Goal: Task Accomplishment & Management: Use online tool/utility

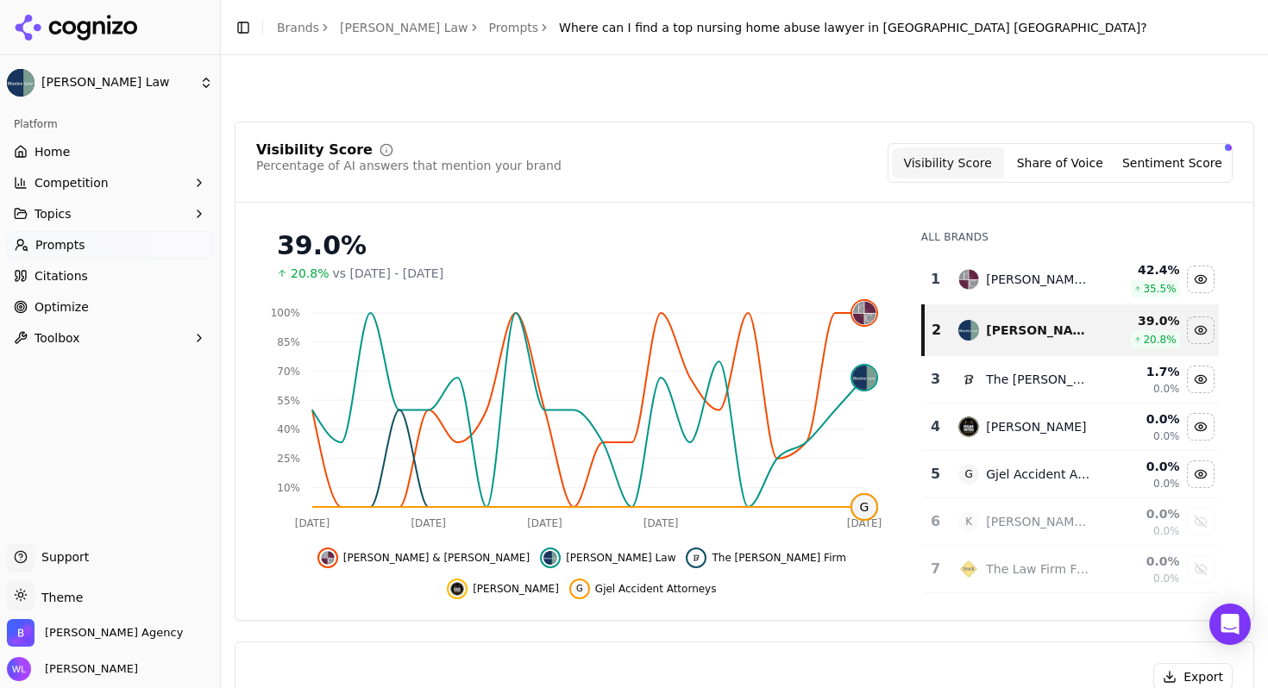
scroll to position [1133, 0]
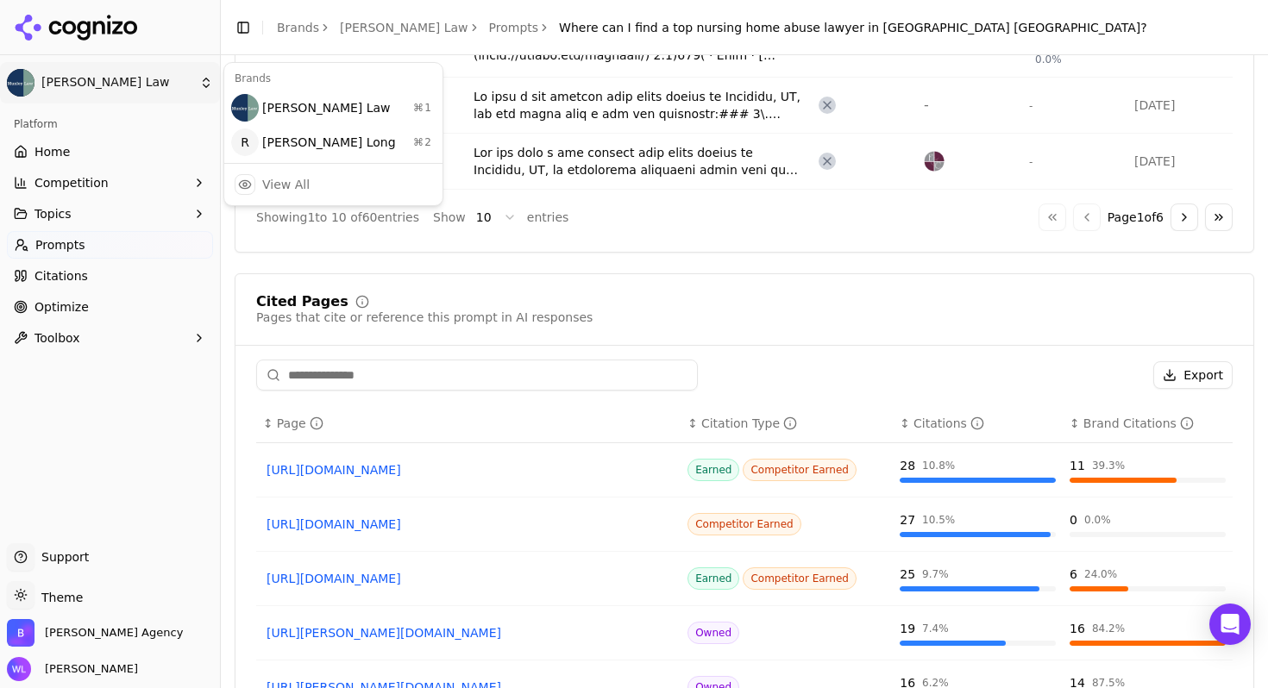
click at [160, 89] on html "Munley Law Platform Home Competition Topics Prompts Citations Optimize Toolbox …" at bounding box center [634, 344] width 1268 height 688
click at [276, 151] on div "Regan Zambri Long ⌘ 2" at bounding box center [333, 142] width 211 height 34
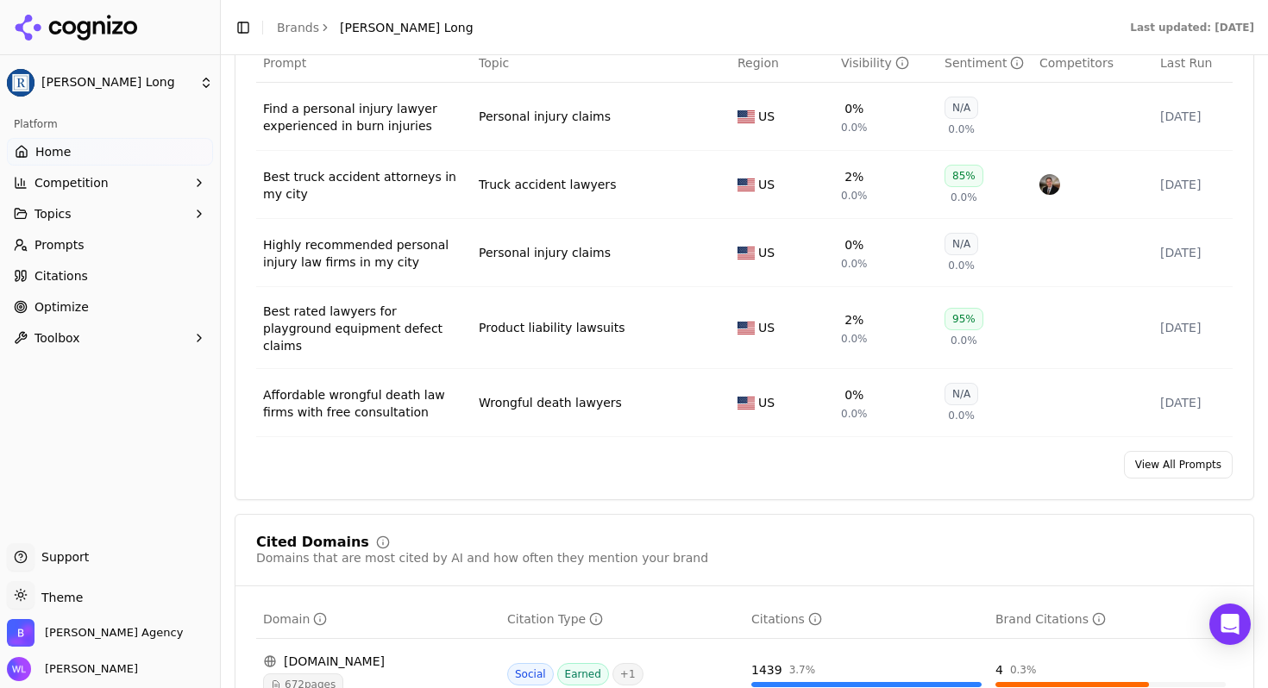
scroll to position [1515, 0]
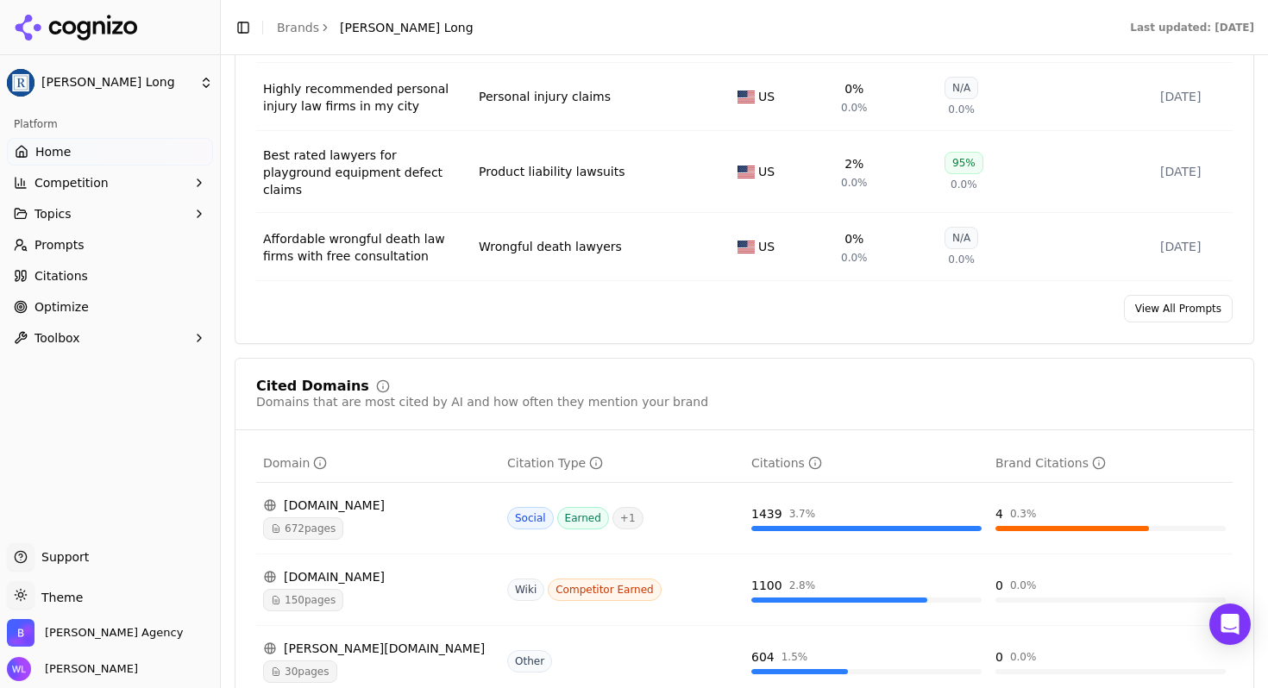
click at [1146, 295] on link "View All Prompts" at bounding box center [1178, 309] width 109 height 28
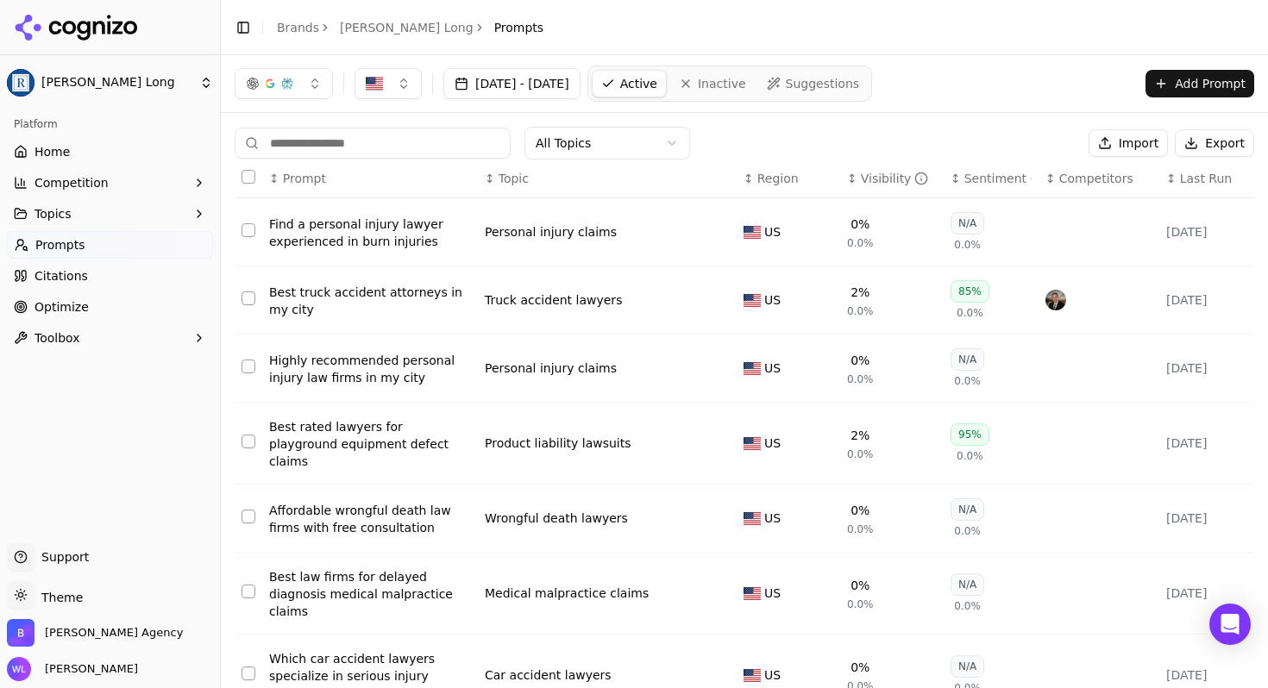
click at [379, 85] on img "button" at bounding box center [374, 83] width 17 height 17
click at [341, 309] on div "Best truck accident attorneys in my city" at bounding box center [370, 301] width 202 height 34
click at [247, 178] on button "Select all rows" at bounding box center [248, 177] width 14 height 14
click at [1019, 135] on button "Deactivate ( 10 )" at bounding box center [1014, 143] width 134 height 28
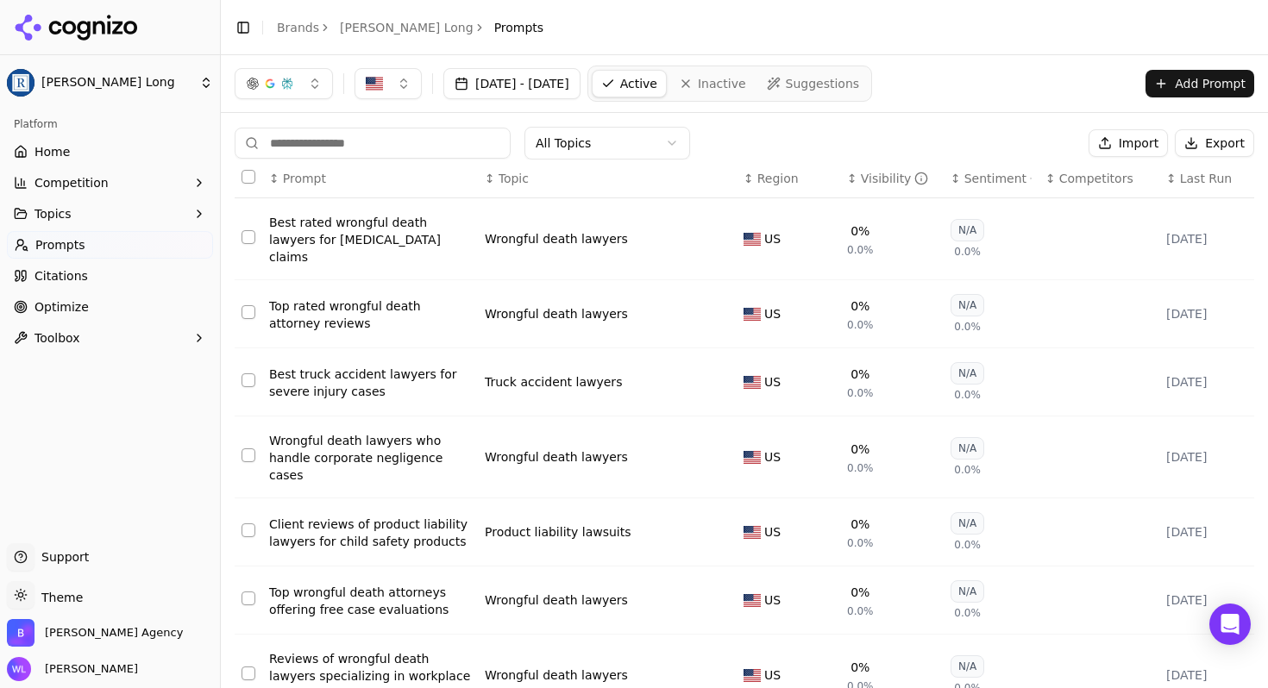
click at [242, 172] on button "Select all rows" at bounding box center [248, 177] width 14 height 14
click at [975, 144] on button "Deactivate ( 10 )" at bounding box center [1014, 143] width 134 height 28
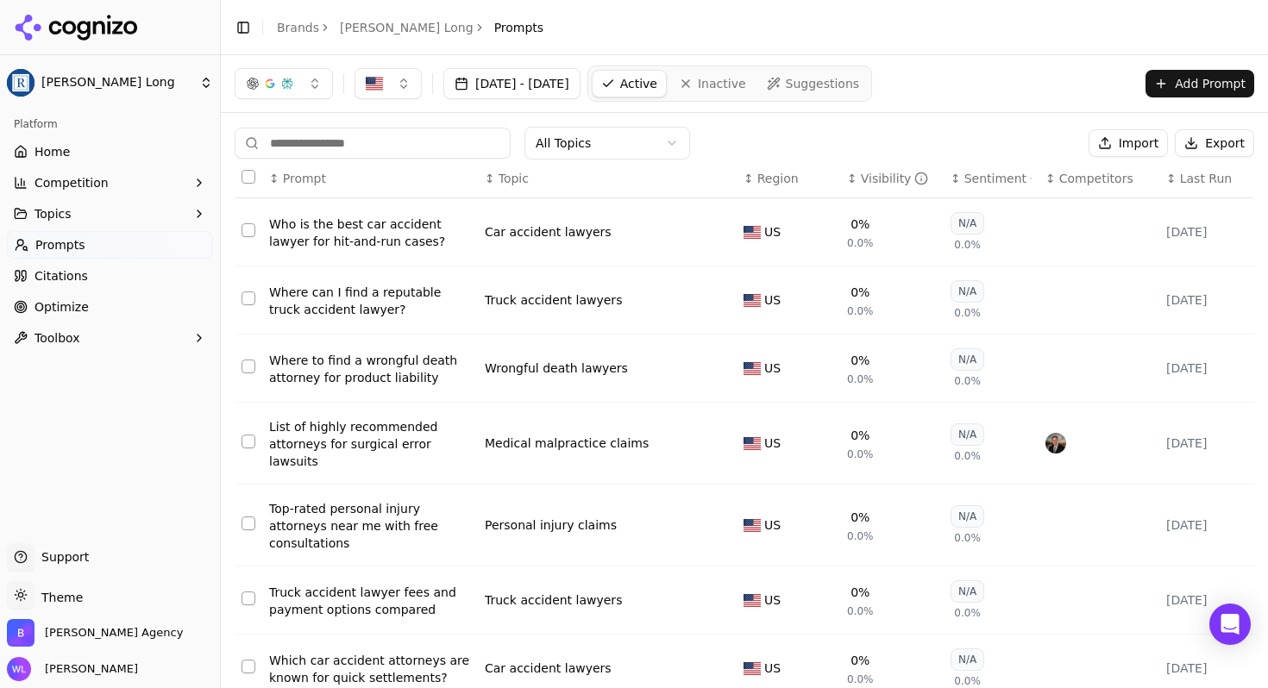
click at [247, 175] on button "Select all rows" at bounding box center [248, 177] width 14 height 14
drag, startPoint x: 995, startPoint y: 138, endPoint x: 583, endPoint y: 169, distance: 413.3
click at [607, 162] on div "All Topics Deactivate ( 10 ) Import Export ↕ Prompt ↕ Topic ↕ Region ↕ Visibili…" at bounding box center [744, 545] width 1019 height 836
click at [998, 151] on button "Deactivate ( 10 )" at bounding box center [1014, 143] width 134 height 28
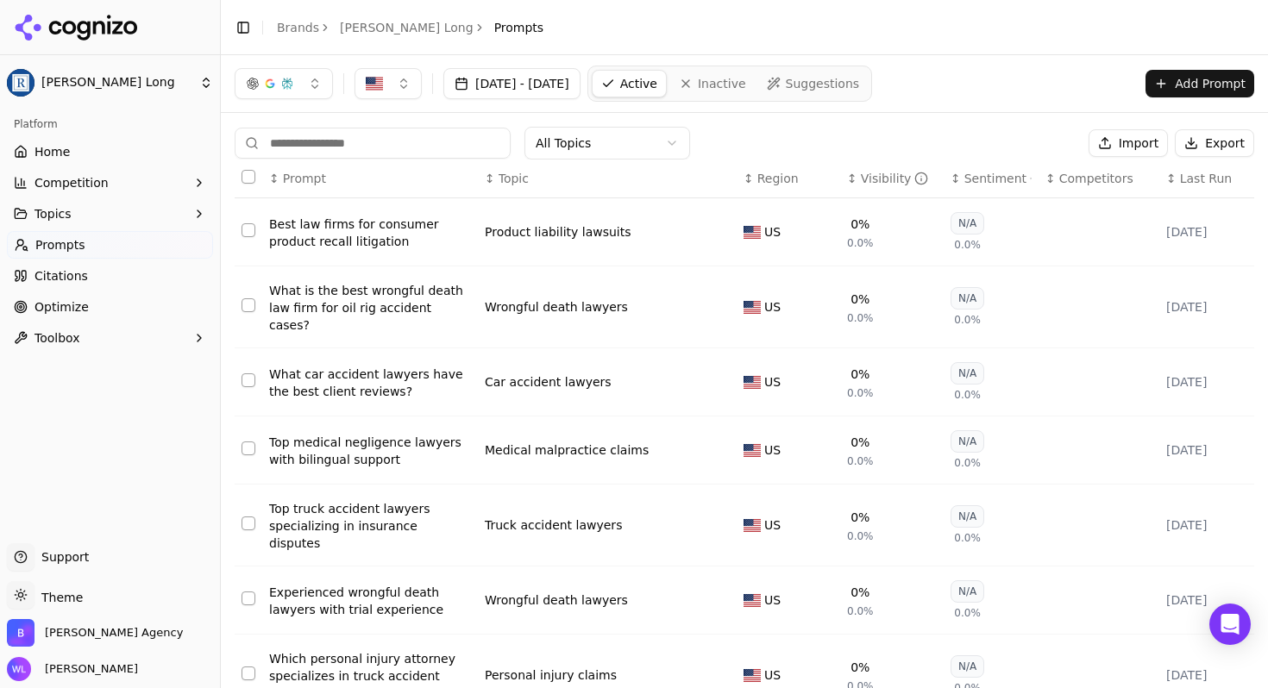
click at [248, 180] on button "Select all rows" at bounding box center [248, 177] width 14 height 14
click at [980, 152] on button "Deactivate ( 10 )" at bounding box center [1014, 143] width 134 height 28
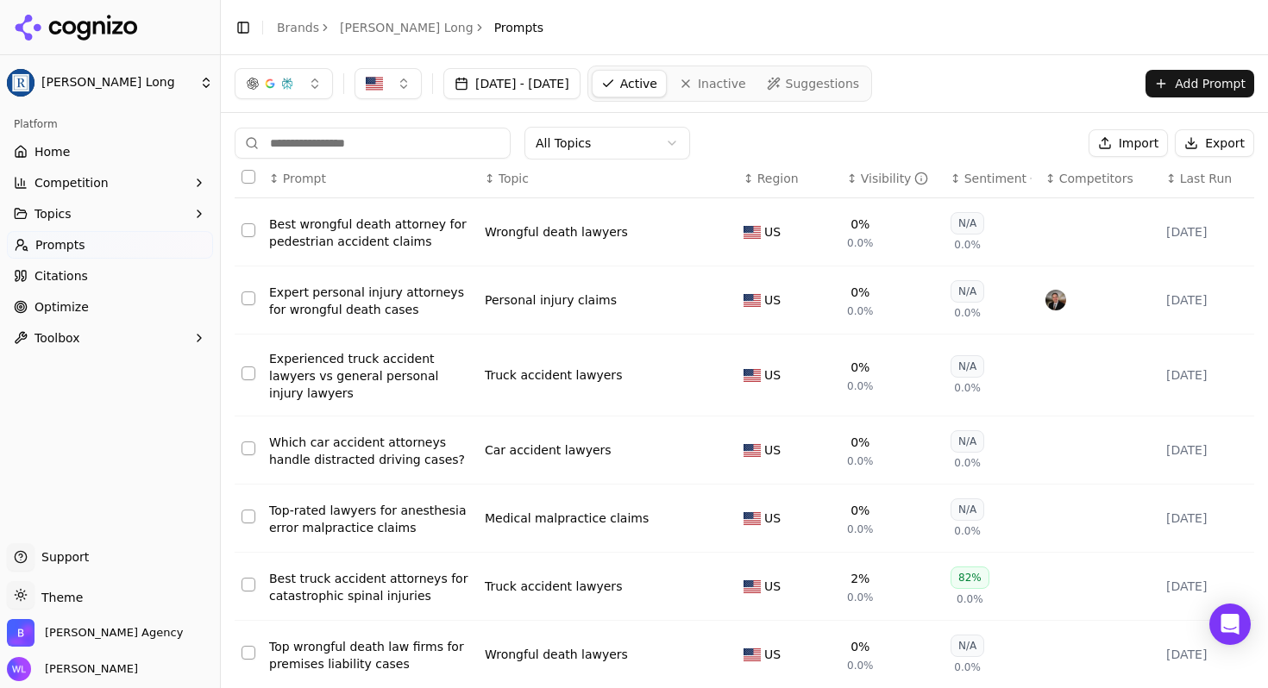
click at [242, 175] on button "Select all rows" at bounding box center [248, 177] width 14 height 14
click at [992, 152] on button "Deactivate ( 10 )" at bounding box center [1014, 143] width 134 height 28
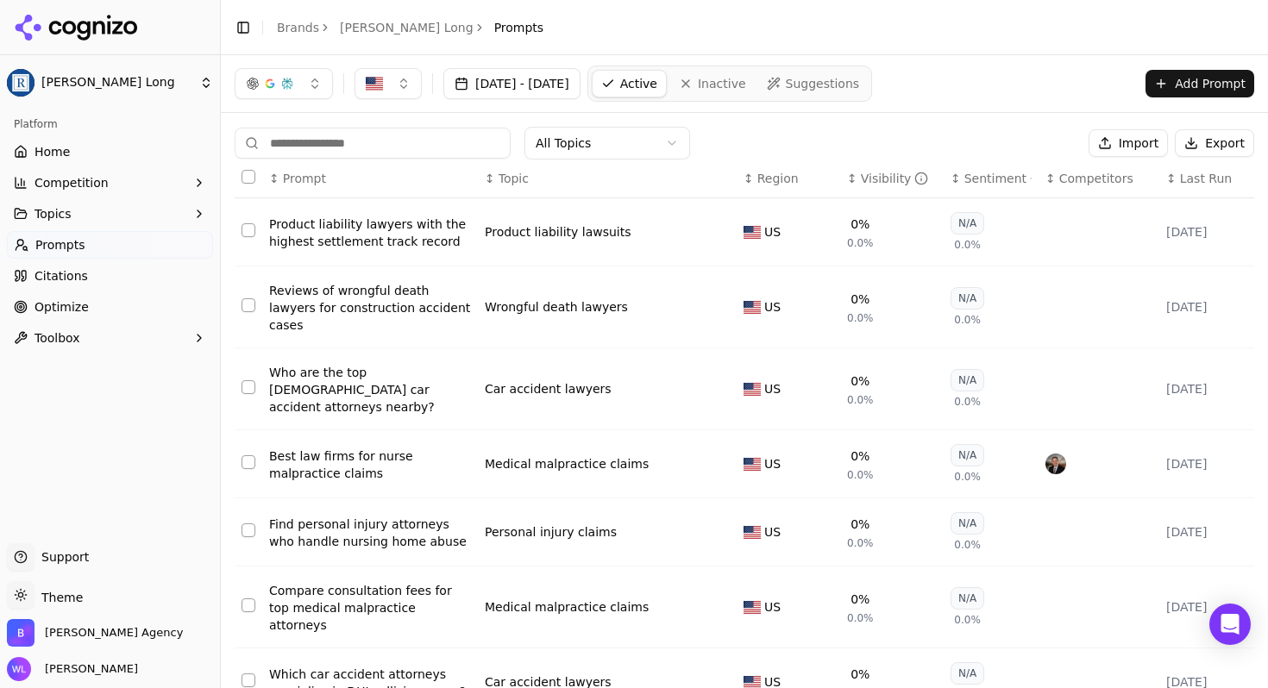
click at [247, 180] on button "Select all rows" at bounding box center [248, 177] width 14 height 14
click at [981, 141] on button "Deactivate ( 10 )" at bounding box center [1014, 143] width 134 height 28
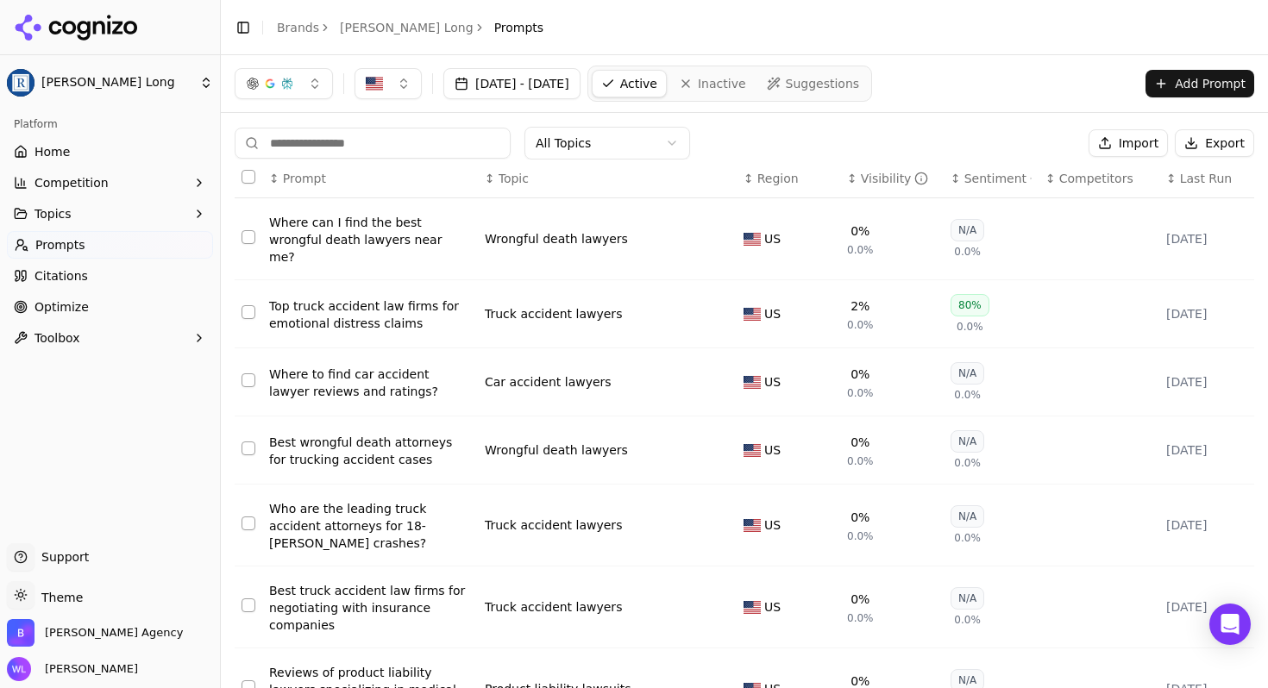
click at [247, 174] on button "Select all rows" at bounding box center [248, 177] width 14 height 14
click at [1019, 152] on button "Deactivate ( 10 )" at bounding box center [1014, 143] width 134 height 28
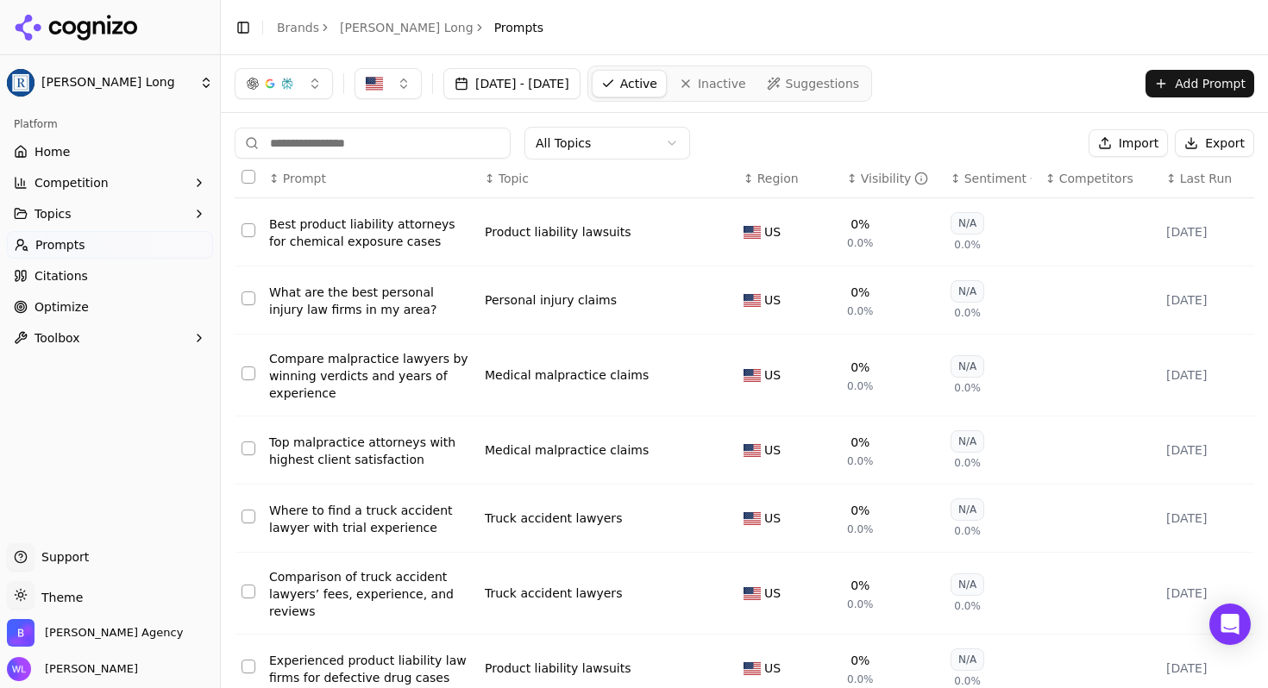
click at [248, 178] on button "Select all rows" at bounding box center [248, 177] width 14 height 14
click at [1024, 146] on button "Deactivate ( 10 )" at bounding box center [1014, 143] width 134 height 28
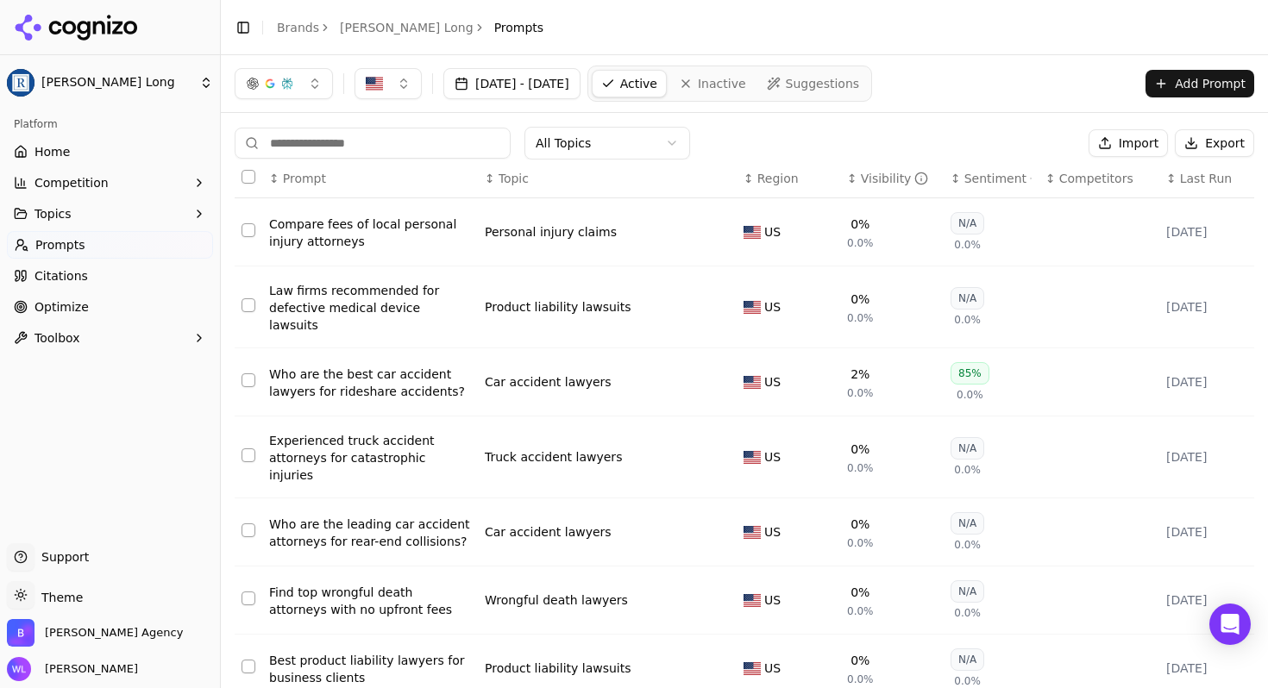
click at [246, 176] on button "Select all rows" at bounding box center [248, 177] width 14 height 14
click at [1019, 138] on button "Deactivate ( 10 )" at bounding box center [1014, 143] width 134 height 28
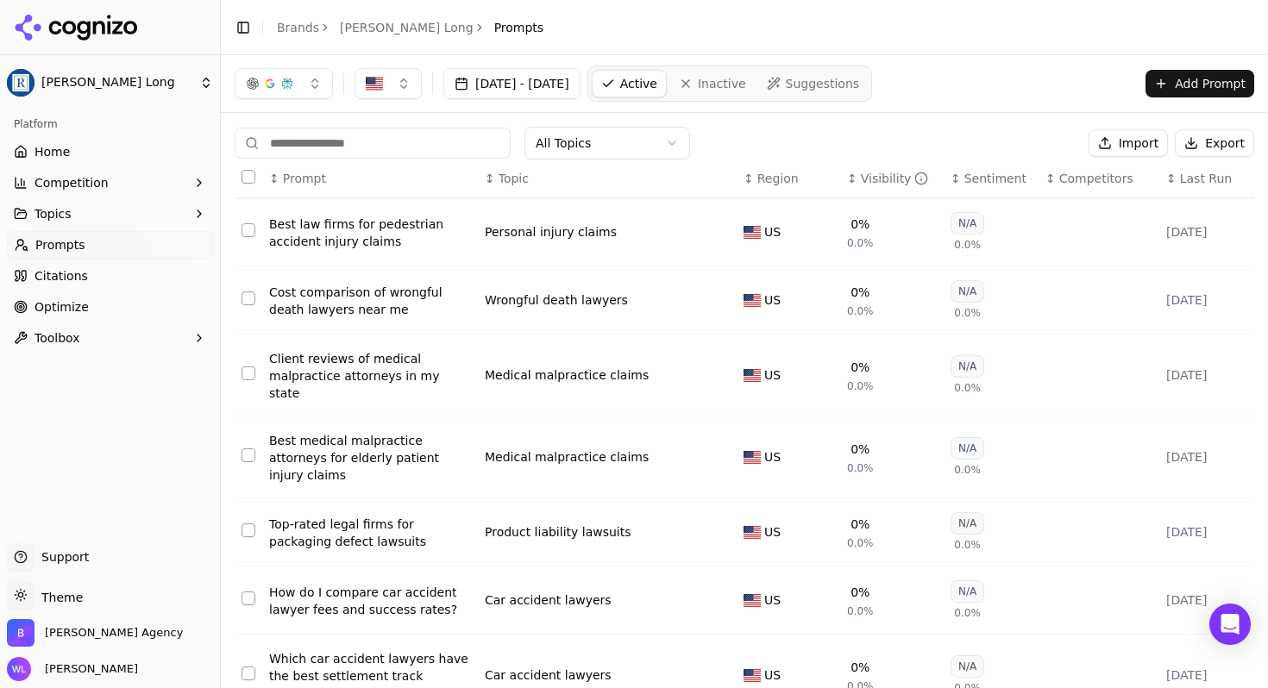
click at [248, 186] on th "Data table" at bounding box center [249, 179] width 28 height 39
click at [252, 175] on button "Select all rows" at bounding box center [248, 177] width 14 height 14
click at [999, 141] on button "Deactivate ( 10 )" at bounding box center [1014, 143] width 134 height 28
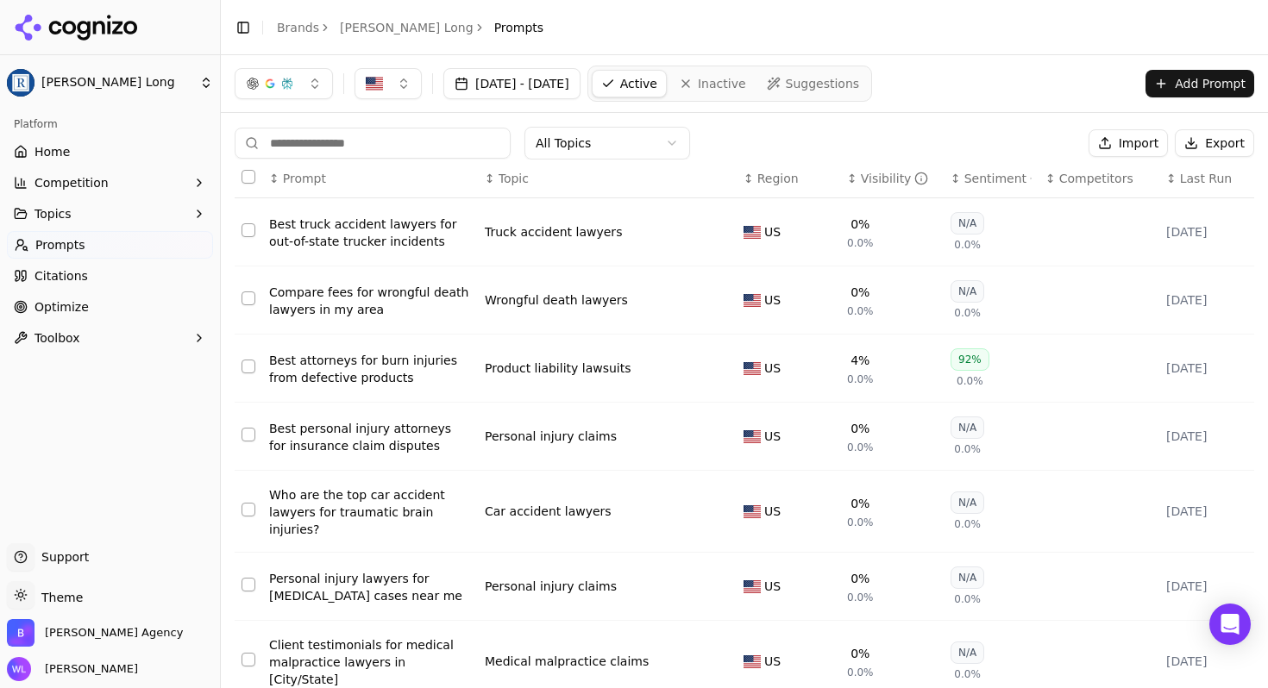
click at [240, 172] on th "Data table" at bounding box center [249, 179] width 28 height 39
click at [245, 176] on button "Select all rows" at bounding box center [248, 177] width 14 height 14
click at [1002, 148] on button "Deactivate ( 10 )" at bounding box center [1014, 143] width 134 height 28
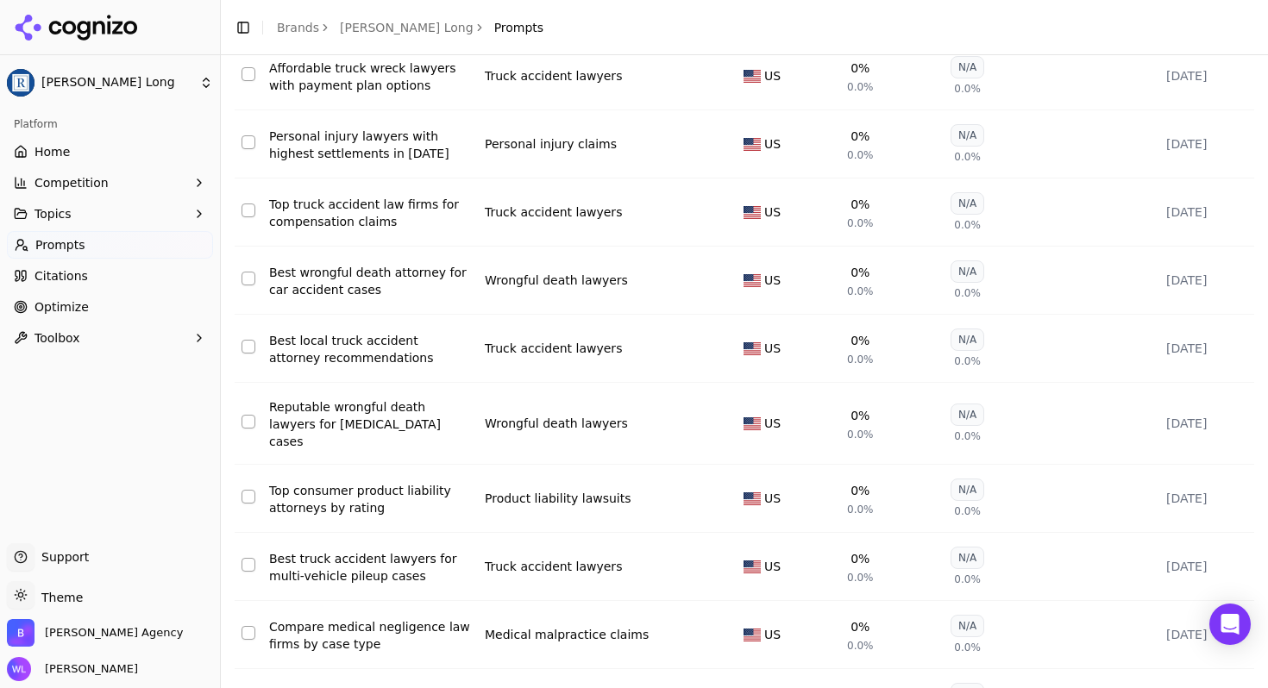
scroll to position [264, 0]
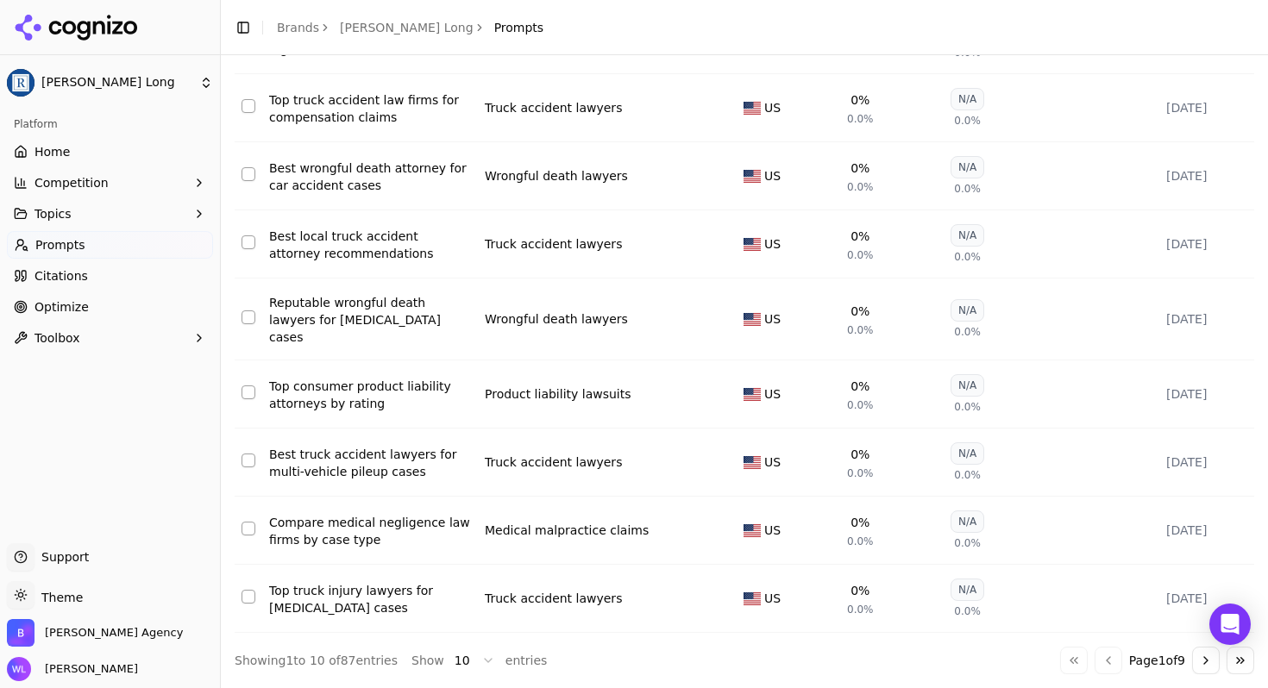
click at [479, 661] on html "Regan Zambri Long Platform Home Competition Topics Prompts Citations Optimize T…" at bounding box center [634, 344] width 1268 height 688
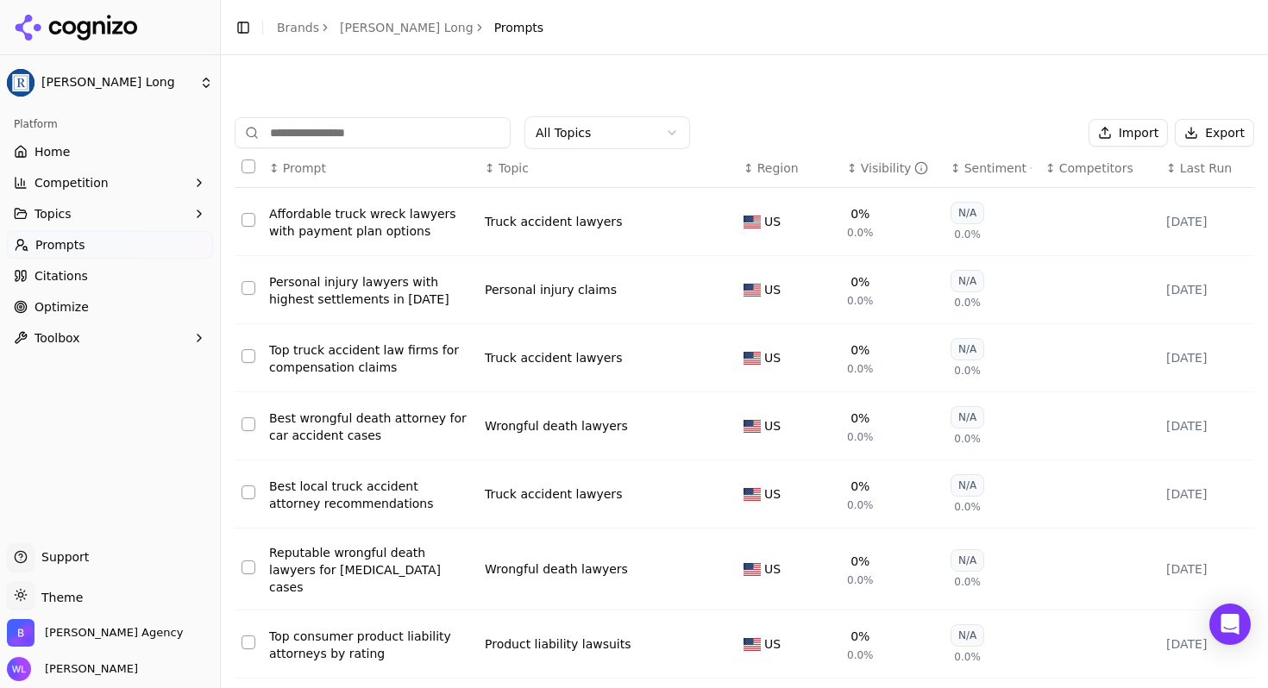
scroll to position [0, 0]
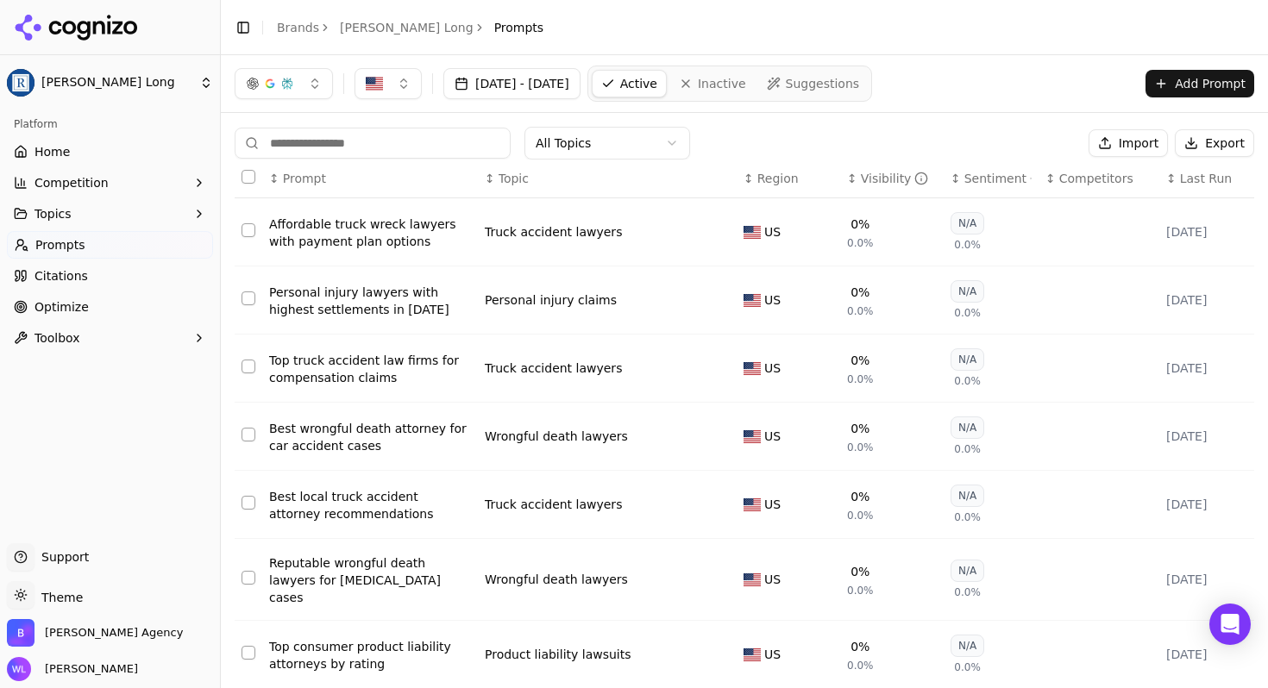
click at [243, 181] on button "Select all rows" at bounding box center [248, 177] width 14 height 14
click at [1059, 143] on button "Deactivate ( 87 )" at bounding box center [1014, 143] width 134 height 28
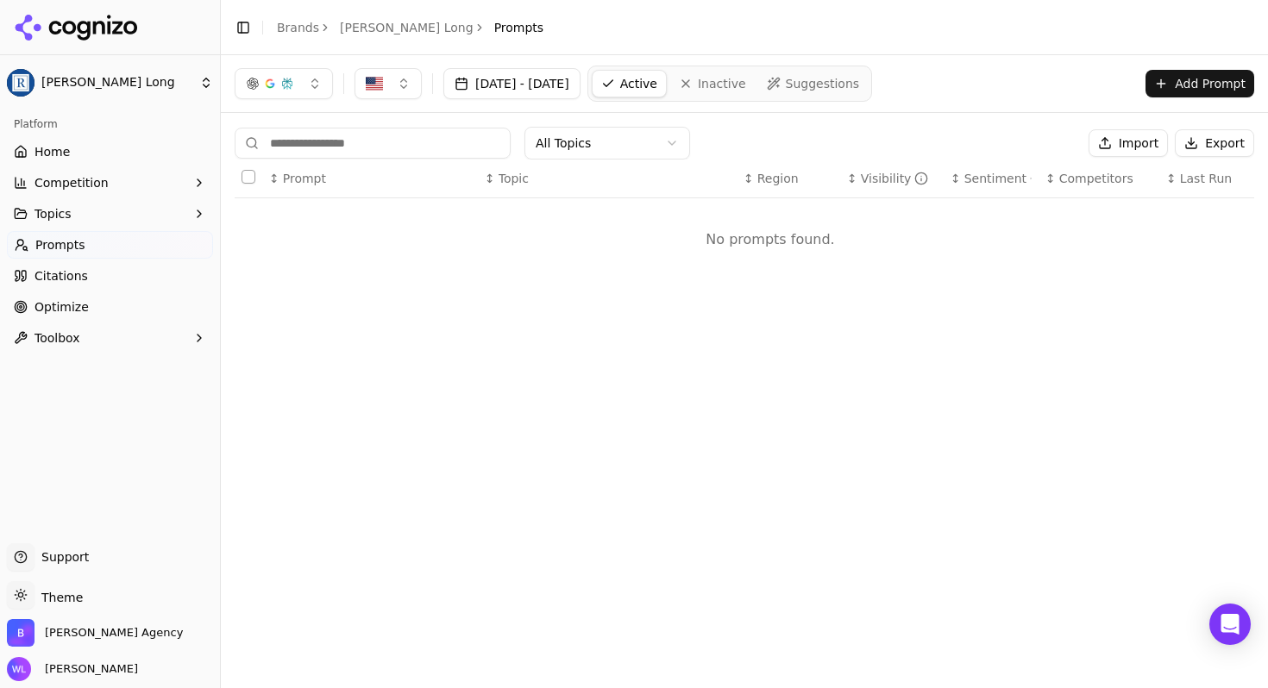
click at [1170, 77] on button "Add Prompt" at bounding box center [1199, 84] width 109 height 28
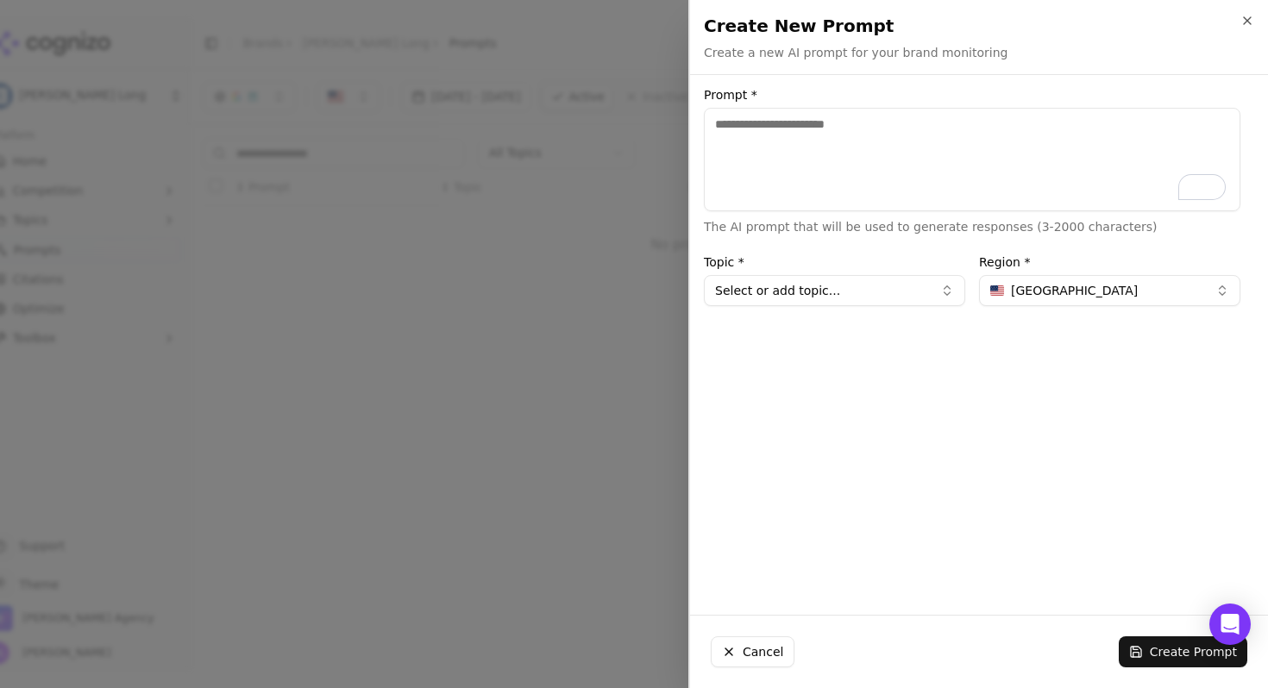
click at [891, 289] on button "Select or add topic..." at bounding box center [834, 290] width 261 height 31
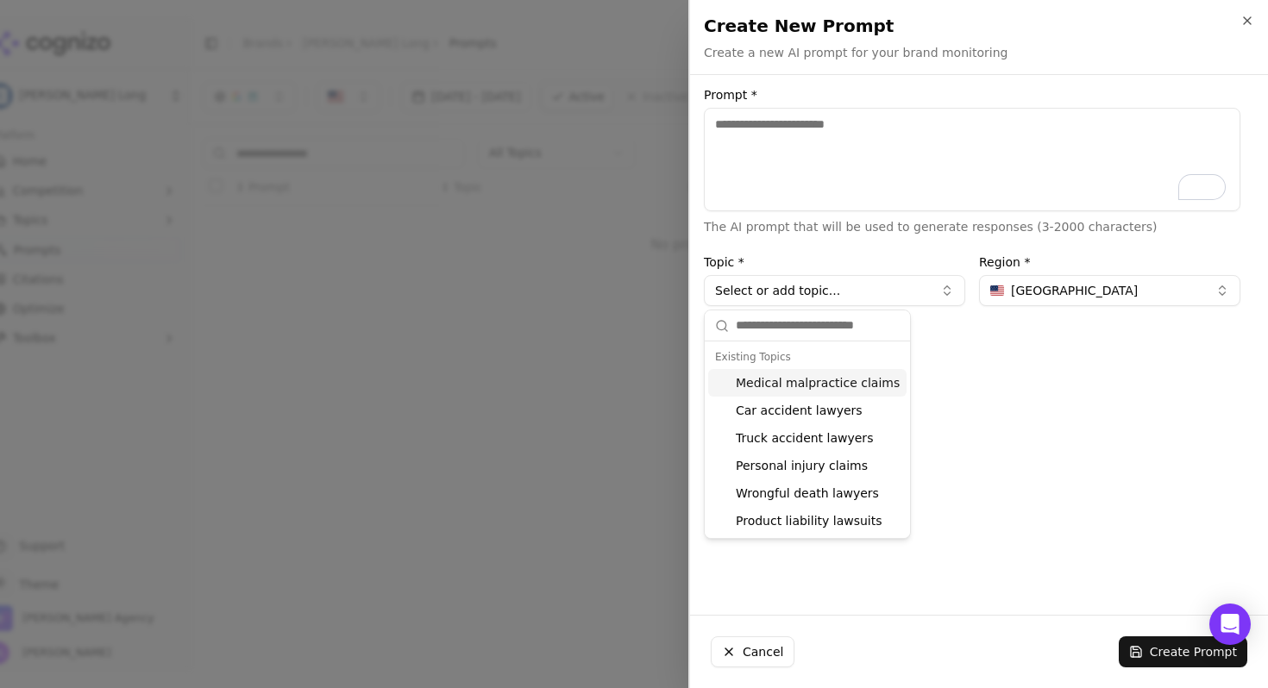
click at [809, 391] on div "Medical malpractice claims" at bounding box center [807, 383] width 198 height 28
type input "**********"
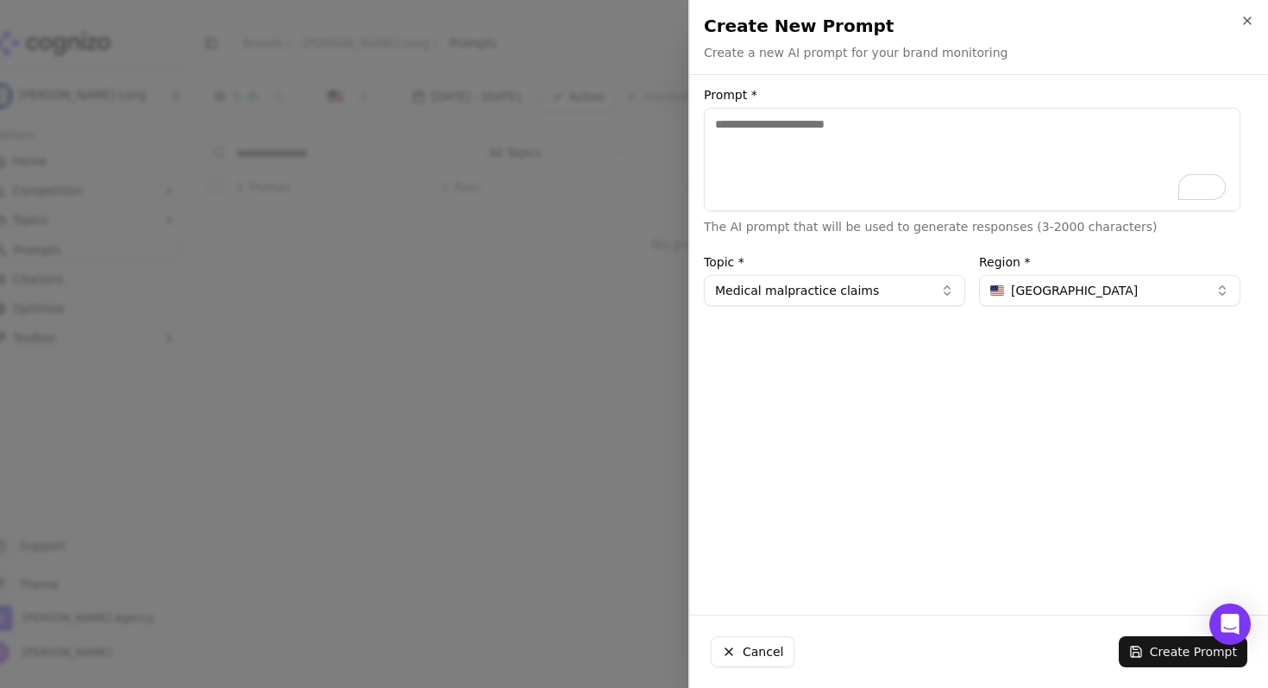
click at [1087, 294] on span "United States" at bounding box center [1074, 290] width 127 height 17
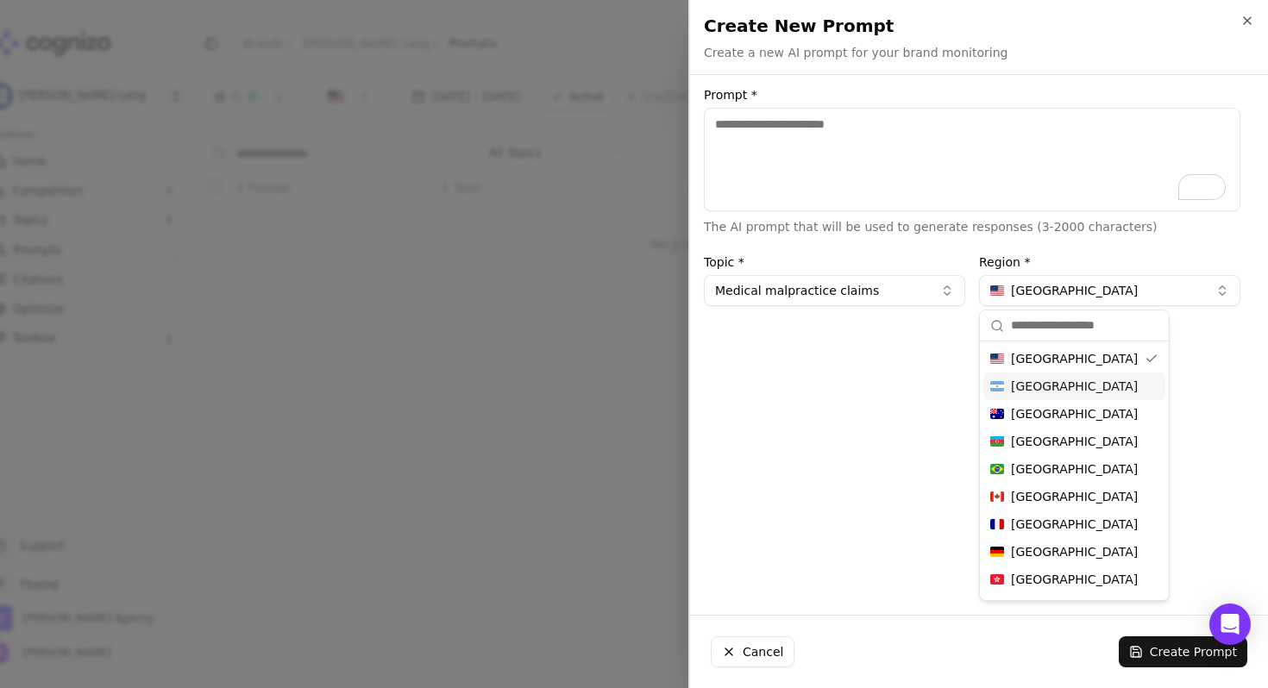
click at [822, 404] on div "Prompt * The AI prompt that will be used to generate responses (3-2000 characte…" at bounding box center [972, 345] width 564 height 512
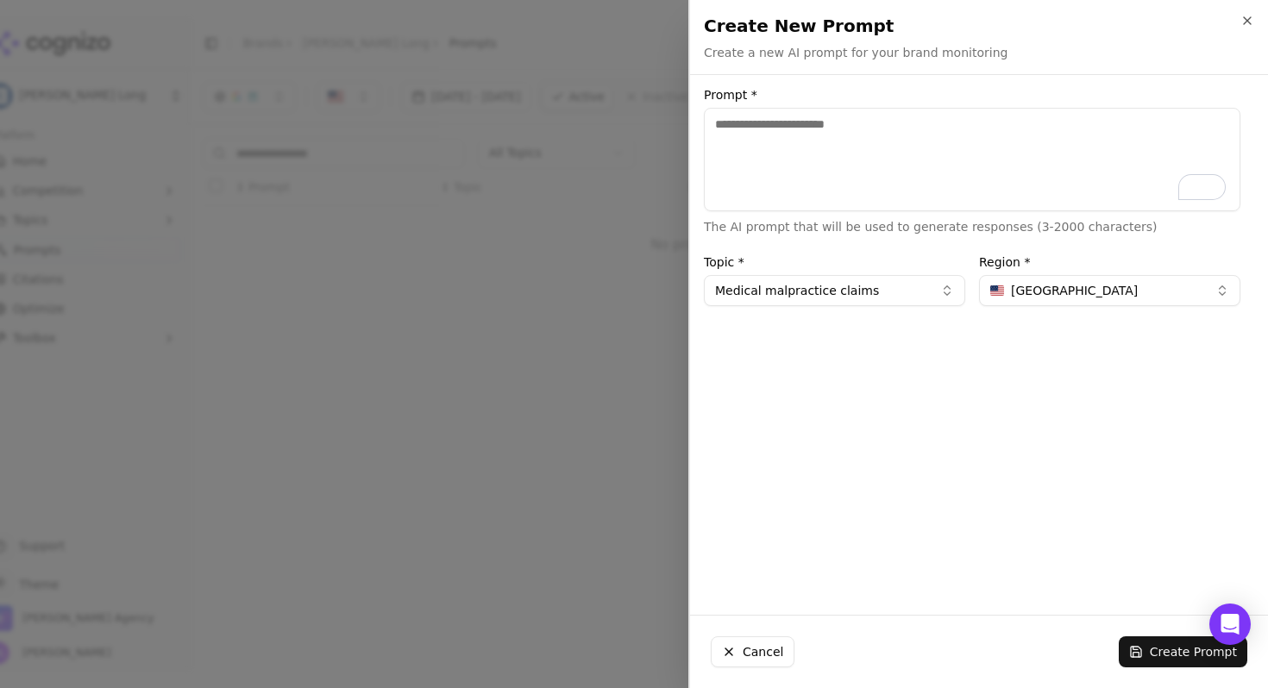
click at [829, 139] on textarea "Prompt *" at bounding box center [972, 159] width 536 height 103
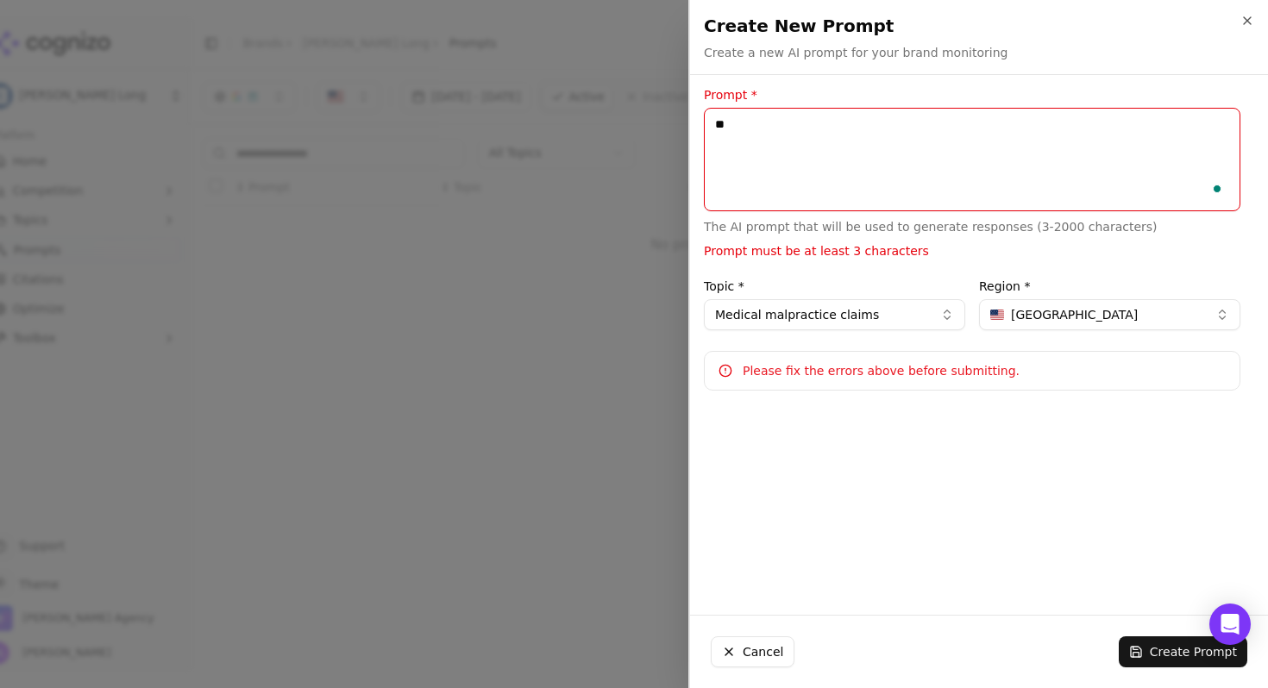
type textarea "*"
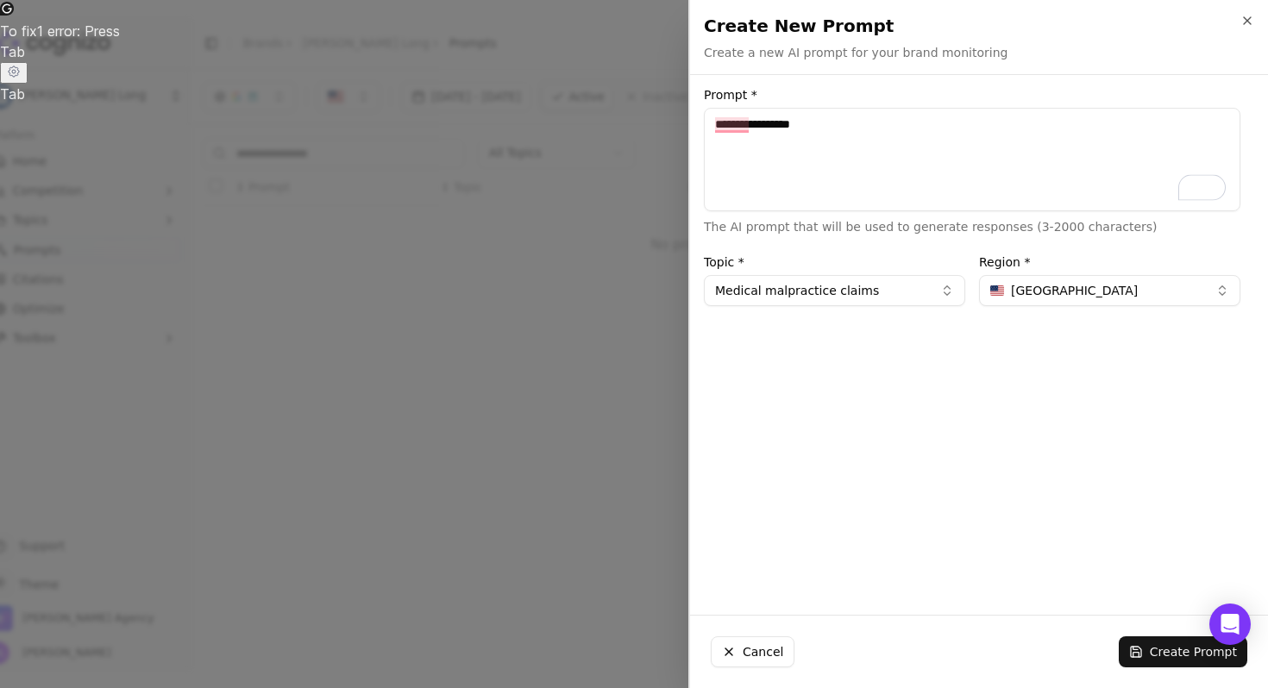
type textarea "**********"
click at [1243, 9] on div "Create New Prompt Create a new AI prompt for your brand monitoring Unsaved chan…" at bounding box center [979, 37] width 578 height 74
click at [1243, 25] on icon "button" at bounding box center [1247, 21] width 14 height 14
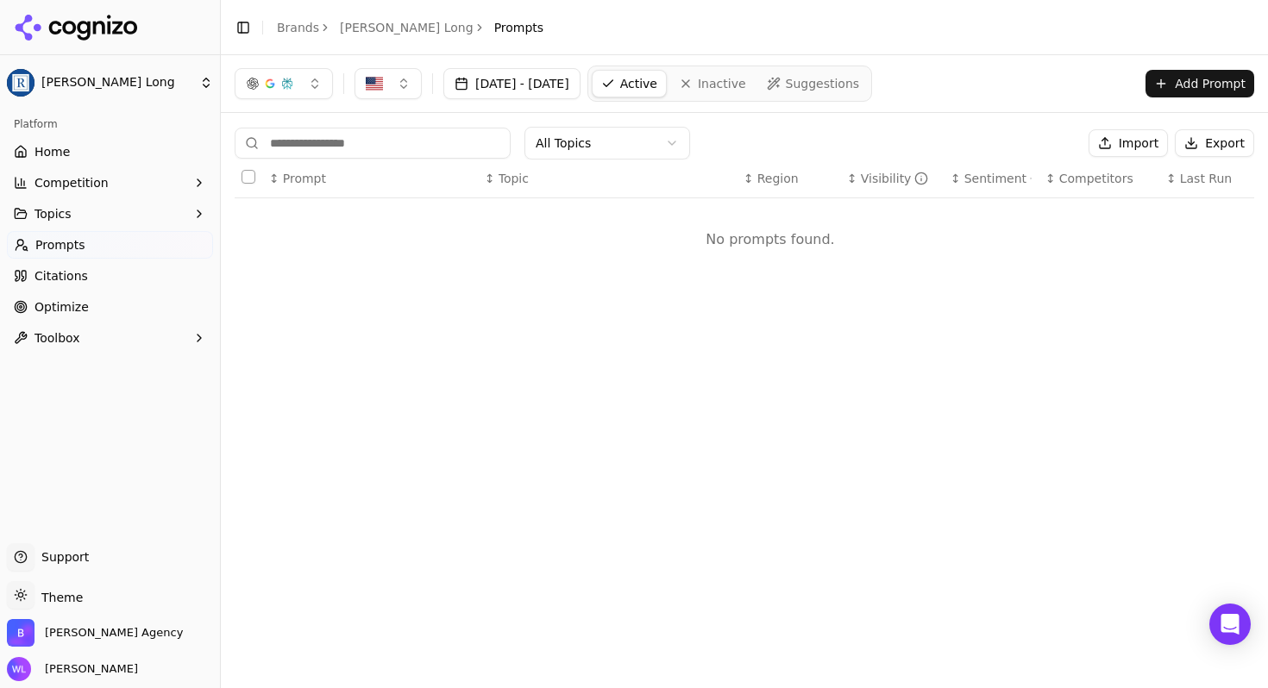
click at [1184, 91] on button "Add Prompt" at bounding box center [1199, 84] width 109 height 28
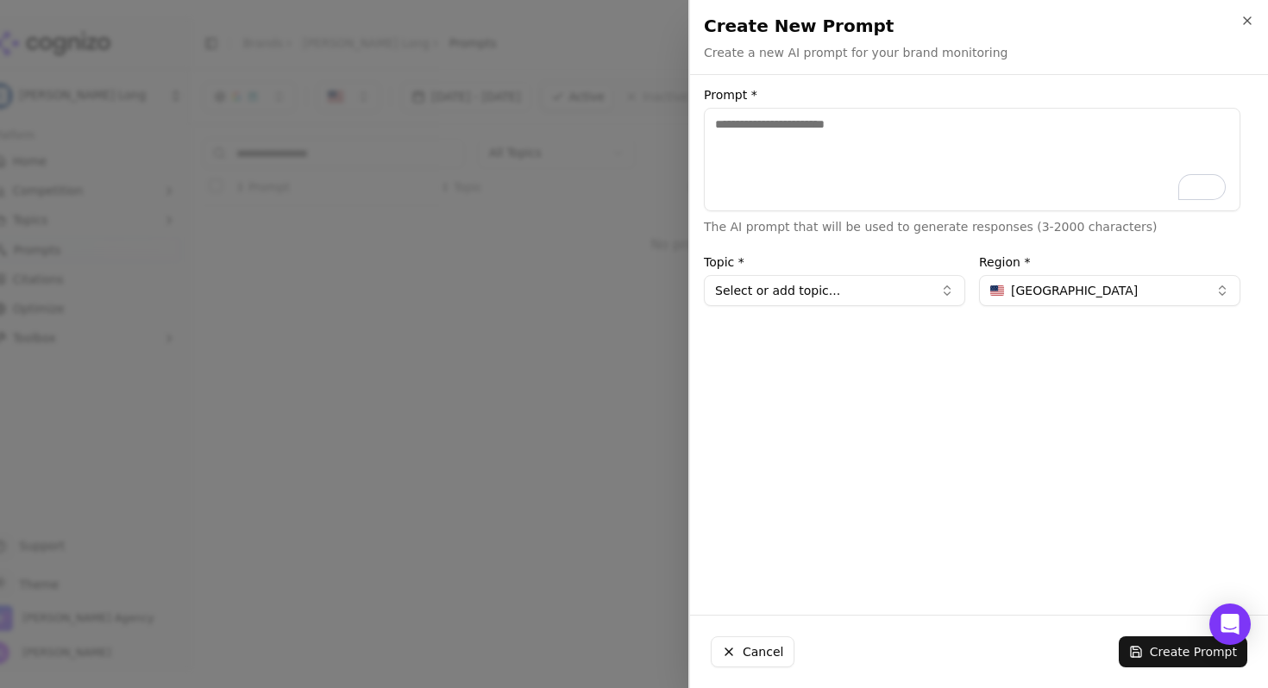
click at [779, 137] on textarea "Prompt *" at bounding box center [972, 159] width 536 height 103
click at [848, 294] on button "Select or add topic..." at bounding box center [834, 290] width 261 height 31
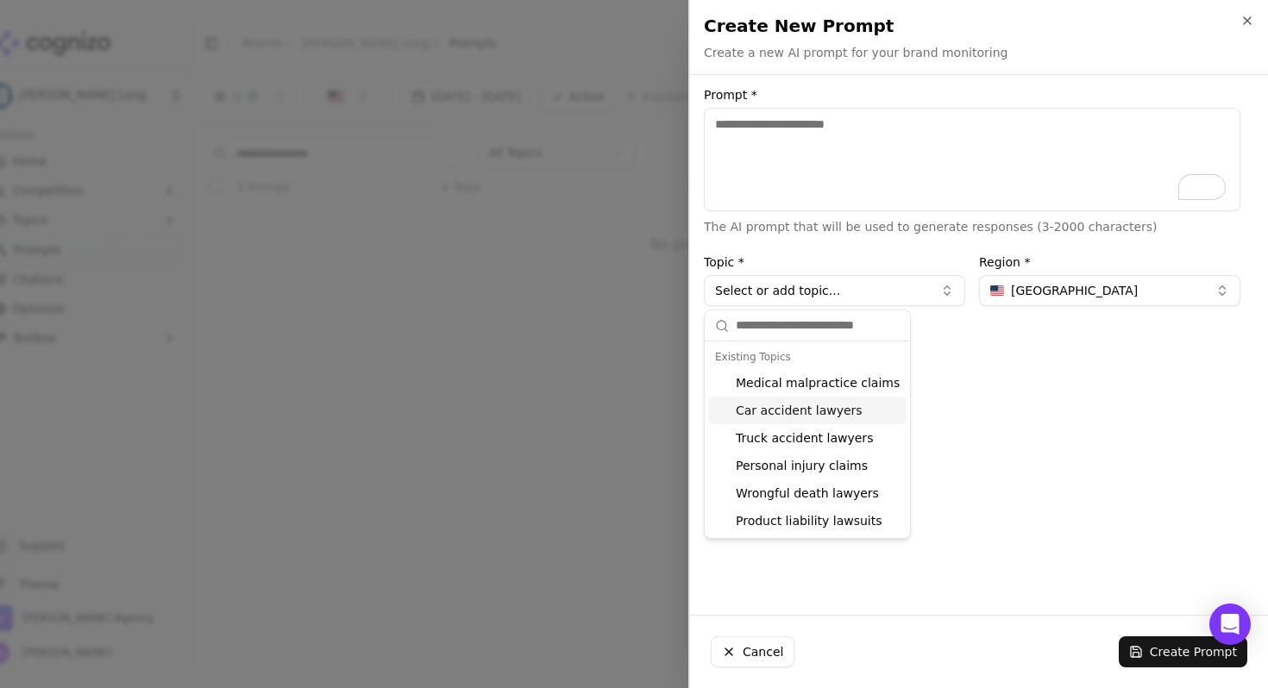
click at [848, 418] on div "Car accident lawyers" at bounding box center [807, 411] width 198 height 28
type input "**********"
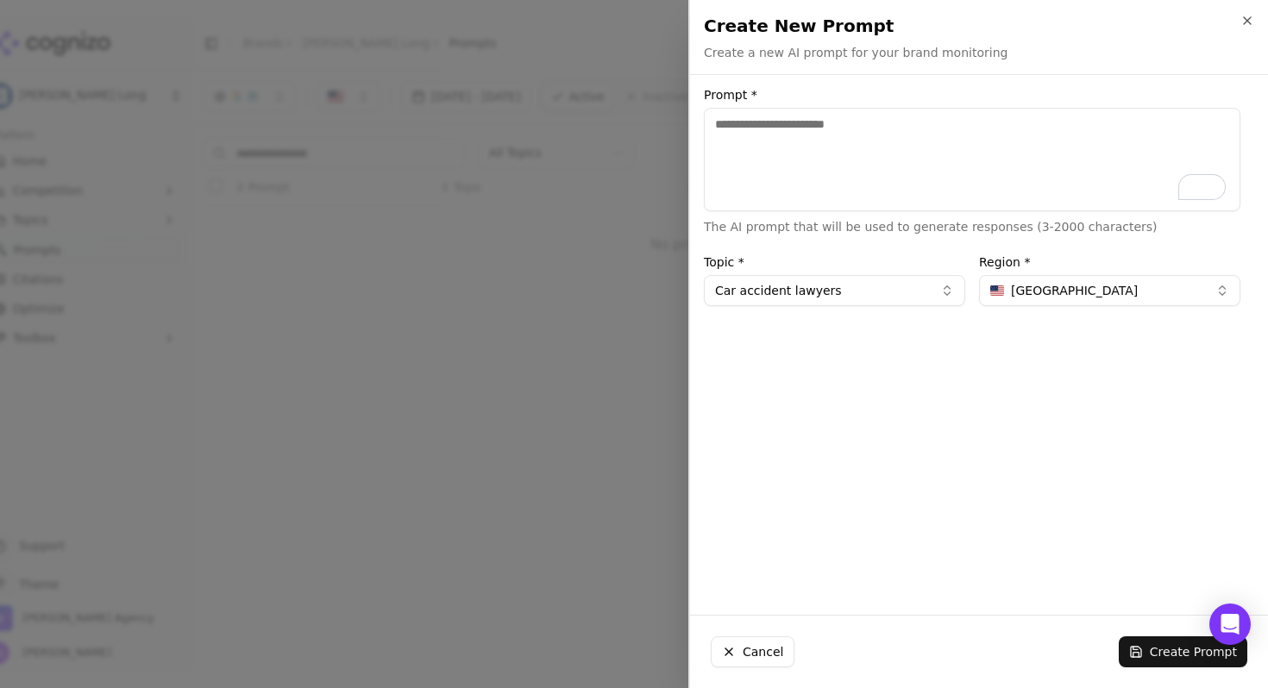
click at [827, 135] on textarea "Prompt *" at bounding box center [972, 159] width 536 height 103
type textarea "**********"
click at [1164, 648] on button "Create Prompt" at bounding box center [1182, 651] width 128 height 31
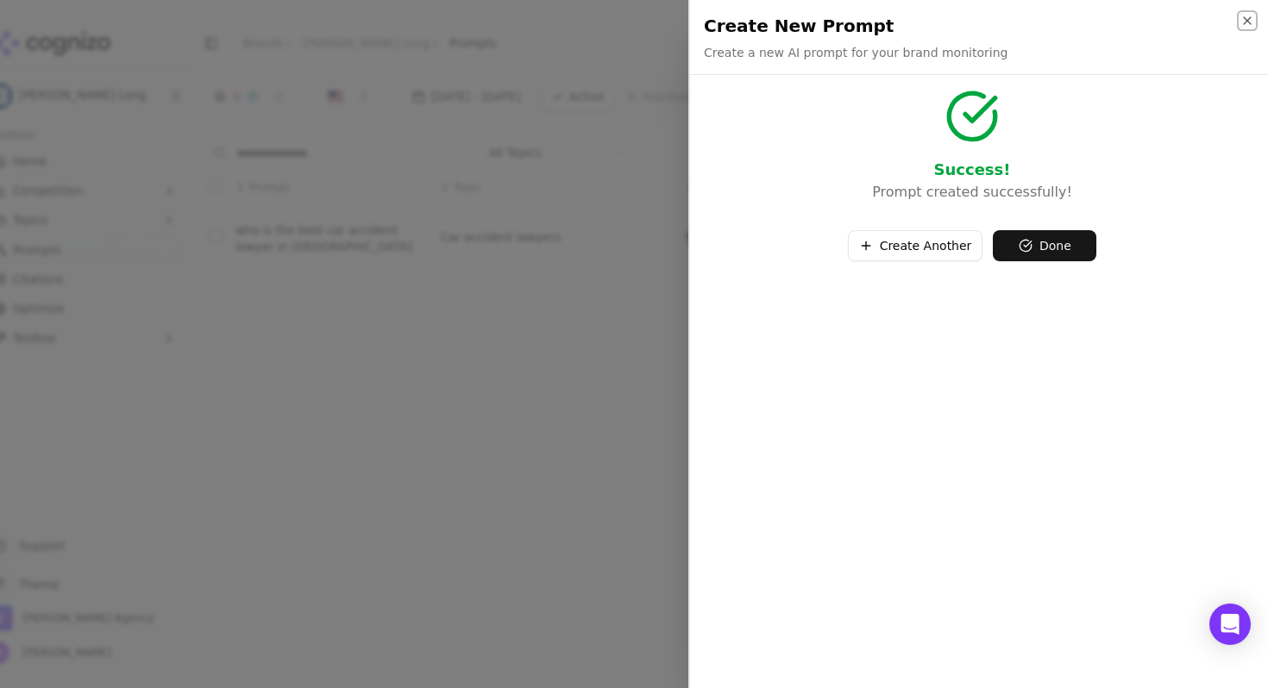
click at [1249, 19] on icon "button" at bounding box center [1247, 21] width 14 height 14
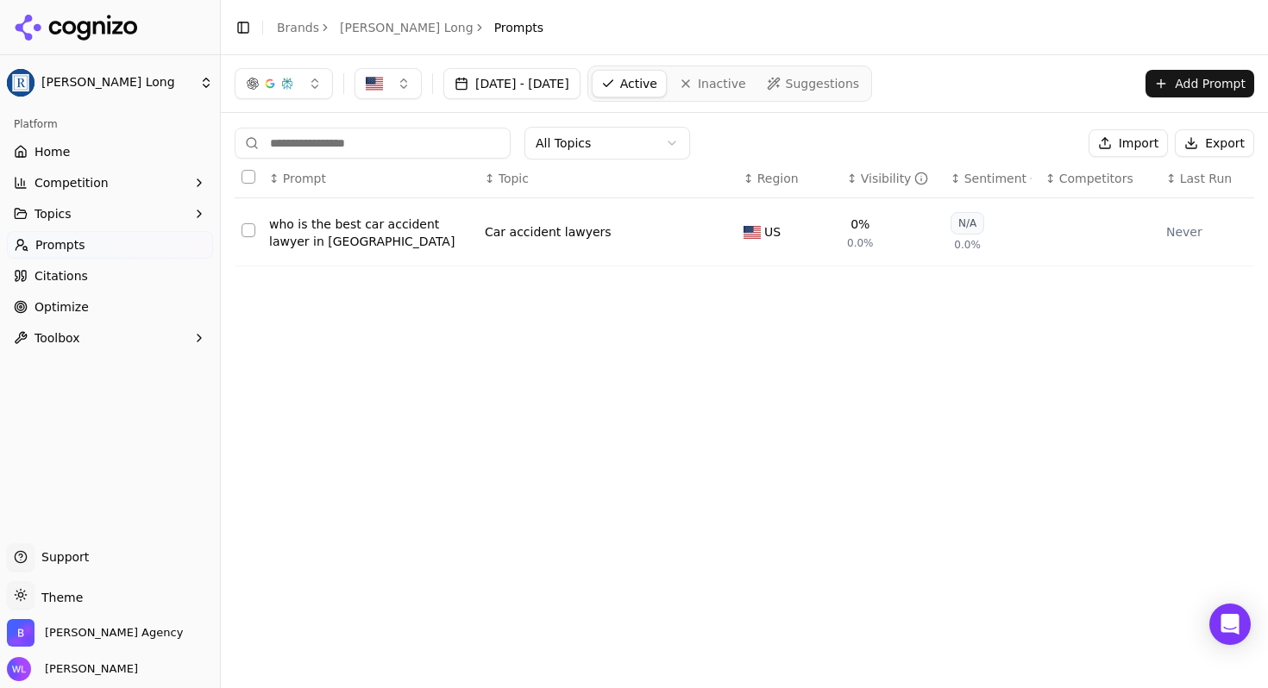
click at [1158, 86] on button "Add Prompt" at bounding box center [1199, 84] width 109 height 28
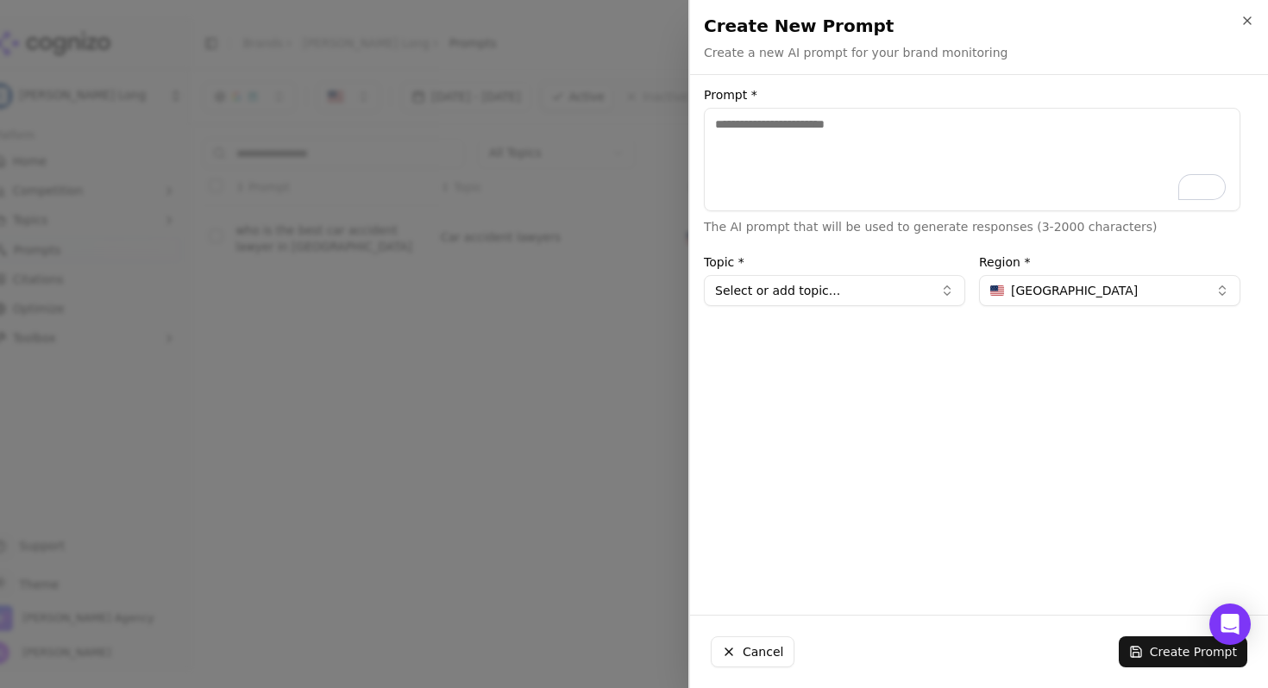
paste textarea "**********"
type textarea "**********"
click at [1199, 660] on button "Create Prompt" at bounding box center [1182, 651] width 128 height 31
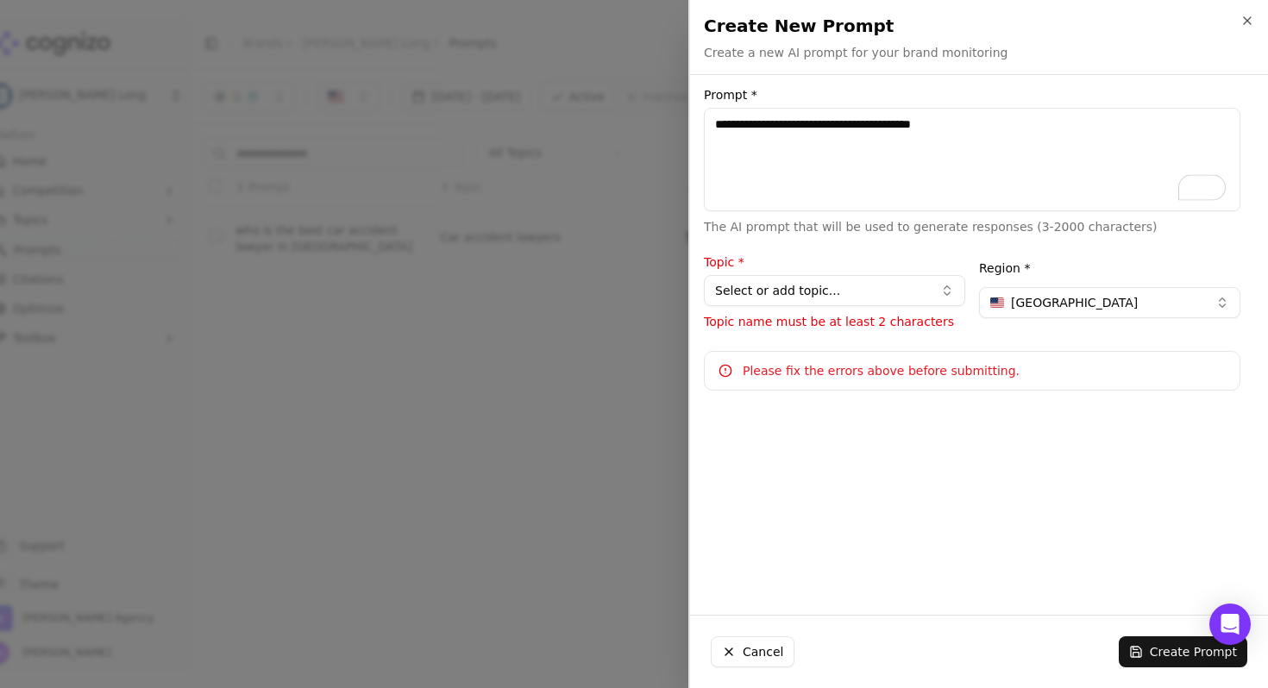
click at [918, 297] on button "Select or add topic..." at bounding box center [834, 290] width 261 height 31
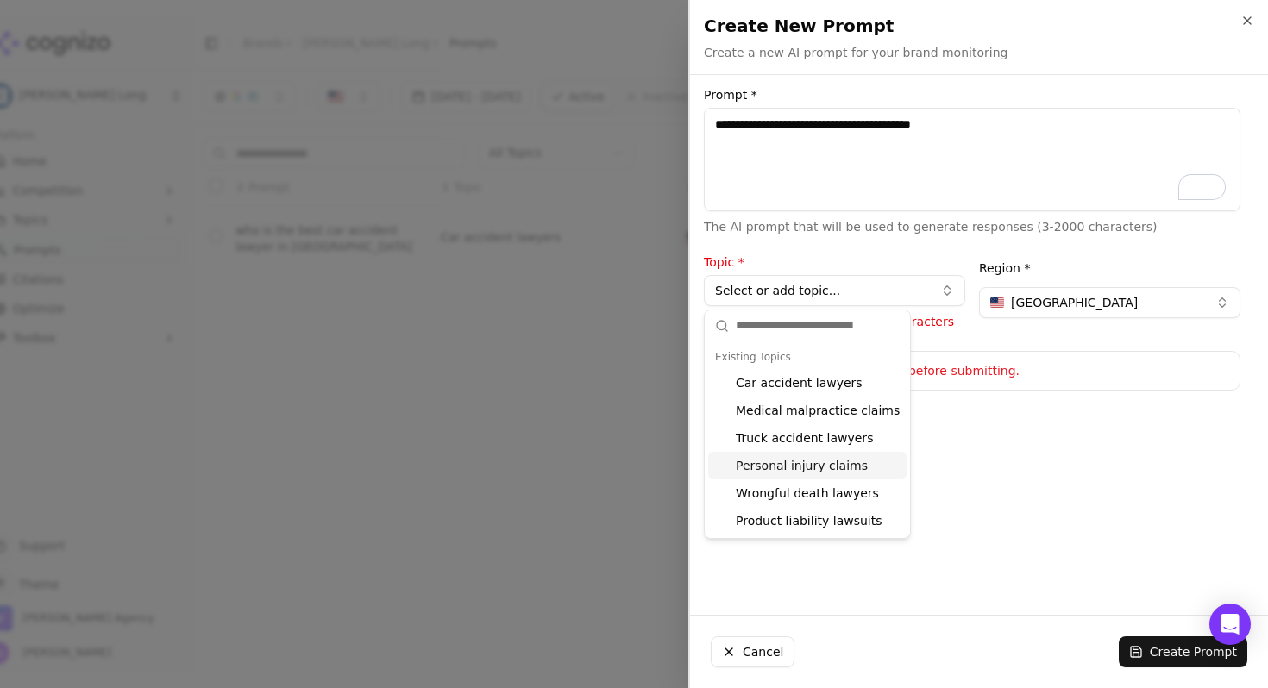
click at [845, 469] on div "Personal injury claims" at bounding box center [807, 466] width 198 height 28
type input "**********"
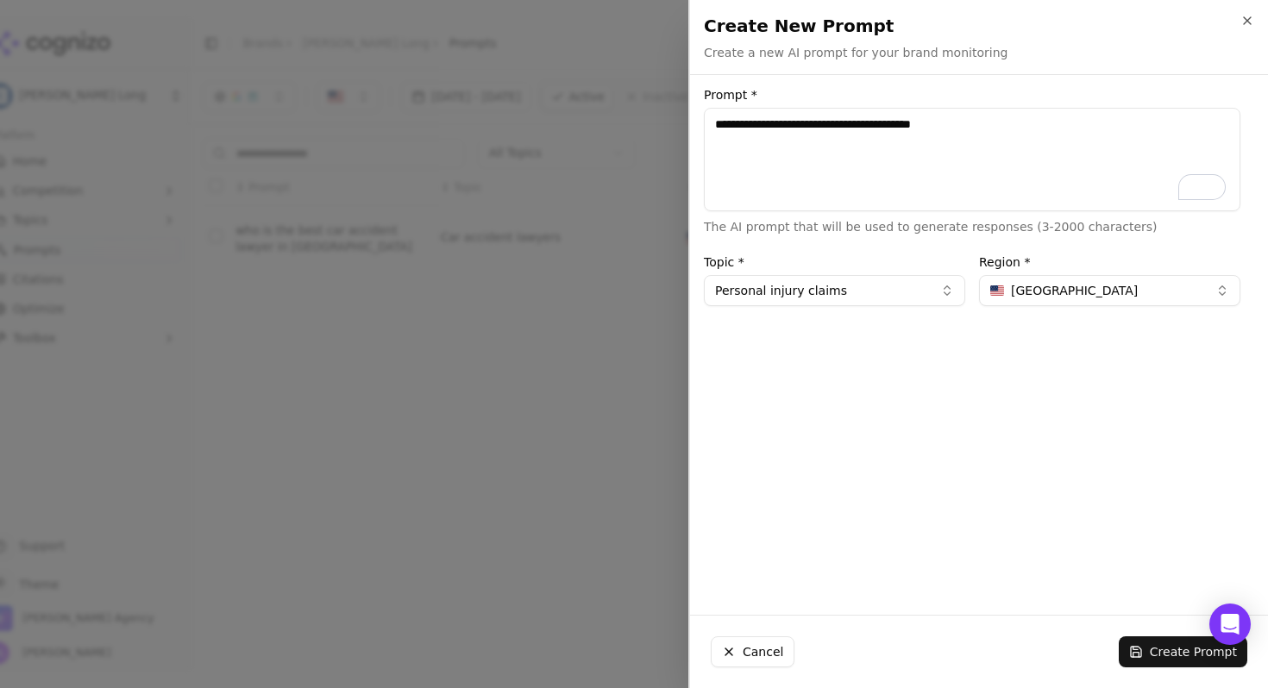
click at [1167, 655] on button "Create Prompt" at bounding box center [1182, 651] width 128 height 31
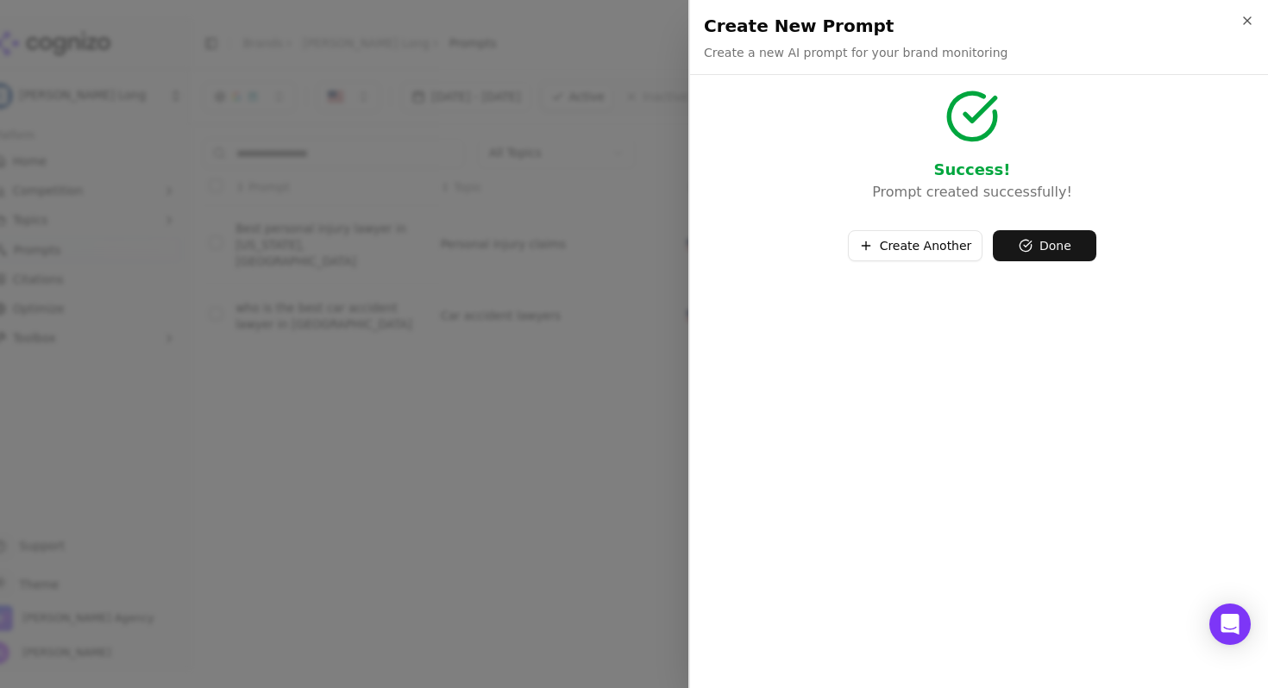
click at [1049, 251] on button "Done" at bounding box center [1043, 245] width 103 height 31
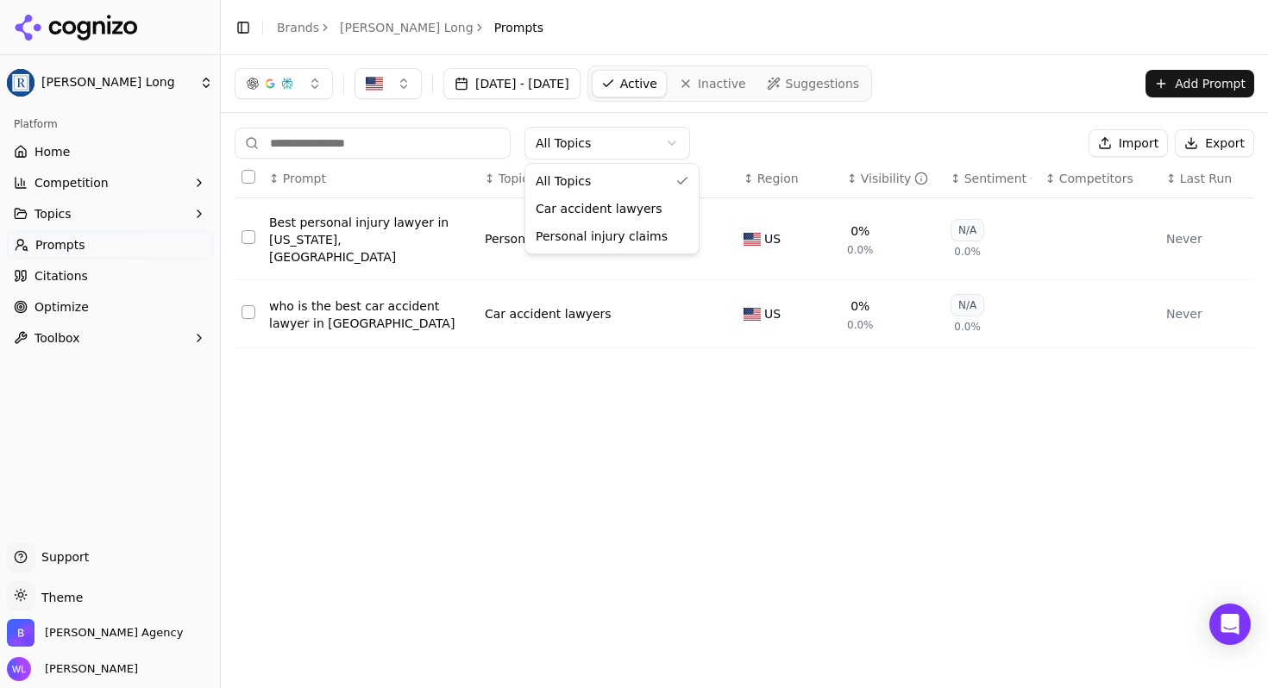
click at [585, 146] on html "Regan Zambri Long Platform Home Competition Topics Prompts Citations Optimize T…" at bounding box center [634, 344] width 1268 height 688
click at [853, 128] on html "Regan Zambri Long Platform Home Competition Topics Prompts Citations Optimize T…" at bounding box center [634, 344] width 1268 height 688
click at [285, 90] on div "button" at bounding box center [287, 84] width 14 height 14
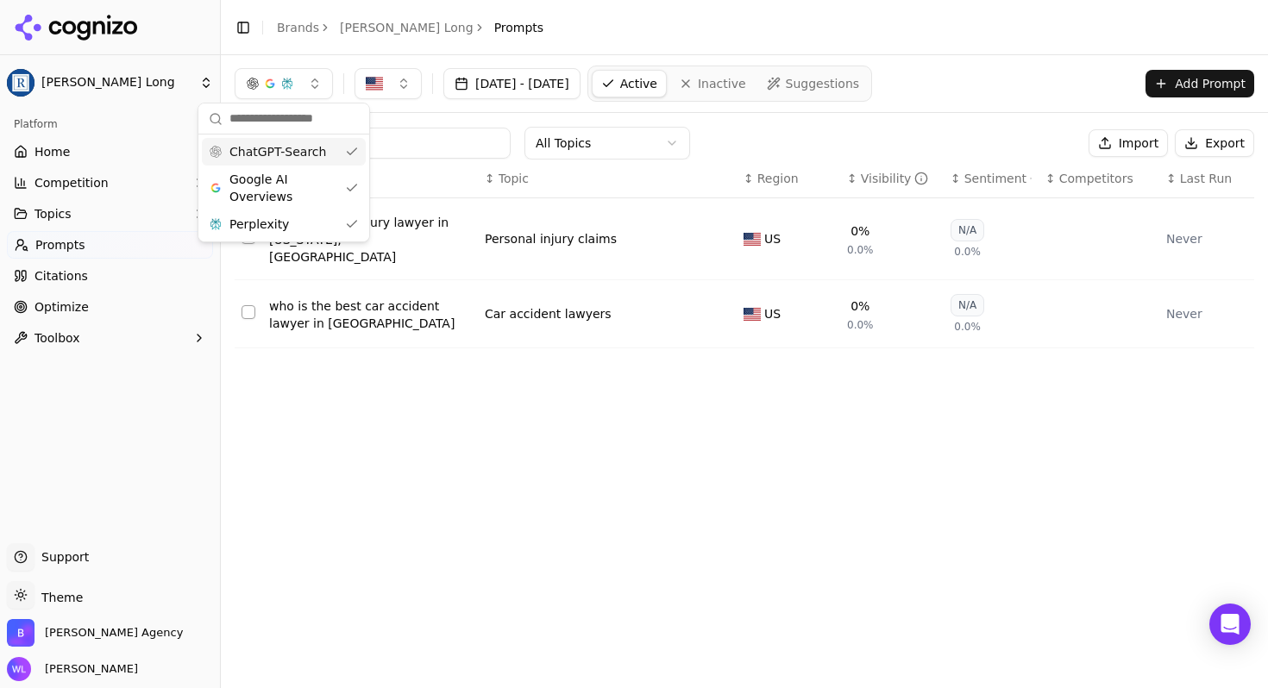
click at [285, 90] on div "button" at bounding box center [287, 84] width 14 height 14
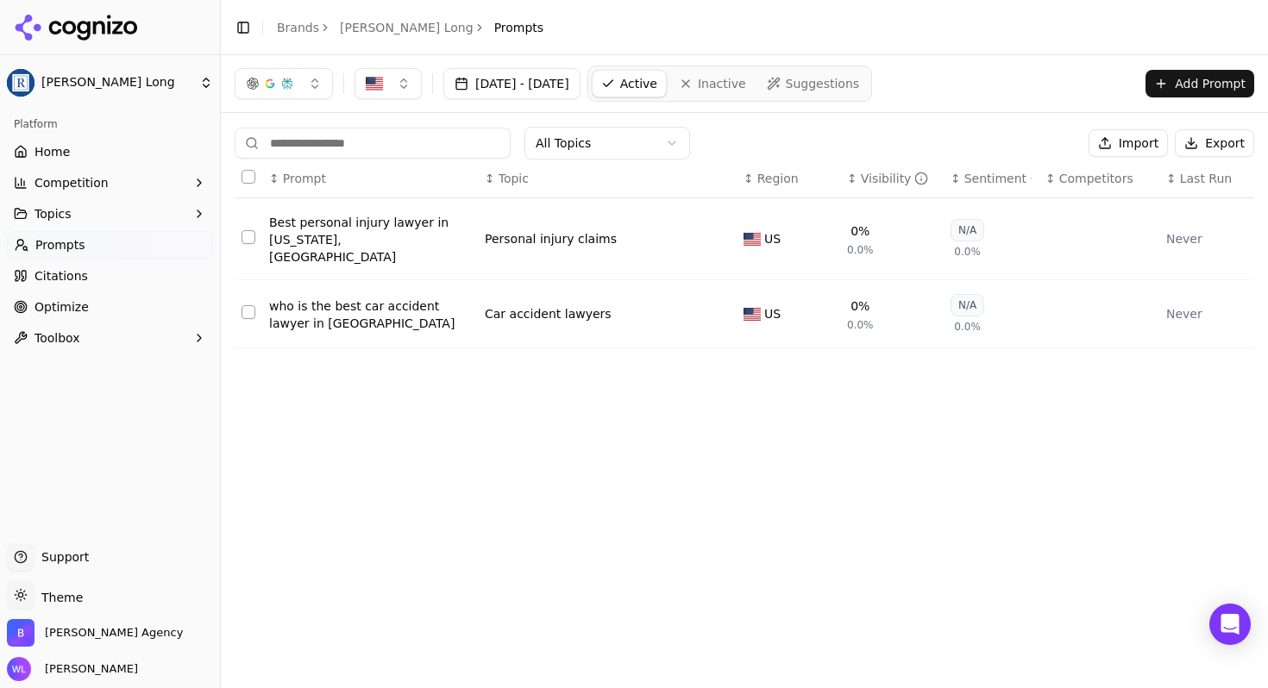
click at [73, 152] on link "Home" at bounding box center [110, 152] width 206 height 28
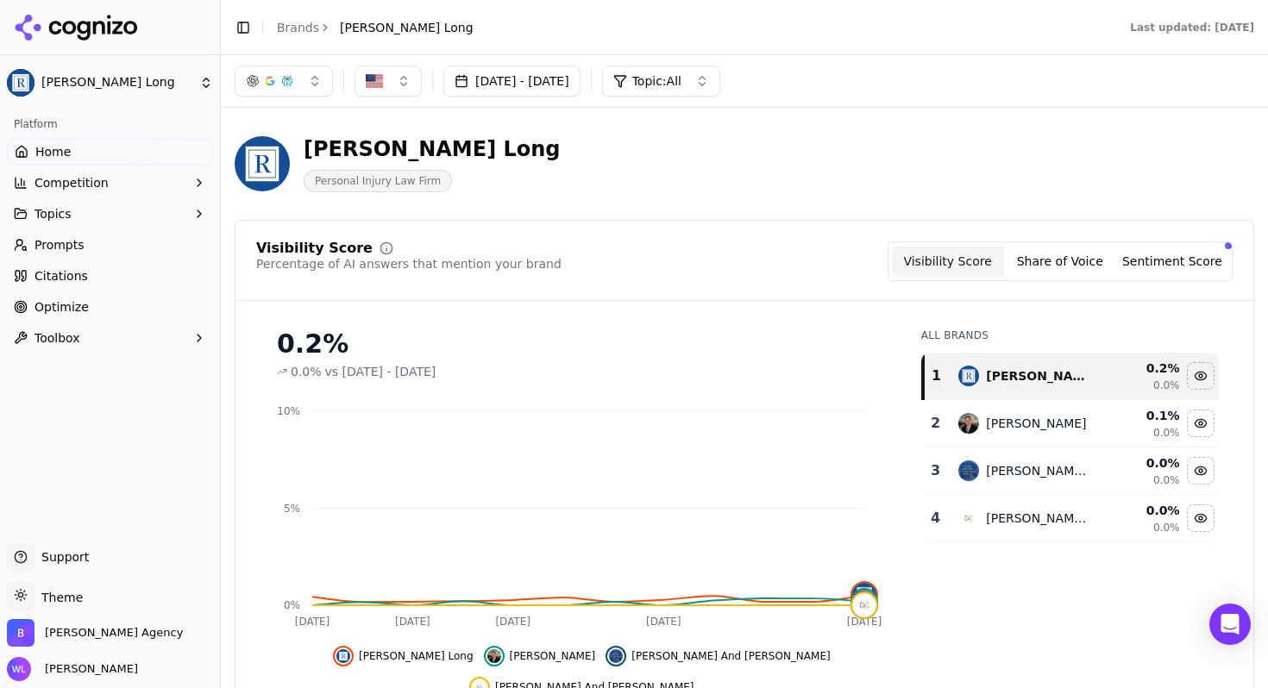
click at [191, 87] on html "Regan Zambri Long Platform Home Competition Topics Prompts Citations Optimize T…" at bounding box center [634, 344] width 1268 height 688
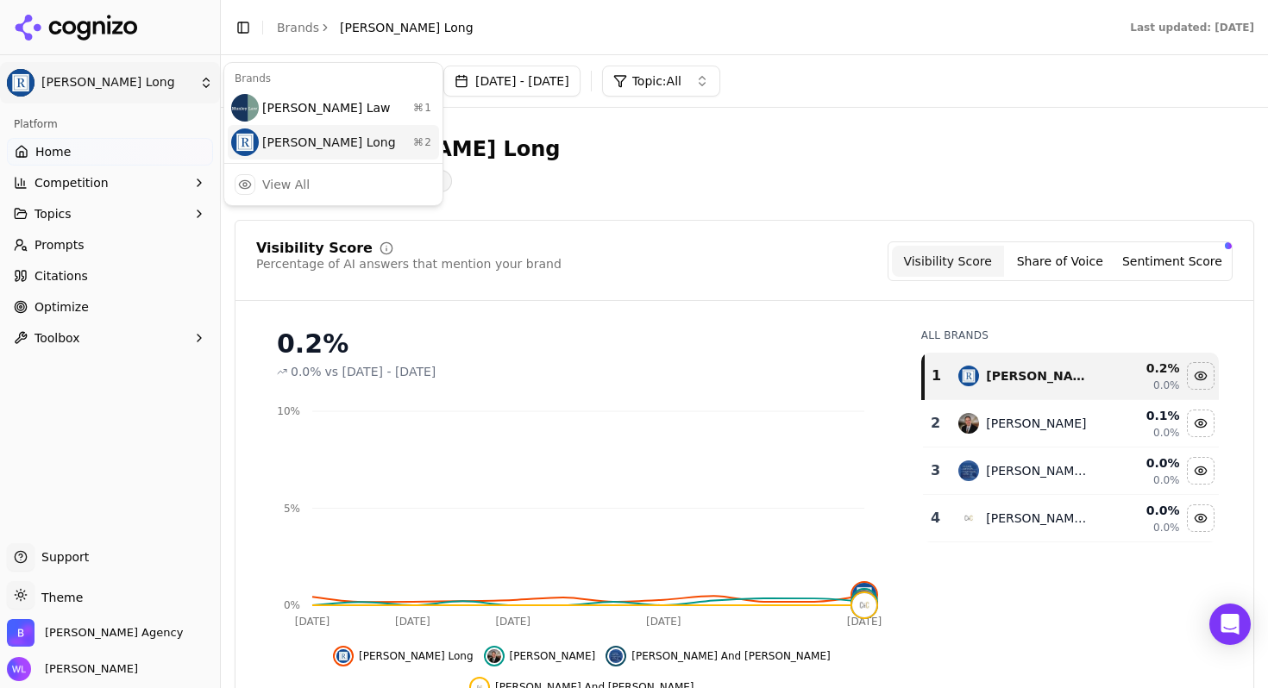
click at [350, 146] on div "Regan Zambri Long ⌘ 2" at bounding box center [333, 142] width 211 height 34
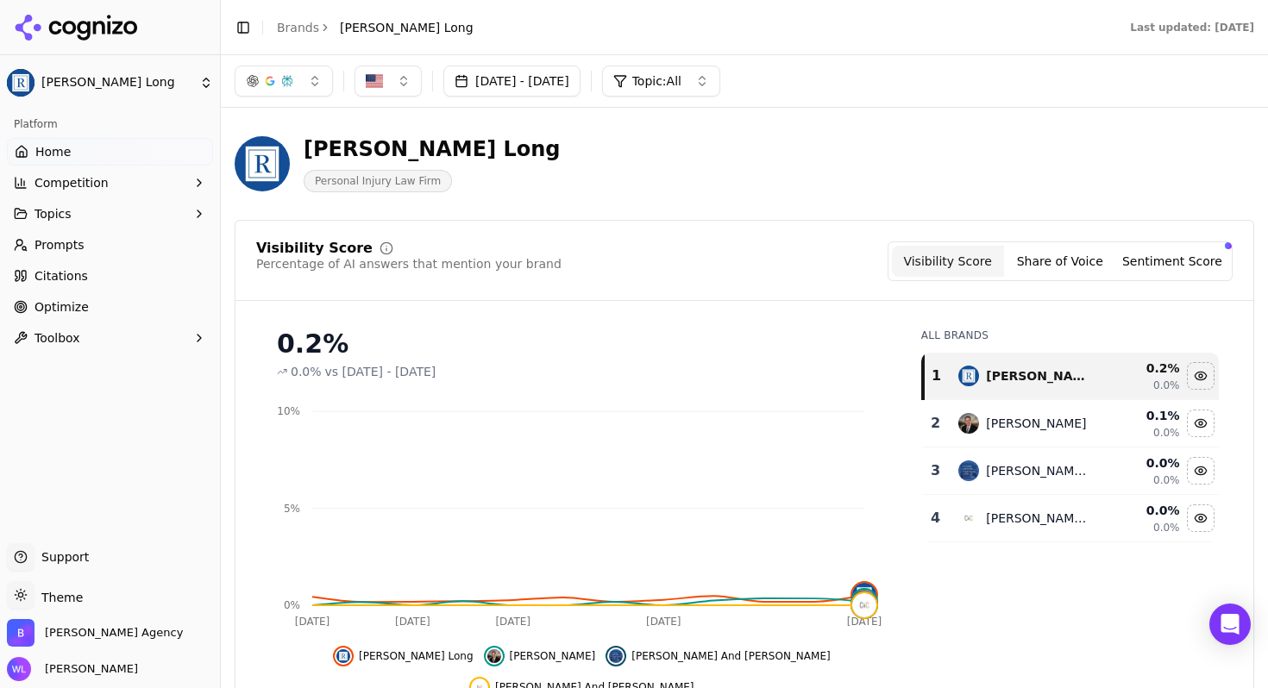
click at [1178, 265] on button "Sentiment Score" at bounding box center [1172, 261] width 112 height 31
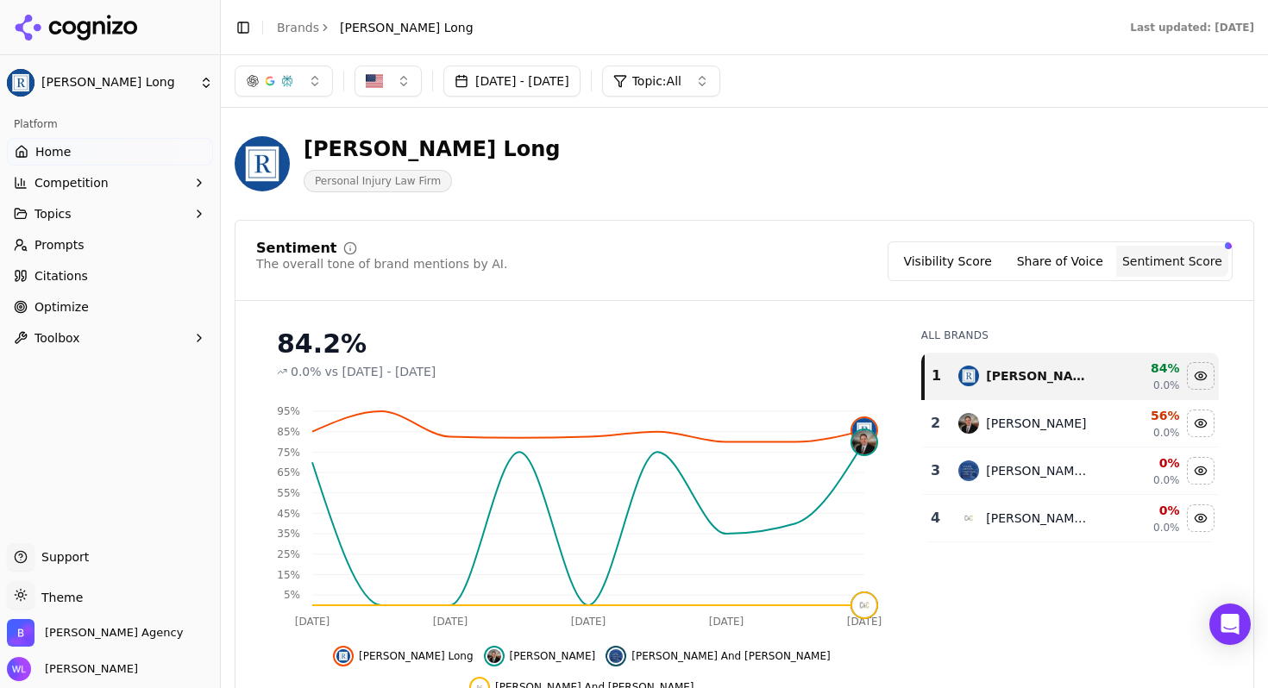
click at [306, 26] on link "Brands" at bounding box center [298, 28] width 42 height 14
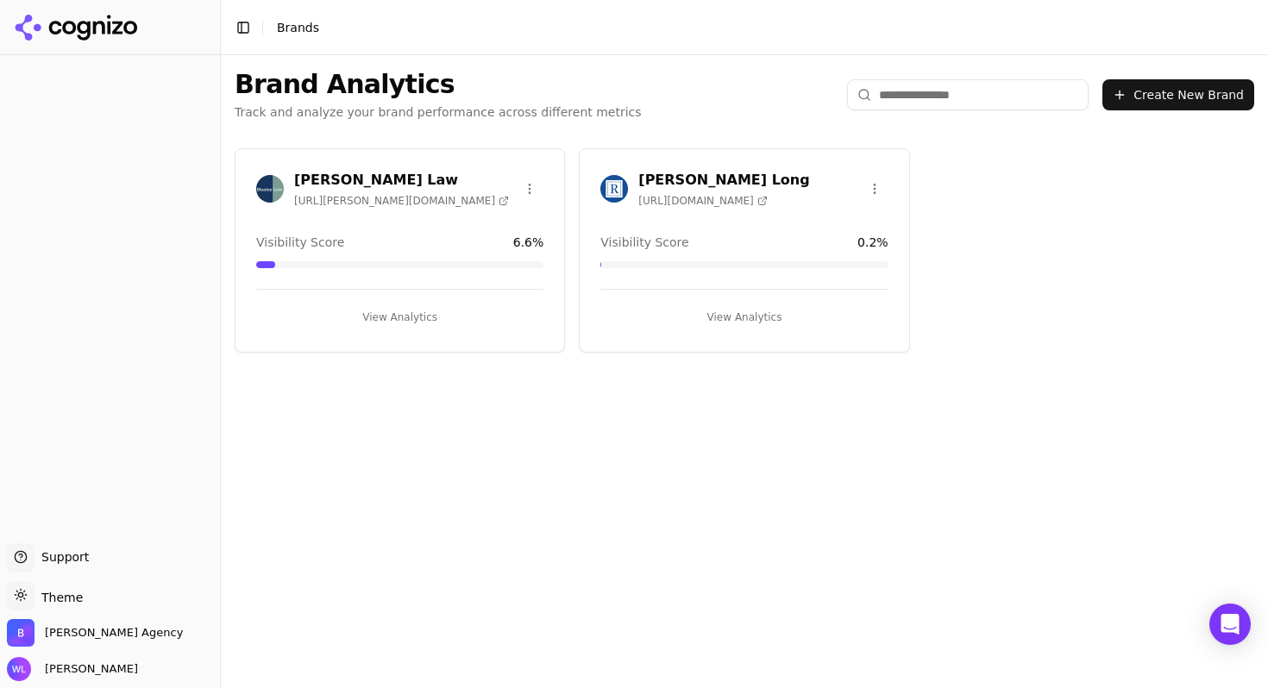
click at [390, 205] on span "[URL][PERSON_NAME][DOMAIN_NAME]" at bounding box center [401, 201] width 215 height 14
click at [380, 198] on span "[URL][PERSON_NAME][DOMAIN_NAME]" at bounding box center [401, 201] width 215 height 14
click at [383, 318] on button "View Analytics" at bounding box center [399, 318] width 287 height 28
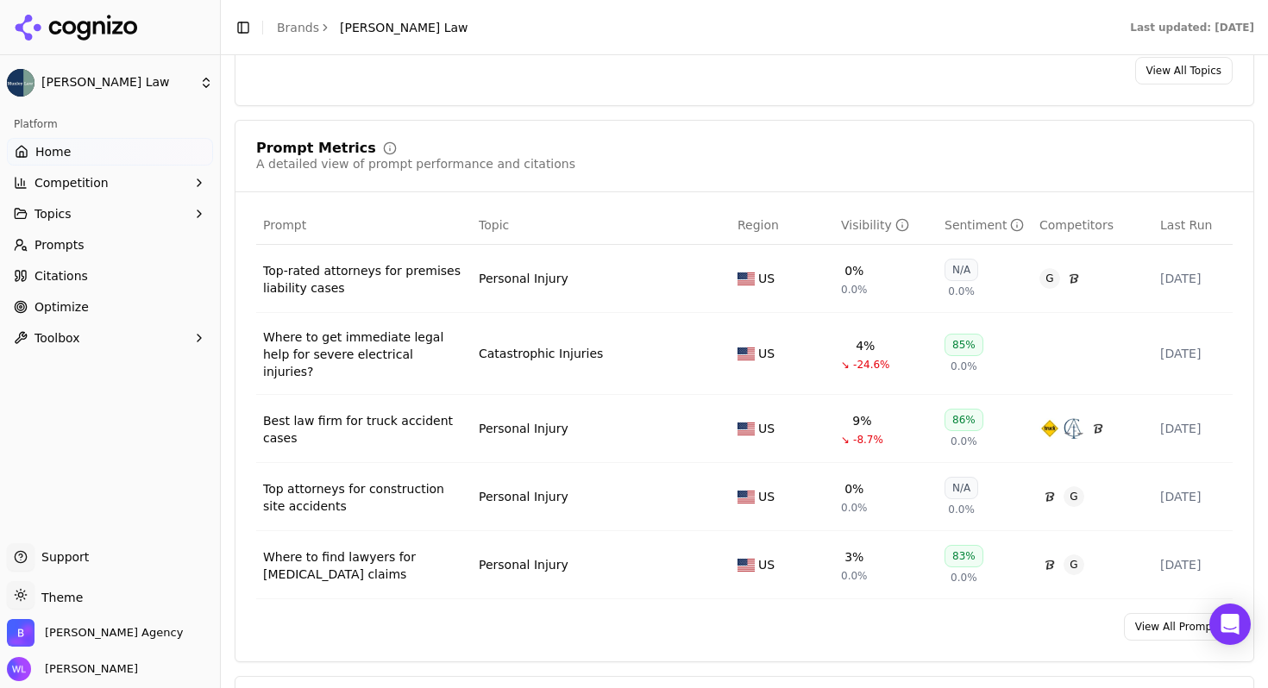
scroll to position [1207, 0]
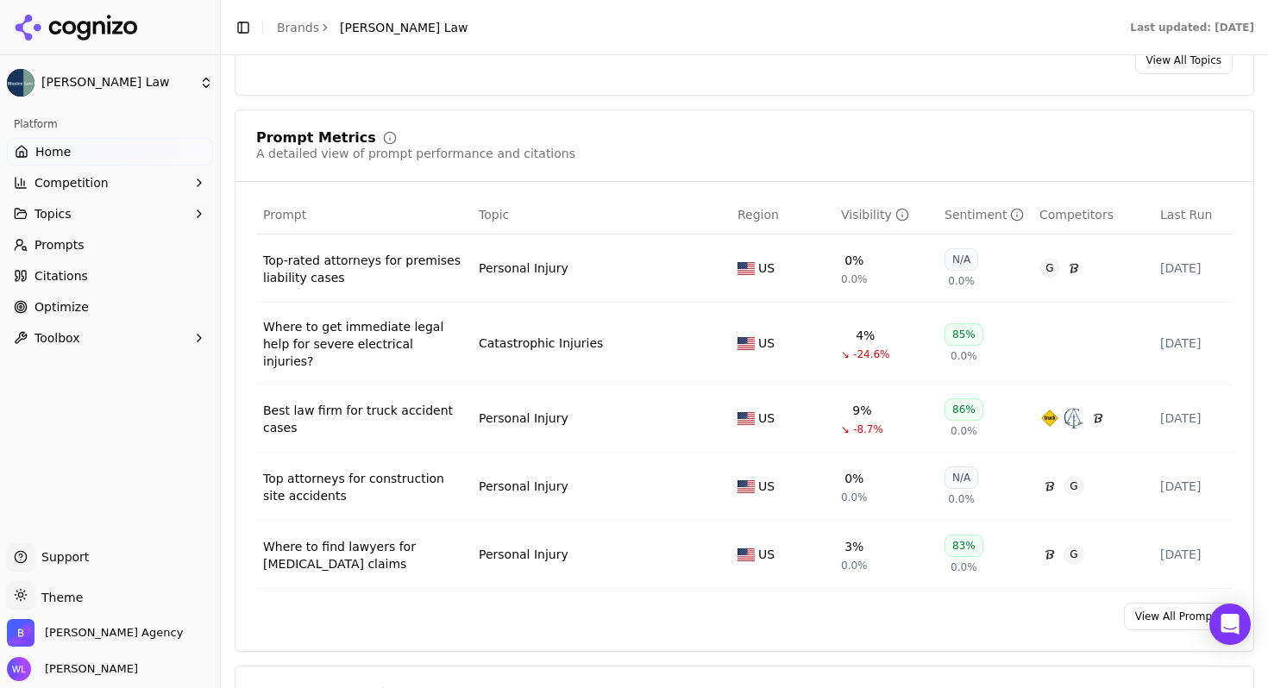
click at [445, 272] on div "Top-rated attorneys for premises liability cases" at bounding box center [364, 269] width 202 height 34
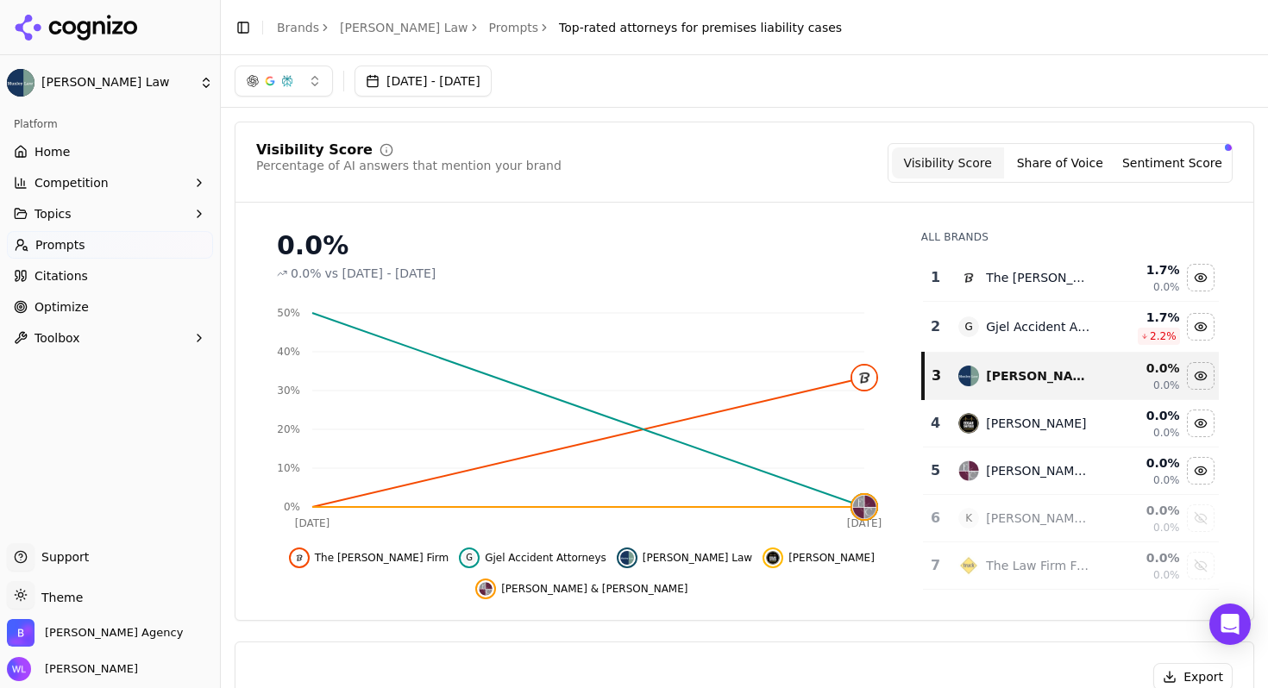
click at [468, 31] on icon "breadcrumb" at bounding box center [474, 28] width 12 height 12
click at [489, 29] on link "Prompts" at bounding box center [514, 27] width 50 height 17
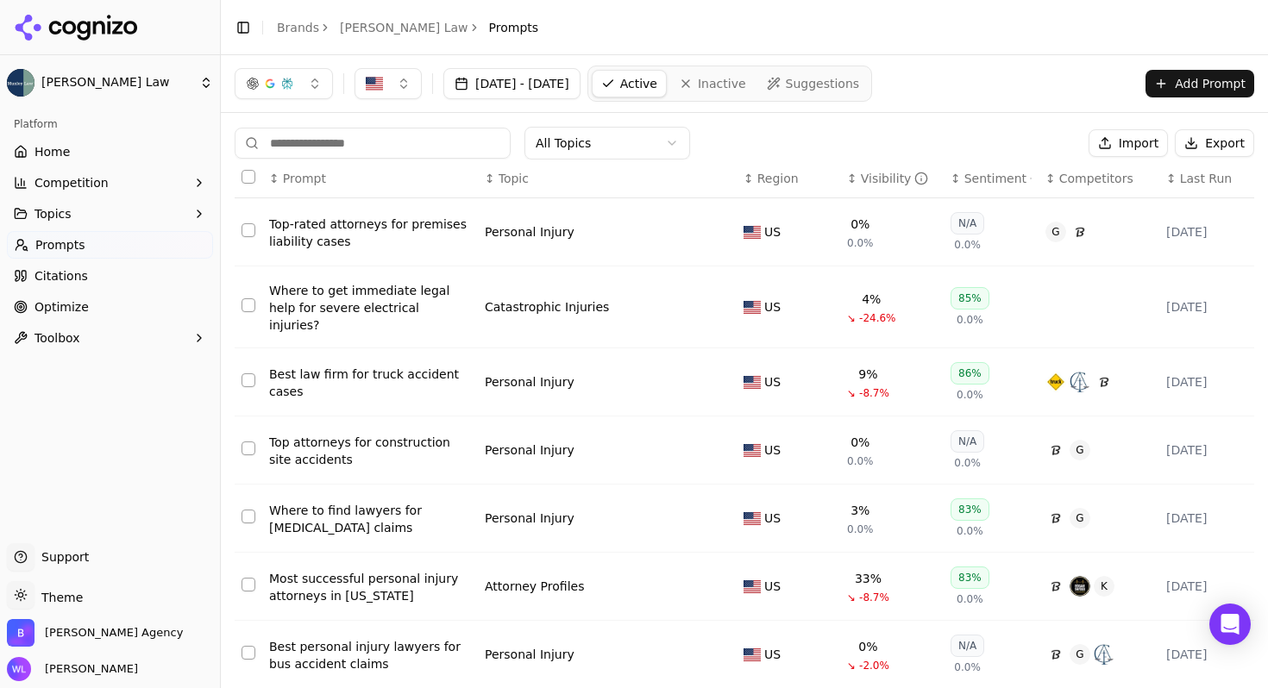
click at [627, 151] on html "Munley Law Platform Home Competition Topics Prompts Citations Optimize Toolbox …" at bounding box center [634, 344] width 1268 height 688
click at [95, 87] on html "Munley Law Platform Home Competition Topics Prompts Citations Optimize Toolbox …" at bounding box center [634, 344] width 1268 height 688
click at [130, 79] on html "Munley Law Platform Home Competition Topics Prompts Citations Optimize Toolbox …" at bounding box center [634, 344] width 1268 height 688
drag, startPoint x: 112, startPoint y: 463, endPoint x: 111, endPoint y: 498, distance: 35.4
click at [112, 466] on html "Munley Law Platform Home Competition Topics Prompts Citations Optimize Toolbox …" at bounding box center [634, 344] width 1268 height 688
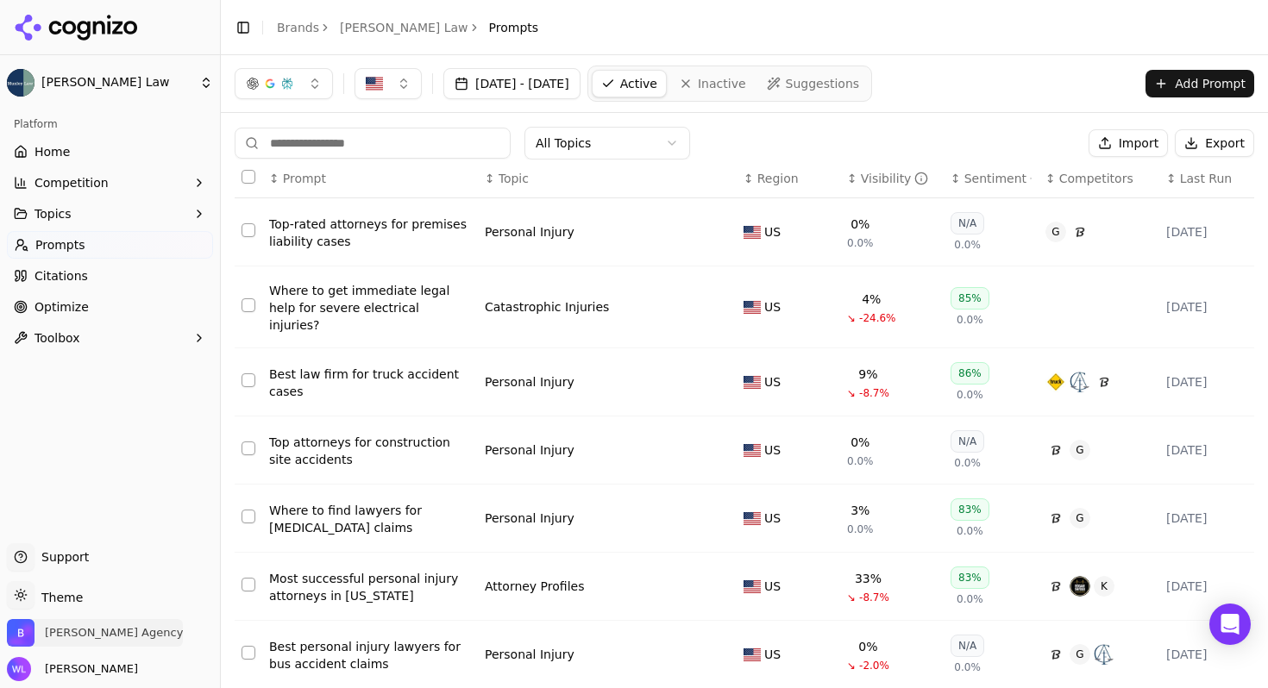
click at [80, 620] on span "[PERSON_NAME] Agency" at bounding box center [95, 633] width 176 height 28
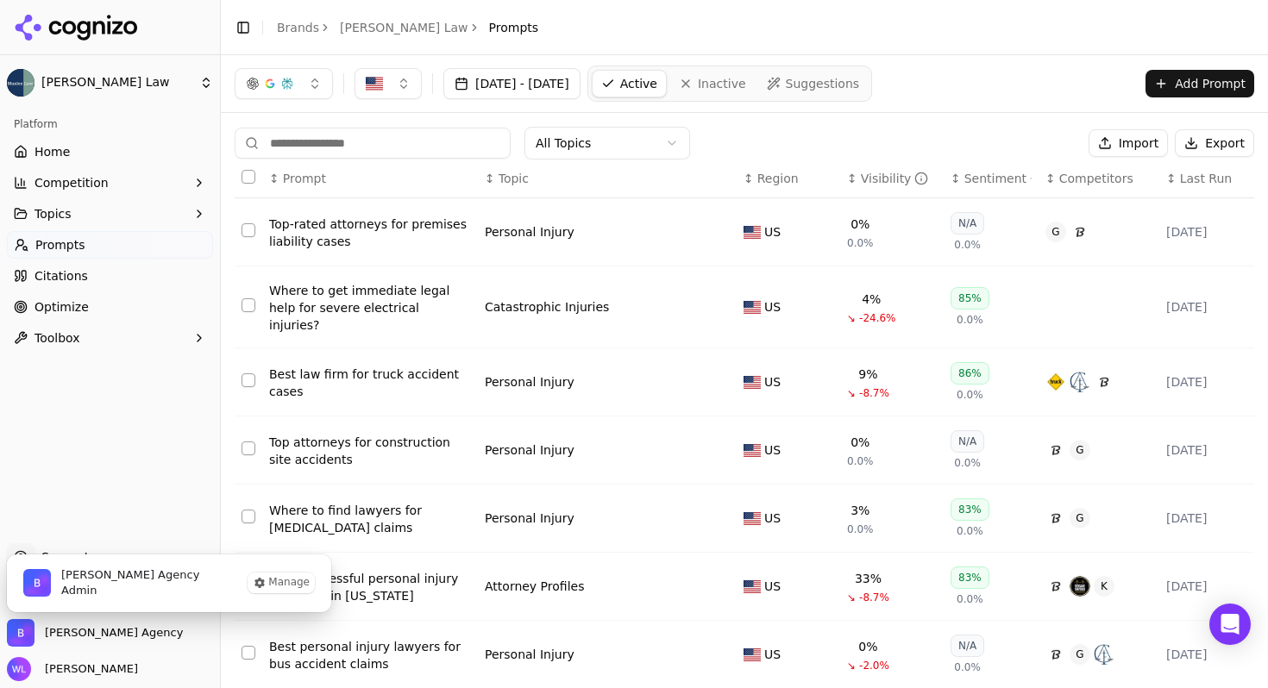
click at [121, 594] on span "Admin" at bounding box center [130, 591] width 138 height 16
click at [274, 581] on button "Manage" at bounding box center [280, 583] width 67 height 21
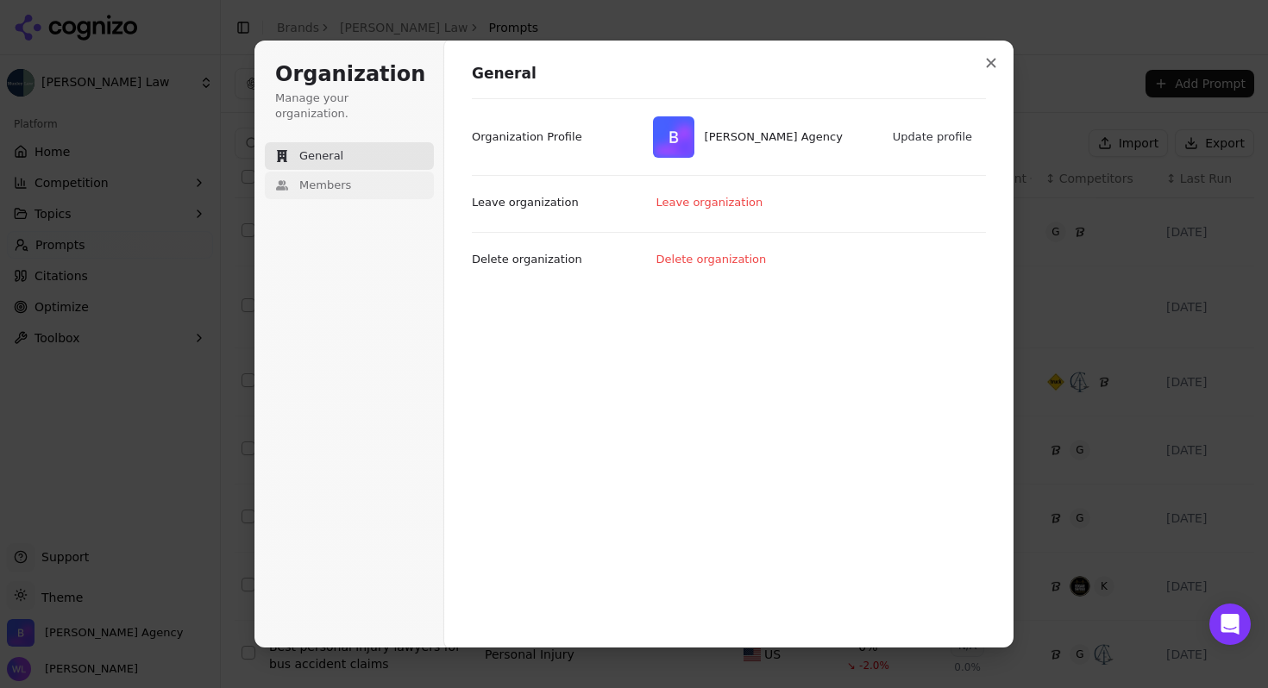
click at [336, 178] on span "Members" at bounding box center [325, 186] width 52 height 16
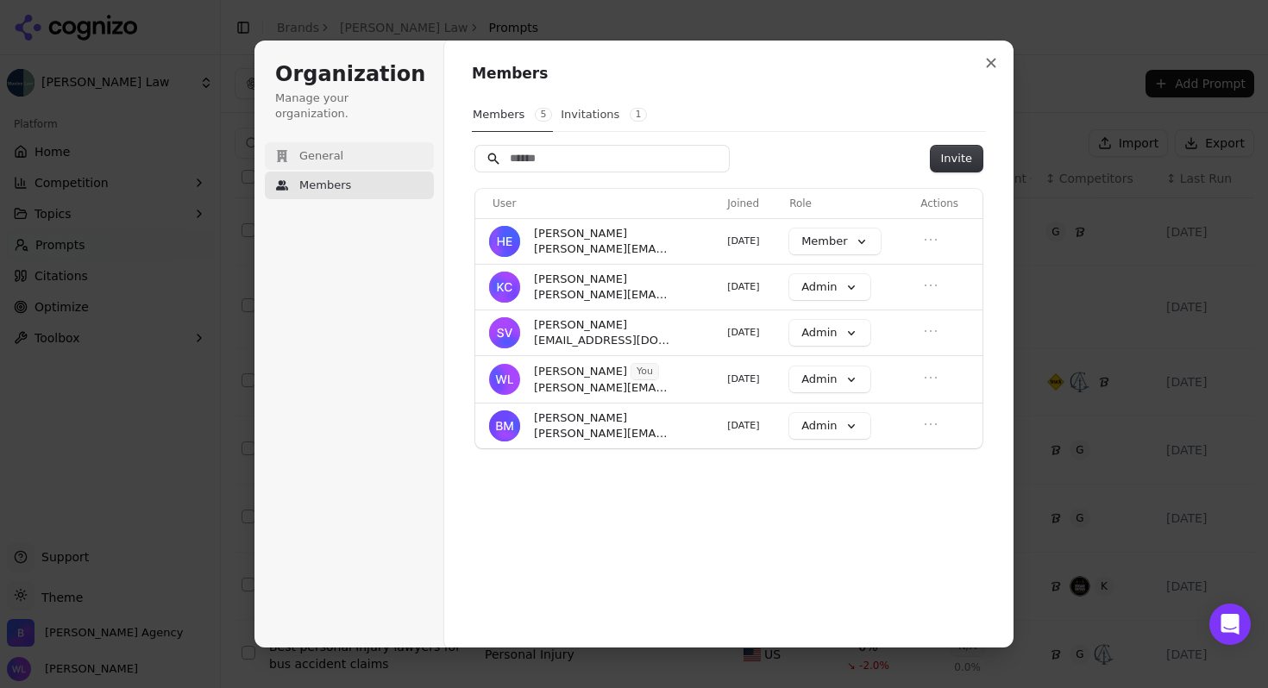
click at [310, 148] on span "General" at bounding box center [321, 156] width 44 height 16
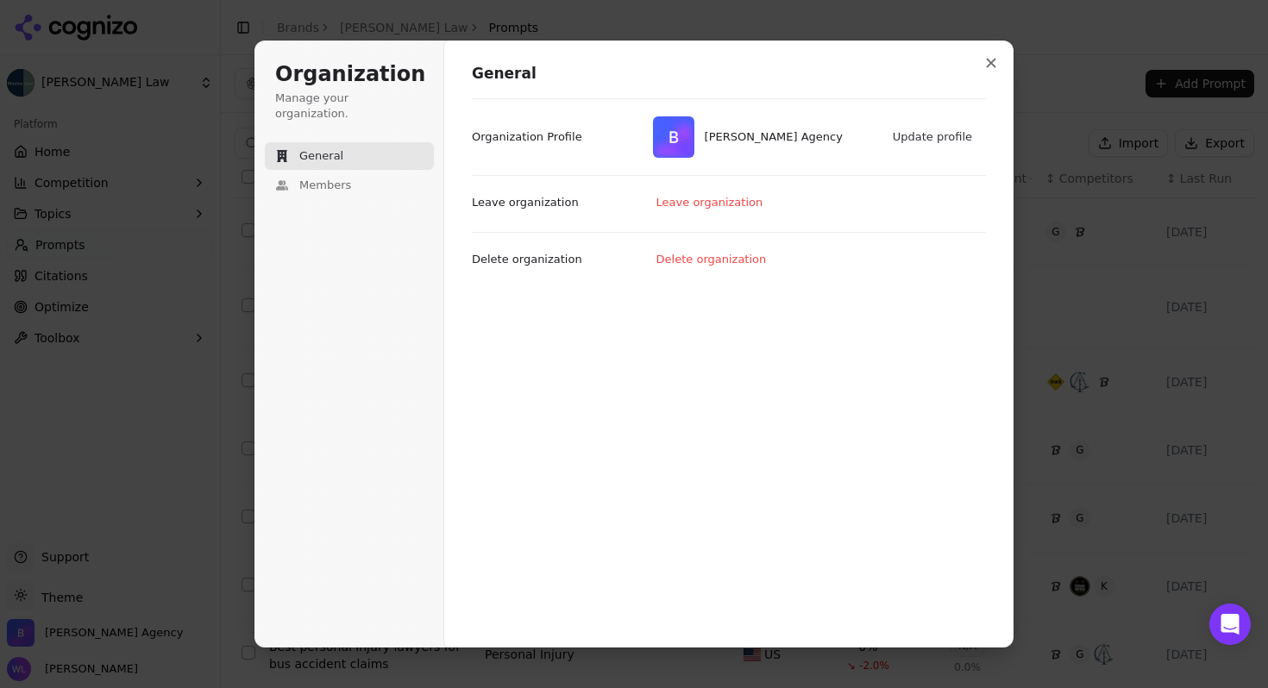
click at [973, 67] on h1 "General" at bounding box center [729, 74] width 514 height 21
click at [998, 63] on button "Close modal" at bounding box center [990, 62] width 31 height 31
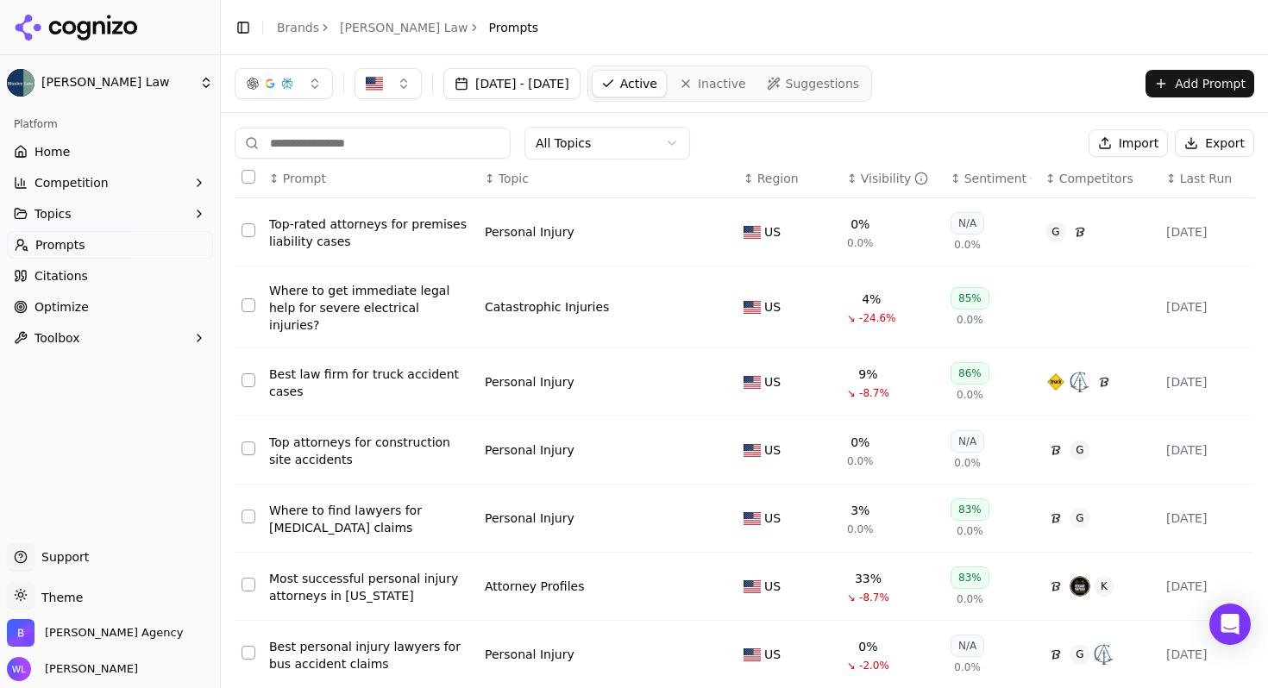
click at [95, 26] on icon at bounding box center [99, 27] width 12 height 13
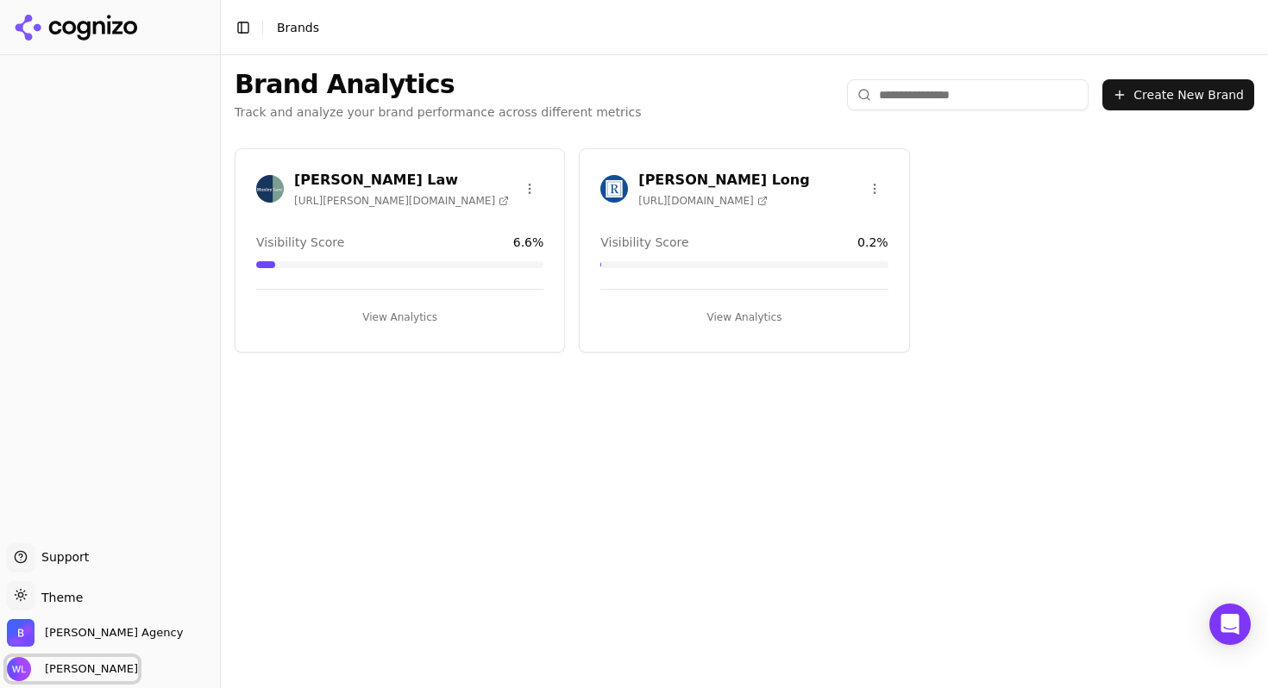
click at [107, 668] on span "[PERSON_NAME]" at bounding box center [88, 669] width 100 height 16
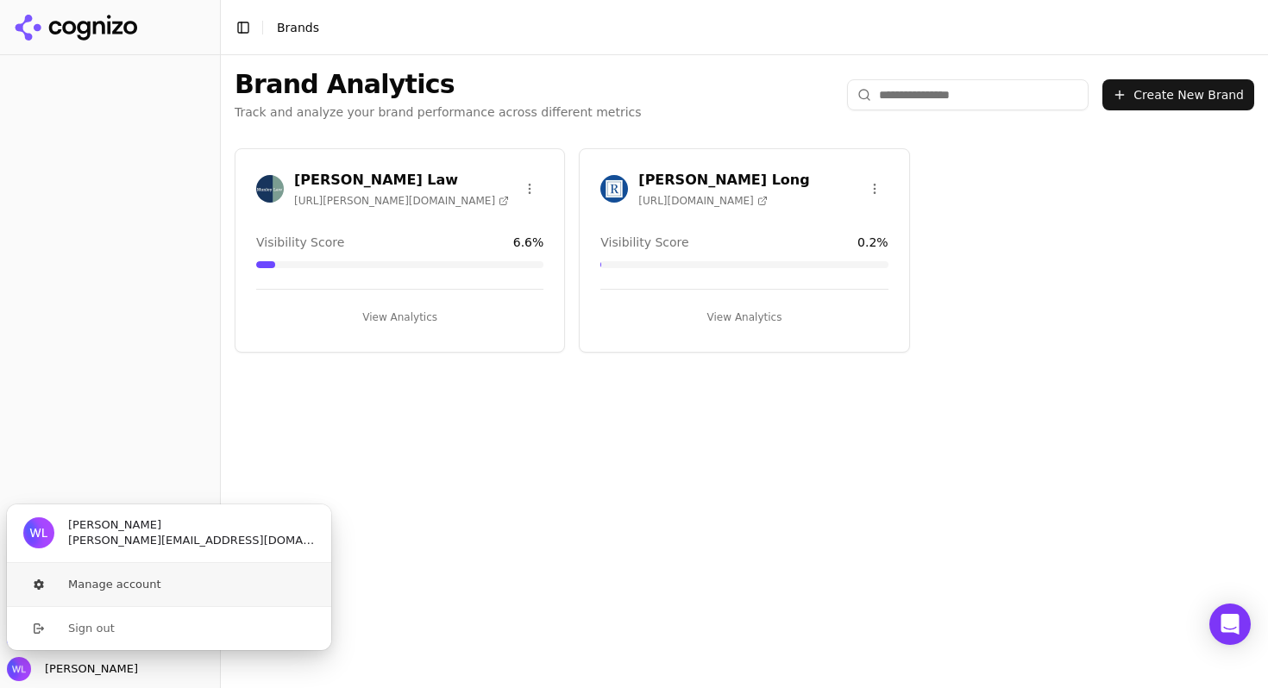
click at [149, 580] on button "Manage account" at bounding box center [169, 584] width 326 height 43
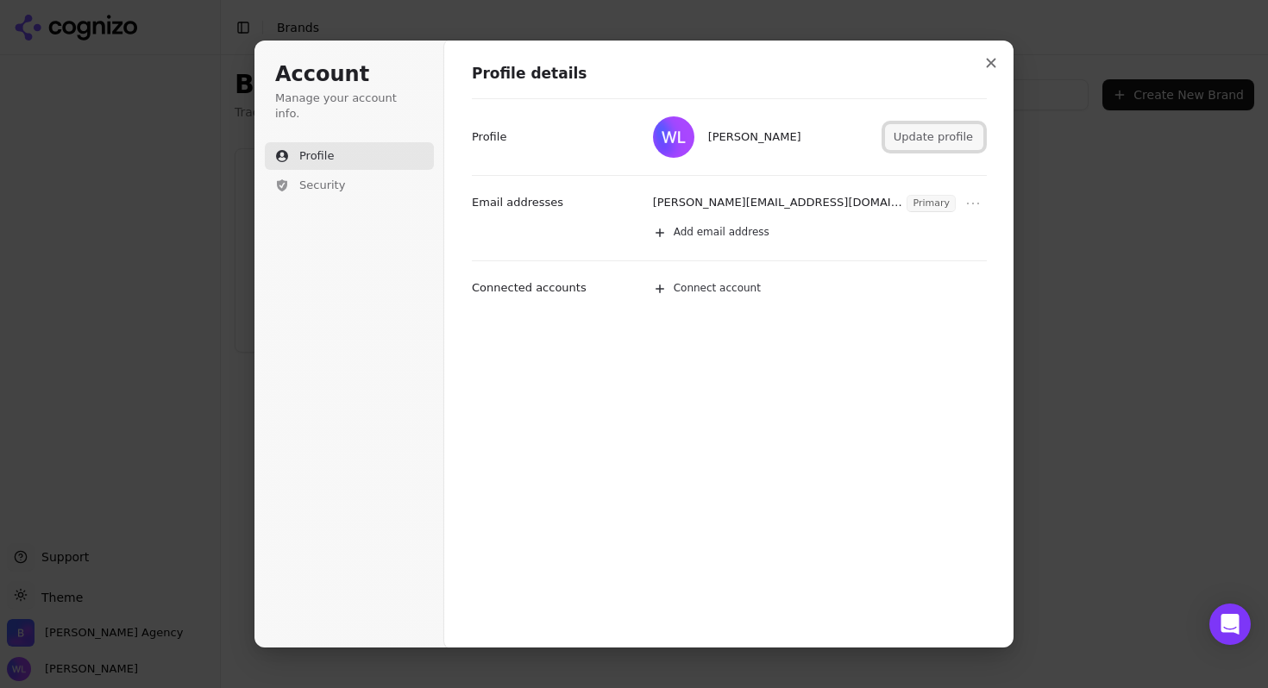
click at [931, 137] on button "Update profile" at bounding box center [934, 137] width 98 height 26
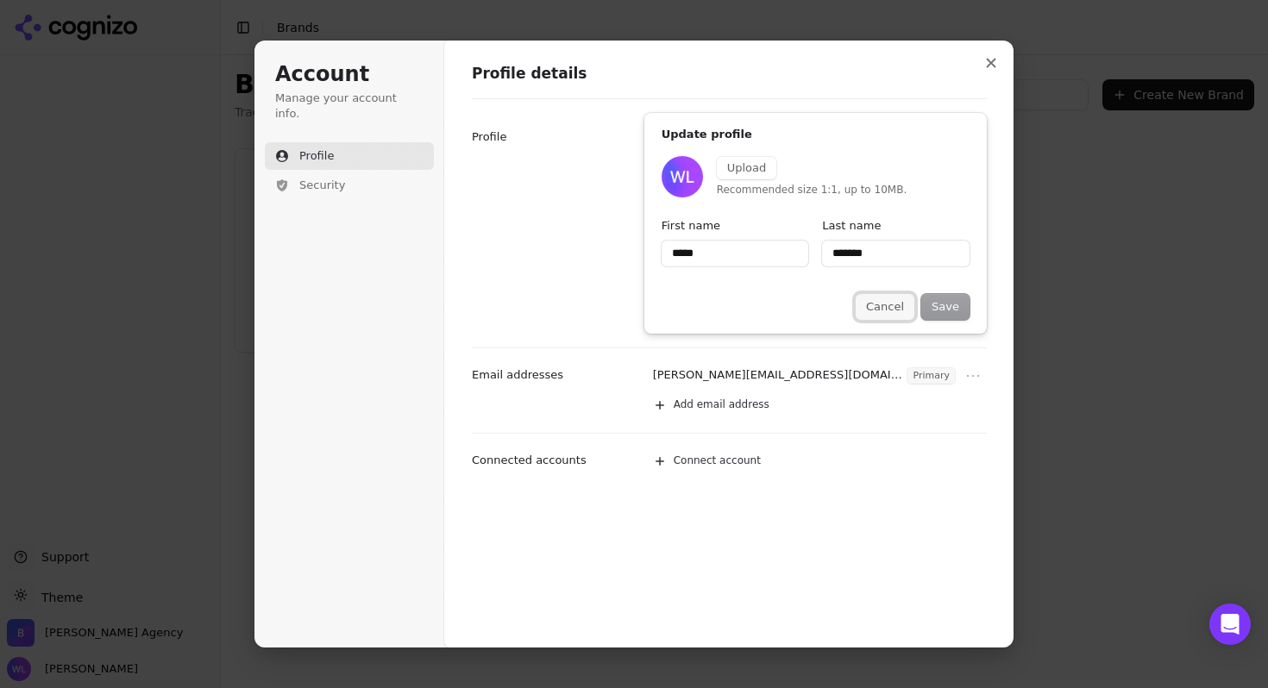
type input "*****"
type input "*******"
click at [894, 312] on button "Cancel" at bounding box center [884, 307] width 59 height 26
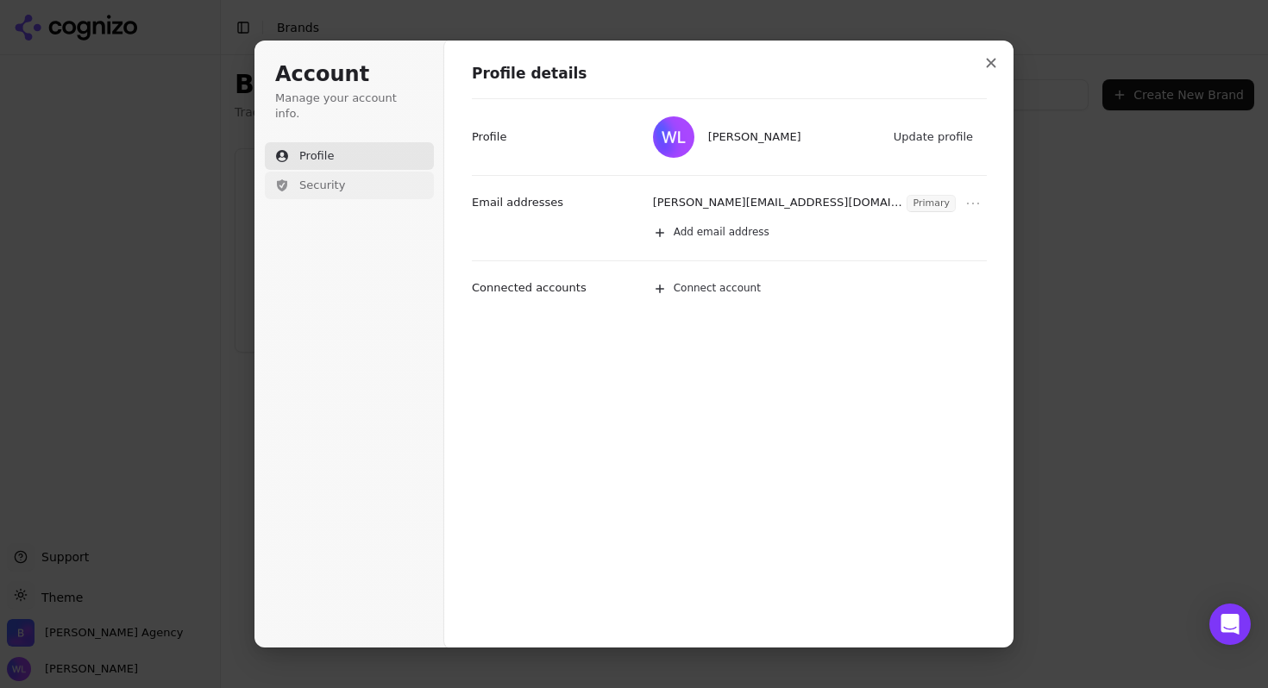
click at [321, 178] on span "Security" at bounding box center [322, 186] width 46 height 16
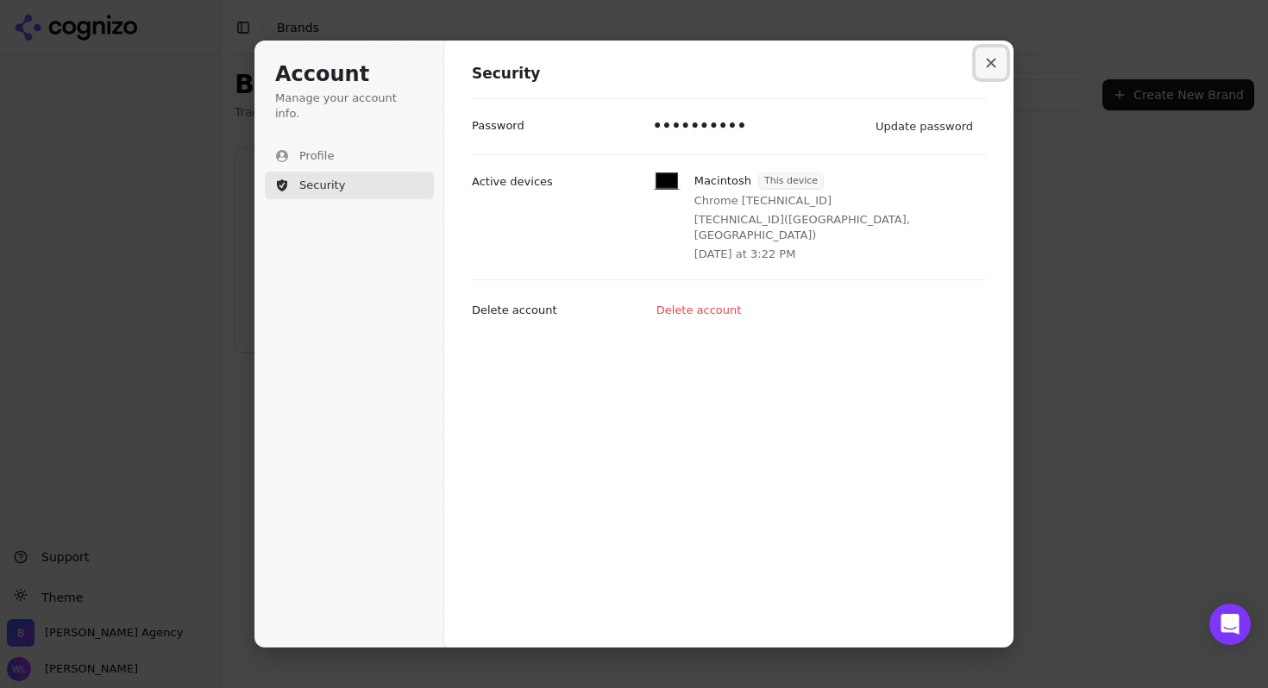
click at [990, 71] on button "Close modal" at bounding box center [990, 62] width 31 height 31
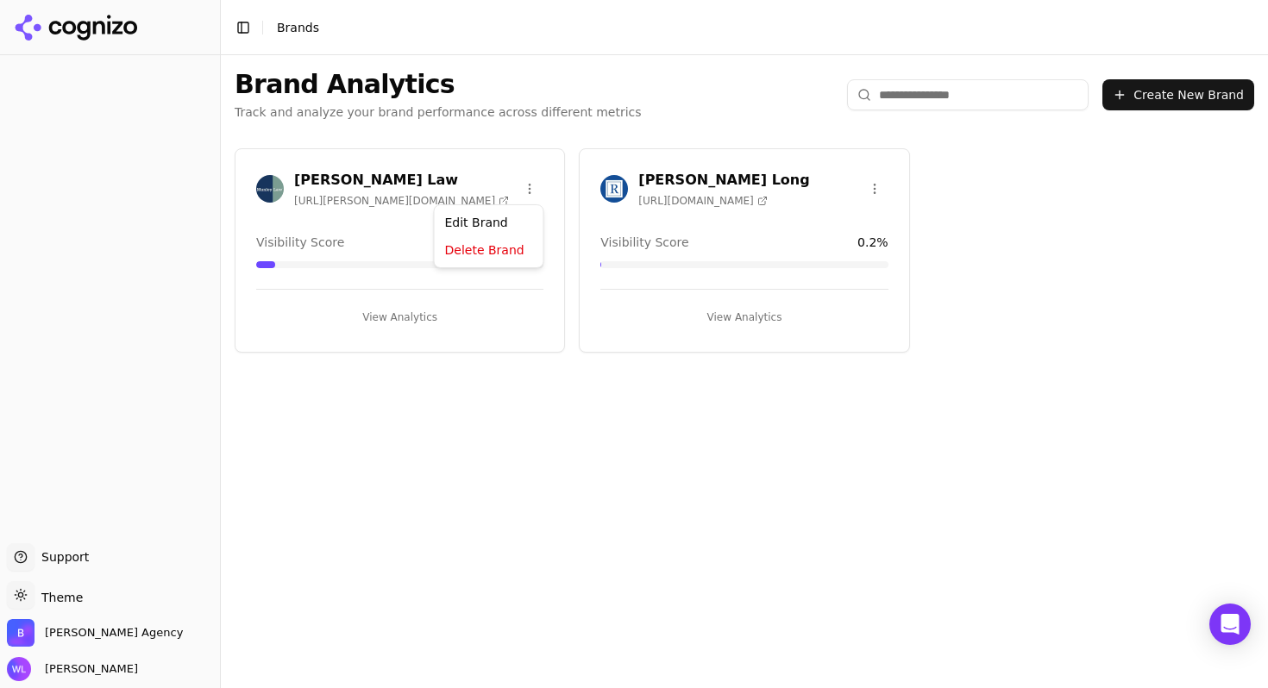
click at [539, 186] on html "Support Support Toggle theme Theme Bob Agency Wendy Lindars Toggle Sidebar Bran…" at bounding box center [634, 344] width 1268 height 688
click at [348, 170] on html "Support Support Toggle theme Theme Bob Agency Wendy Lindars Toggle Sidebar Bran…" at bounding box center [634, 344] width 1268 height 688
click at [321, 183] on h3 "[PERSON_NAME] Law" at bounding box center [401, 180] width 215 height 21
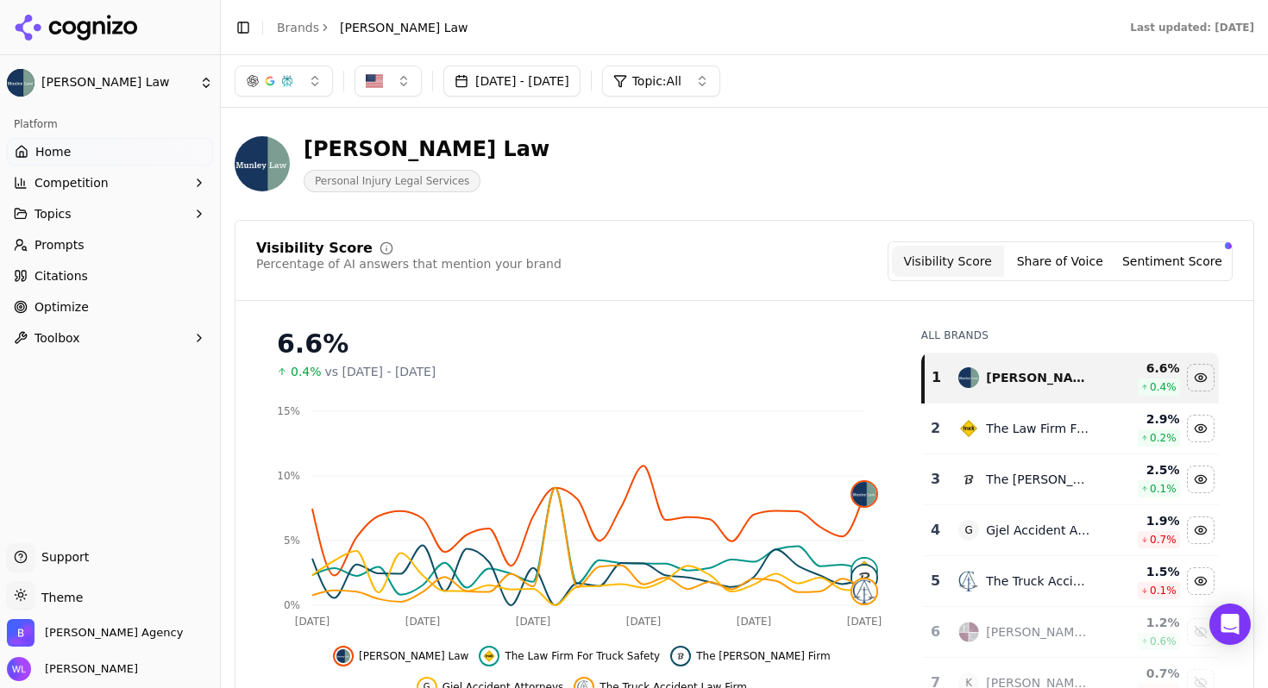
click at [1149, 269] on button "Sentiment Score" at bounding box center [1172, 261] width 112 height 31
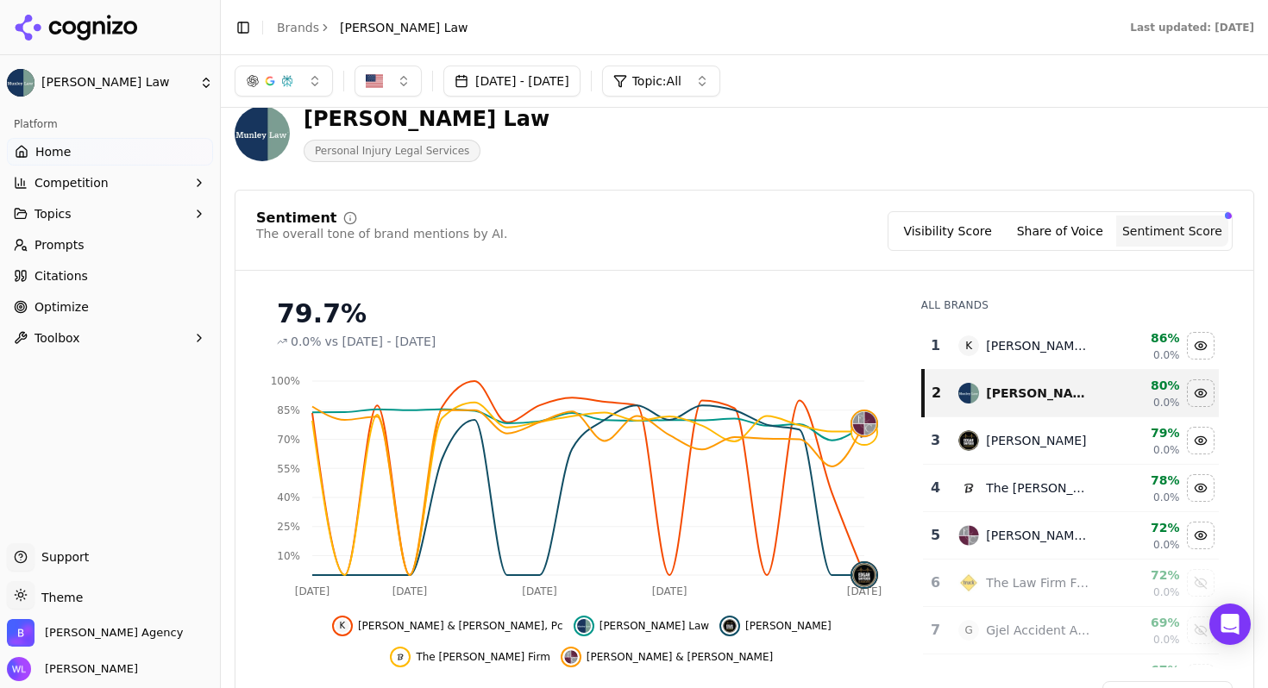
scroll to position [30, 0]
click at [1048, 221] on button "Share of Voice" at bounding box center [1060, 231] width 112 height 31
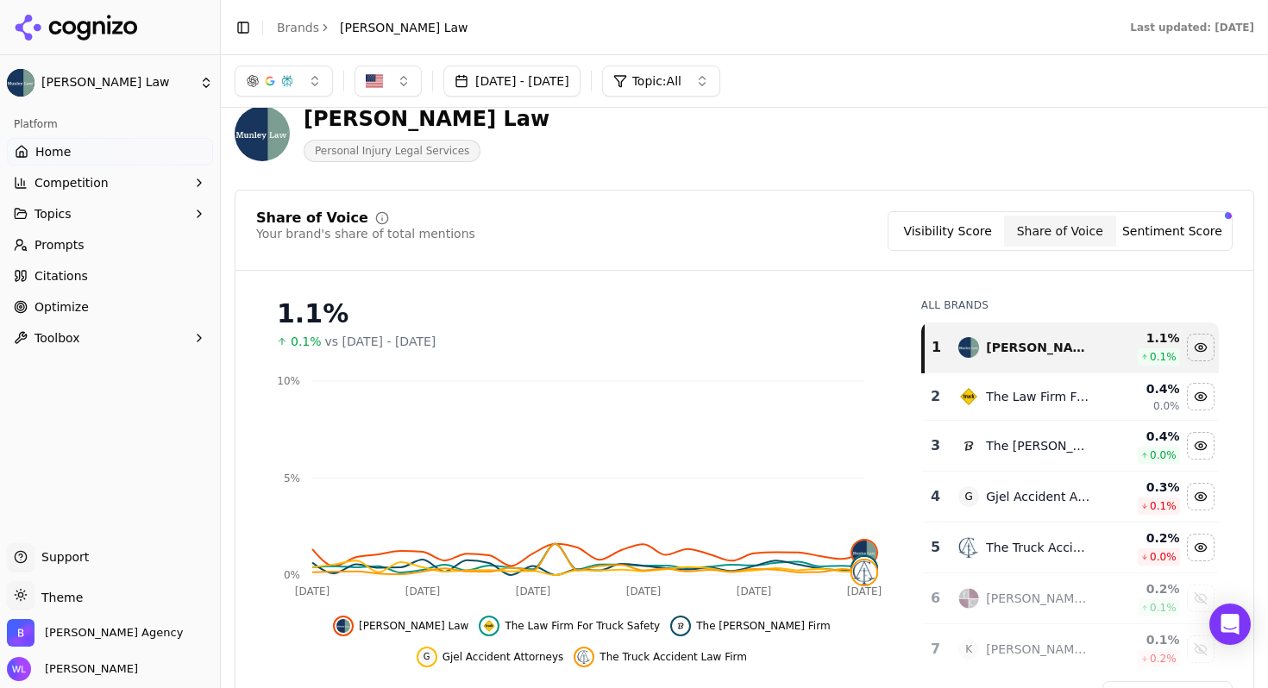
click at [969, 230] on button "Visibility Score" at bounding box center [948, 231] width 112 height 31
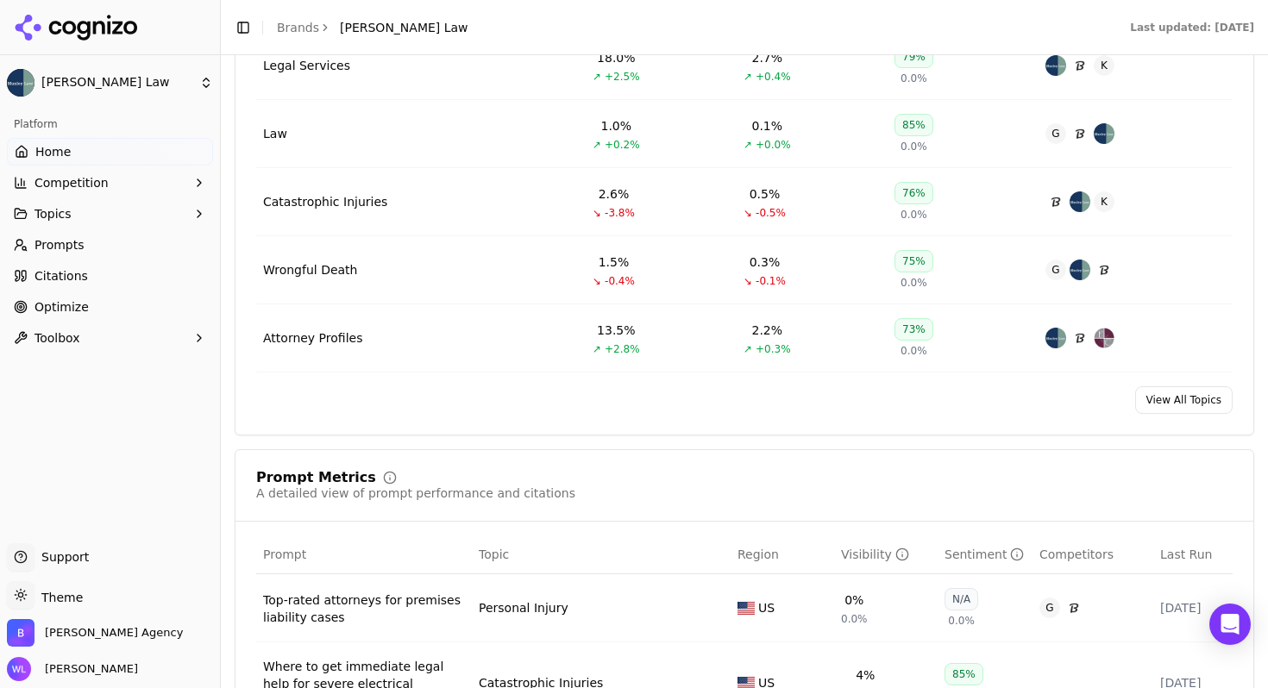
scroll to position [901, 0]
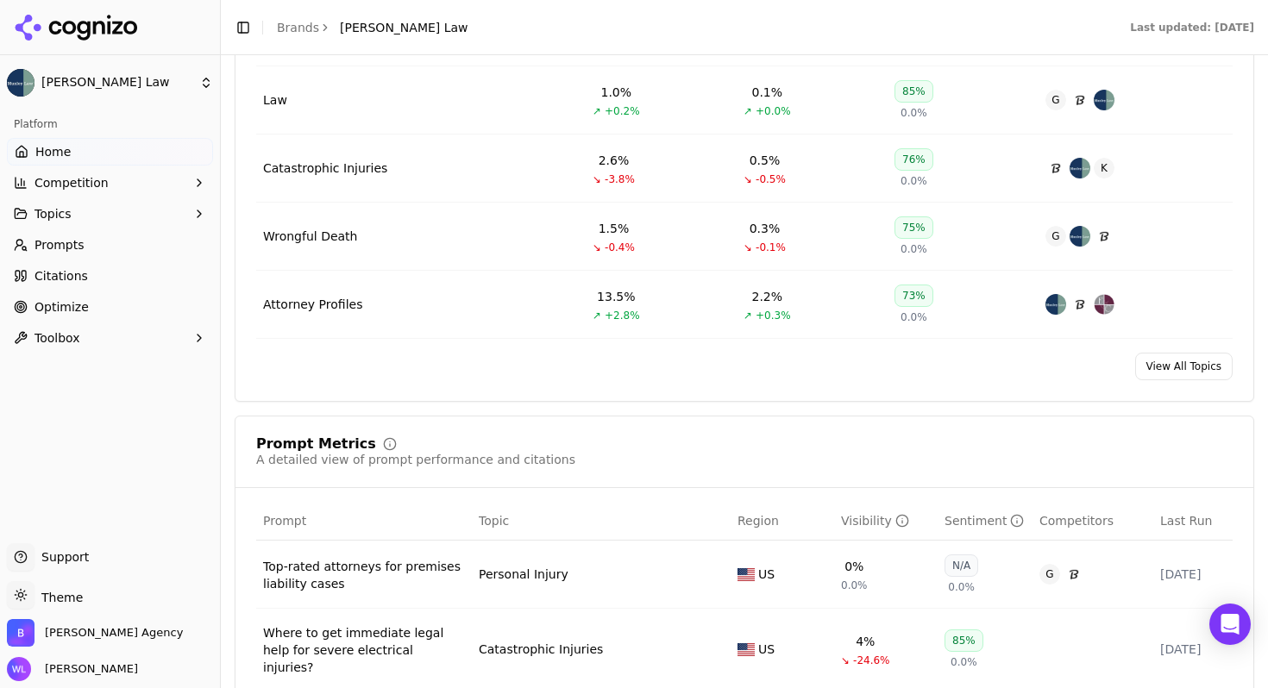
click at [80, 221] on button "Topics" at bounding box center [110, 214] width 206 height 28
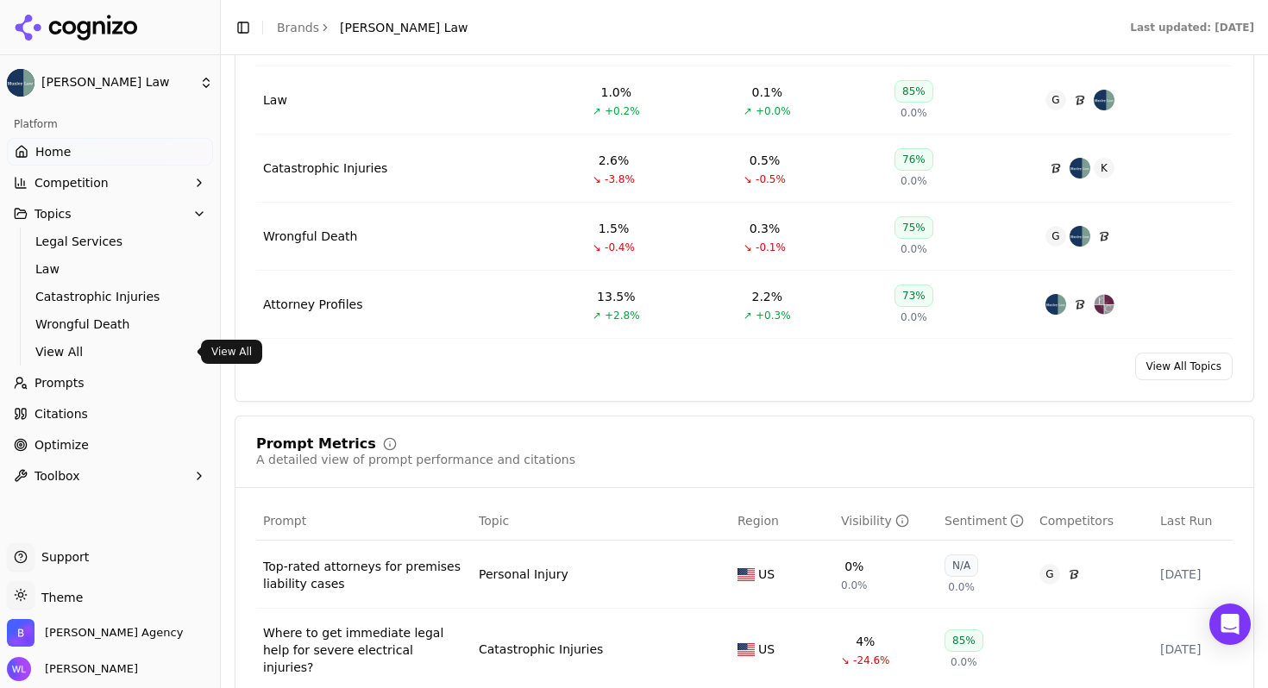
click at [72, 356] on span "View All" at bounding box center [110, 351] width 150 height 17
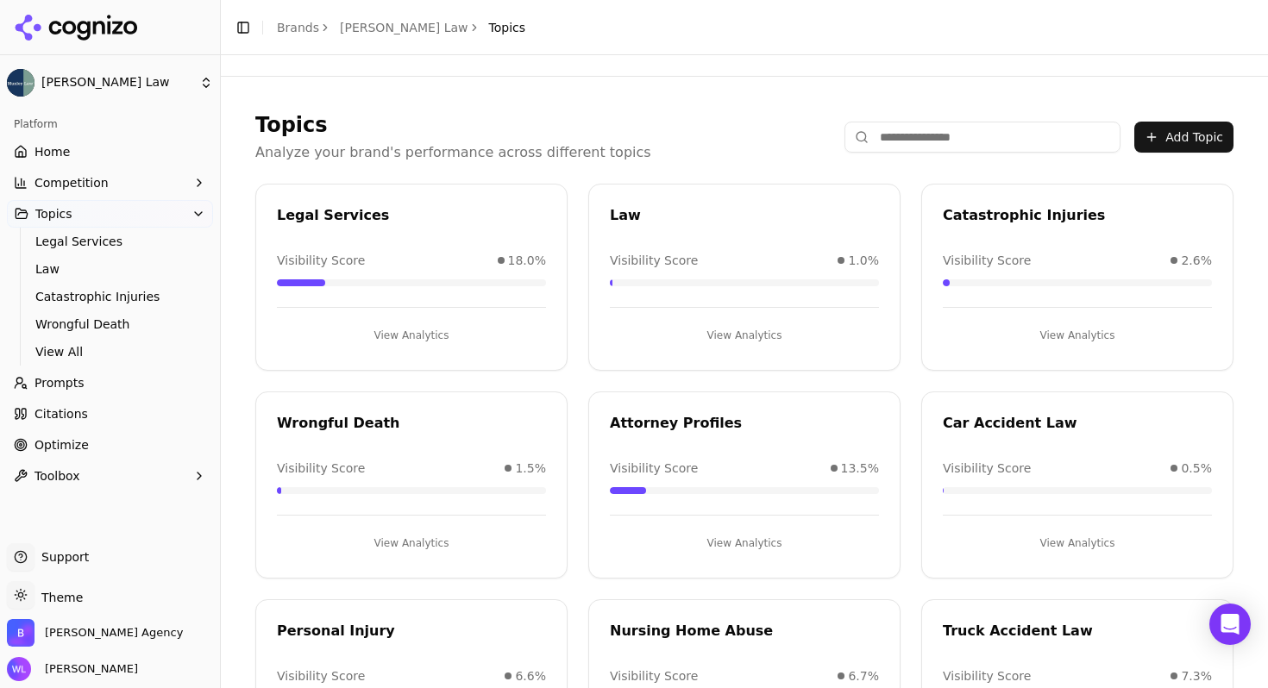
click at [627, 332] on button "View Analytics" at bounding box center [744, 336] width 269 height 28
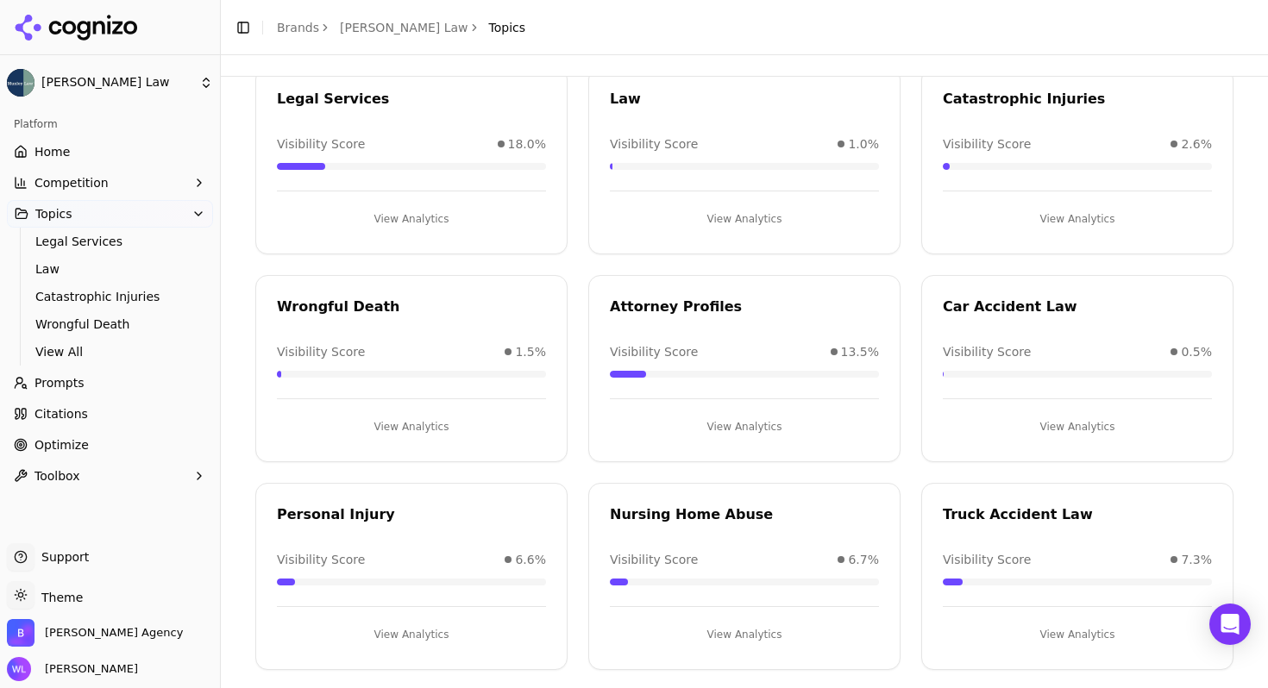
scroll to position [153, 0]
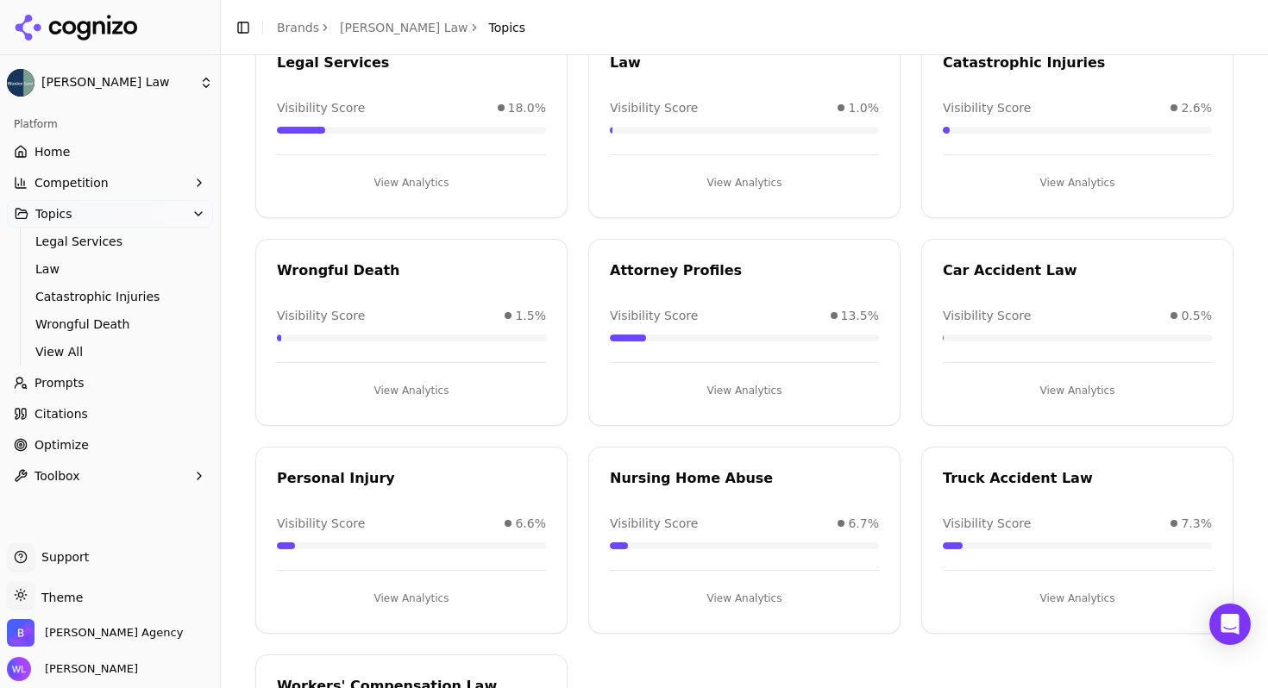
click at [79, 474] on button "Toolbox" at bounding box center [110, 476] width 206 height 28
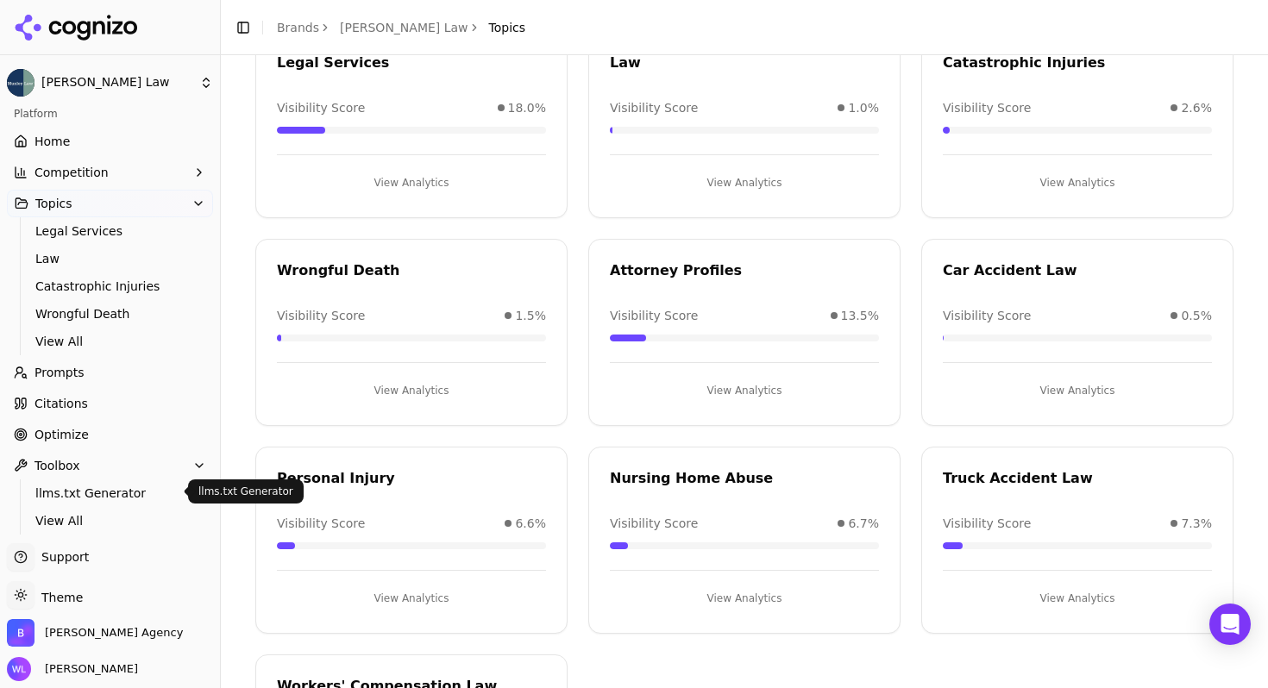
scroll to position [16, 0]
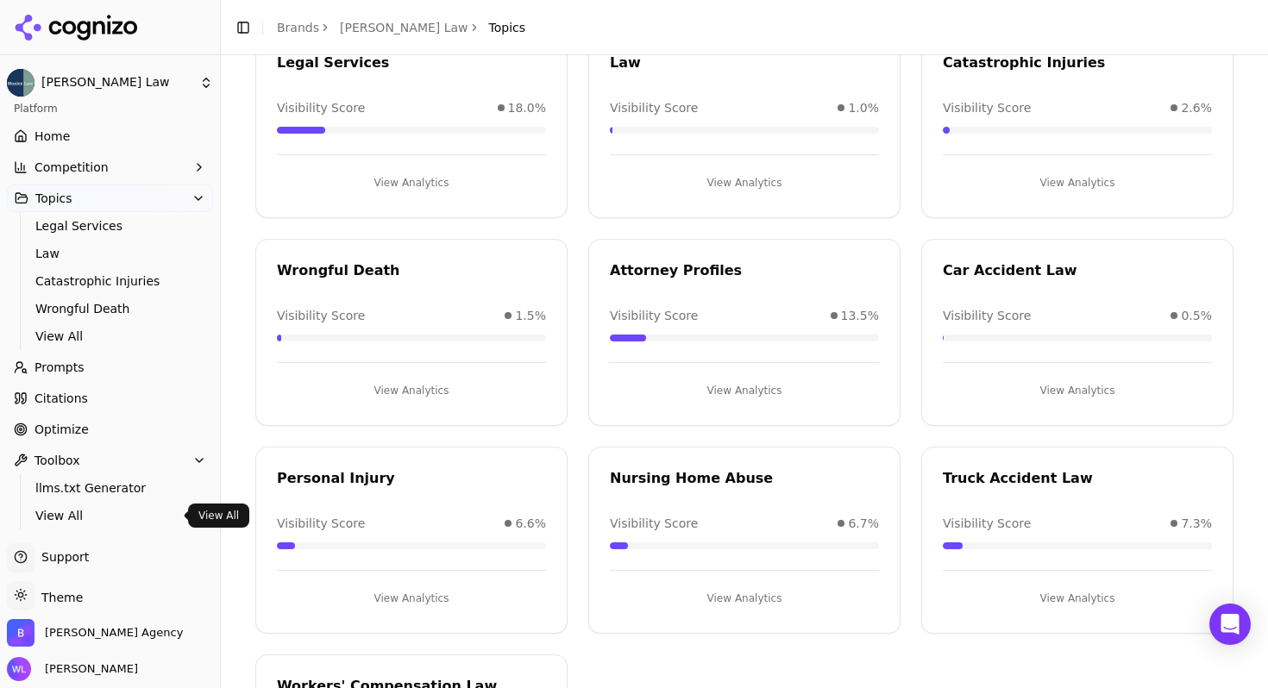
click at [98, 506] on link "View All" at bounding box center [110, 516] width 164 height 24
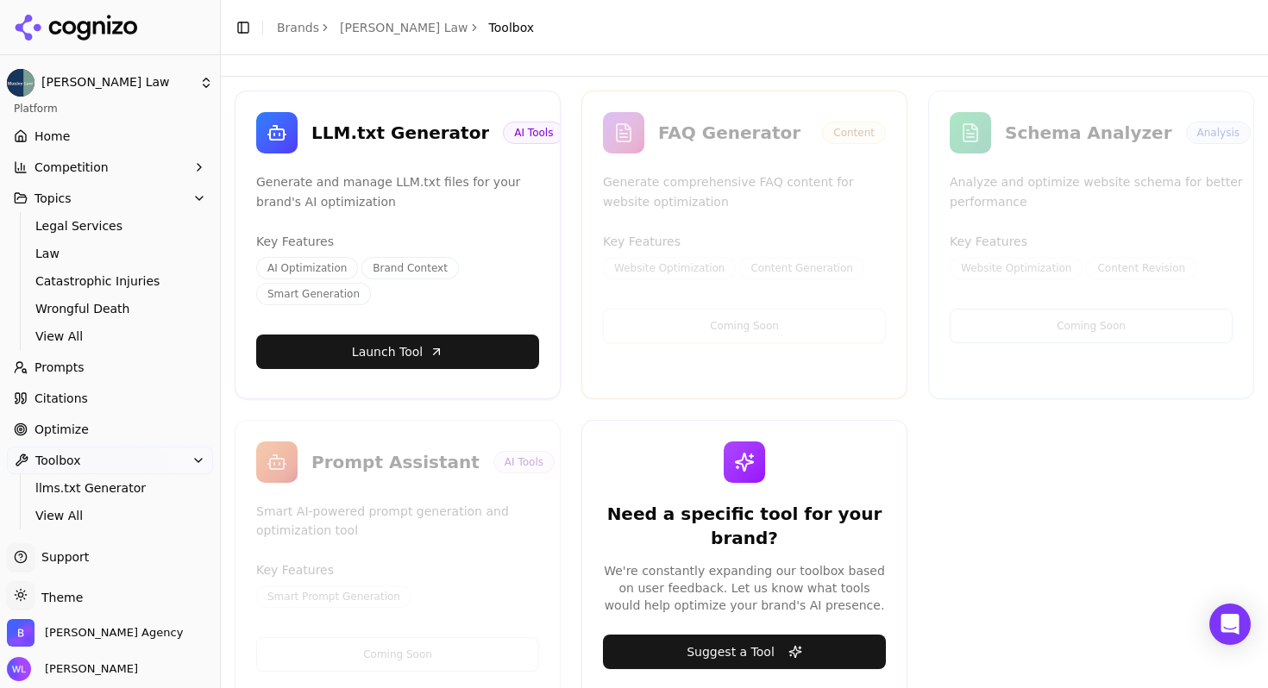
click at [683, 303] on div "Coming Soon" at bounding box center [744, 326] width 324 height 52
click at [356, 32] on link "[PERSON_NAME] Law" at bounding box center [404, 27] width 128 height 17
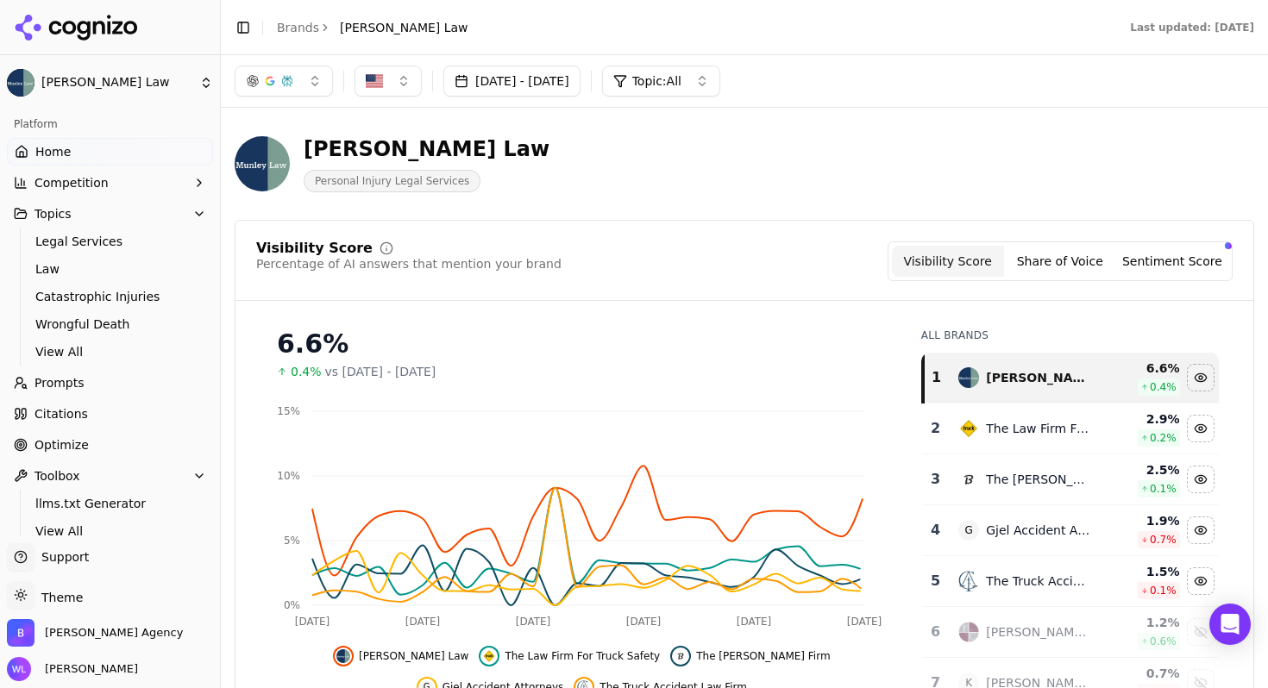
scroll to position [16, 0]
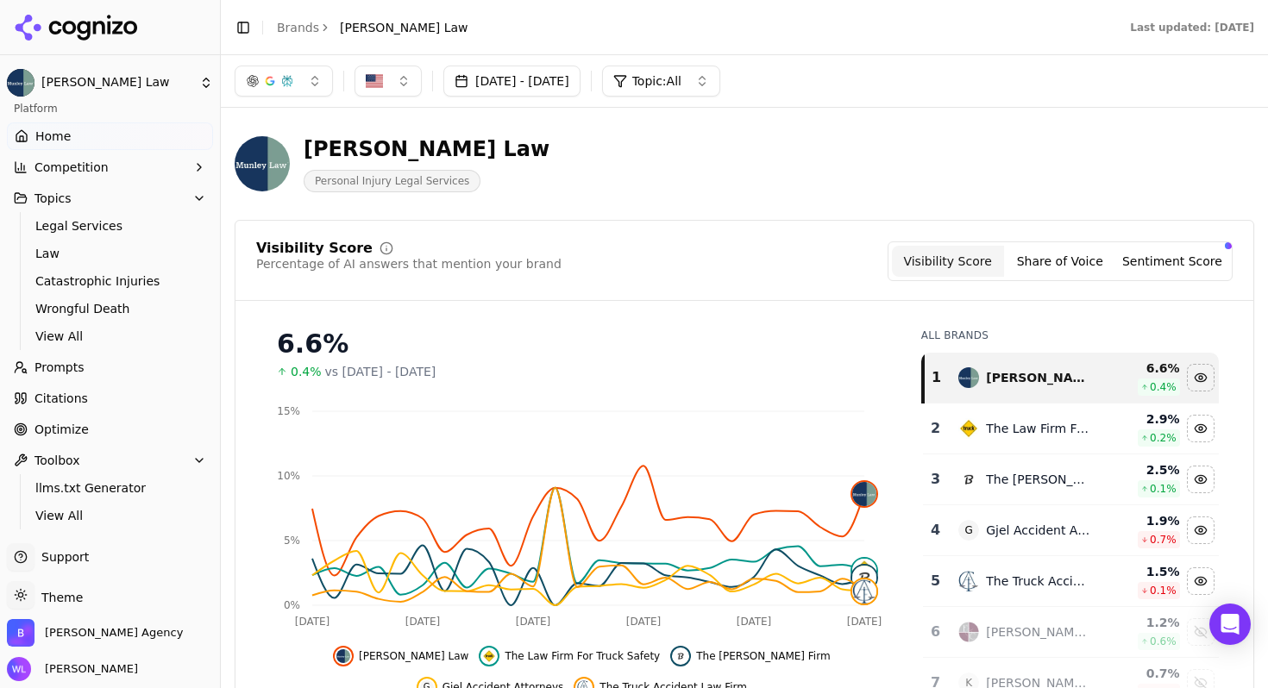
click at [710, 66] on button "Topic: All" at bounding box center [661, 81] width 118 height 31
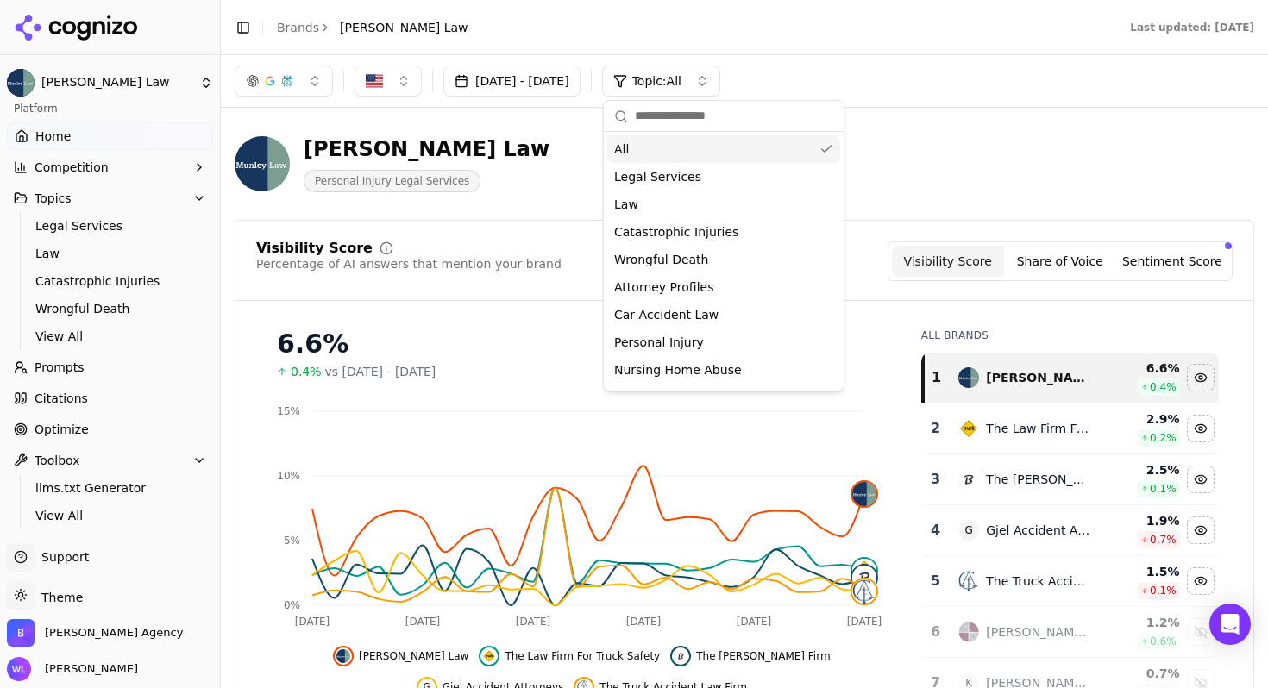
drag, startPoint x: 1000, startPoint y: 149, endPoint x: 891, endPoint y: 128, distance: 111.4
click at [1000, 148] on div "[PERSON_NAME] Law Personal Injury Legal Services" at bounding box center [621, 163] width 773 height 57
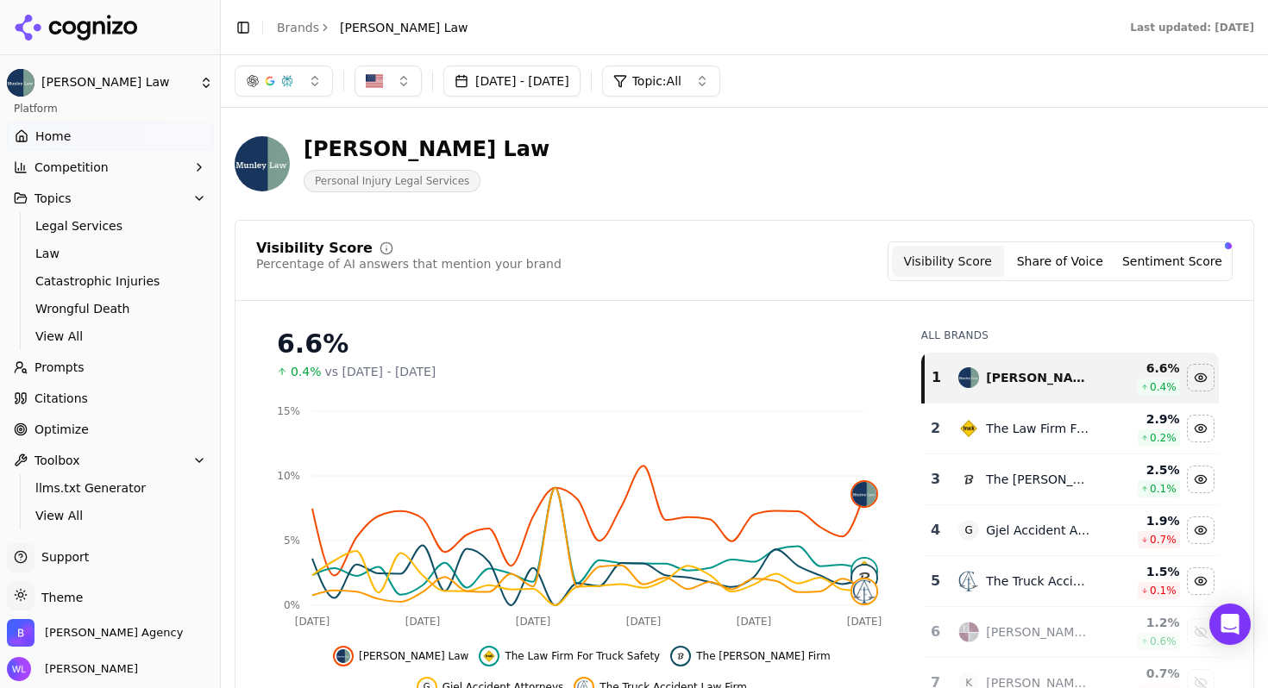
click at [102, 129] on link "Home" at bounding box center [110, 136] width 206 height 28
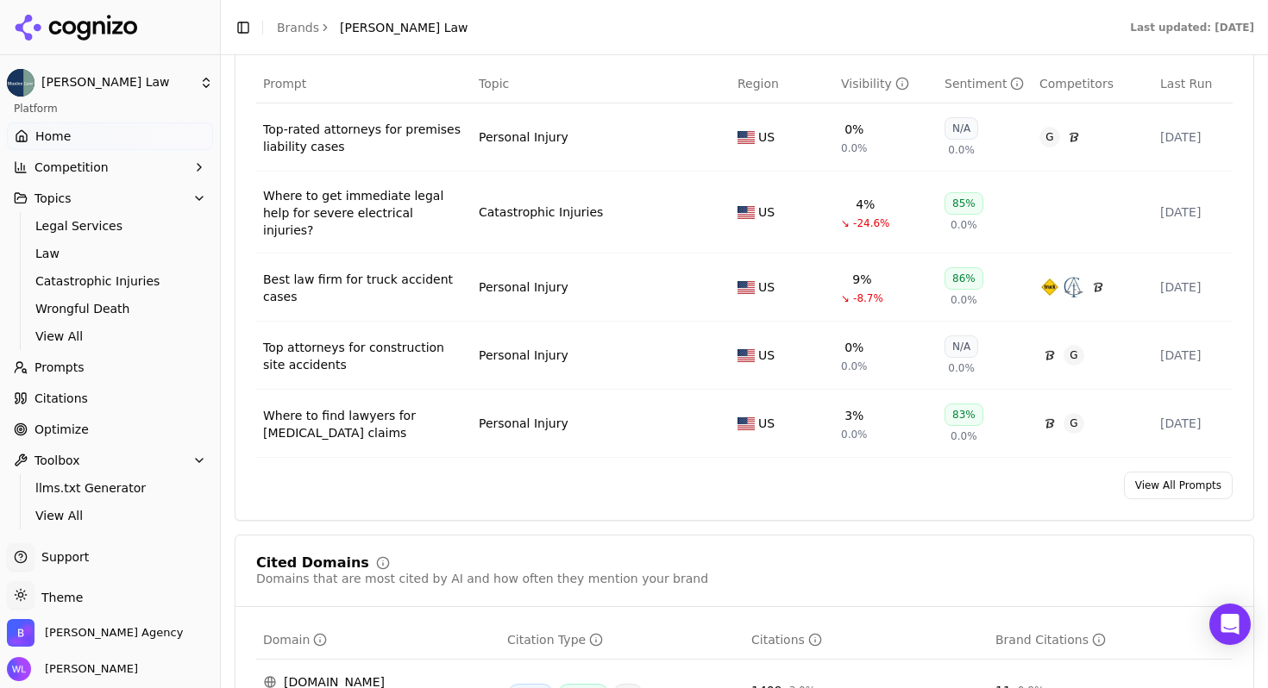
scroll to position [1461, 0]
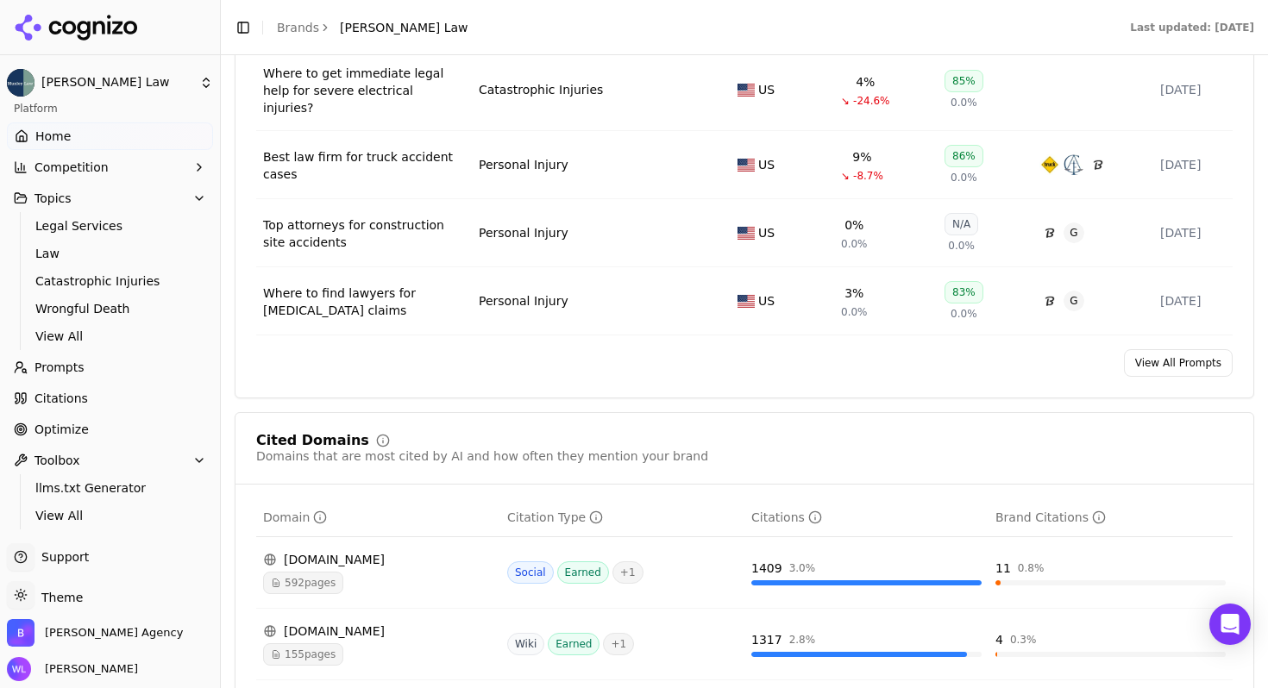
click at [1157, 366] on link "View All Prompts" at bounding box center [1178, 363] width 109 height 28
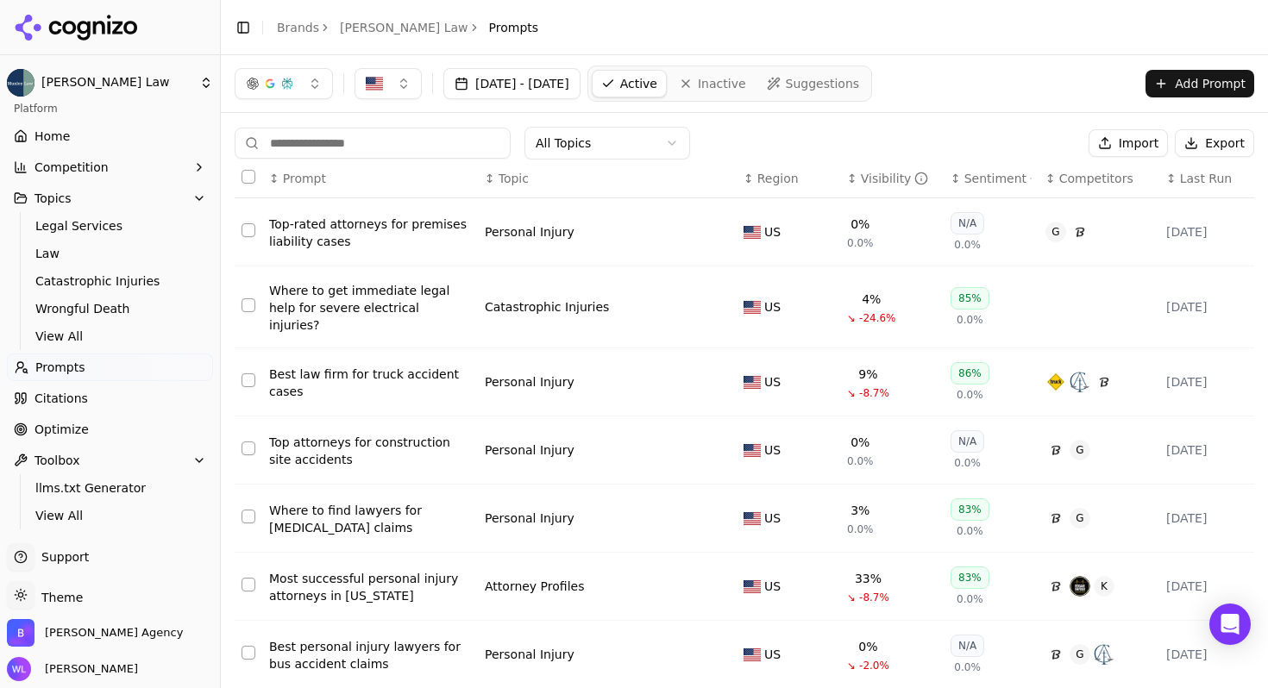
click at [415, 244] on div "Top-rated attorneys for premises liability cases" at bounding box center [370, 233] width 202 height 34
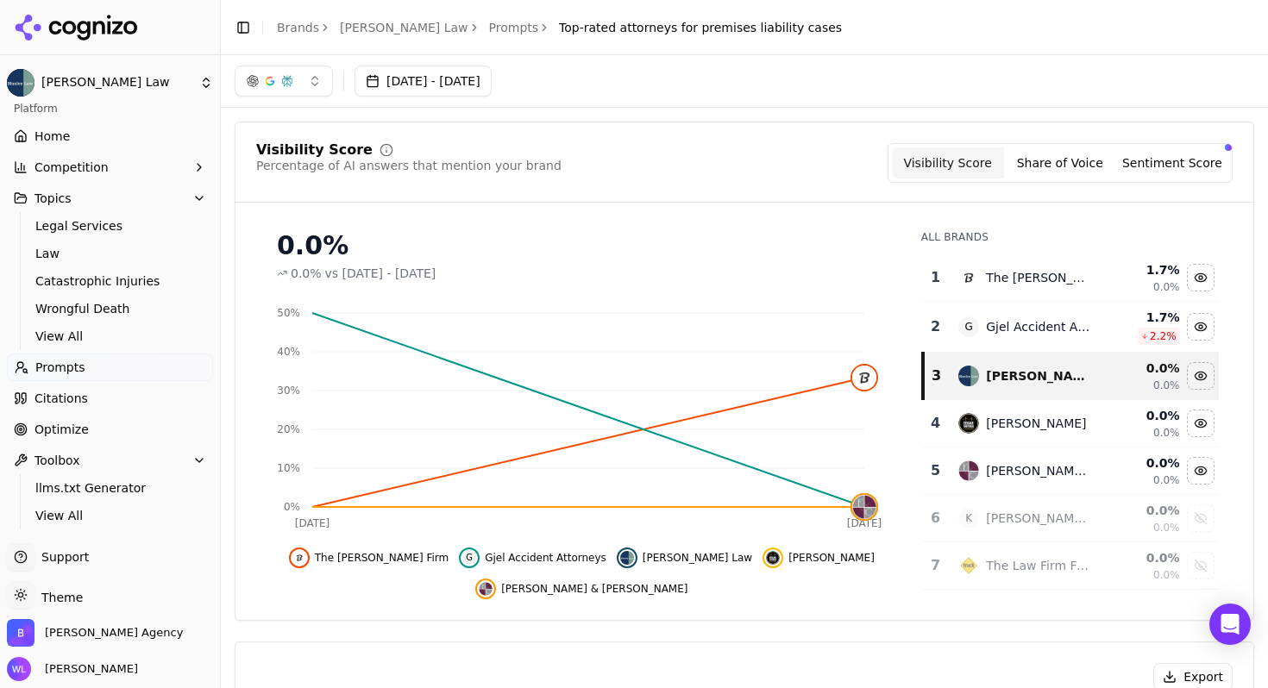
click at [489, 24] on link "Prompts" at bounding box center [514, 27] width 50 height 17
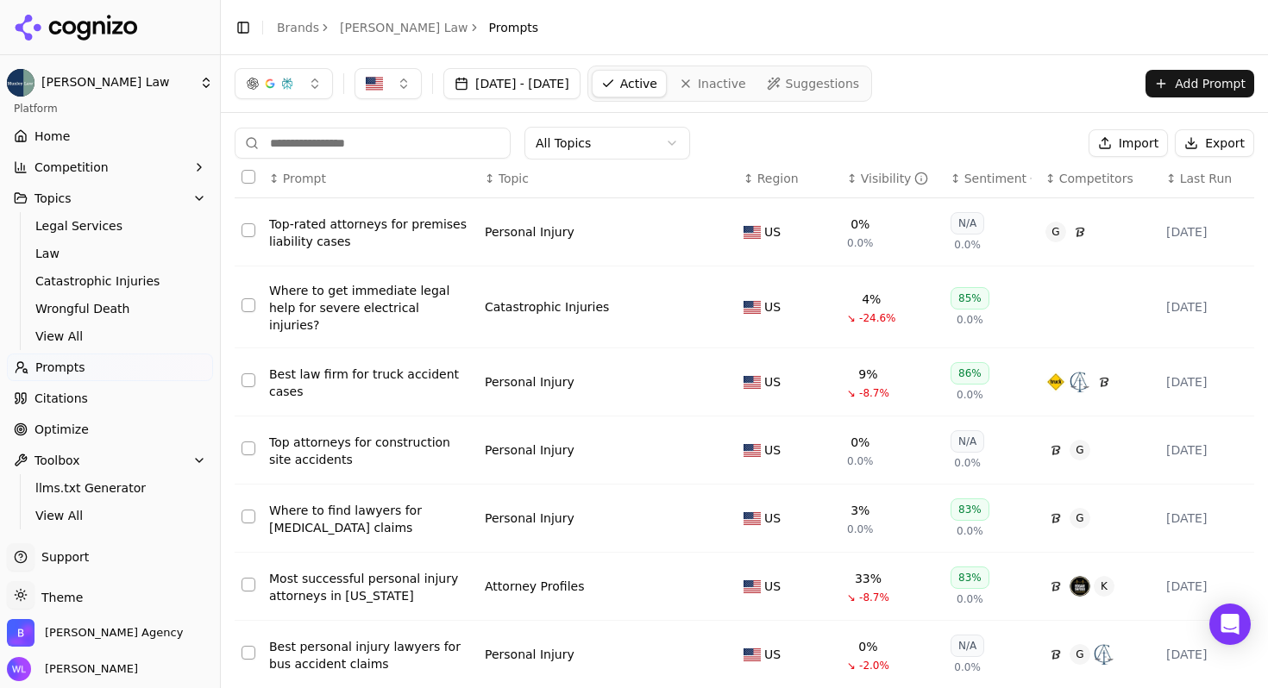
click at [1200, 138] on button "Export" at bounding box center [1213, 143] width 79 height 28
click at [72, 639] on span "[PERSON_NAME] Agency" at bounding box center [114, 633] width 138 height 16
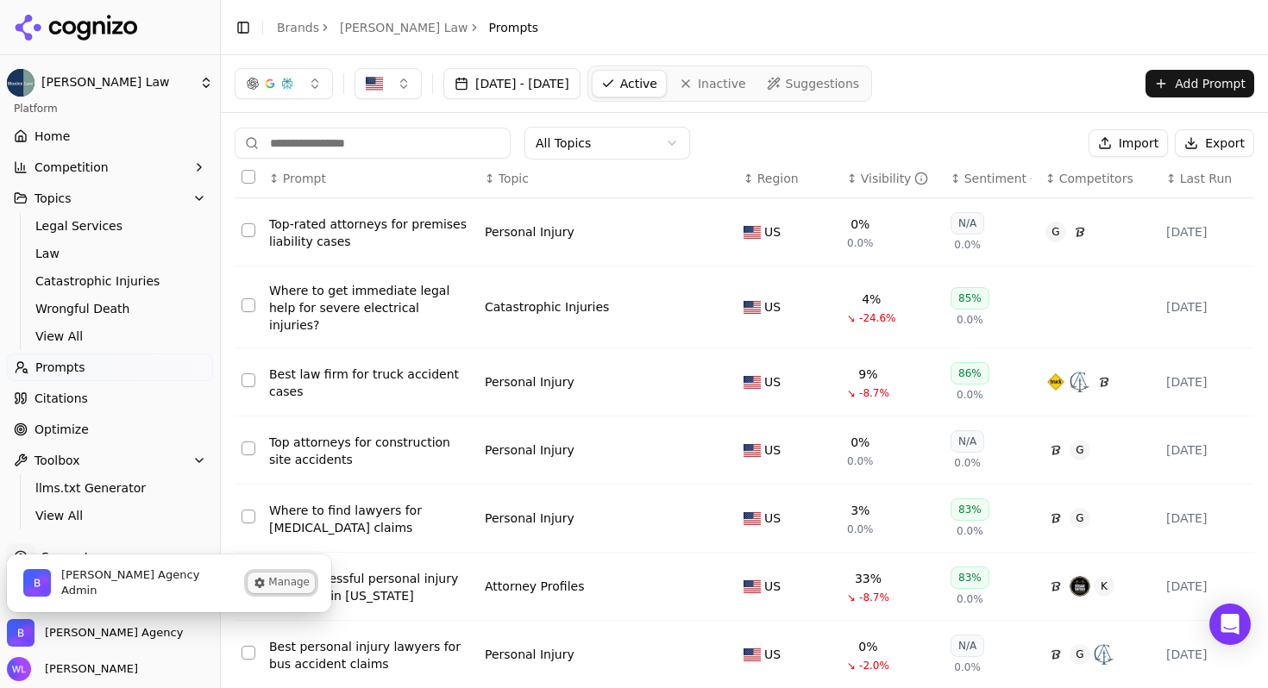
click at [285, 586] on button "Manage" at bounding box center [280, 583] width 67 height 21
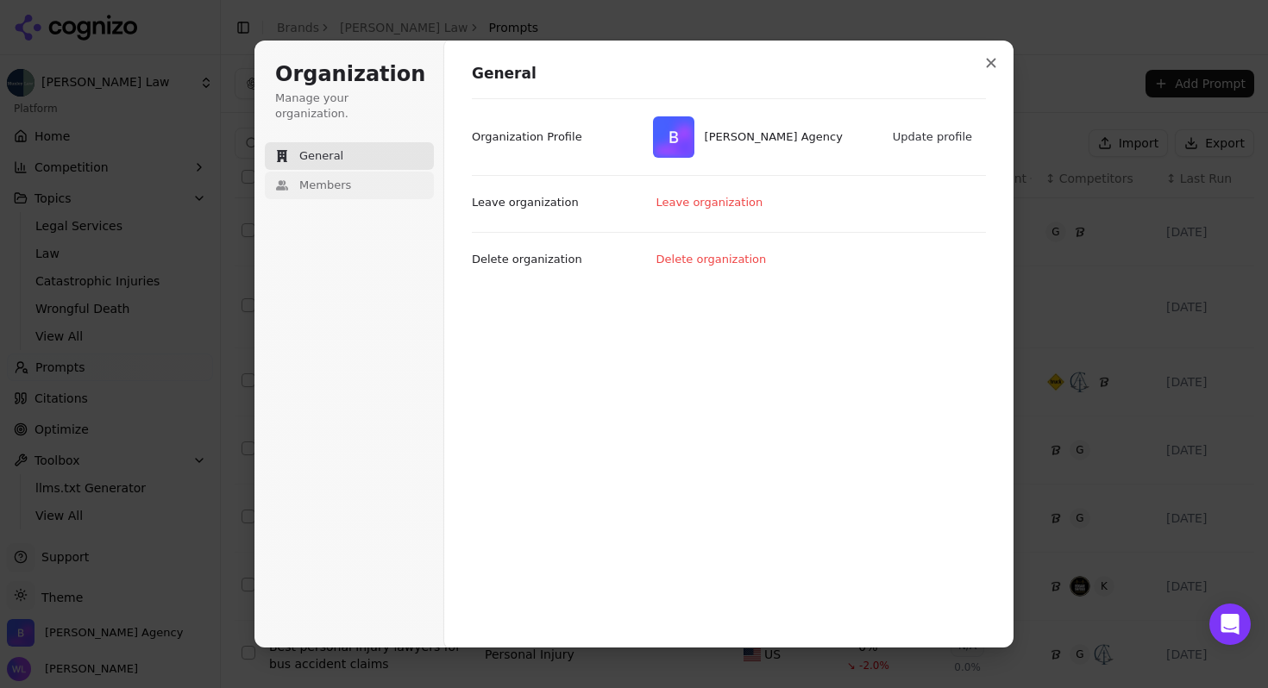
click at [355, 172] on button "Members" at bounding box center [349, 186] width 169 height 28
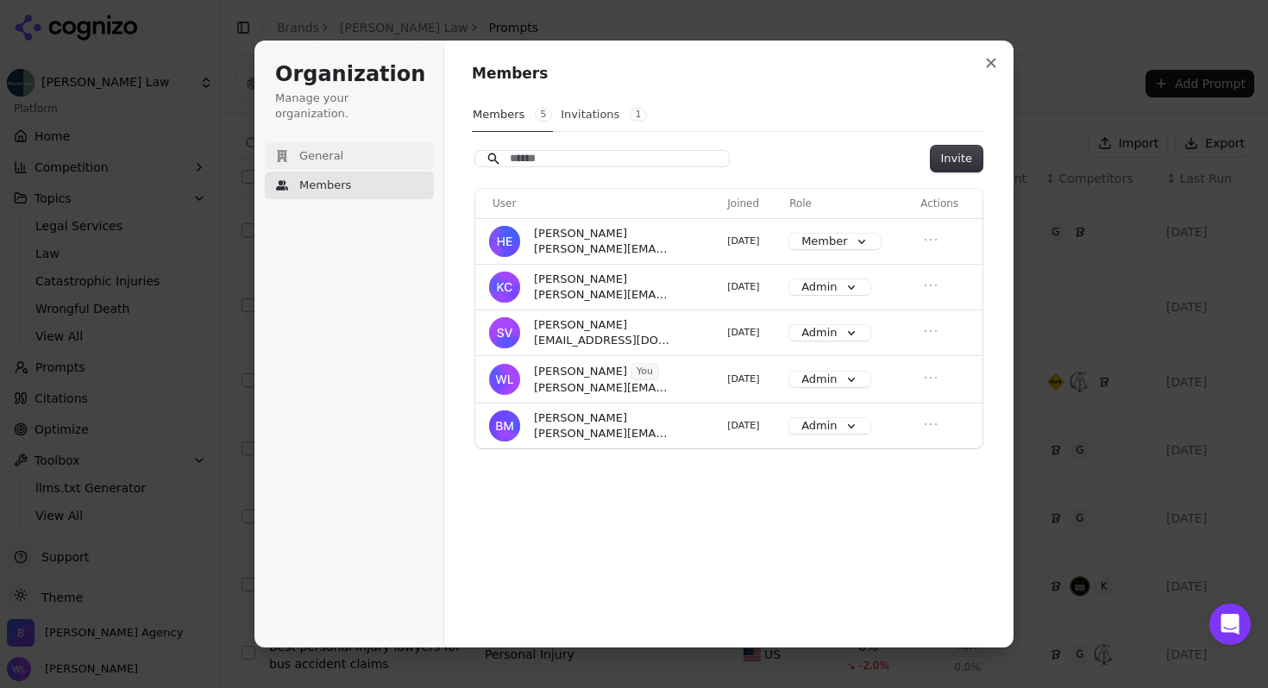
click at [337, 148] on span "General" at bounding box center [321, 156] width 44 height 16
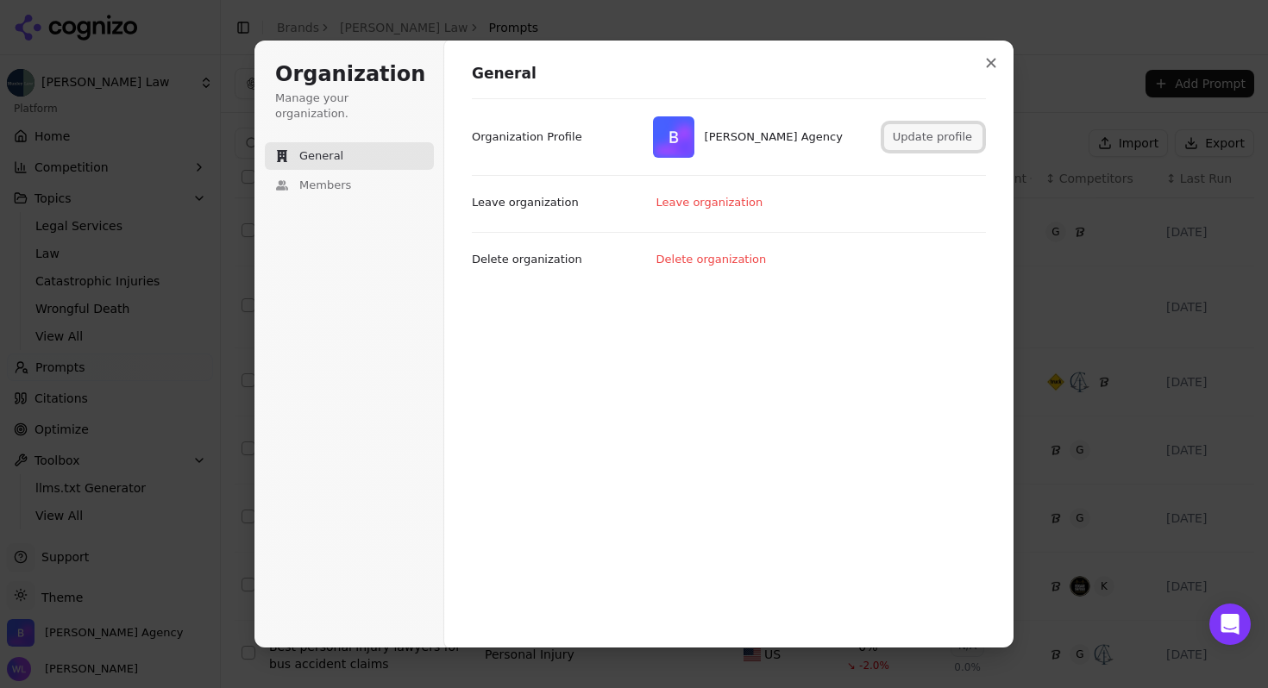
click at [920, 141] on button "Update profile" at bounding box center [933, 137] width 98 height 26
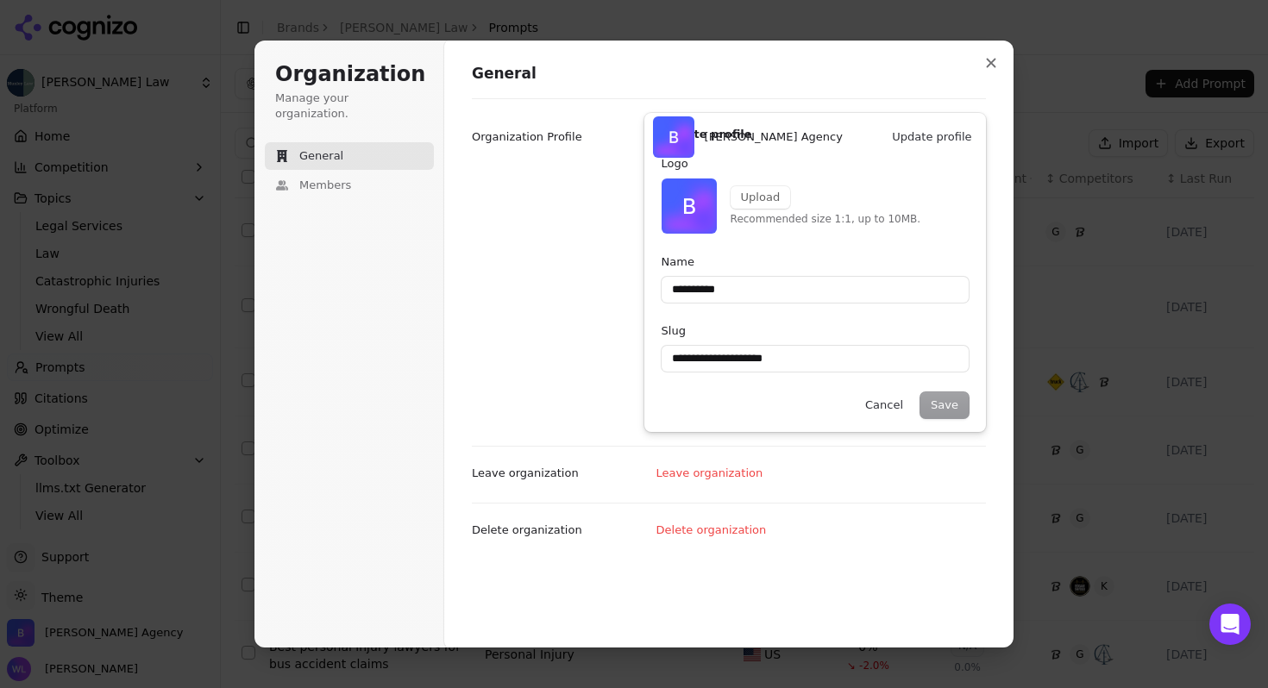
type input "**********"
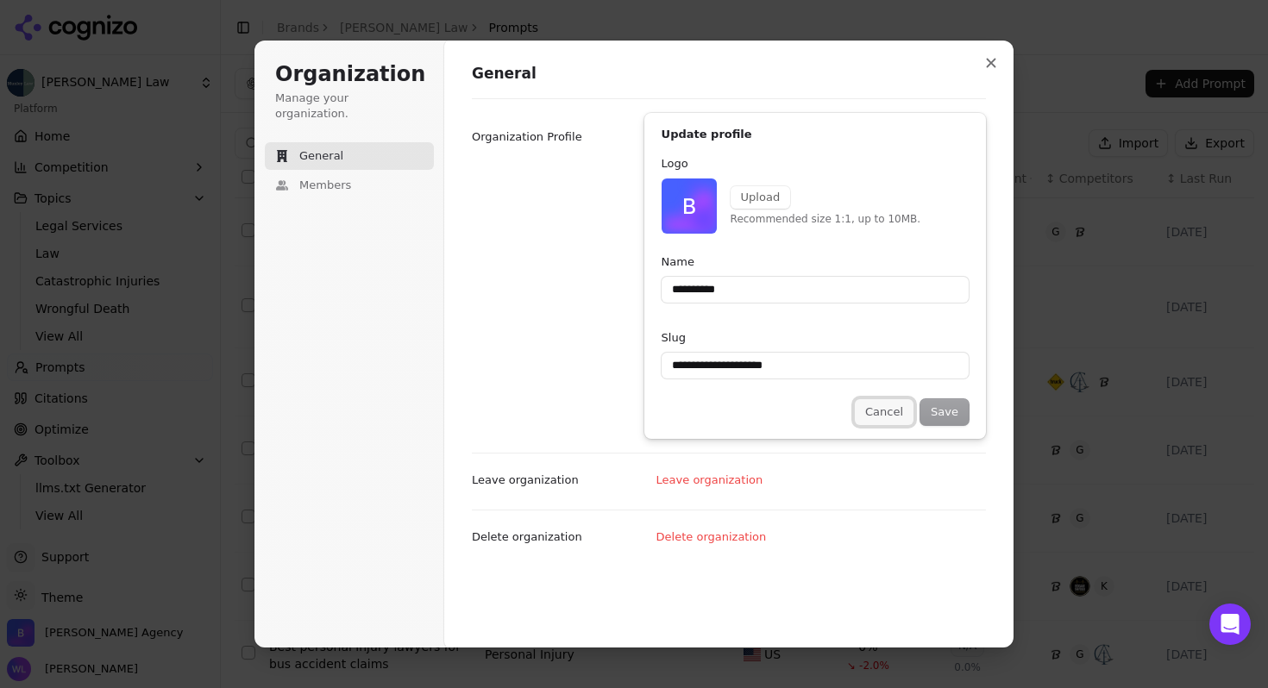
type input "**********"
click at [893, 415] on button "Cancel" at bounding box center [884, 412] width 59 height 26
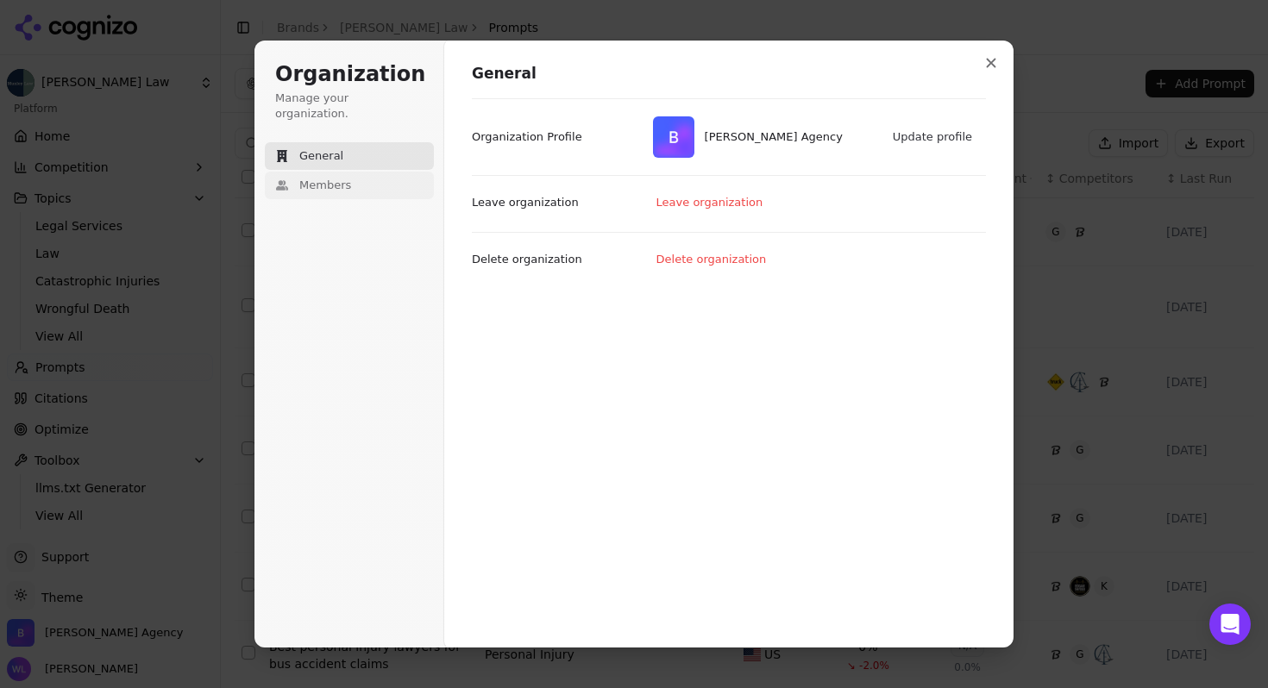
click at [333, 178] on span "Members" at bounding box center [325, 186] width 52 height 16
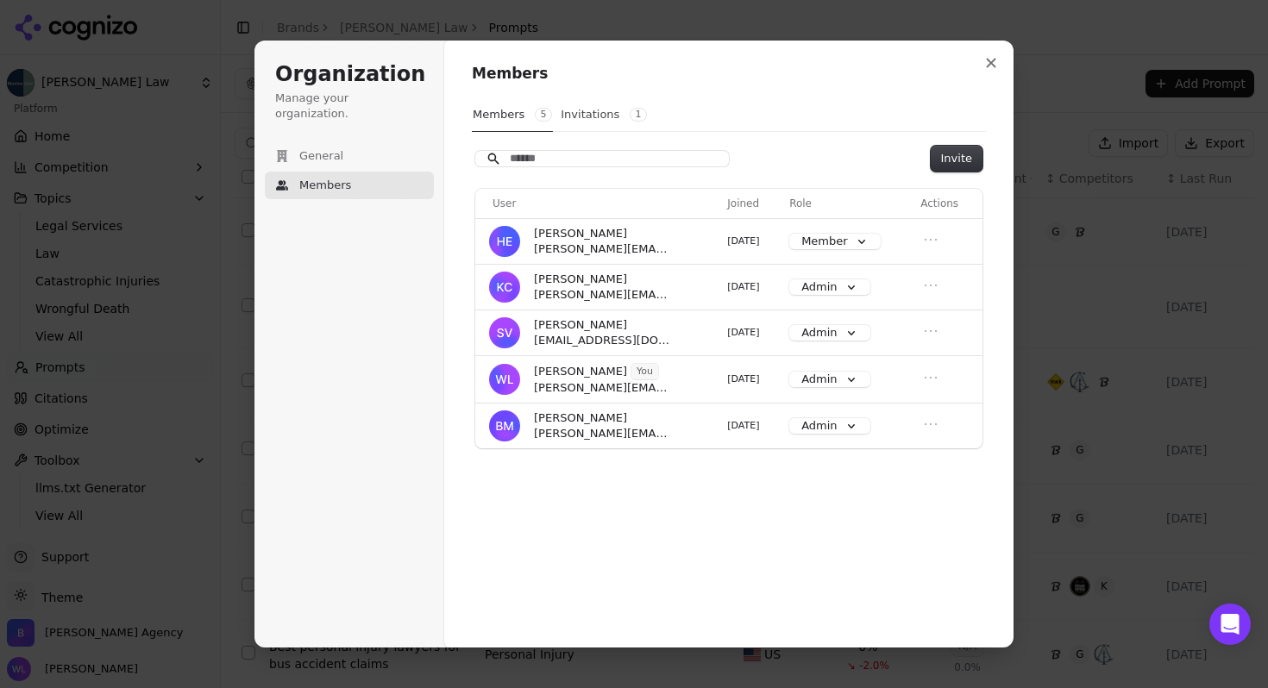
click at [803, 137] on div "Members Members 5 Invitations 1 Invite User Joined Role Actions [PERSON_NAME] […" at bounding box center [729, 258] width 514 height 388
click at [574, 112] on button "Invitations 1" at bounding box center [604, 114] width 88 height 33
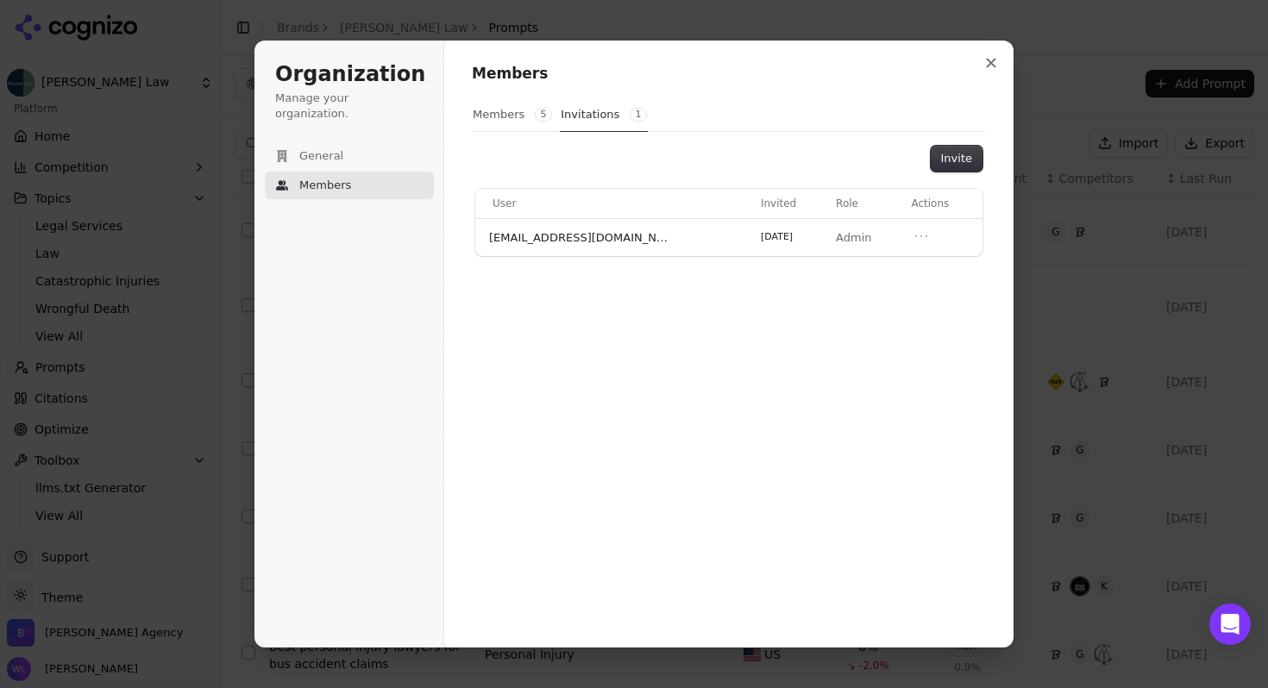
click at [503, 111] on button "Members 5" at bounding box center [512, 114] width 81 height 33
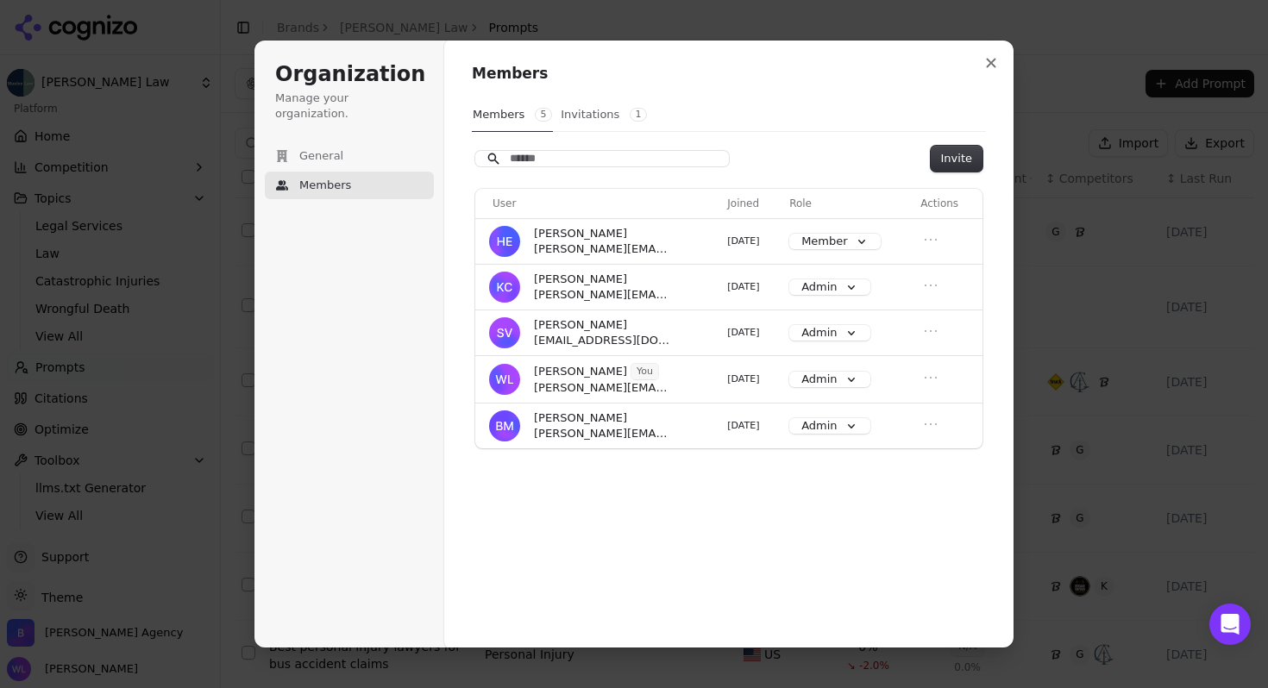
click at [574, 122] on button "Invitations 1" at bounding box center [604, 114] width 88 height 33
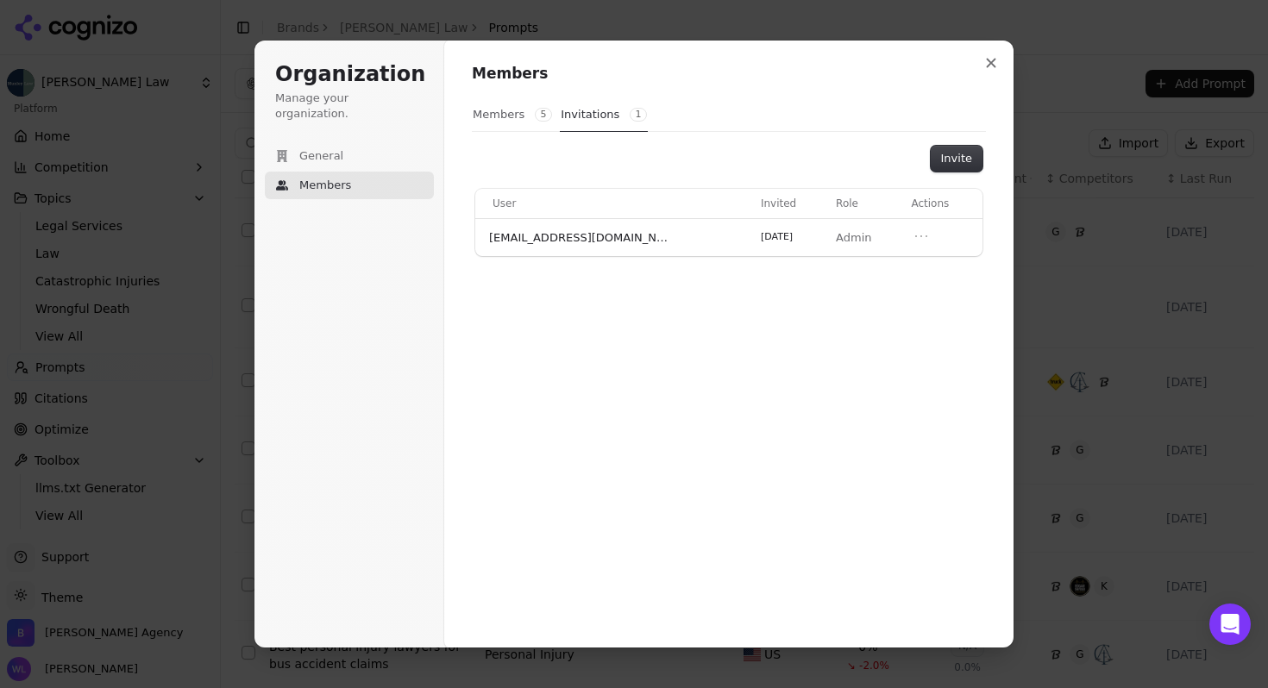
click at [511, 116] on button "Members 5" at bounding box center [512, 114] width 81 height 33
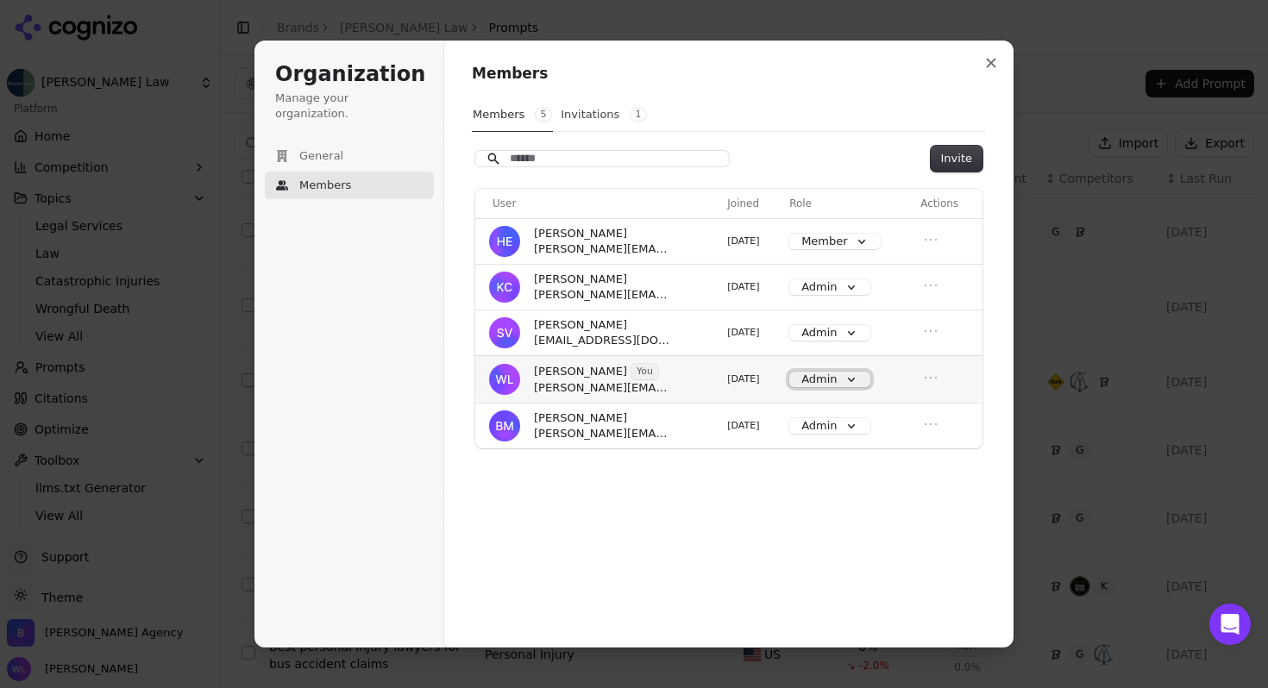
click at [854, 372] on button "Admin" at bounding box center [829, 380] width 80 height 16
click at [587, 540] on div "Members Members 5 Invitations 1 Invite User Joined Role Actions [PERSON_NAME] […" at bounding box center [728, 344] width 569 height 609
click at [997, 64] on button "Close modal" at bounding box center [990, 62] width 31 height 31
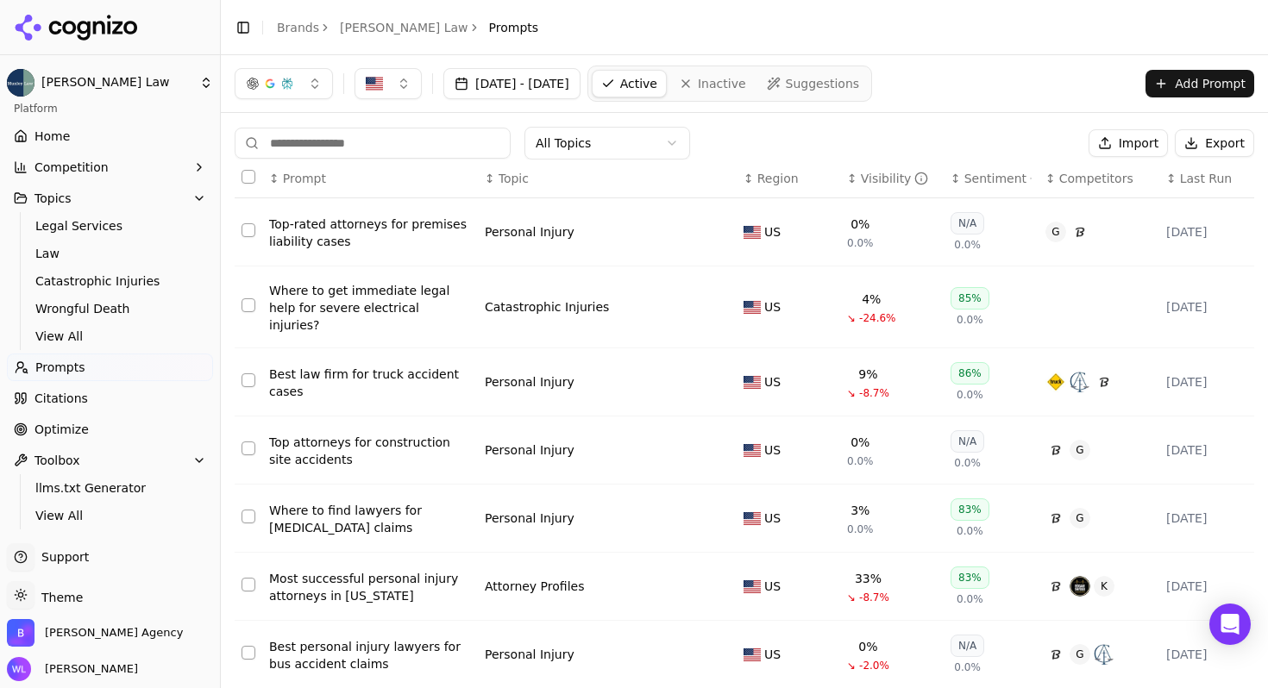
click at [110, 30] on icon at bounding box center [76, 28] width 125 height 26
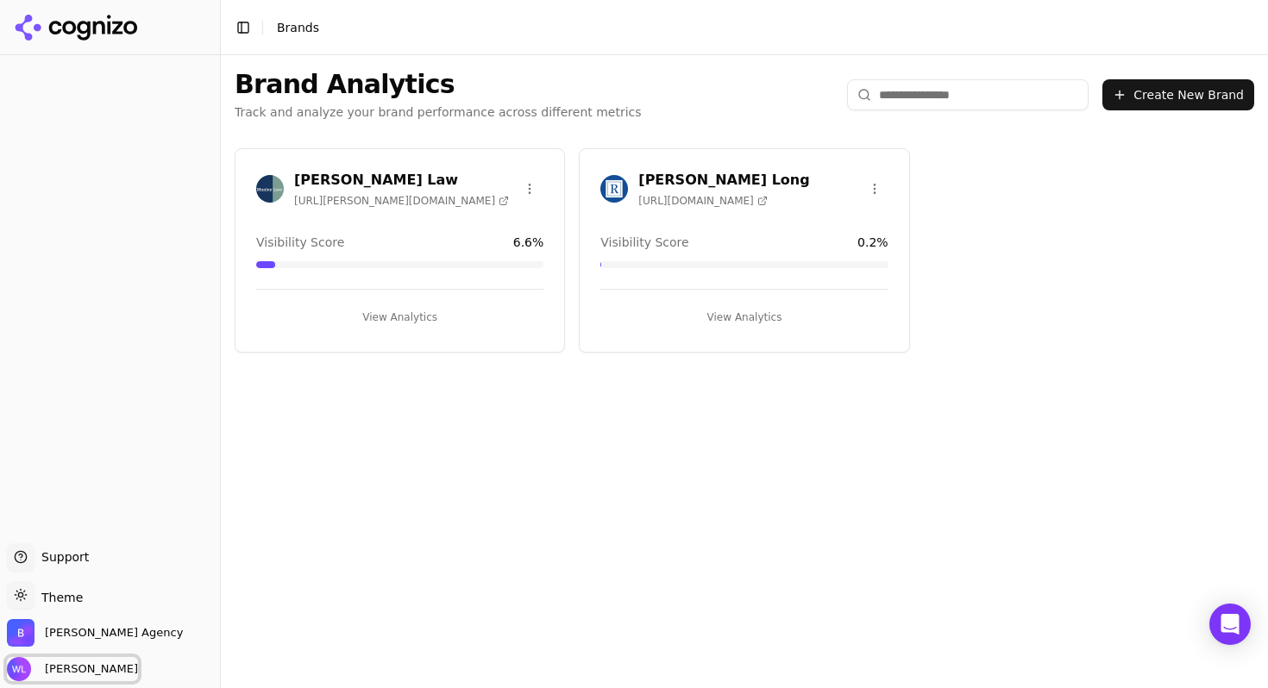
click at [78, 664] on span "[PERSON_NAME]" at bounding box center [88, 669] width 100 height 16
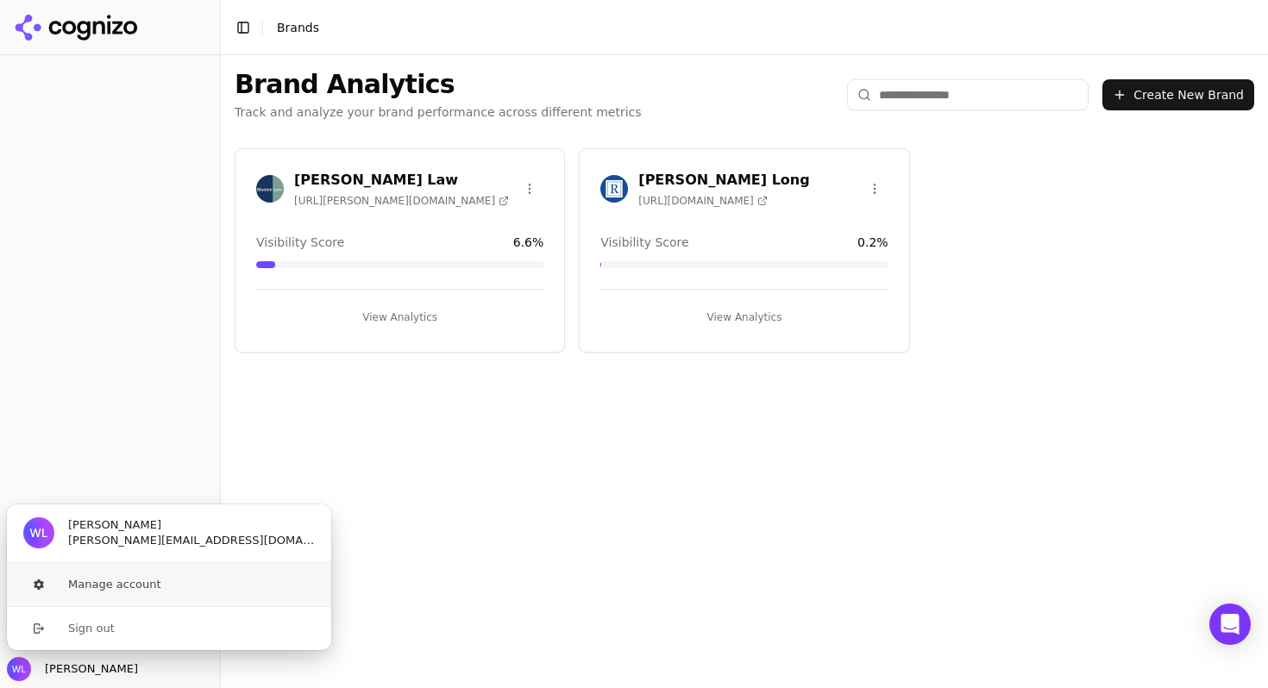
click at [153, 579] on button "Manage account" at bounding box center [169, 584] width 326 height 43
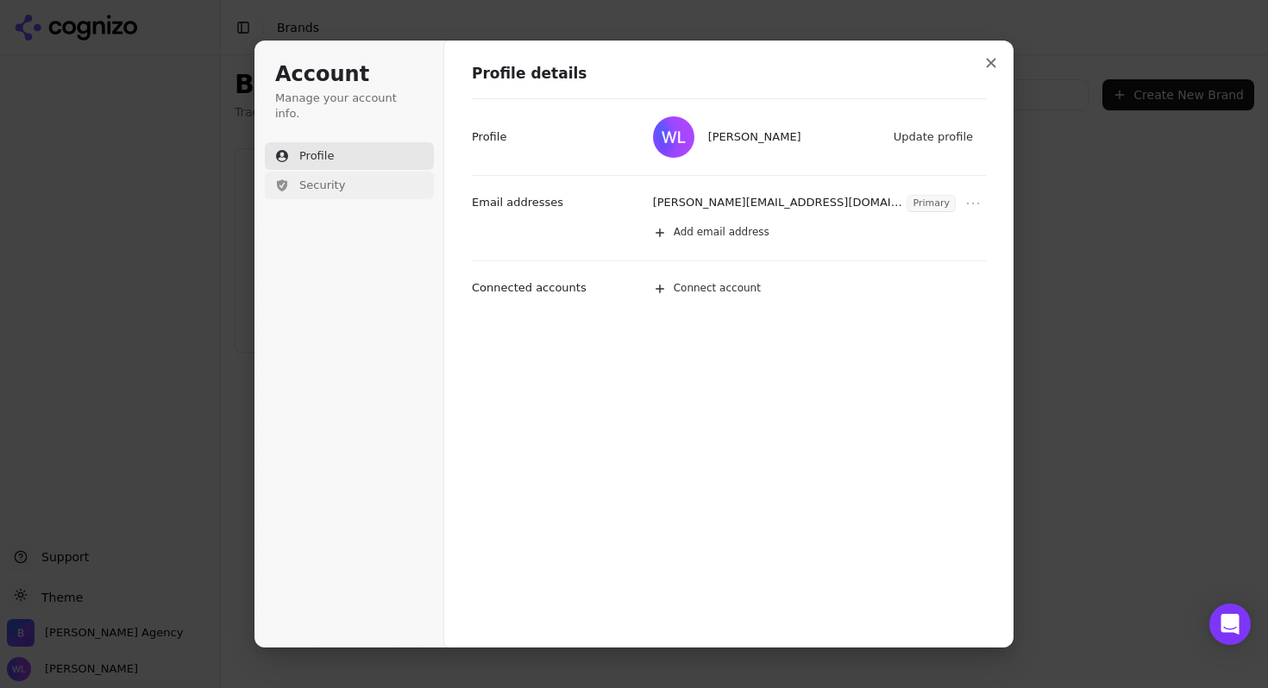
click at [302, 178] on span "Security" at bounding box center [322, 186] width 46 height 16
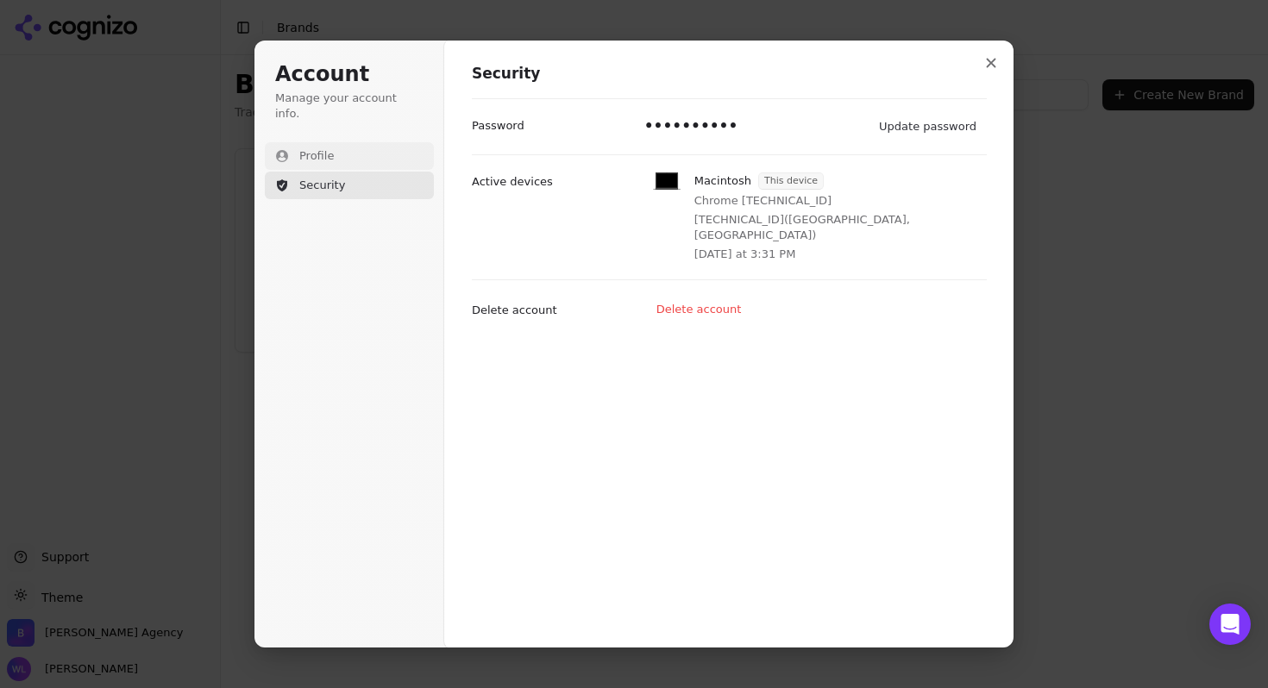
click at [331, 153] on button "Profile" at bounding box center [349, 156] width 169 height 28
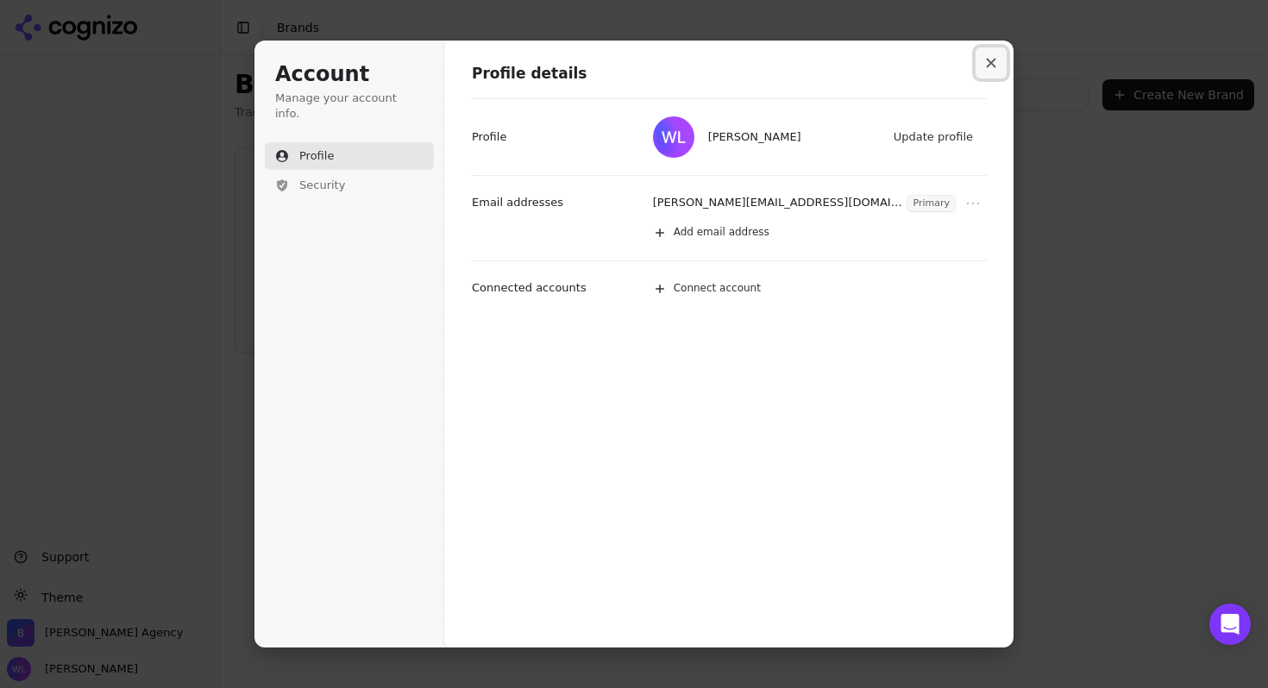
click at [987, 65] on icon "Close modal" at bounding box center [991, 63] width 10 height 10
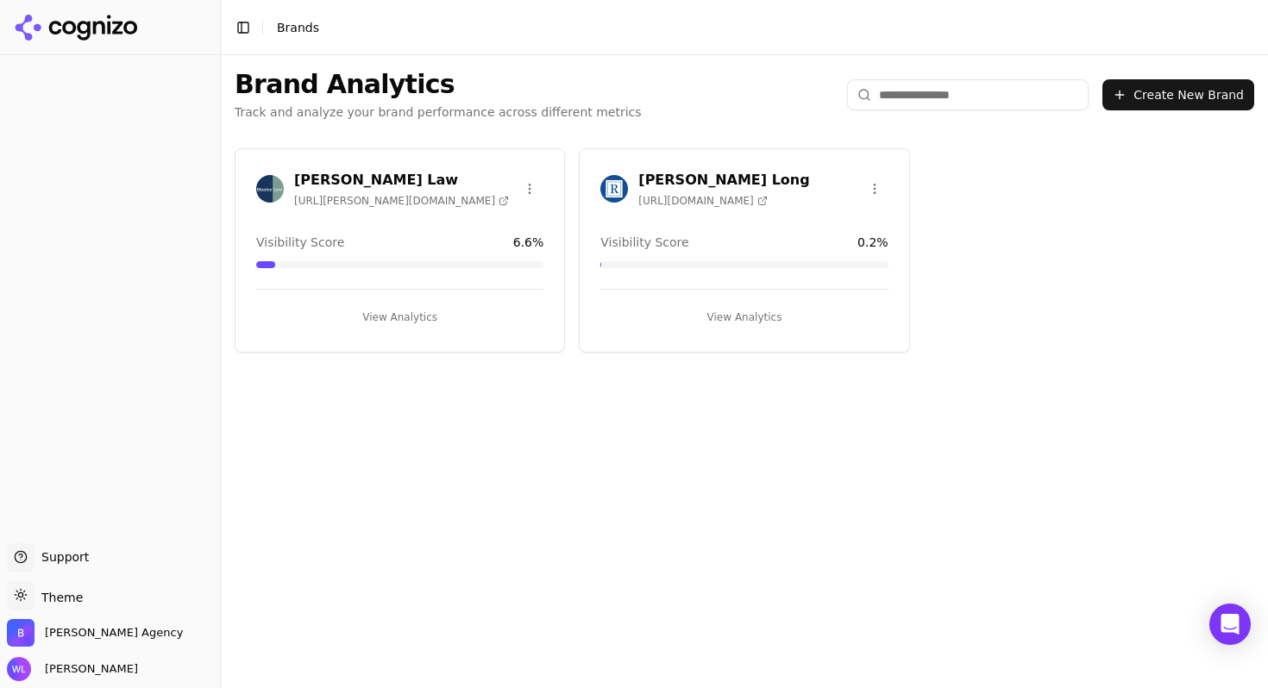
click at [414, 218] on div "[PERSON_NAME] Law [URL][PERSON_NAME][DOMAIN_NAME] Visibility Score 6.6 % View A…" at bounding box center [400, 250] width 330 height 204
click at [327, 170] on h3 "[PERSON_NAME] Law" at bounding box center [401, 180] width 215 height 21
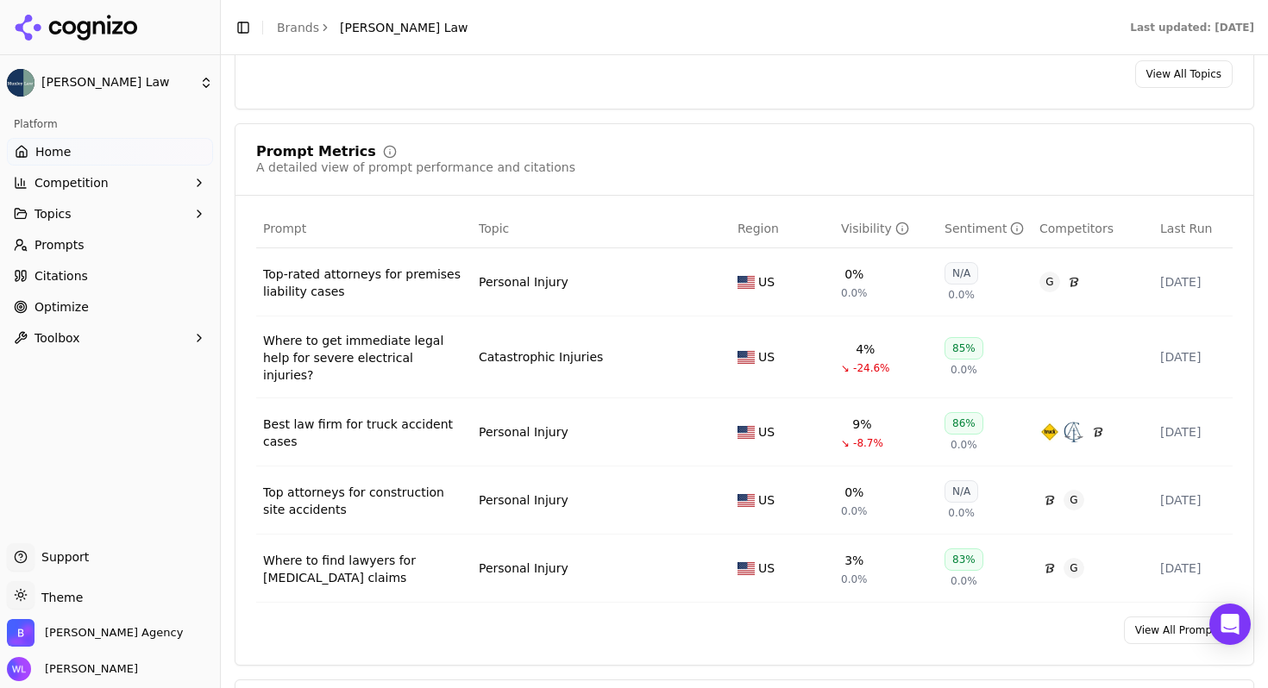
scroll to position [1273, 0]
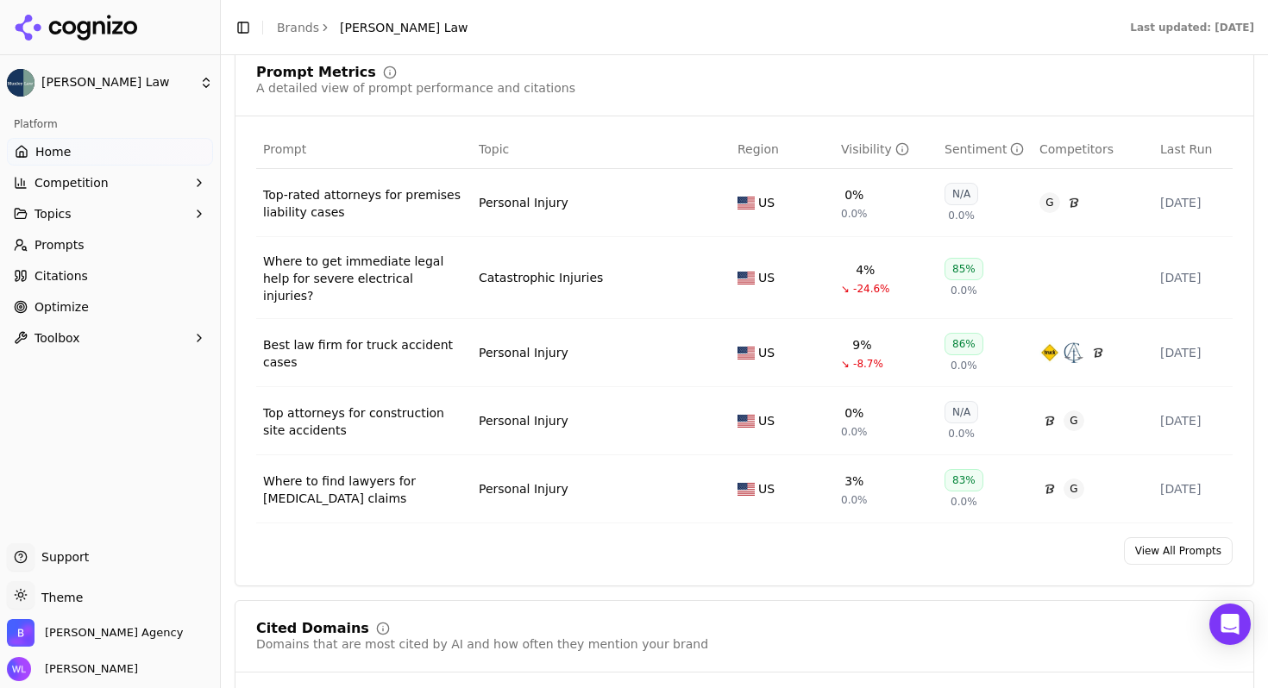
click at [1155, 562] on link "View All Prompts" at bounding box center [1178, 551] width 109 height 28
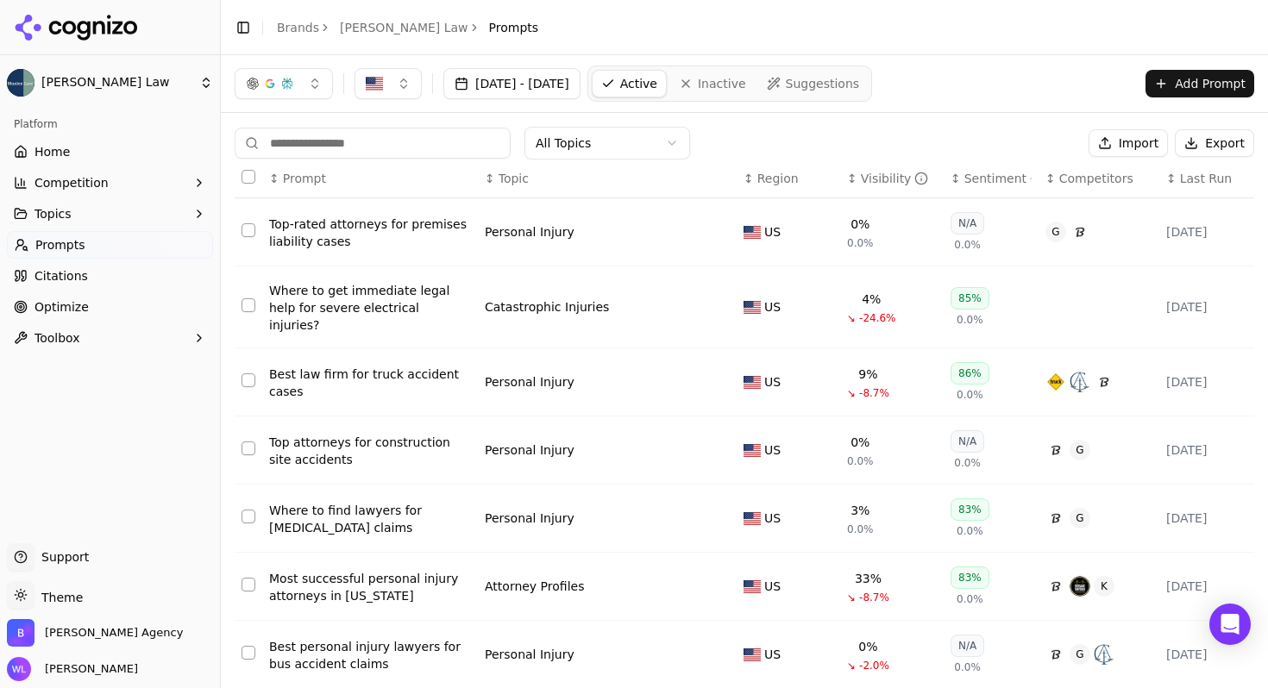
click at [248, 178] on button "Select all rows" at bounding box center [248, 177] width 14 height 14
click at [1011, 153] on button "Deactivate ( 10 )" at bounding box center [1014, 143] width 134 height 28
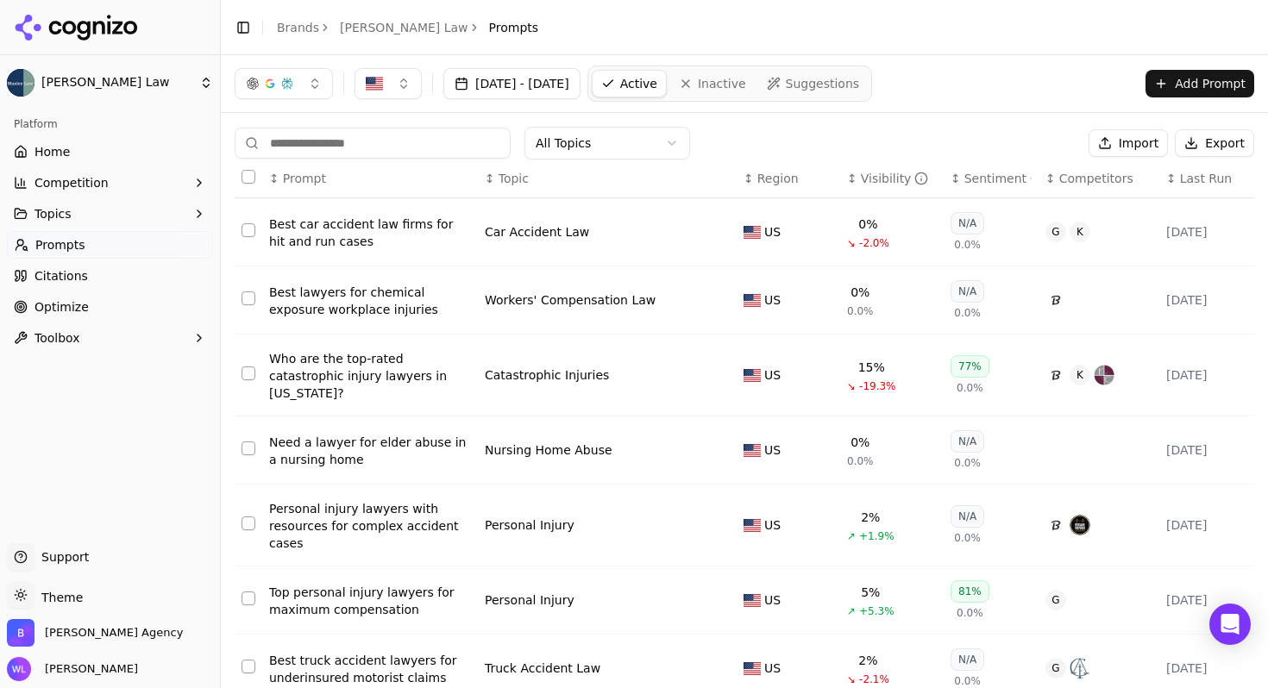
click at [236, 173] on th "Data table" at bounding box center [249, 179] width 28 height 39
click at [246, 179] on button "Select all rows" at bounding box center [248, 177] width 14 height 14
click at [970, 143] on button "Deactivate ( 10 )" at bounding box center [1014, 143] width 134 height 28
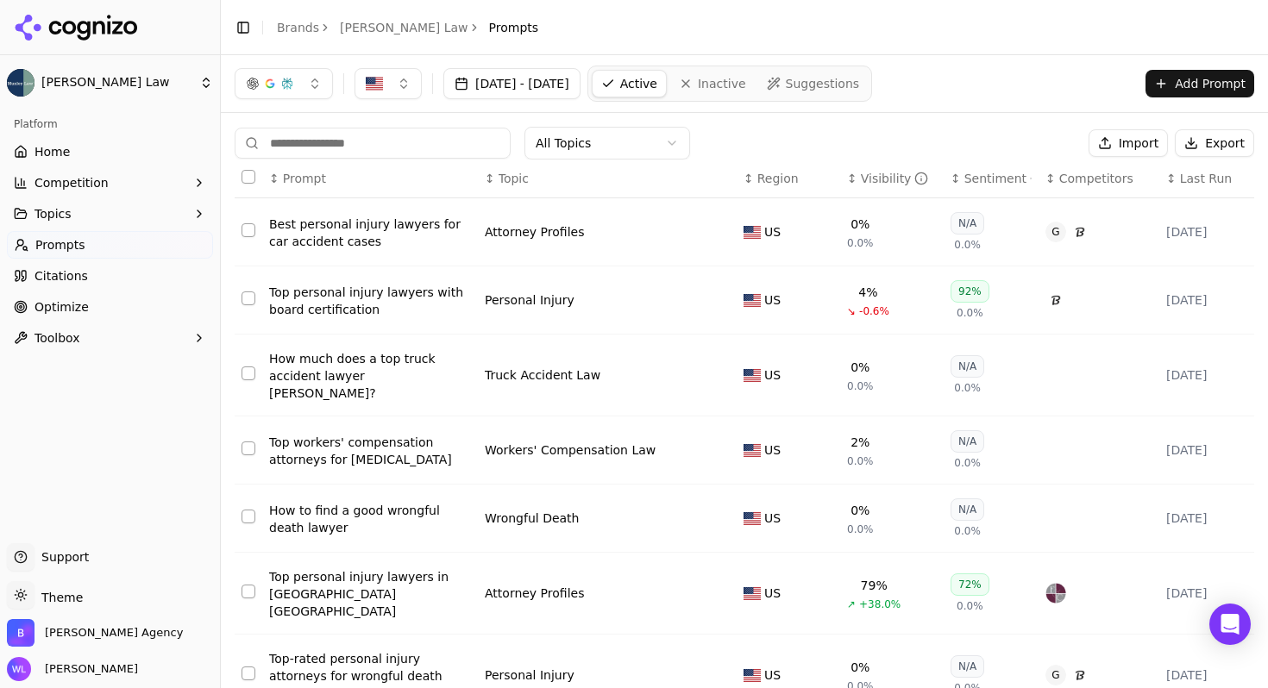
click at [247, 177] on button "Select all rows" at bounding box center [248, 177] width 14 height 14
click at [985, 138] on button "Deactivate ( 10 )" at bounding box center [1014, 143] width 134 height 28
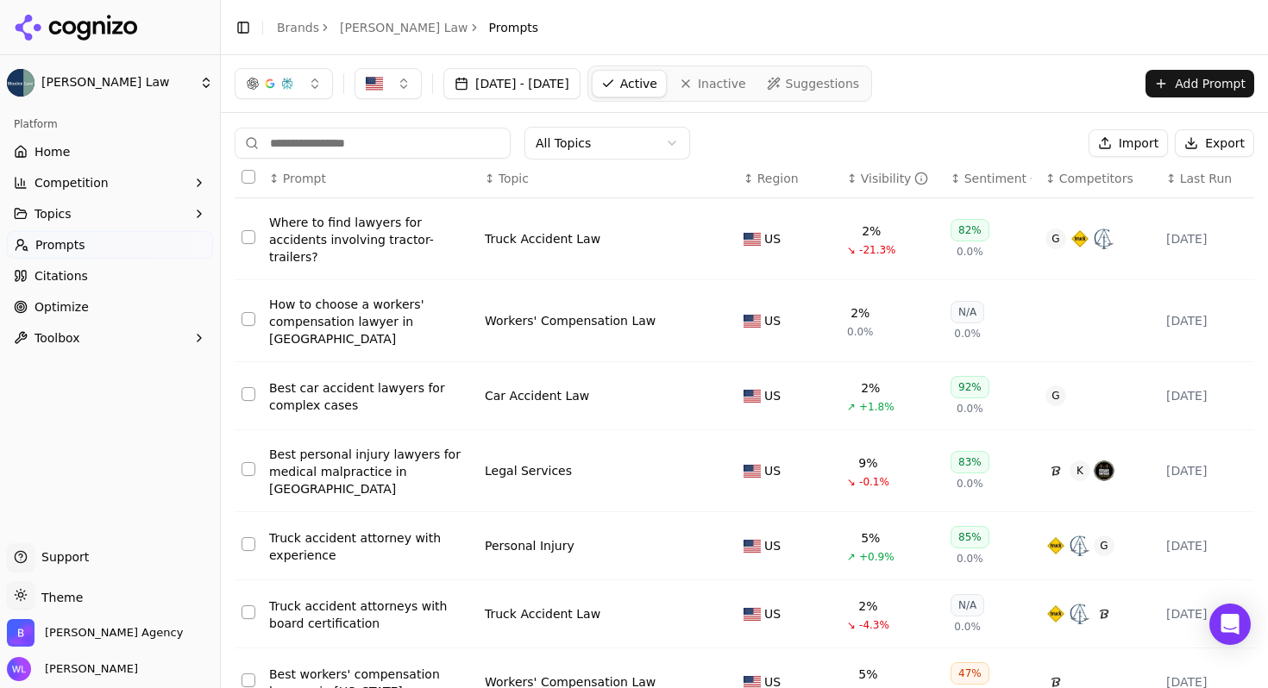
click at [1110, 141] on button "Import" at bounding box center [1127, 143] width 79 height 28
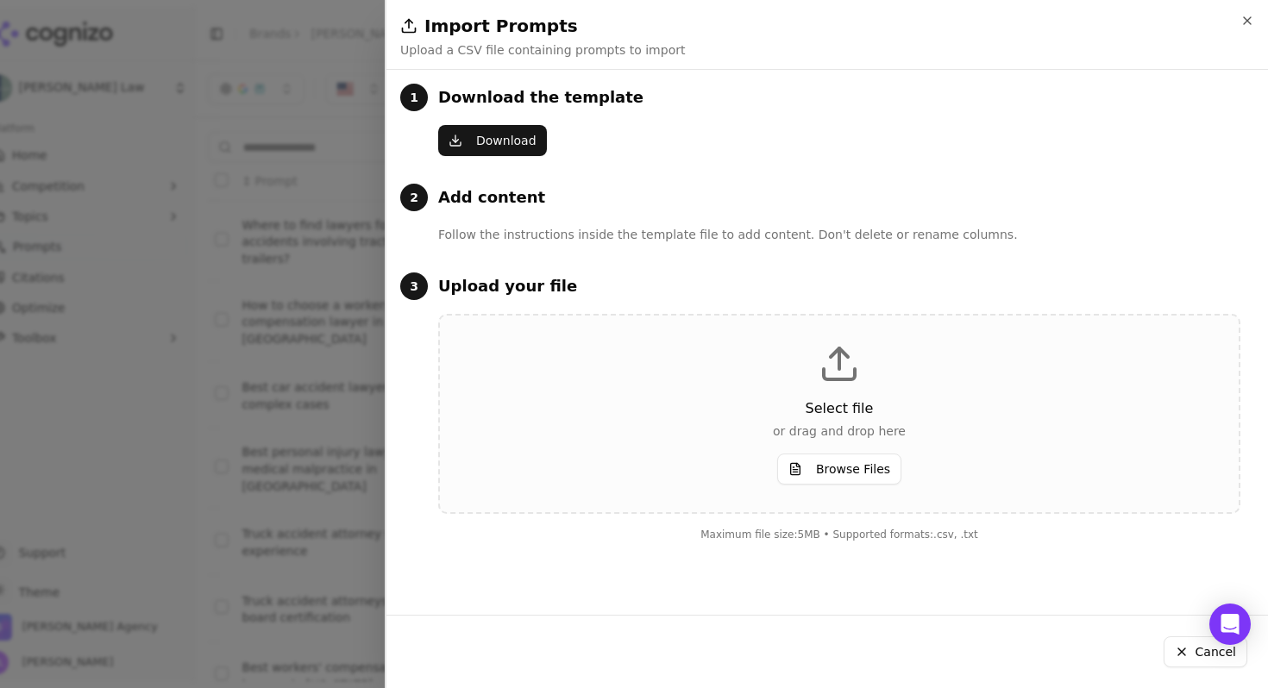
click at [525, 153] on button "Download" at bounding box center [492, 140] width 109 height 31
click at [1251, 25] on icon "button" at bounding box center [1247, 21] width 14 height 14
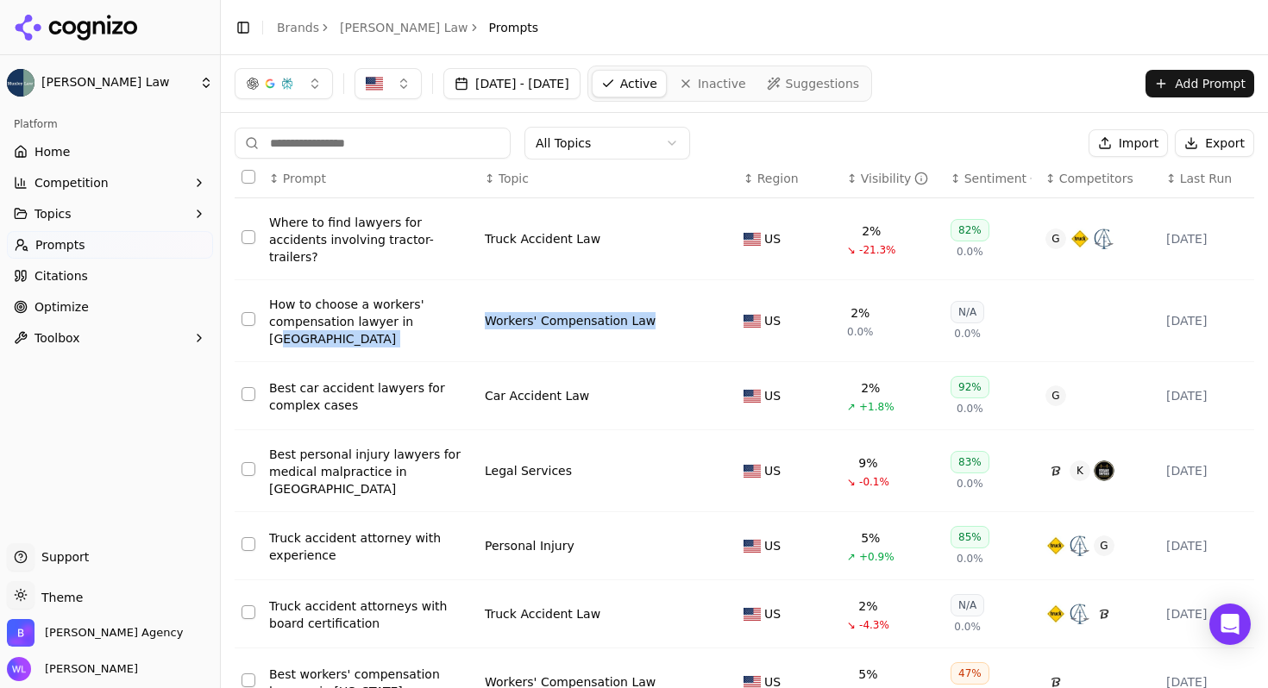
drag, startPoint x: 646, startPoint y: 300, endPoint x: 476, endPoint y: 297, distance: 169.9
click at [476, 297] on tr "How to choose a workers' compensation lawyer in [GEOGRAPHIC_DATA] Workers' Comp…" at bounding box center [770, 321] width 1071 height 82
copy tr "Workers' Compensation Law"
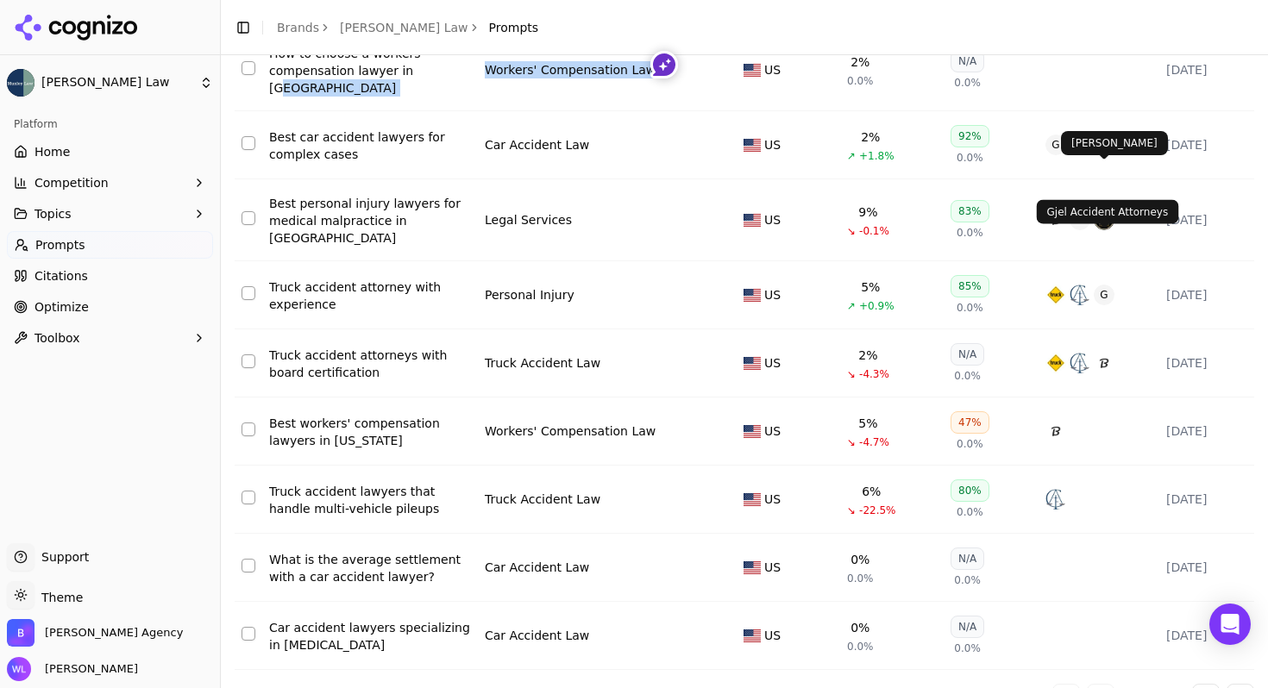
scroll to position [264, 0]
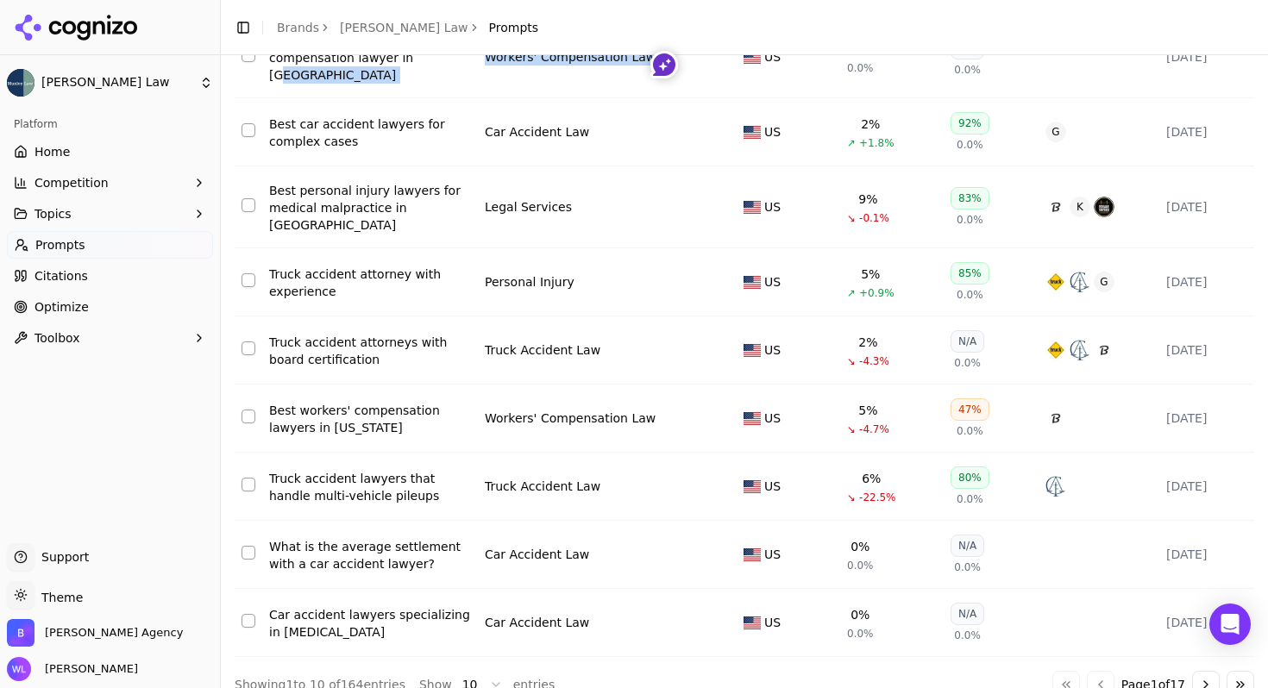
click at [1199, 671] on button "Go to next page" at bounding box center [1206, 685] width 28 height 28
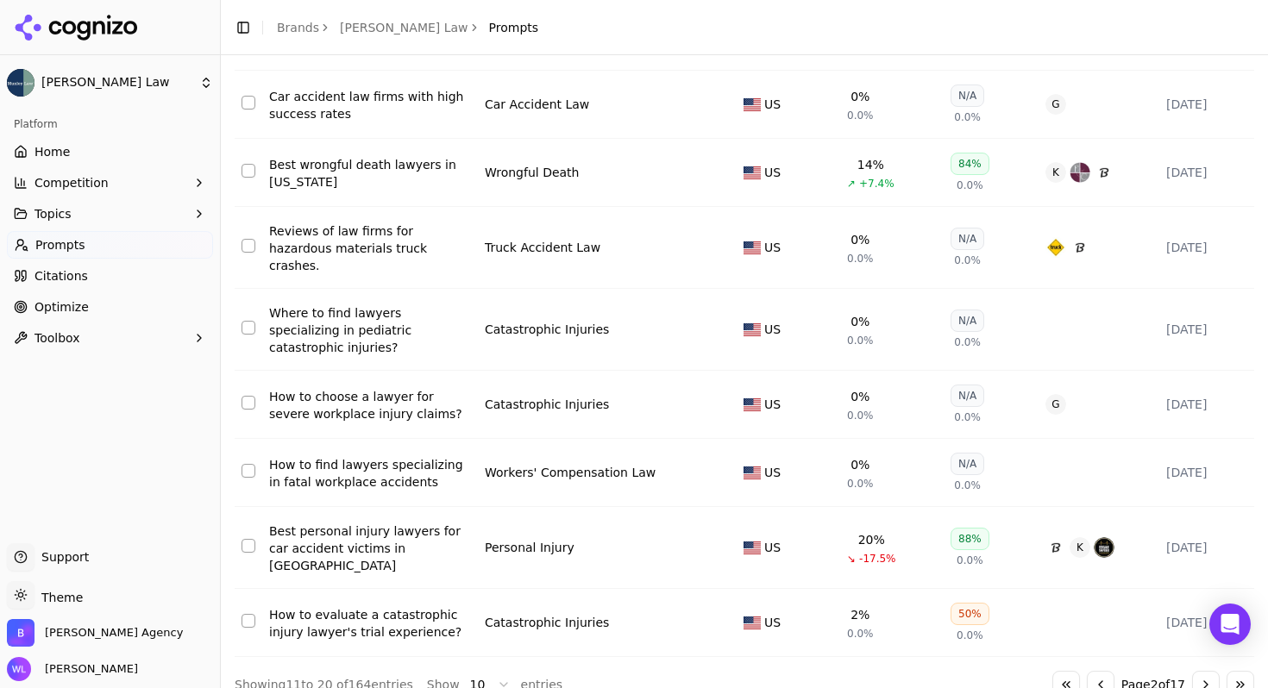
click at [714, 319] on button "Data table" at bounding box center [719, 329] width 21 height 21
drag, startPoint x: 623, startPoint y: 308, endPoint x: 563, endPoint y: 322, distance: 61.1
click at [474, 309] on tr "Where to find lawyers specializing in pediatric catastrophic injuries? Catastro…" at bounding box center [770, 330] width 1071 height 82
click at [718, 319] on button "Data table" at bounding box center [719, 329] width 21 height 21
drag, startPoint x: 479, startPoint y: 308, endPoint x: 623, endPoint y: 304, distance: 144.0
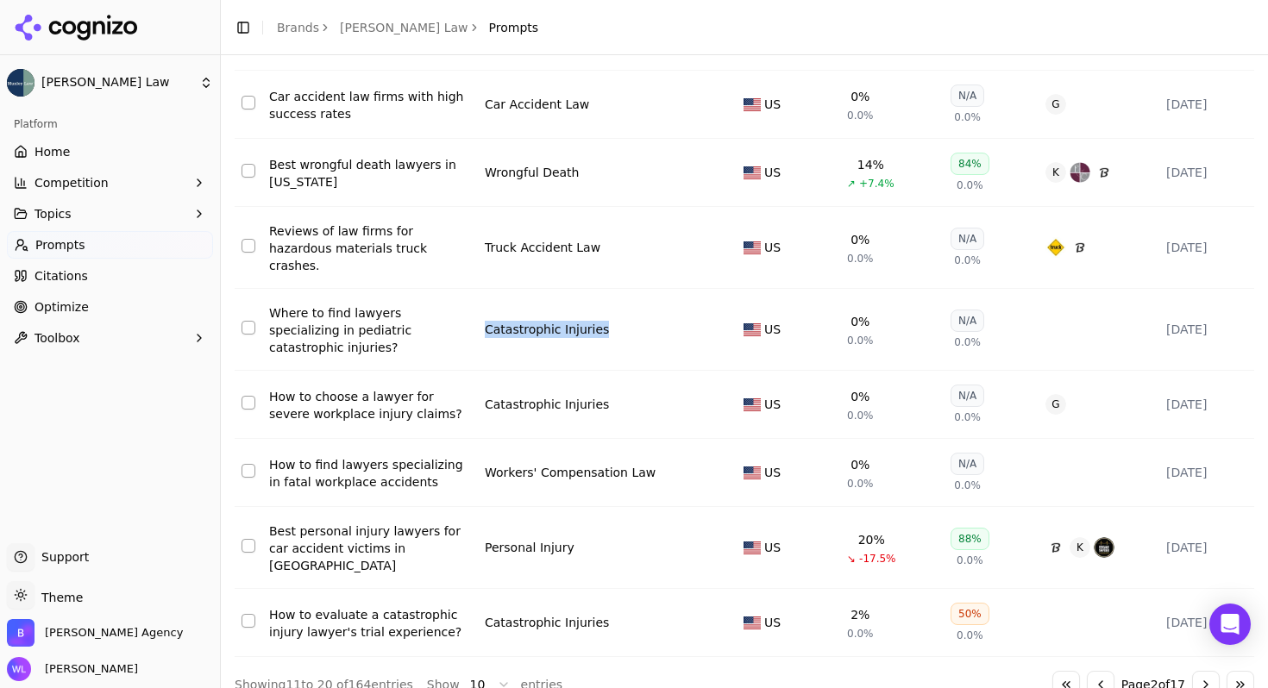
click at [623, 304] on td "Catastrophic Injuries" at bounding box center [607, 330] width 259 height 82
copy div "Catastrophic Injuries"
click at [1193, 671] on button "Go to next page" at bounding box center [1206, 685] width 28 height 28
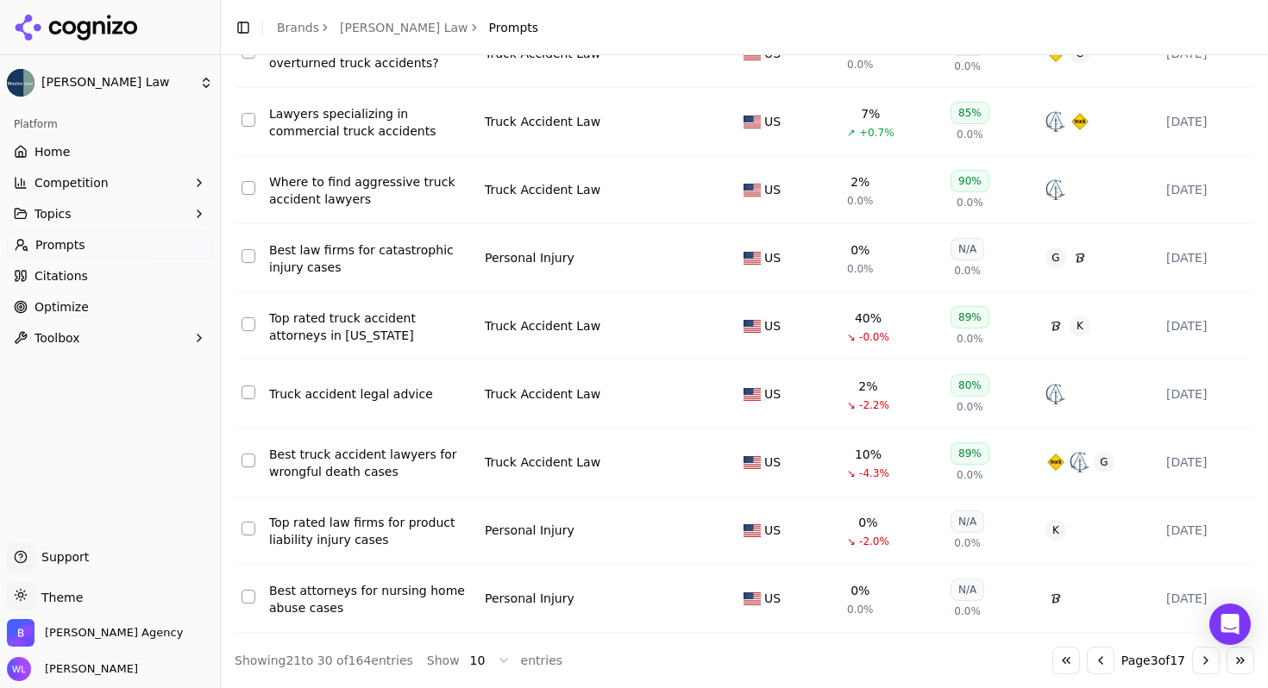
click at [1171, 647] on div "Go to first page Go to previous page Page 3 of 17 Go to next page Go to last pa…" at bounding box center [1153, 661] width 202 height 28
click at [1193, 668] on button "Go to next page" at bounding box center [1206, 661] width 28 height 28
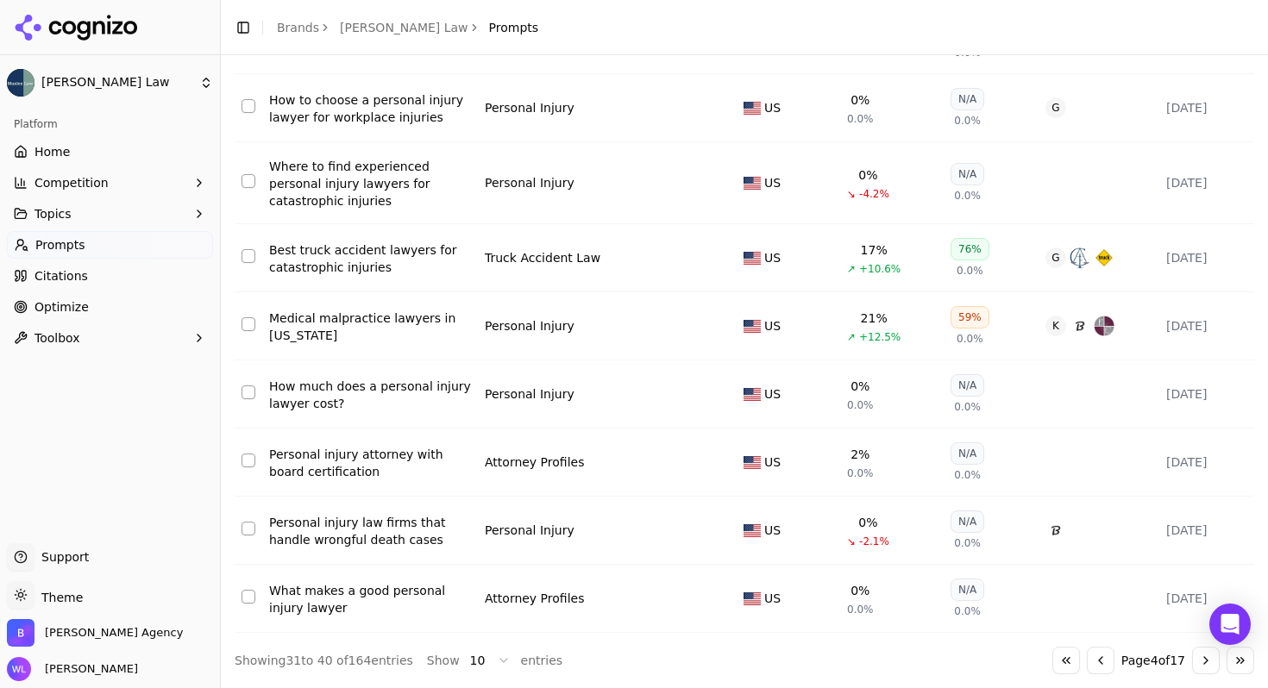
click at [1193, 668] on button "Go to next page" at bounding box center [1206, 661] width 28 height 28
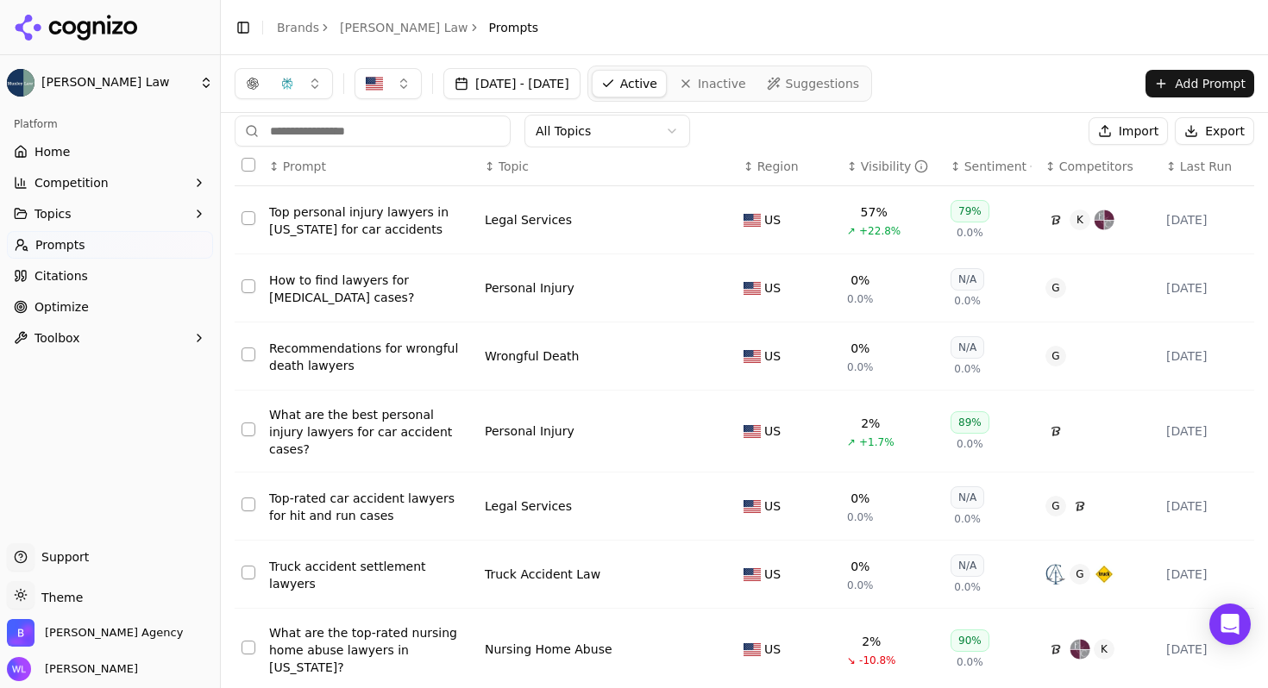
scroll to position [0, 0]
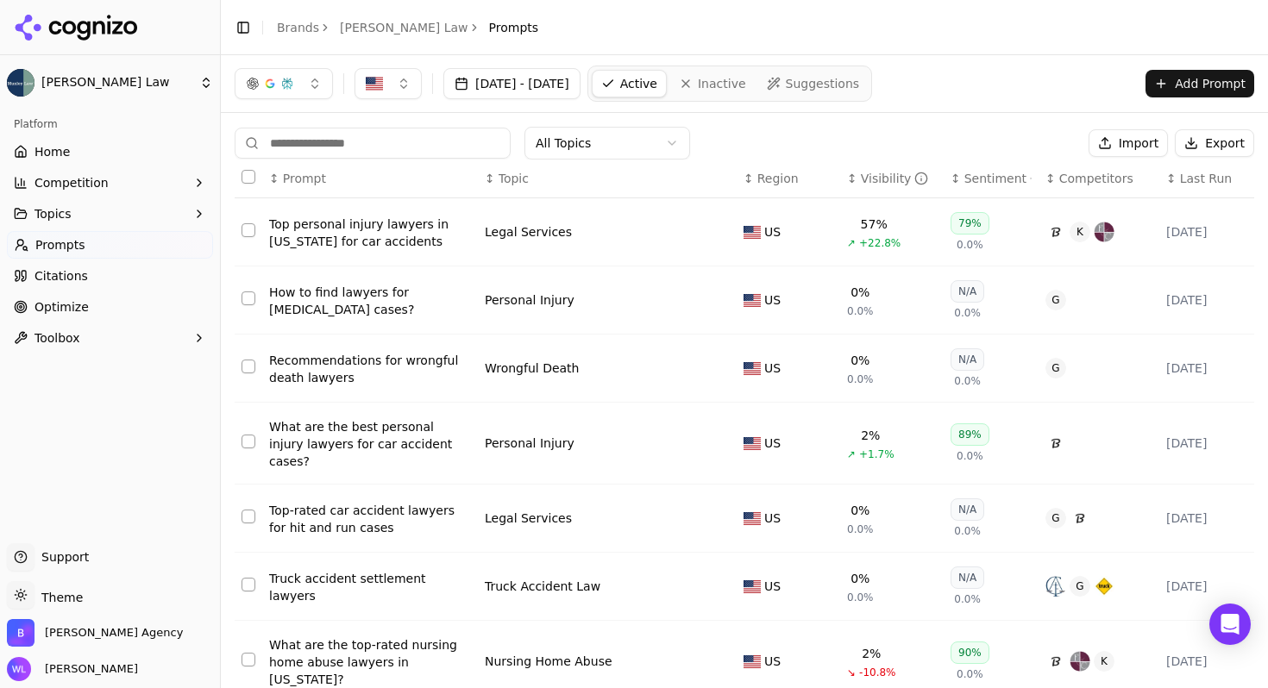
click at [247, 178] on button "Select all rows" at bounding box center [248, 177] width 14 height 14
click at [998, 134] on button "Deactivate ( 10 )" at bounding box center [1014, 143] width 134 height 28
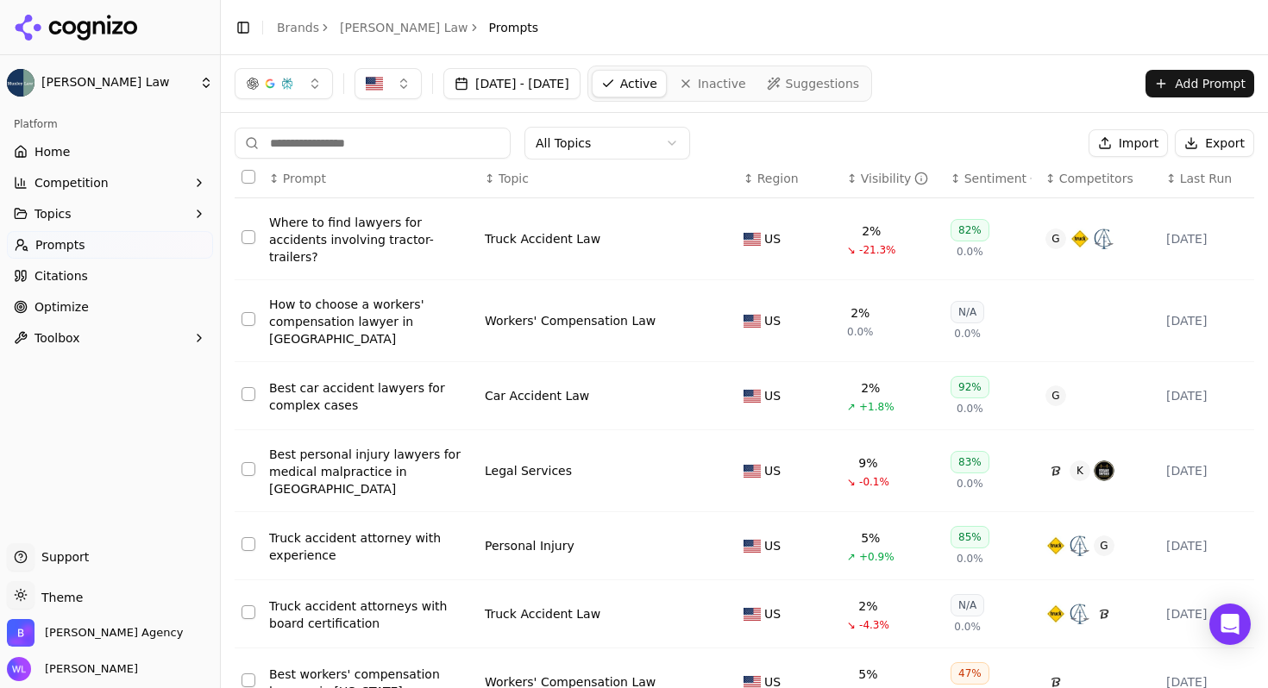
click at [250, 170] on button "Select all rows" at bounding box center [248, 177] width 14 height 14
click at [980, 144] on button "Deactivate ( 10 )" at bounding box center [1014, 143] width 134 height 28
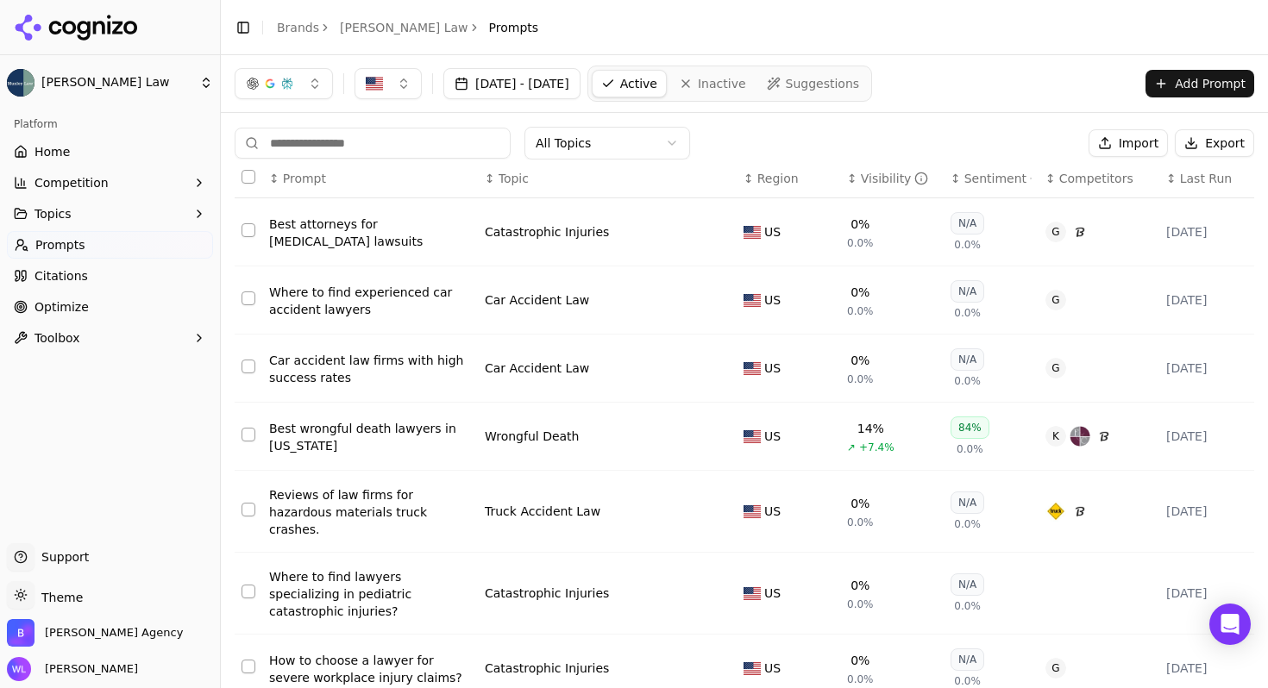
click at [242, 170] on button "Select all rows" at bounding box center [248, 177] width 14 height 14
click at [973, 148] on button "Deactivate ( 10 )" at bounding box center [1014, 143] width 134 height 28
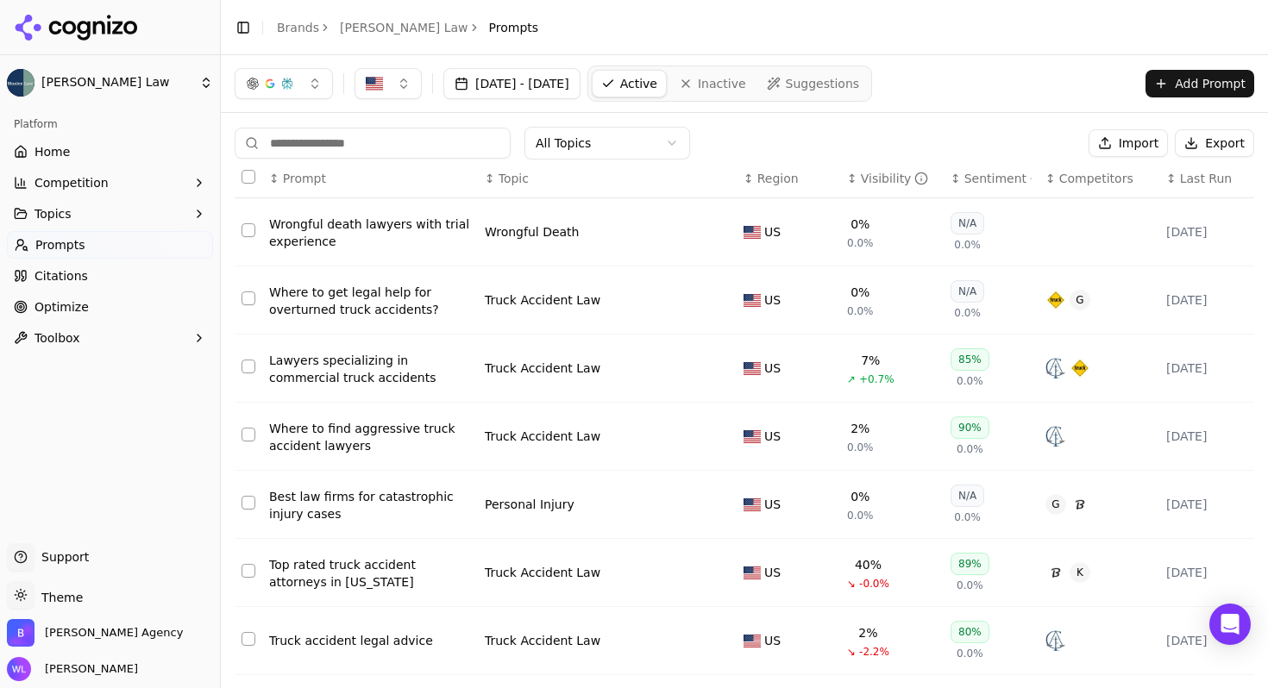
click at [249, 178] on button "Select all rows" at bounding box center [248, 177] width 14 height 14
click at [1000, 138] on button "Deactivate ( 10 )" at bounding box center [1014, 143] width 134 height 28
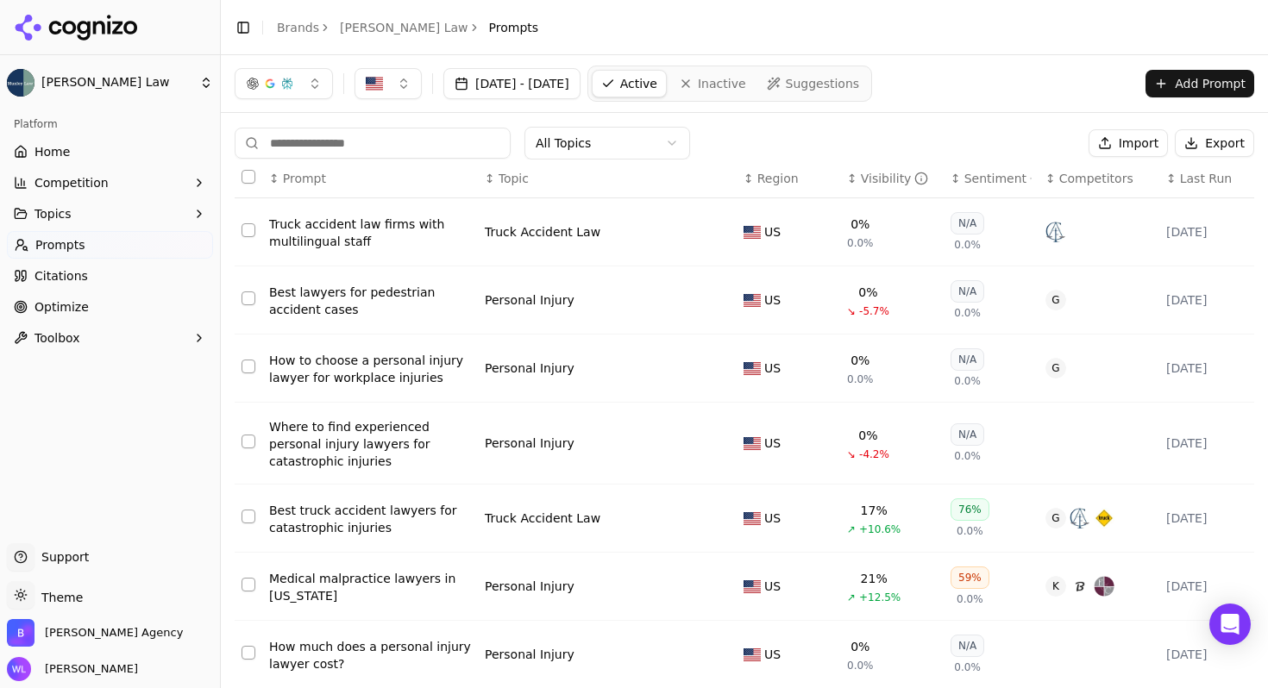
click at [251, 178] on button "Select all rows" at bounding box center [248, 177] width 14 height 14
click at [980, 141] on button "Deactivate ( 10 )" at bounding box center [1014, 143] width 134 height 28
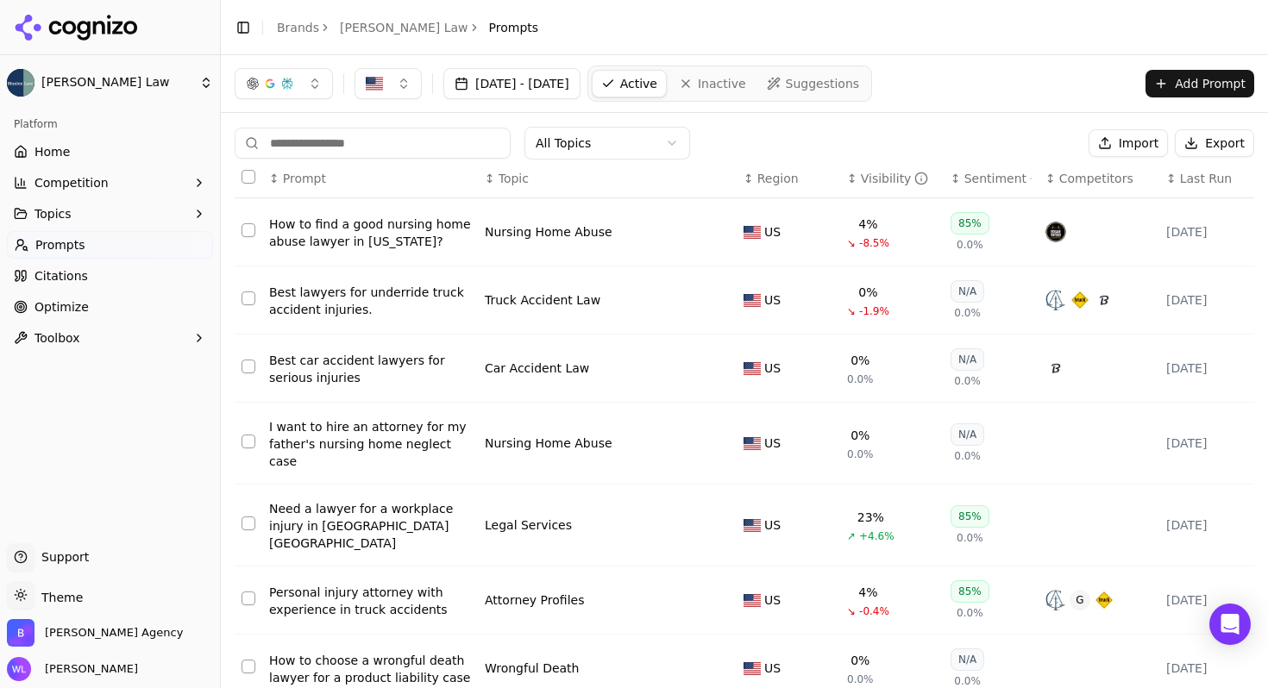
click at [240, 177] on th "Data table" at bounding box center [249, 179] width 28 height 39
click at [246, 179] on button "Select all rows" at bounding box center [248, 177] width 14 height 14
click at [1019, 142] on button "Deactivate ( 10 )" at bounding box center [1014, 143] width 134 height 28
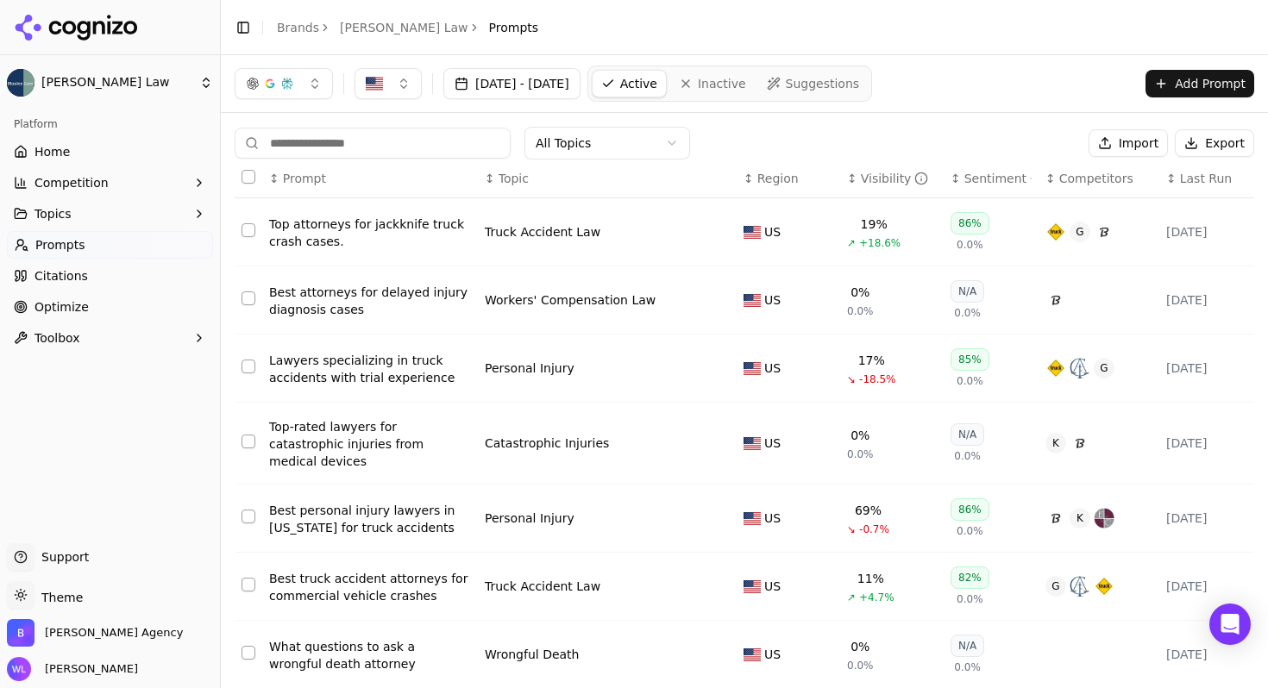
click at [242, 177] on button "Select all rows" at bounding box center [248, 177] width 14 height 14
click at [997, 137] on button "Deactivate ( 10 )" at bounding box center [1014, 143] width 134 height 28
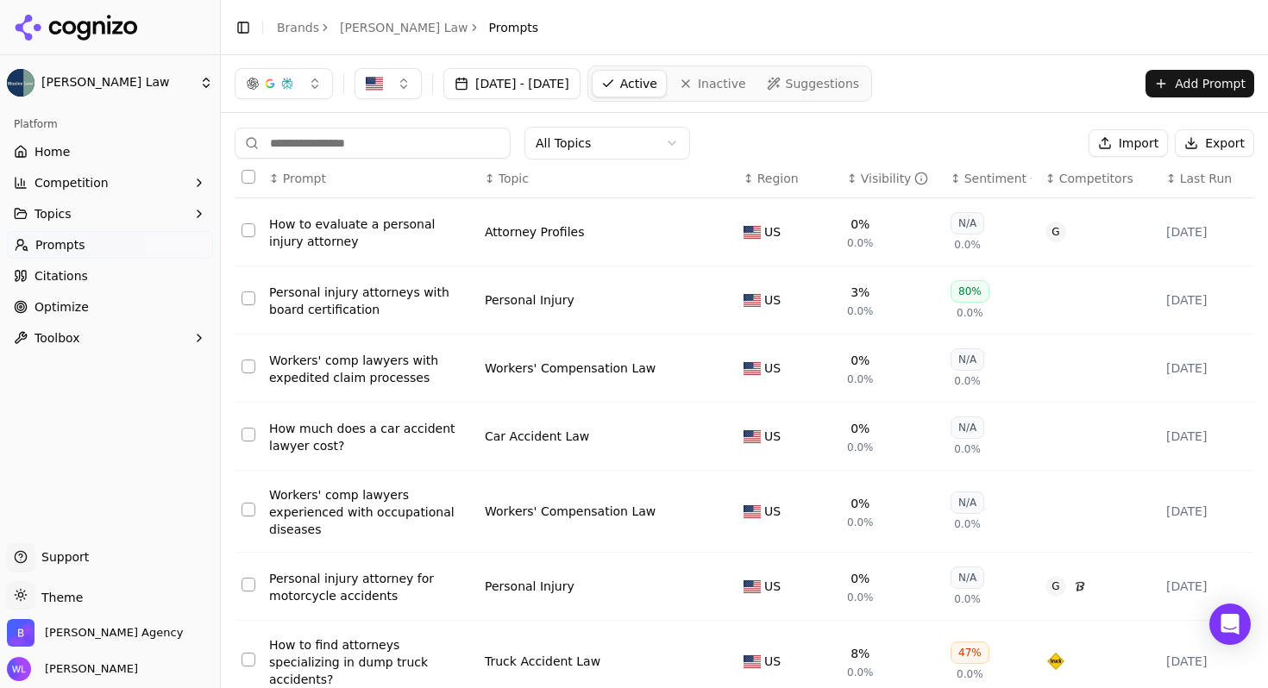
click at [250, 177] on button "Select all rows" at bounding box center [248, 177] width 14 height 14
click at [973, 147] on button "Deactivate ( 10 )" at bounding box center [1014, 143] width 134 height 28
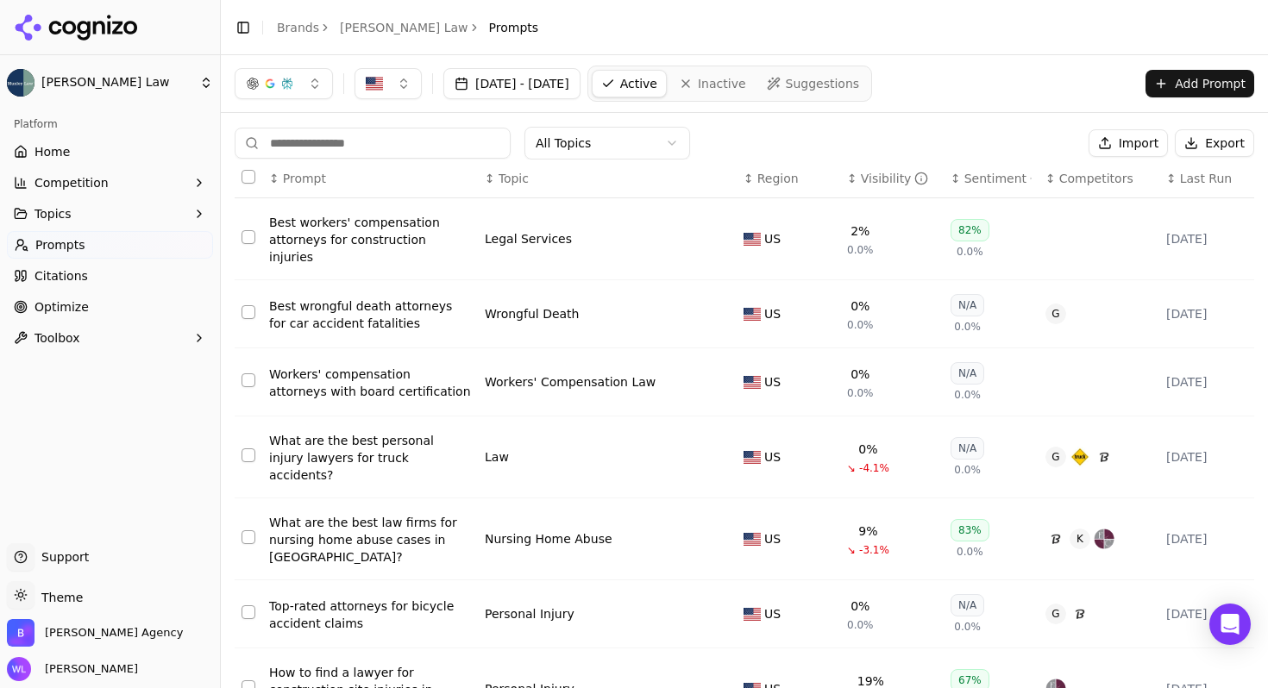
click at [245, 177] on button "Select all rows" at bounding box center [248, 177] width 14 height 14
click at [998, 137] on button "Deactivate ( 10 )" at bounding box center [1014, 143] width 134 height 28
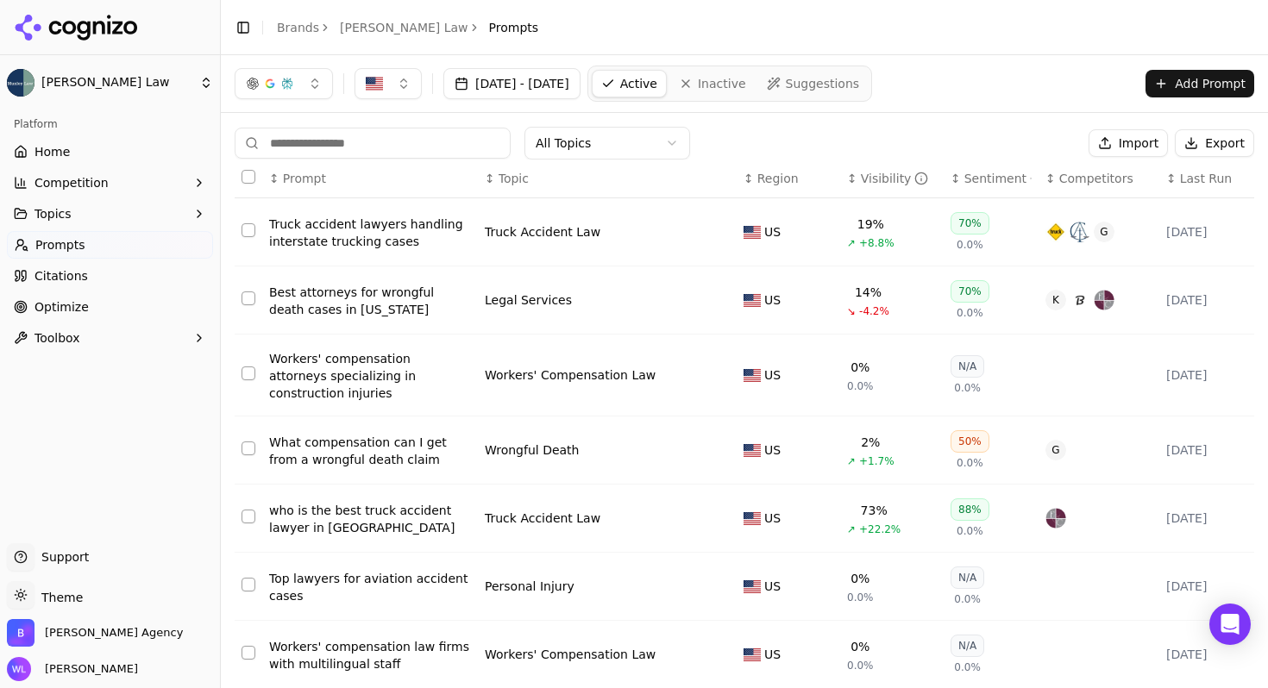
click at [249, 178] on button "Select all rows" at bounding box center [248, 177] width 14 height 14
click at [1020, 129] on button "Deactivate ( 10 )" at bounding box center [1014, 143] width 134 height 28
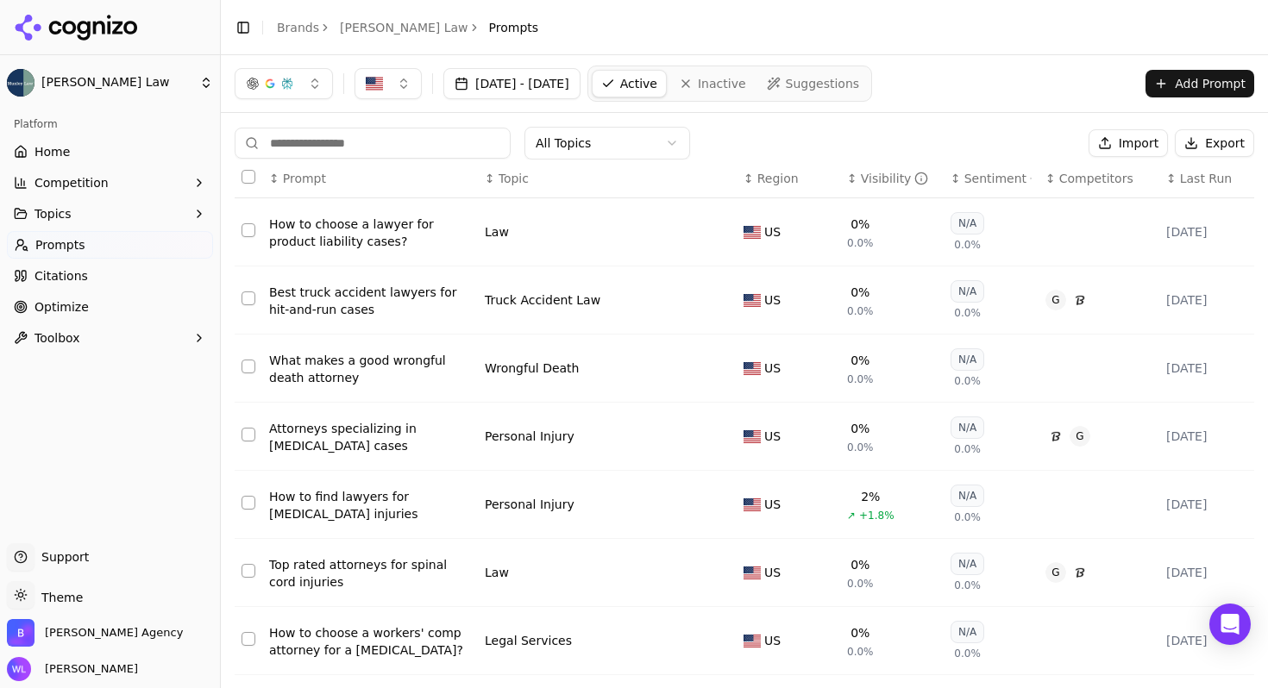
click at [249, 172] on button "Select all rows" at bounding box center [248, 177] width 14 height 14
click at [1002, 145] on button "Deactivate ( 10 )" at bounding box center [1014, 143] width 134 height 28
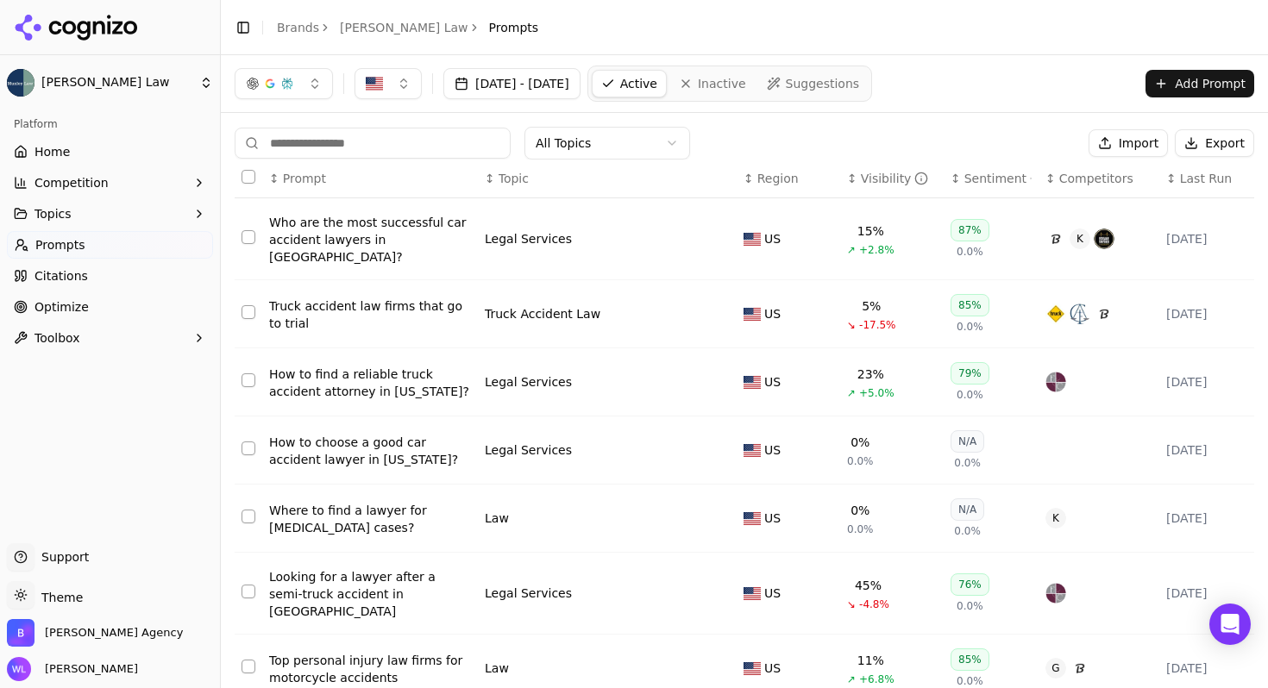
click at [247, 176] on button "Select all rows" at bounding box center [248, 177] width 14 height 14
click at [983, 146] on button "Deactivate ( 10 )" at bounding box center [1014, 143] width 134 height 28
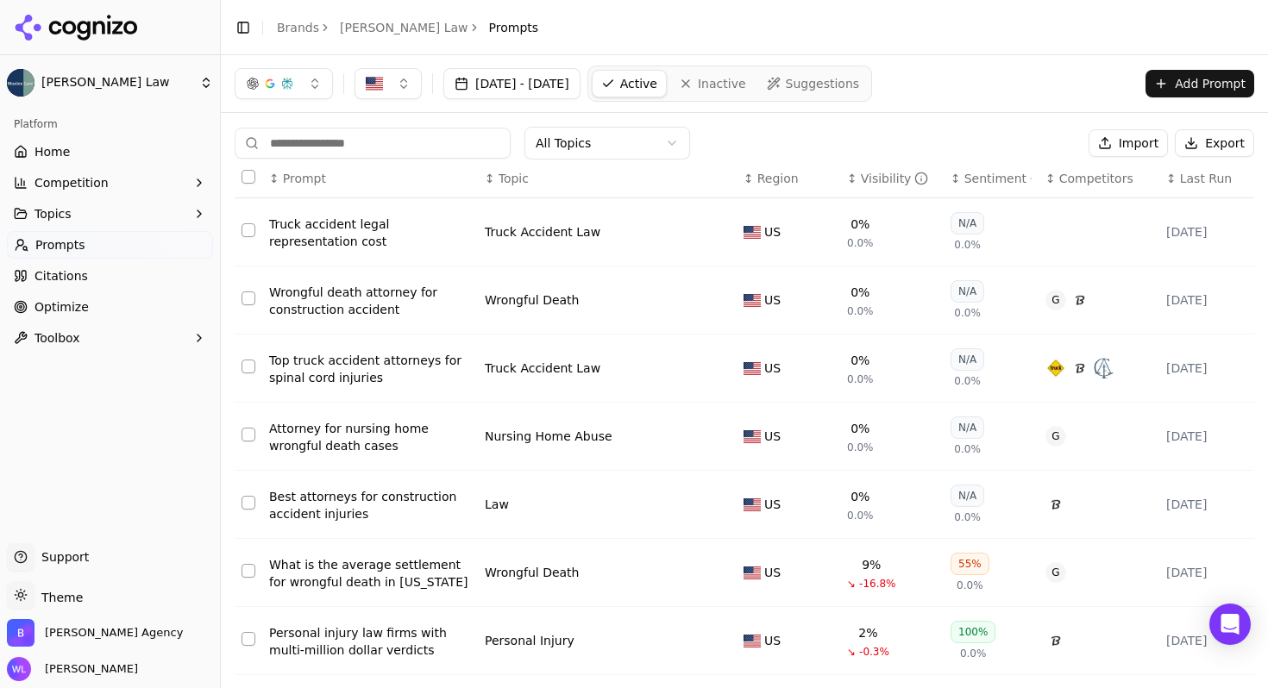
click at [250, 172] on button "Select all rows" at bounding box center [248, 177] width 14 height 14
click at [1011, 140] on button "Deactivate ( 10 )" at bounding box center [1014, 143] width 134 height 28
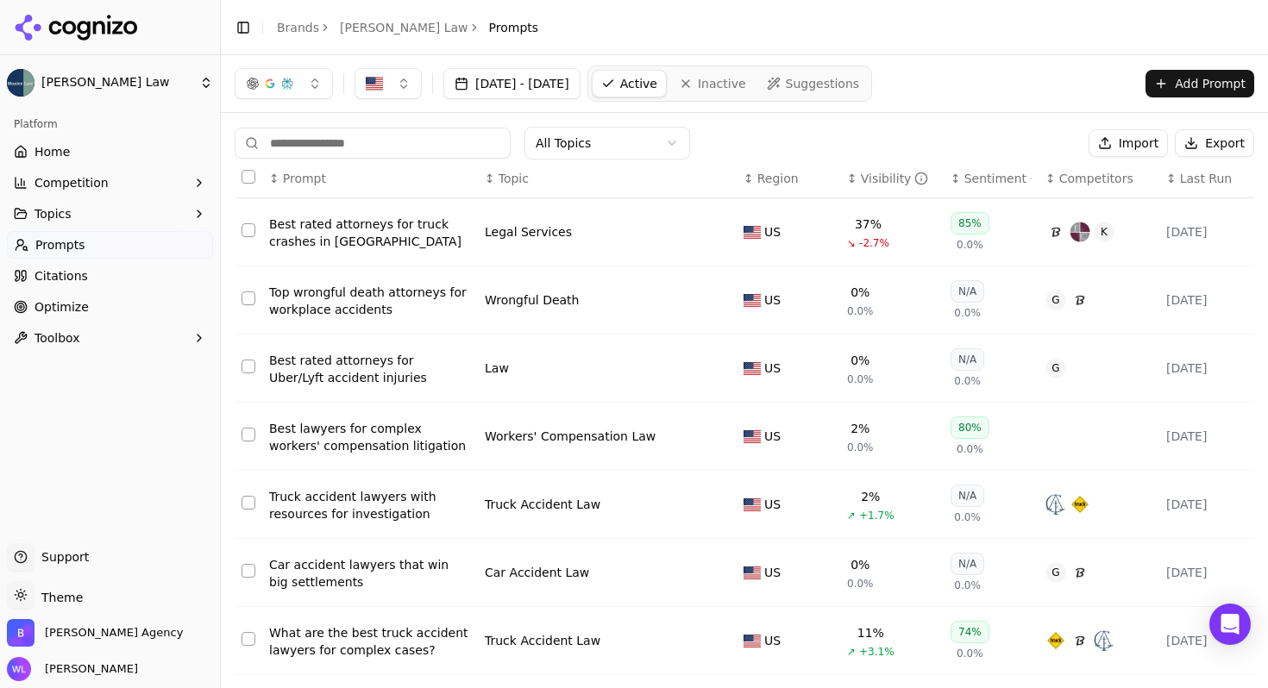
click at [247, 177] on button "Select all rows" at bounding box center [248, 177] width 14 height 14
click at [998, 141] on button "Deactivate ( 10 )" at bounding box center [1014, 143] width 134 height 28
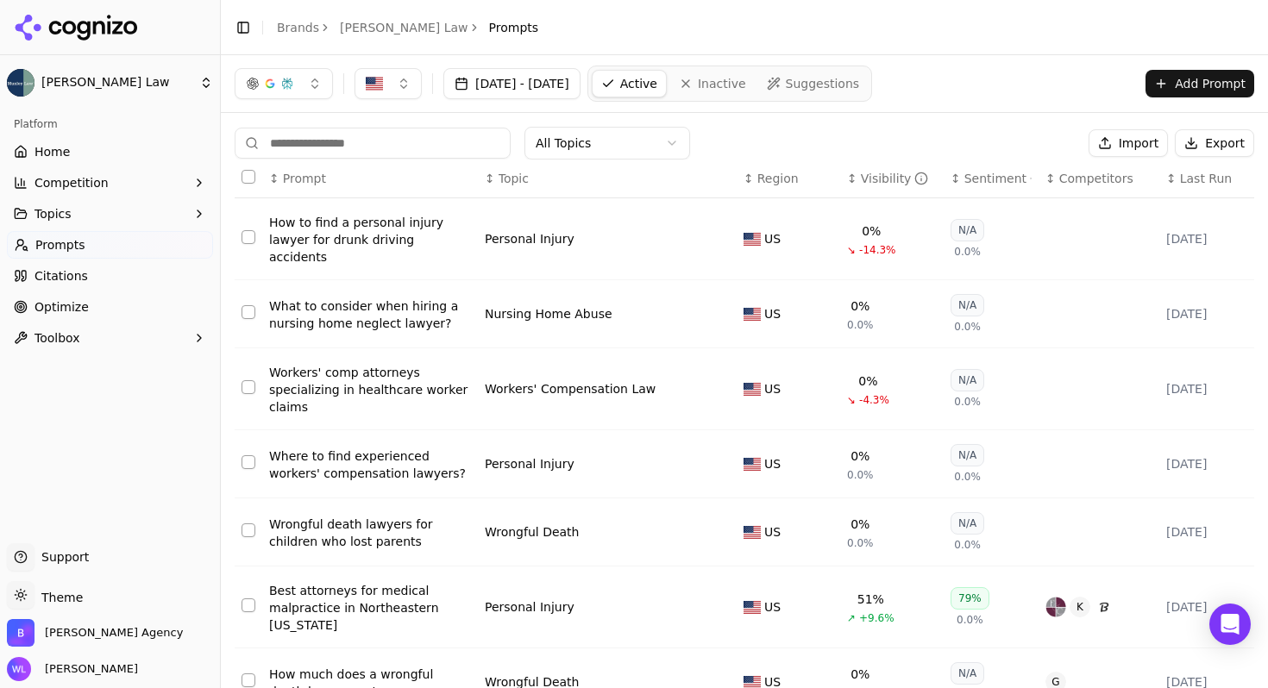
drag, startPoint x: 251, startPoint y: 178, endPoint x: 297, endPoint y: 179, distance: 45.7
click at [251, 178] on button "Select all rows" at bounding box center [248, 177] width 14 height 14
click at [1012, 131] on button "Deactivate ( 10 )" at bounding box center [1014, 143] width 134 height 28
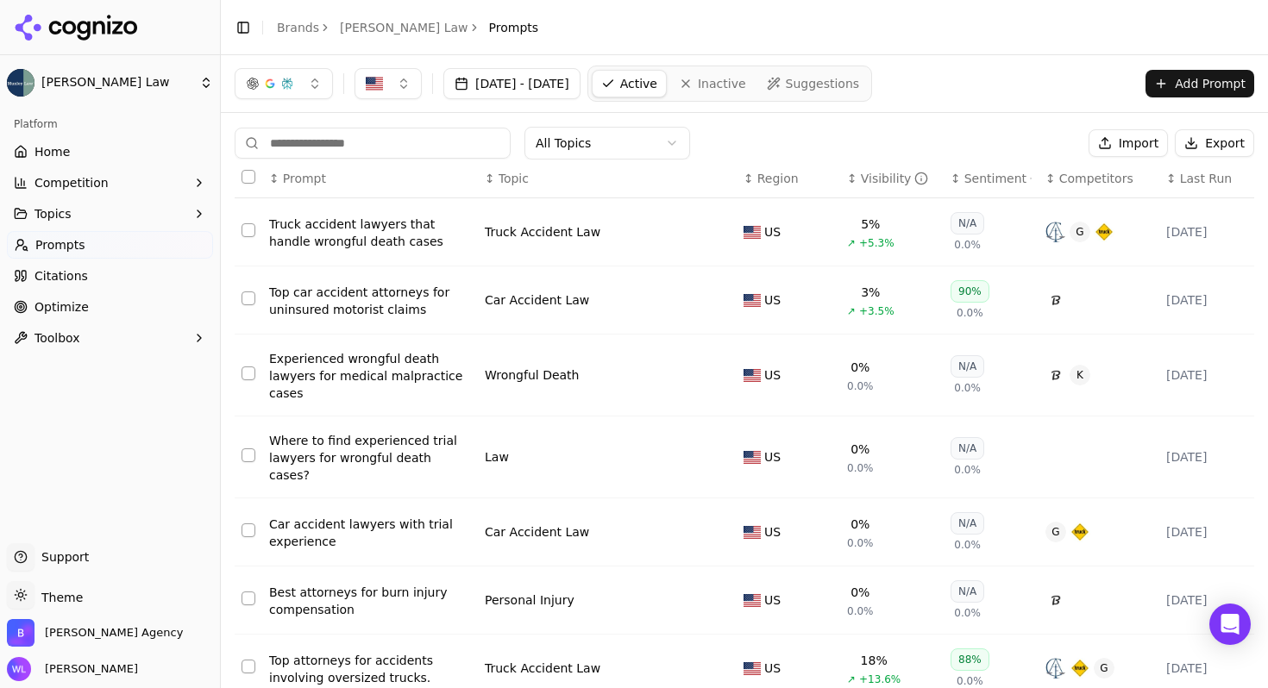
click at [250, 174] on button "Select all rows" at bounding box center [248, 177] width 14 height 14
click at [1018, 135] on button "Deactivate ( 10 )" at bounding box center [1014, 143] width 134 height 28
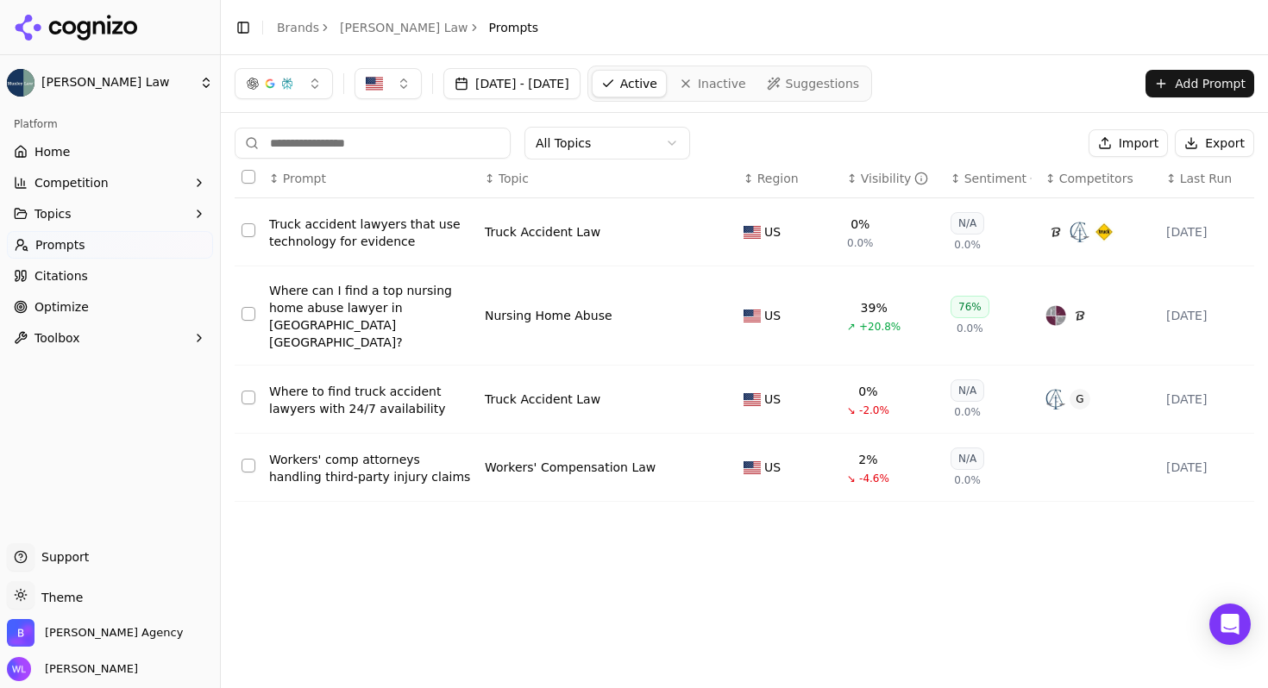
click at [249, 184] on th "Data table" at bounding box center [249, 179] width 28 height 39
click at [248, 178] on button "Select all rows" at bounding box center [248, 177] width 14 height 14
click at [994, 140] on button "Deactivate ( 4 )" at bounding box center [1018, 143] width 126 height 28
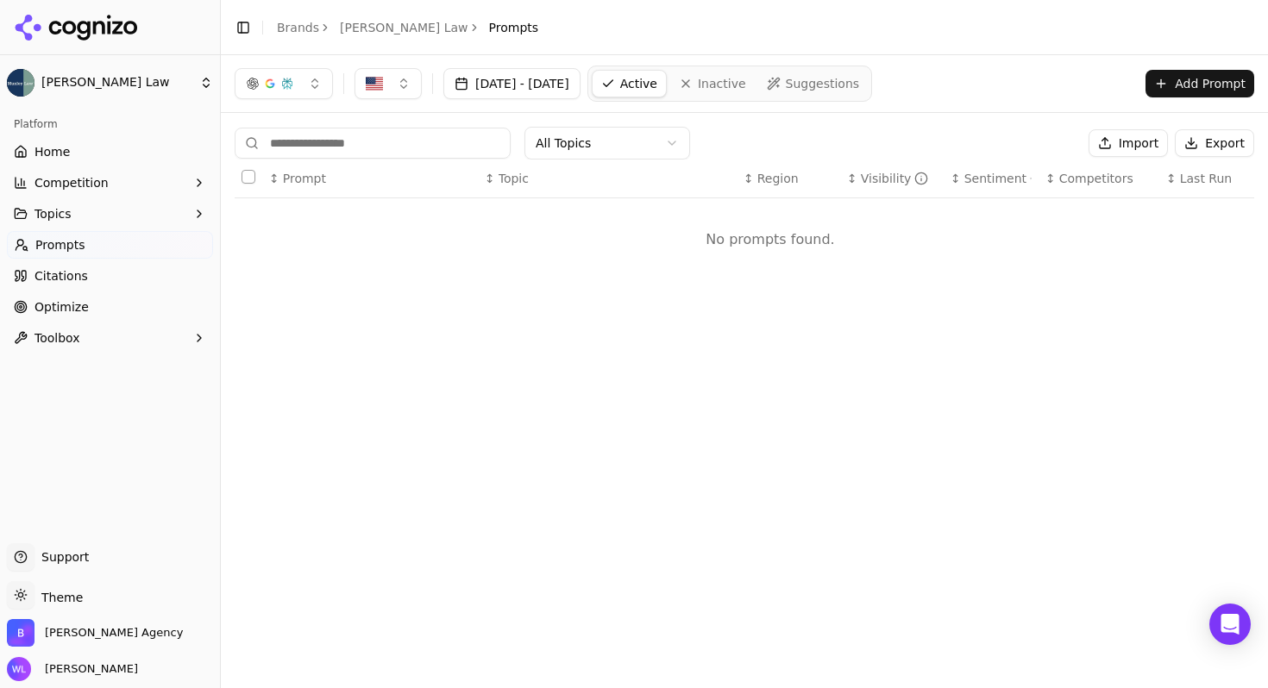
click at [1143, 144] on button "Import" at bounding box center [1127, 143] width 79 height 28
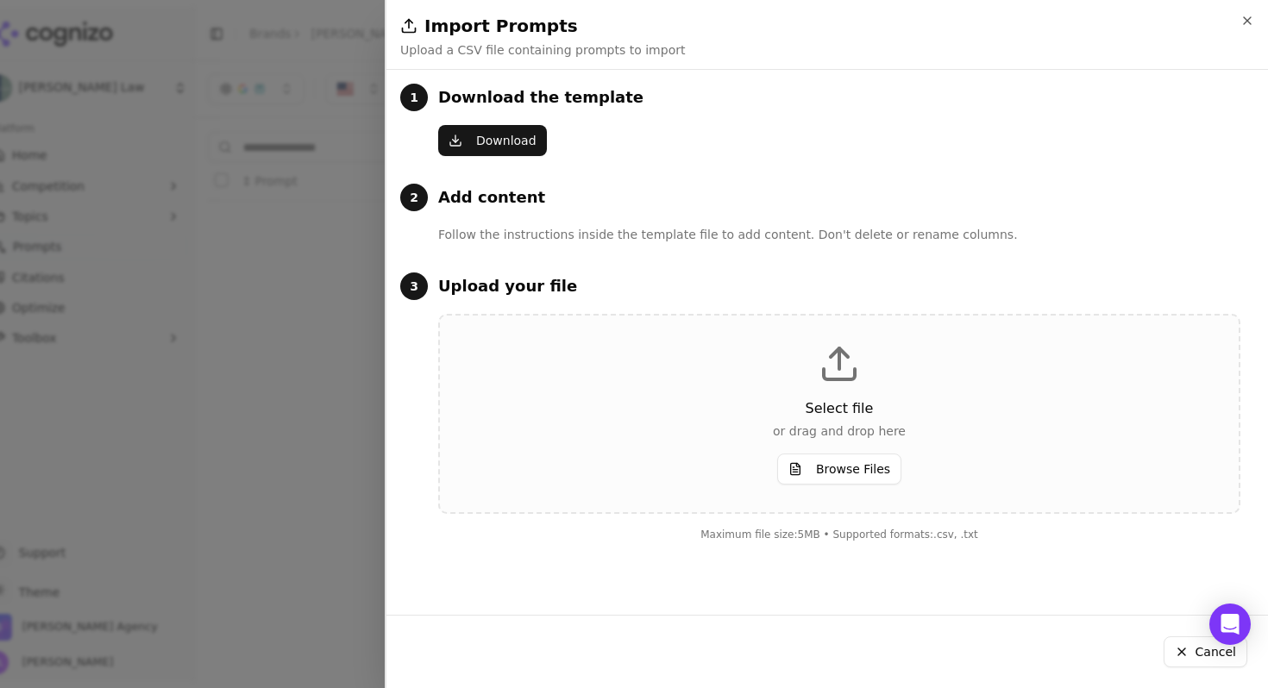
click at [485, 145] on button "Download" at bounding box center [492, 140] width 109 height 31
click at [664, 154] on div "Download" at bounding box center [839, 140] width 802 height 31
click at [819, 471] on button "Browse Files" at bounding box center [839, 469] width 124 height 31
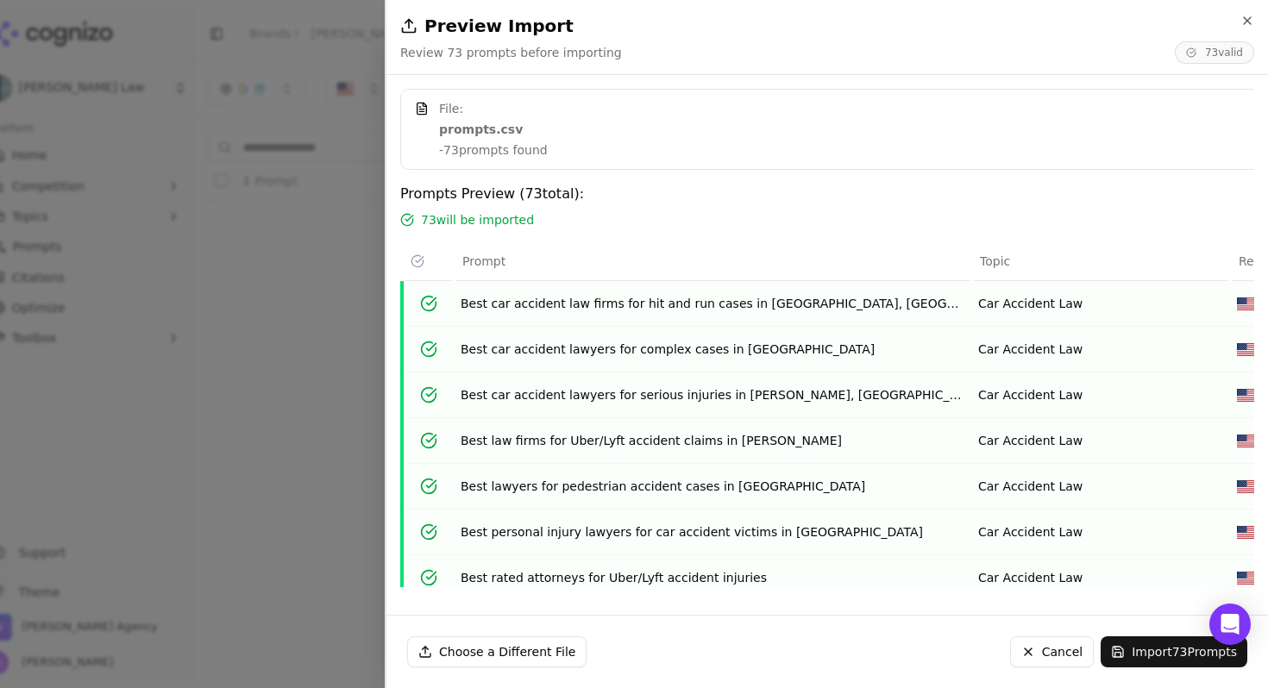
click at [1142, 648] on button "Import 73 Prompts" at bounding box center [1173, 651] width 147 height 31
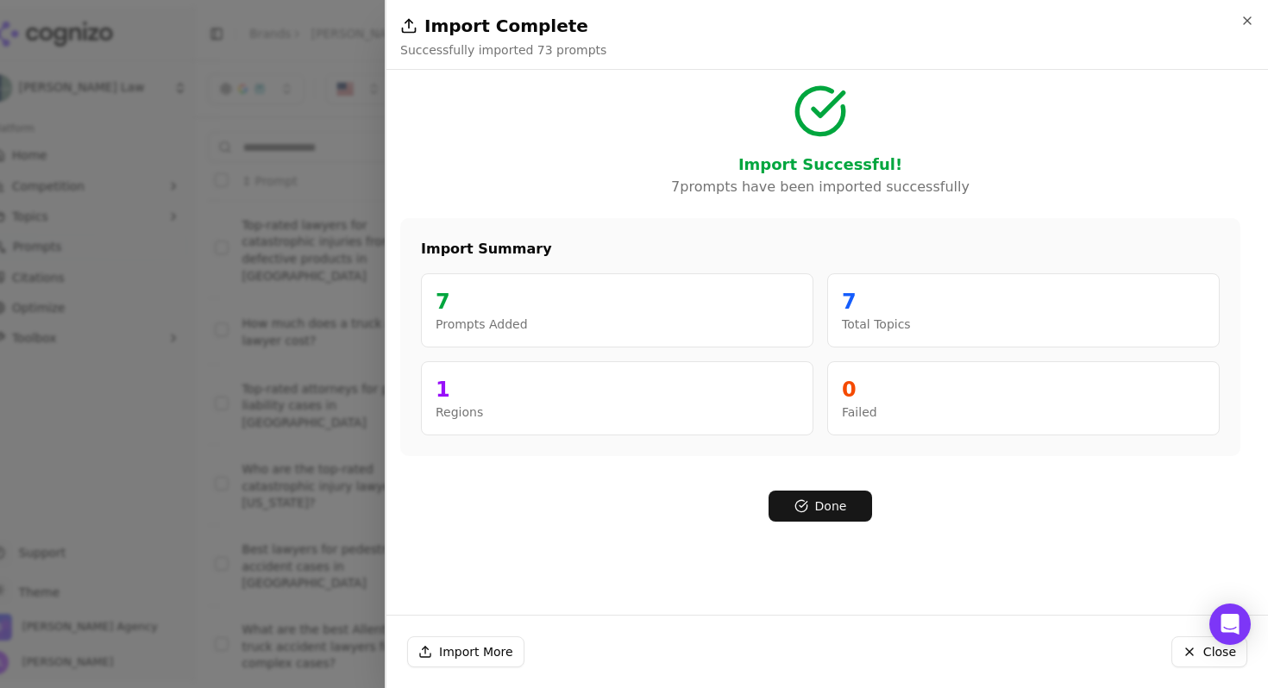
click at [841, 510] on button "Done" at bounding box center [819, 506] width 103 height 31
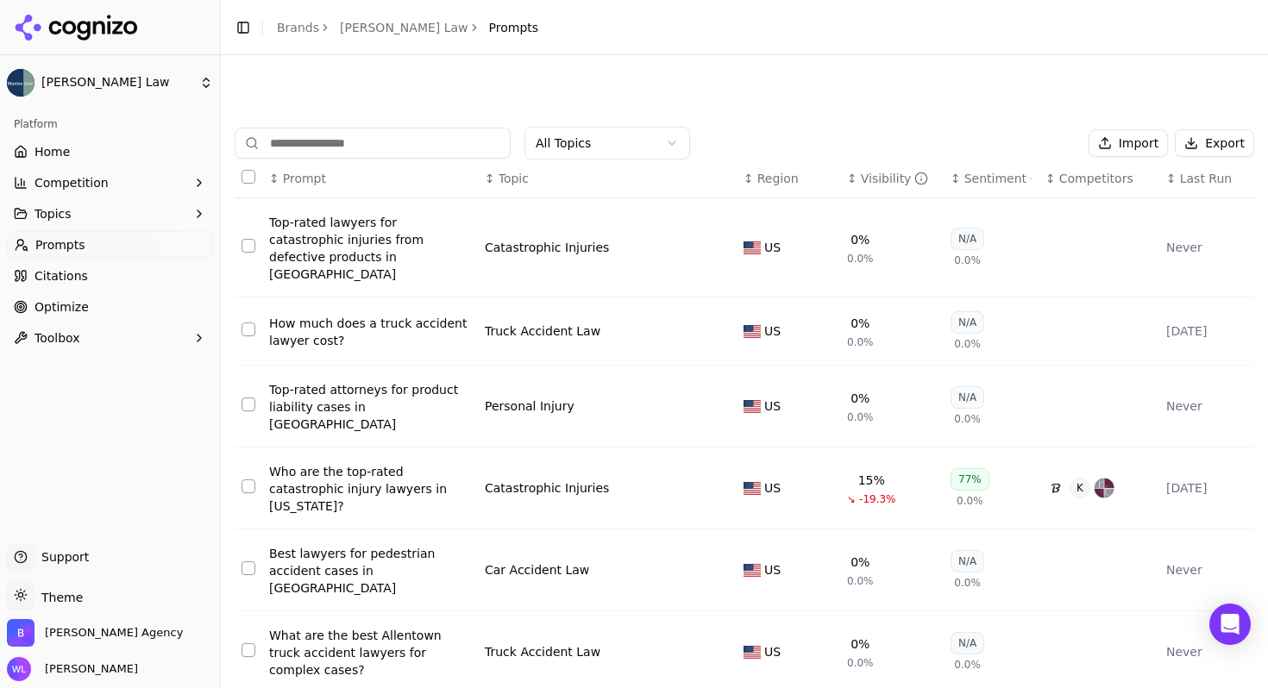
scroll to position [306, 0]
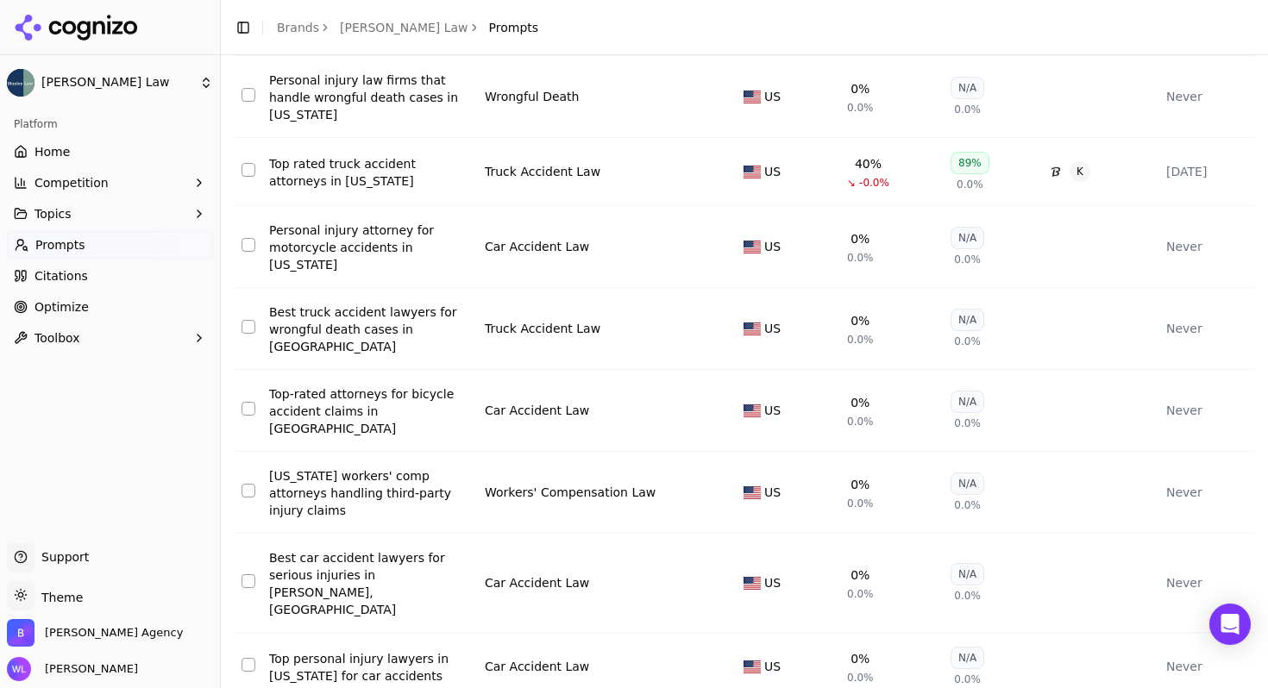
scroll to position [306, 0]
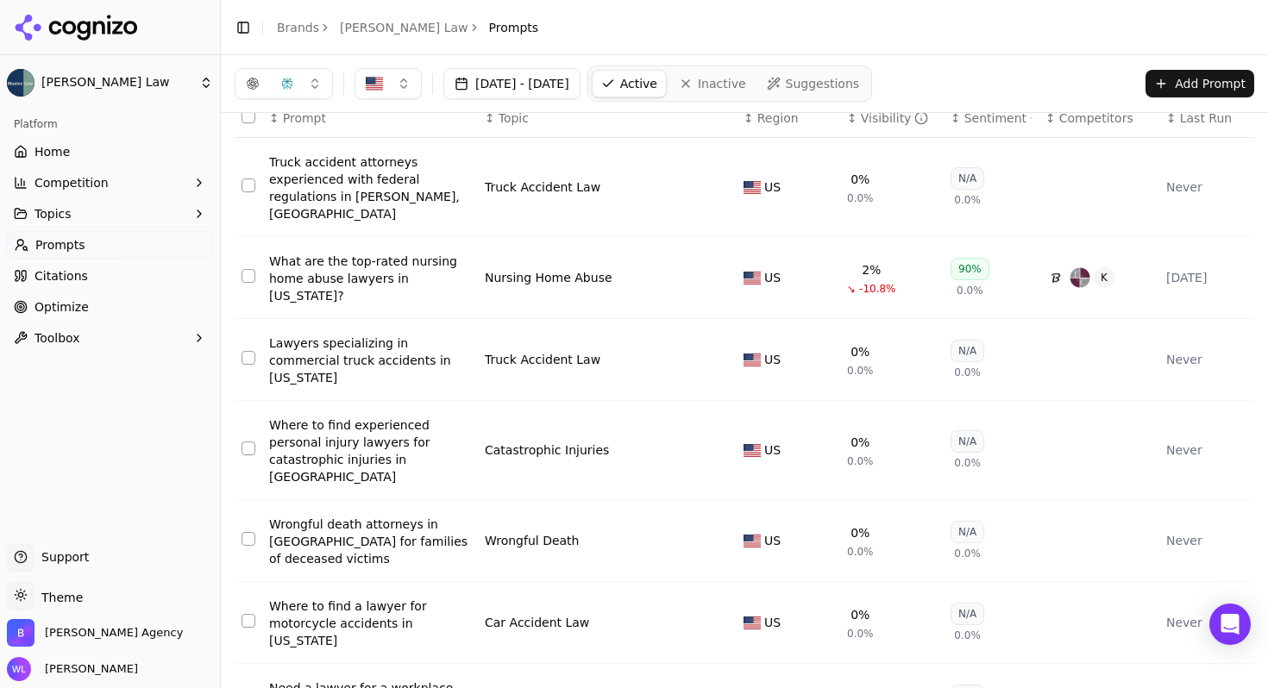
scroll to position [0, 0]
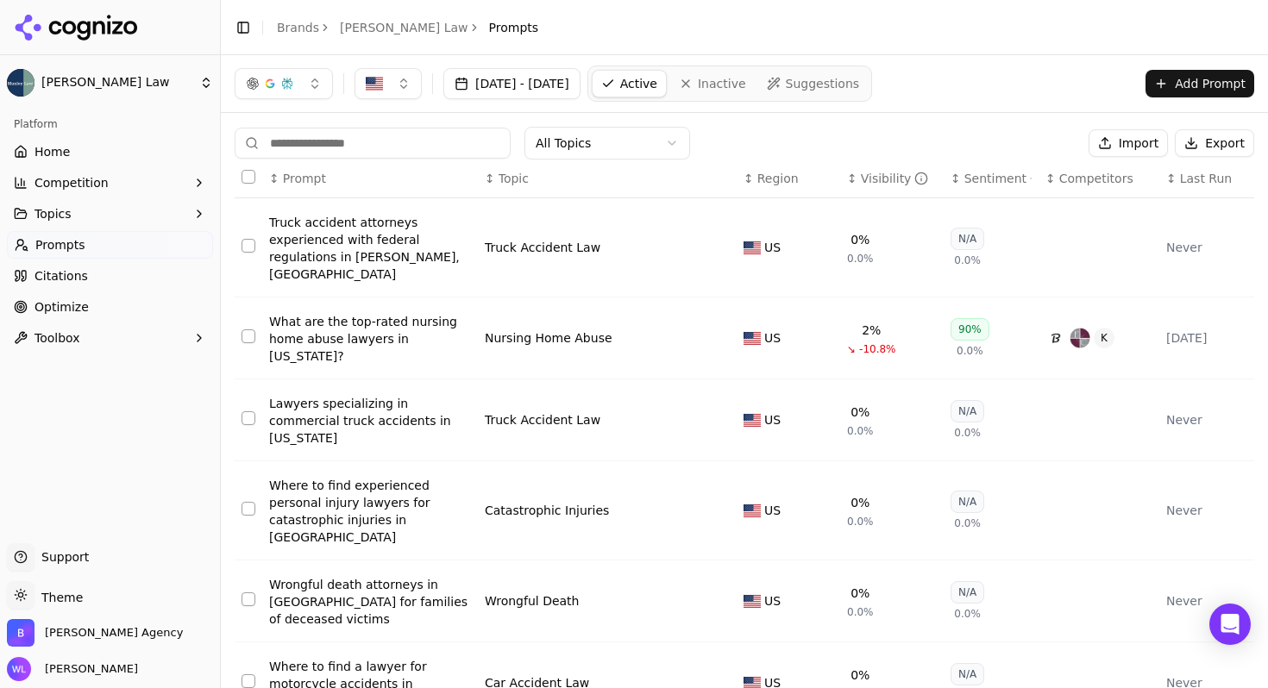
click at [489, 31] on span "Prompts" at bounding box center [514, 27] width 50 height 17
click at [355, 32] on link "[PERSON_NAME] Law" at bounding box center [404, 27] width 128 height 17
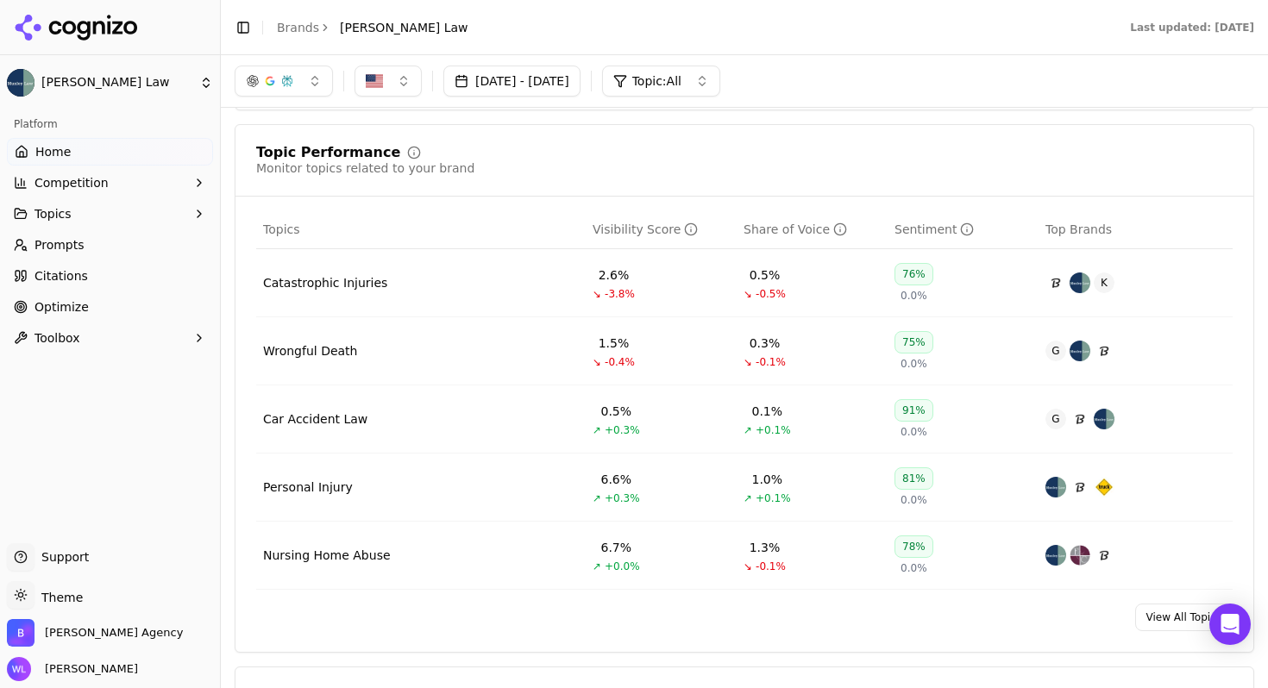
scroll to position [814, 0]
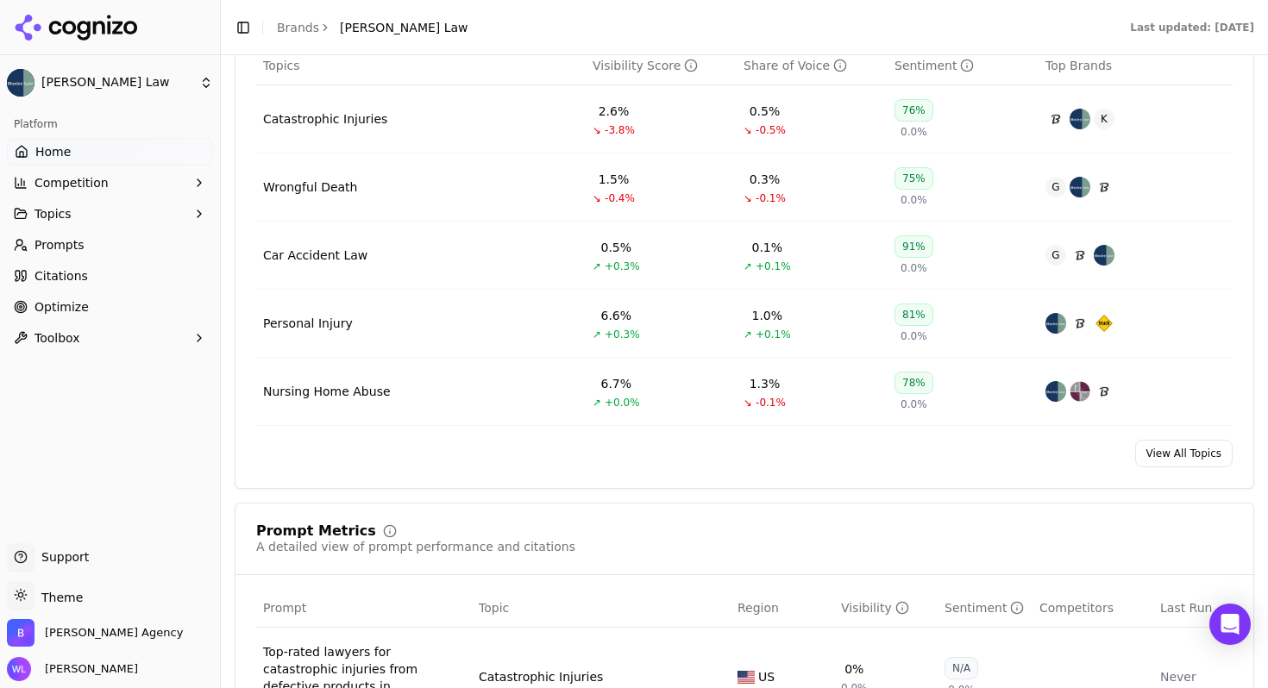
click at [1171, 462] on link "View All Topics" at bounding box center [1183, 454] width 97 height 28
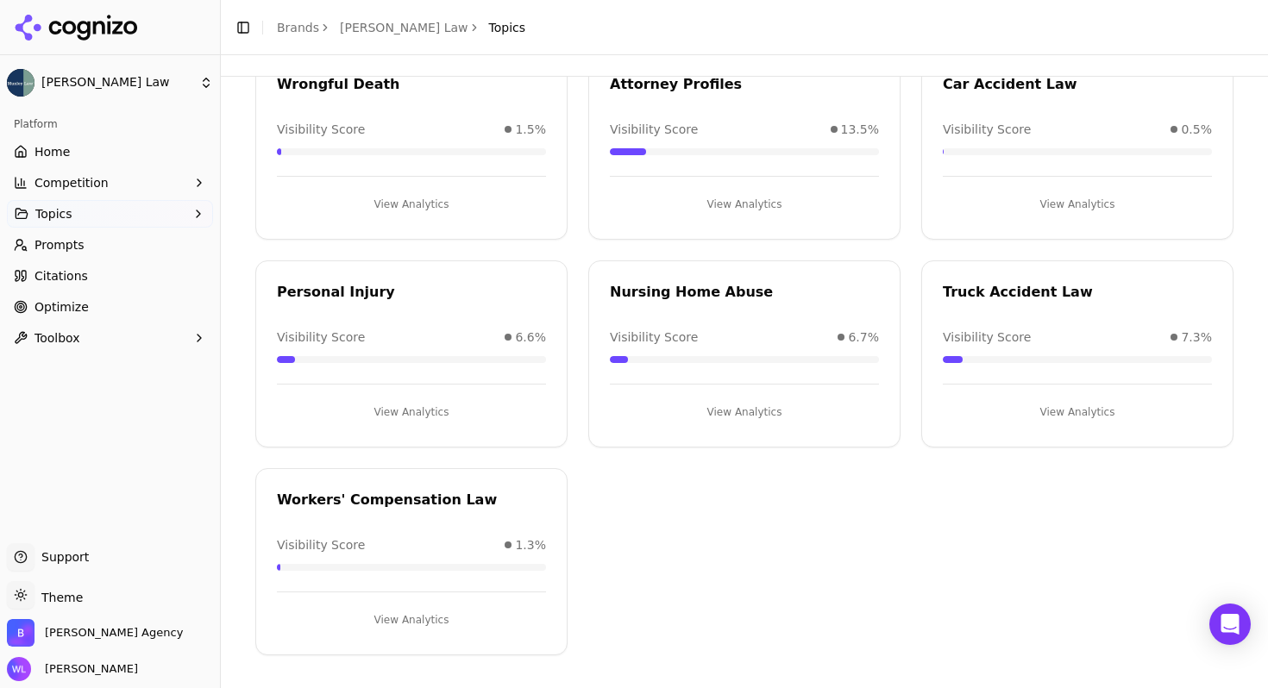
scroll to position [341, 0]
click at [61, 157] on span "Home" at bounding box center [51, 151] width 35 height 17
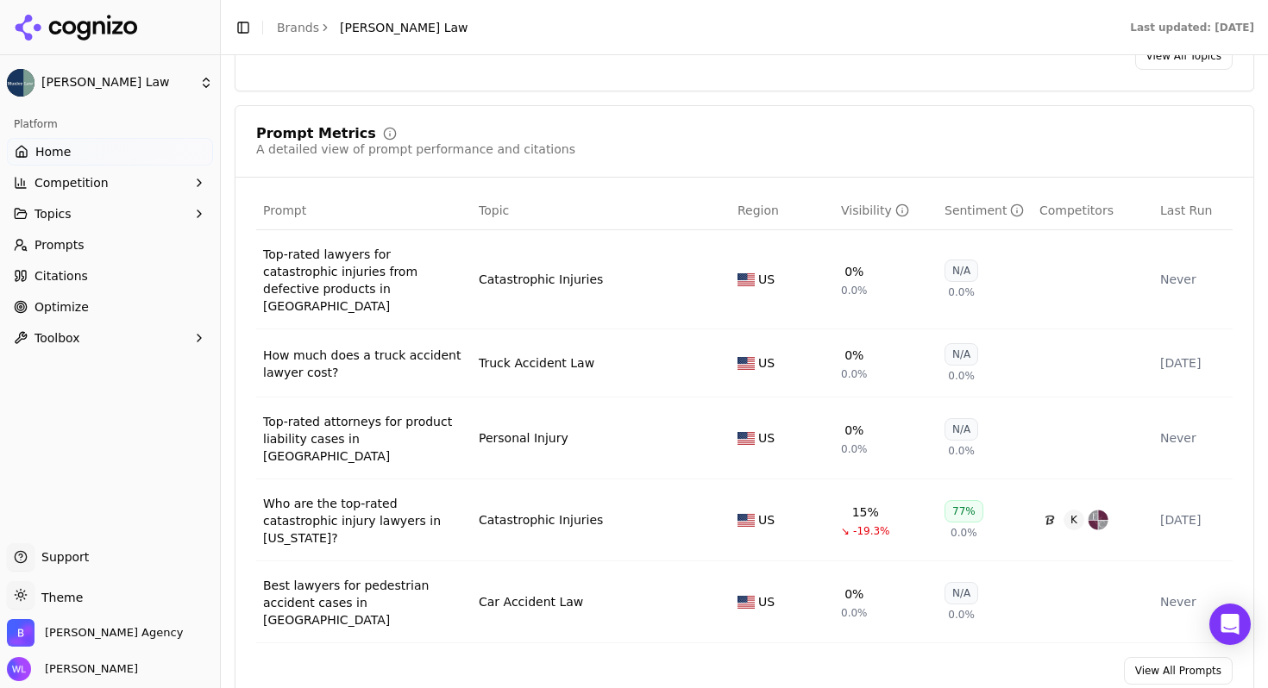
scroll to position [1286, 0]
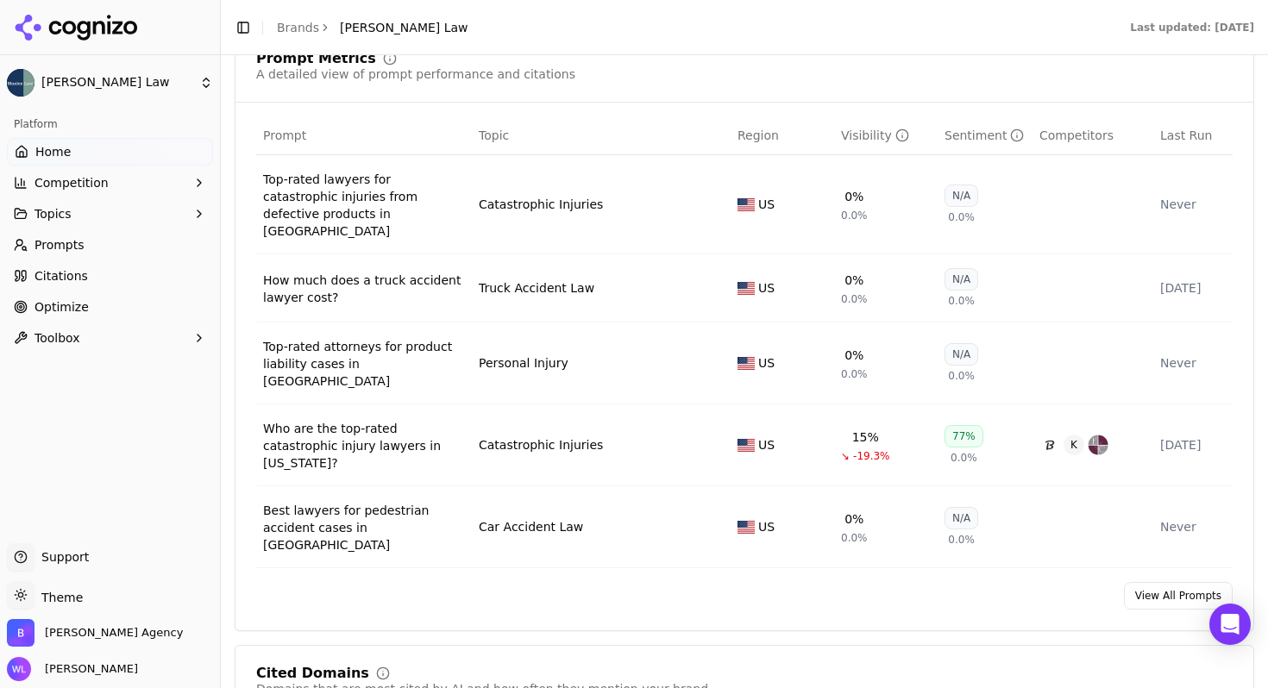
drag, startPoint x: 1130, startPoint y: 563, endPoint x: 1118, endPoint y: 560, distance: 12.3
click at [1130, 582] on link "View All Prompts" at bounding box center [1178, 596] width 109 height 28
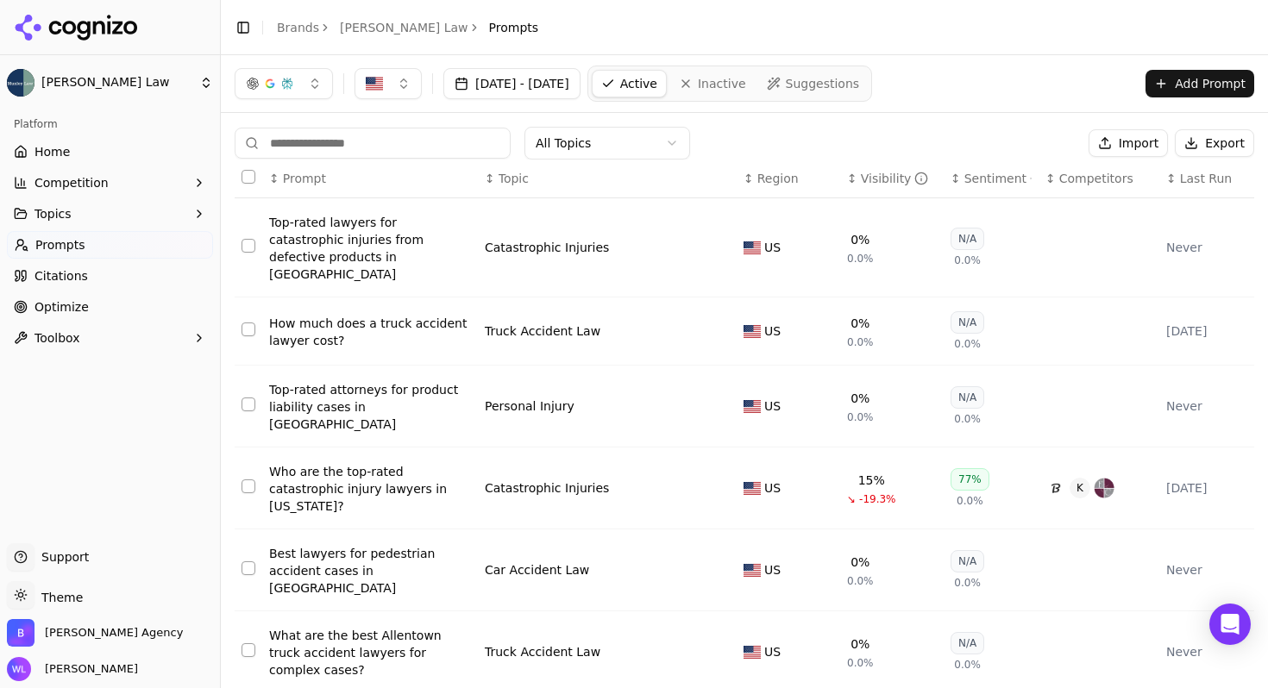
click at [247, 177] on button "Select all rows" at bounding box center [248, 177] width 14 height 14
click at [246, 178] on button "Select all rows" at bounding box center [248, 177] width 14 height 14
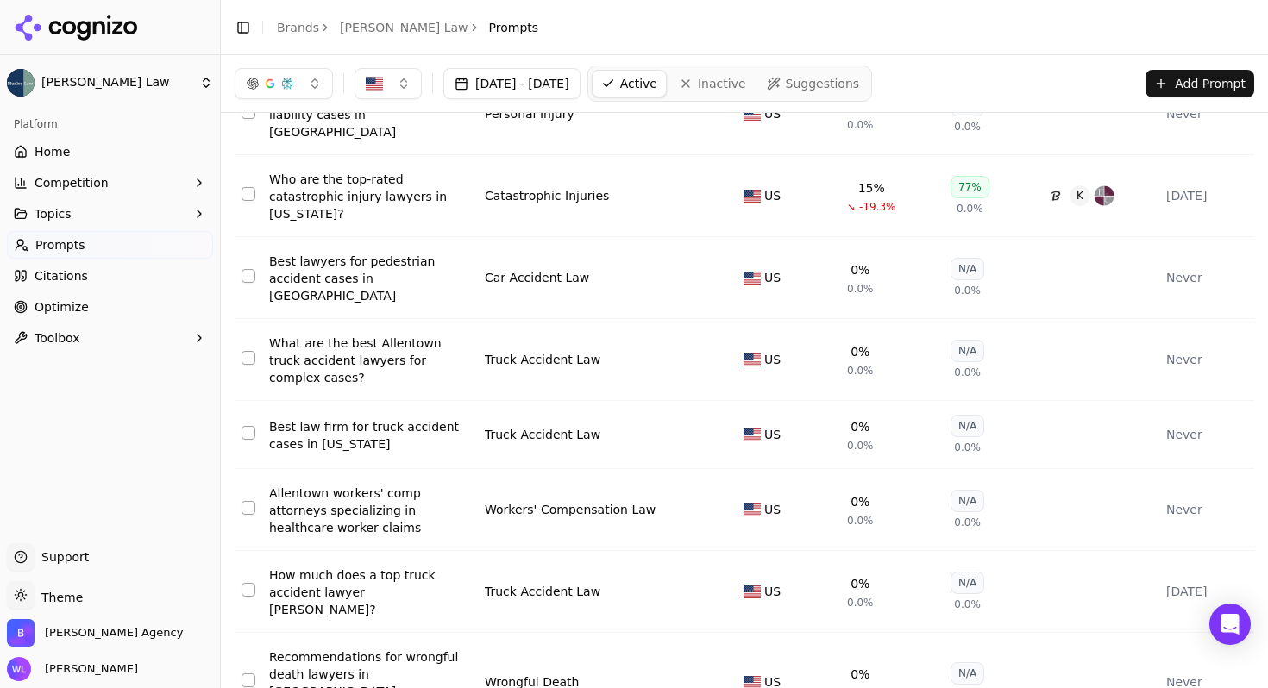
scroll to position [306, 0]
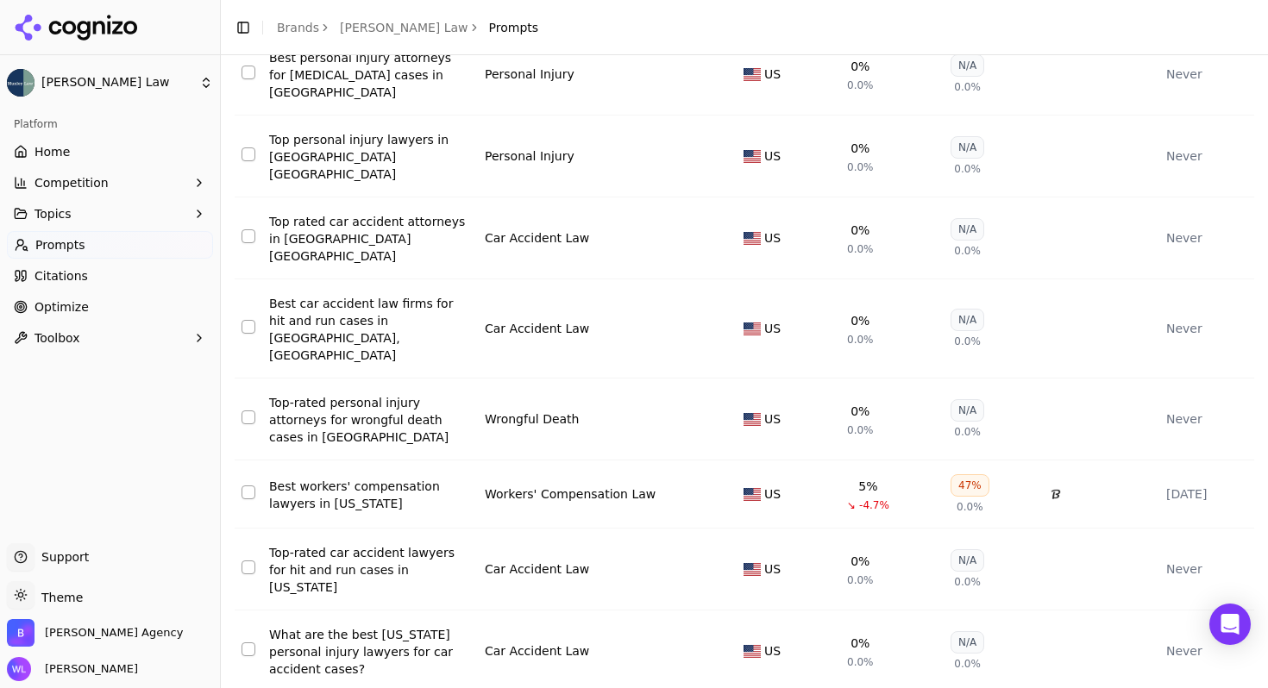
scroll to position [292, 0]
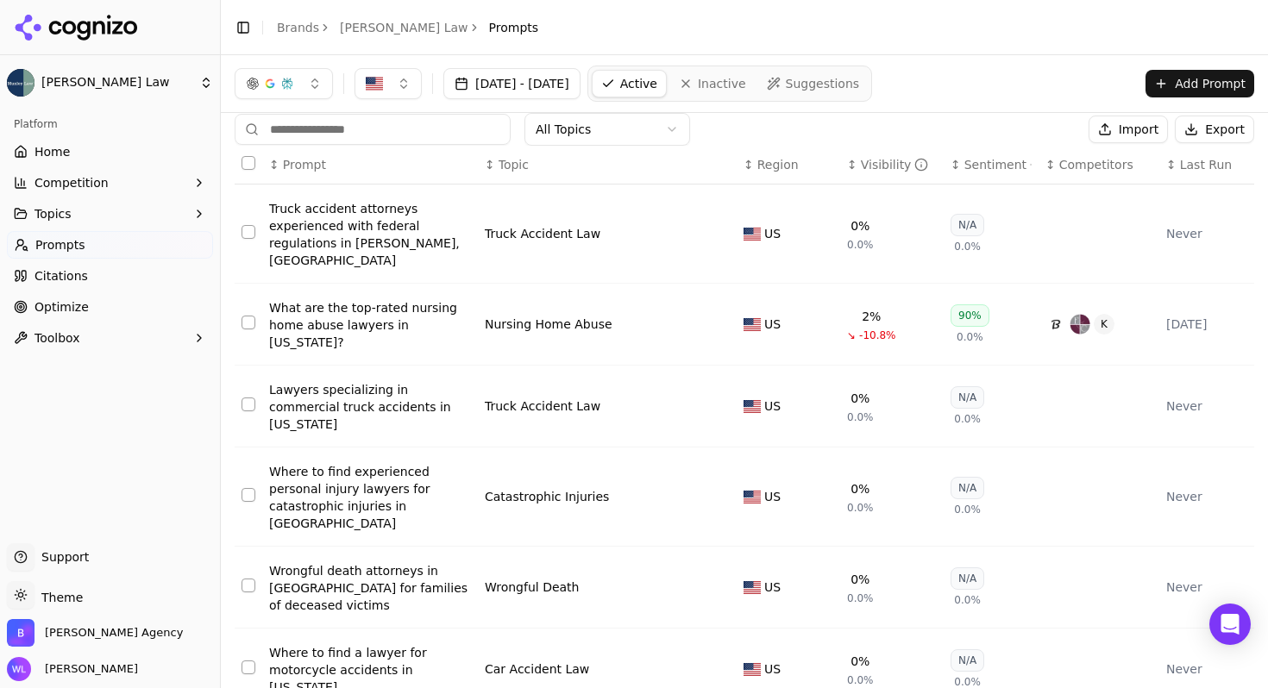
scroll to position [0, 0]
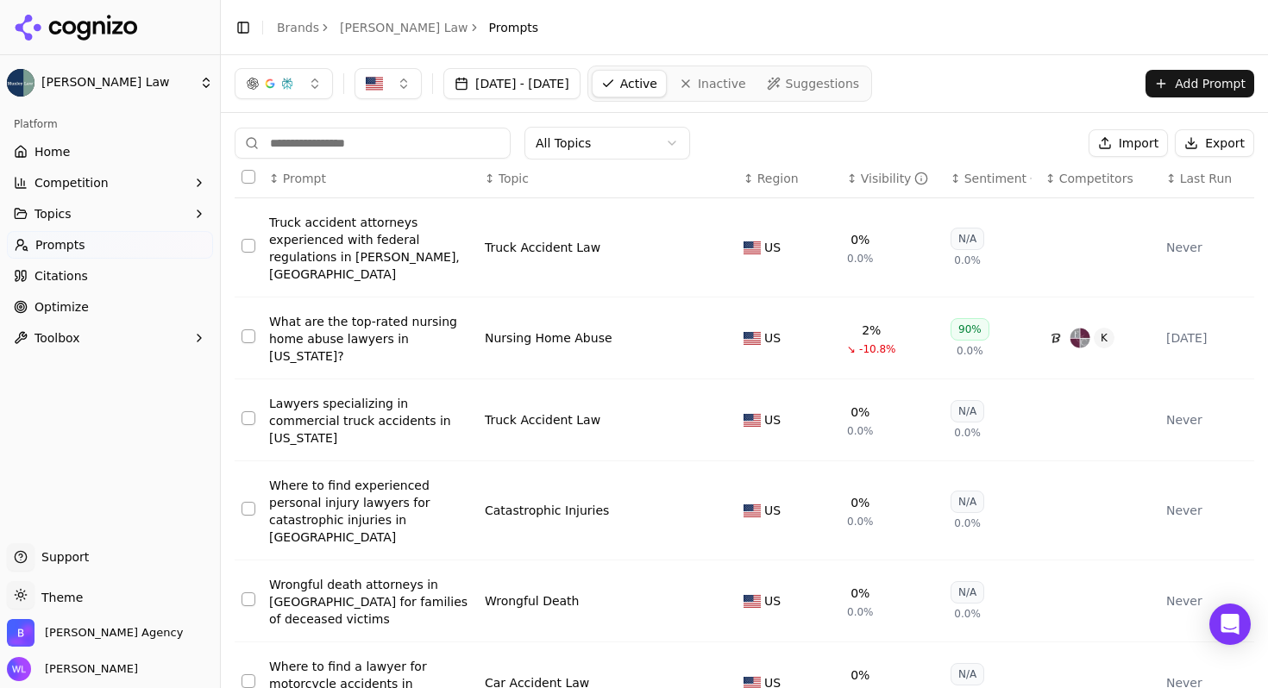
click at [941, 120] on div "All Topics Import Export ↕ Prompt ↕ Topic ↕ Region ↕ Visibility ↕ Sentiment ↕ C…" at bounding box center [744, 603] width 1047 height 980
click at [860, 89] on span "Suggestions" at bounding box center [823, 83] width 74 height 17
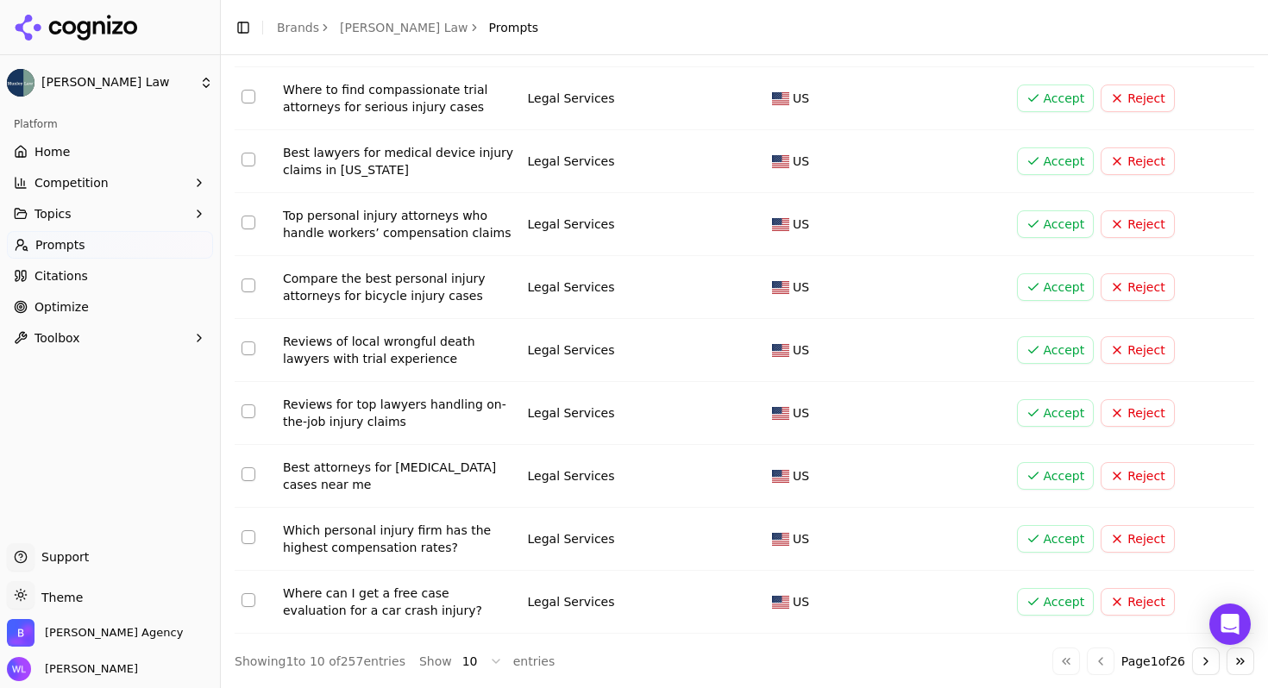
scroll to position [195, 0]
click at [1192, 662] on button "Go to next page" at bounding box center [1206, 661] width 28 height 28
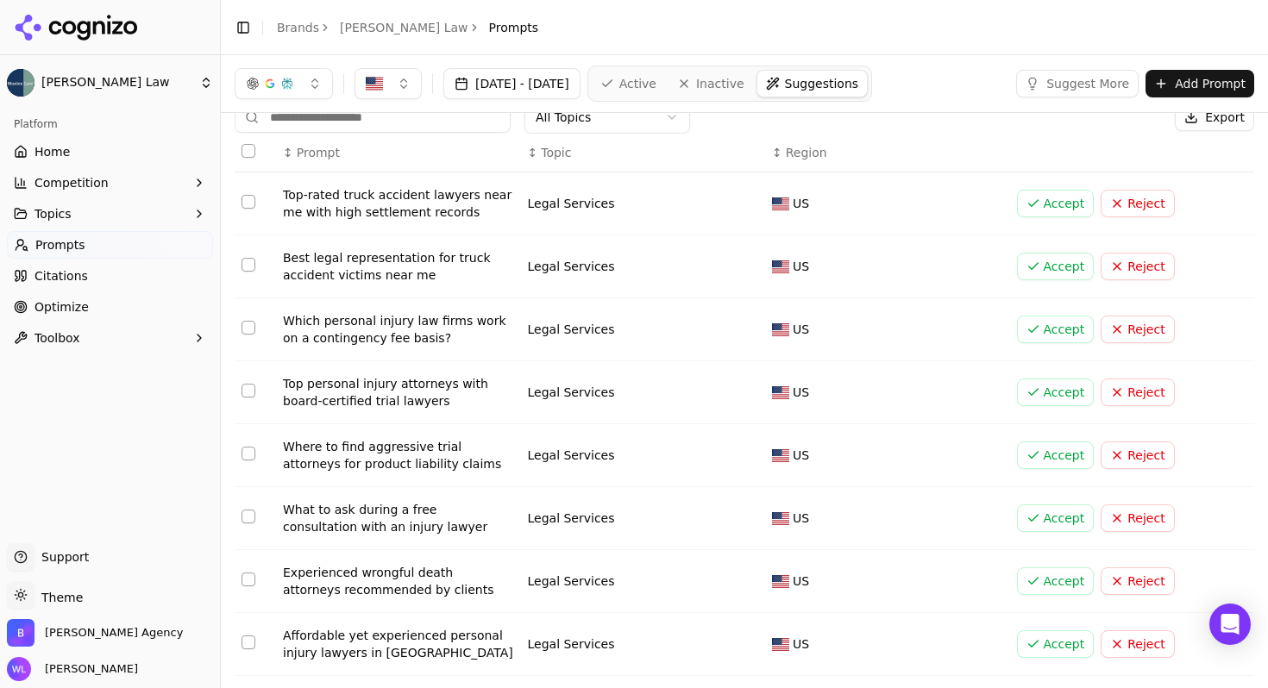
scroll to position [0, 0]
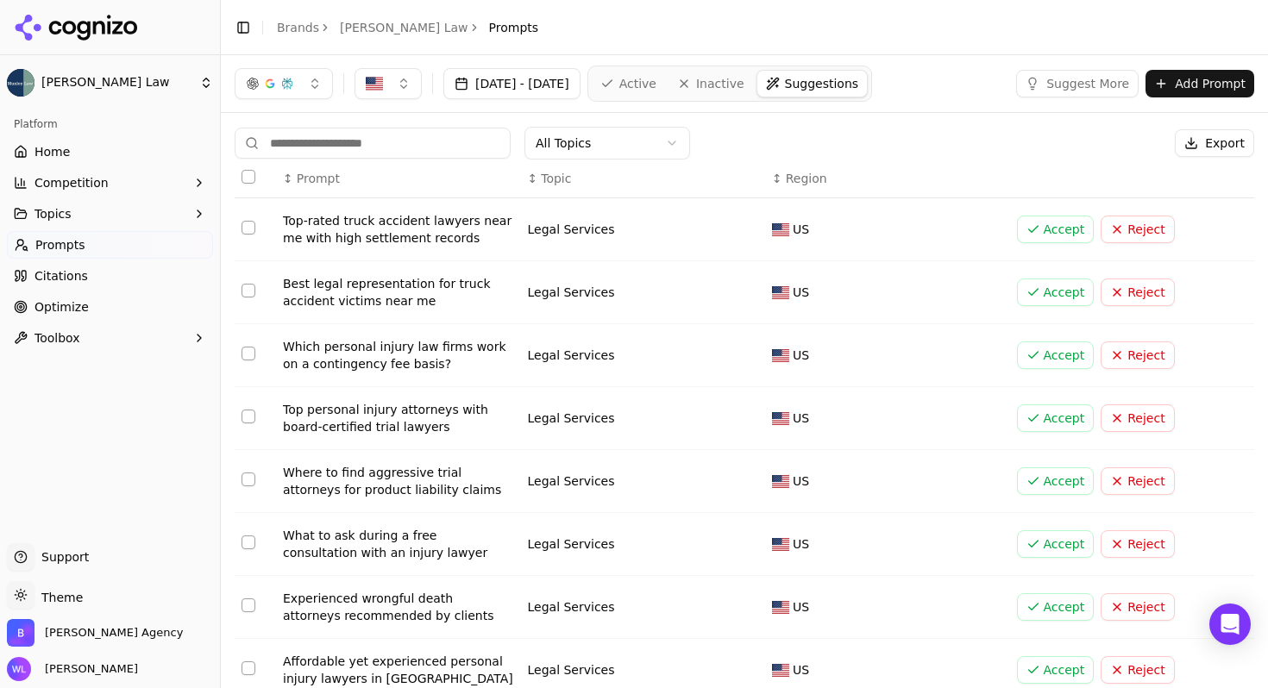
click at [1049, 292] on button "Accept" at bounding box center [1056, 293] width 78 height 28
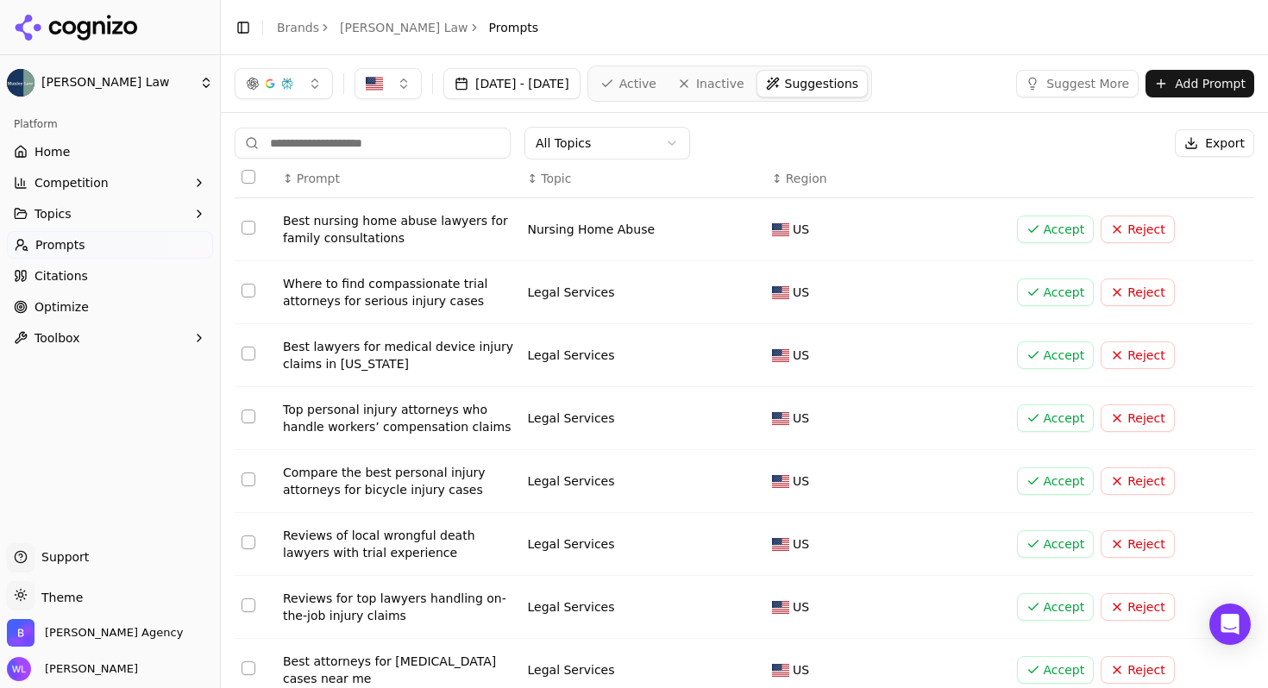
scroll to position [195, 0]
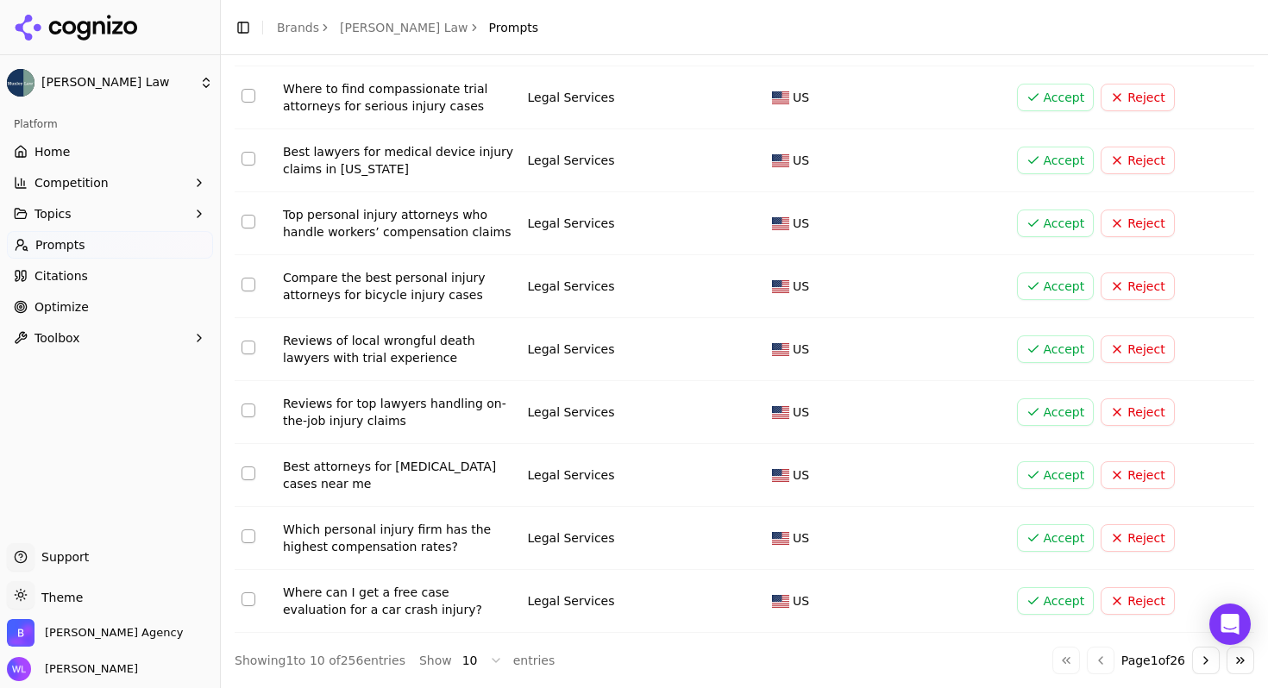
drag, startPoint x: 1198, startPoint y: 666, endPoint x: 1183, endPoint y: 656, distance: 17.5
click at [1198, 667] on button "Go to next page" at bounding box center [1206, 661] width 28 height 28
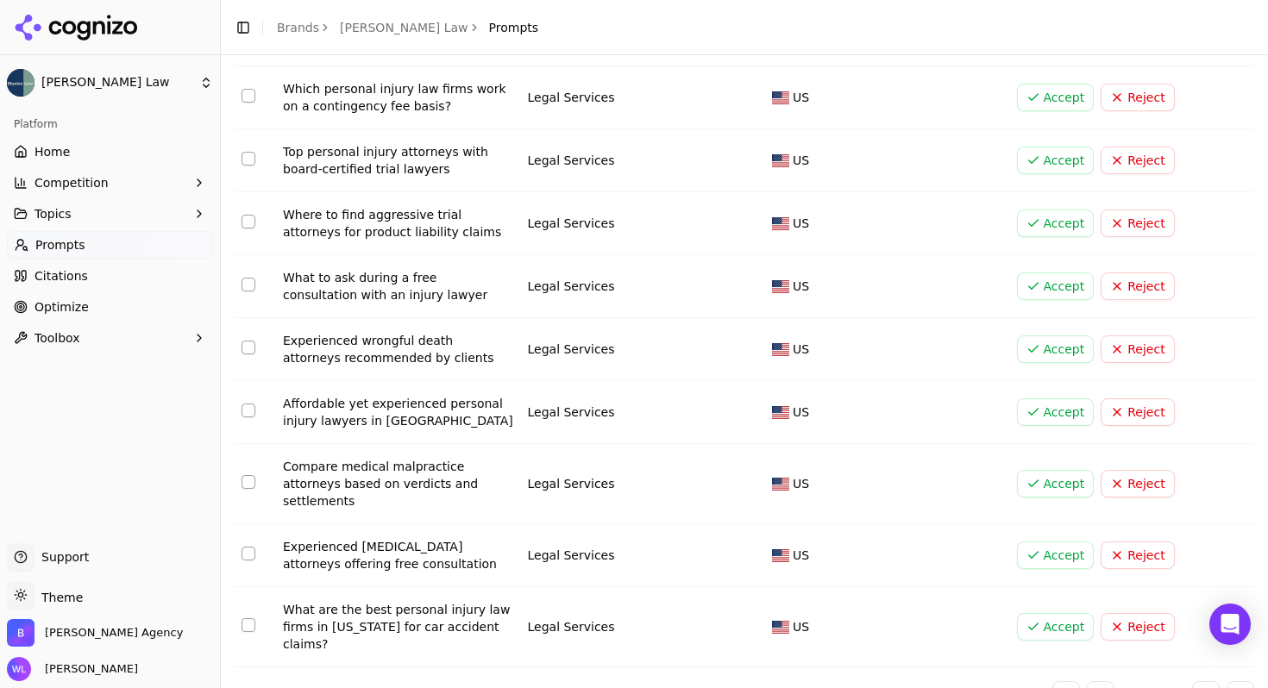
click at [1195, 681] on button "Go to next page" at bounding box center [1206, 695] width 28 height 28
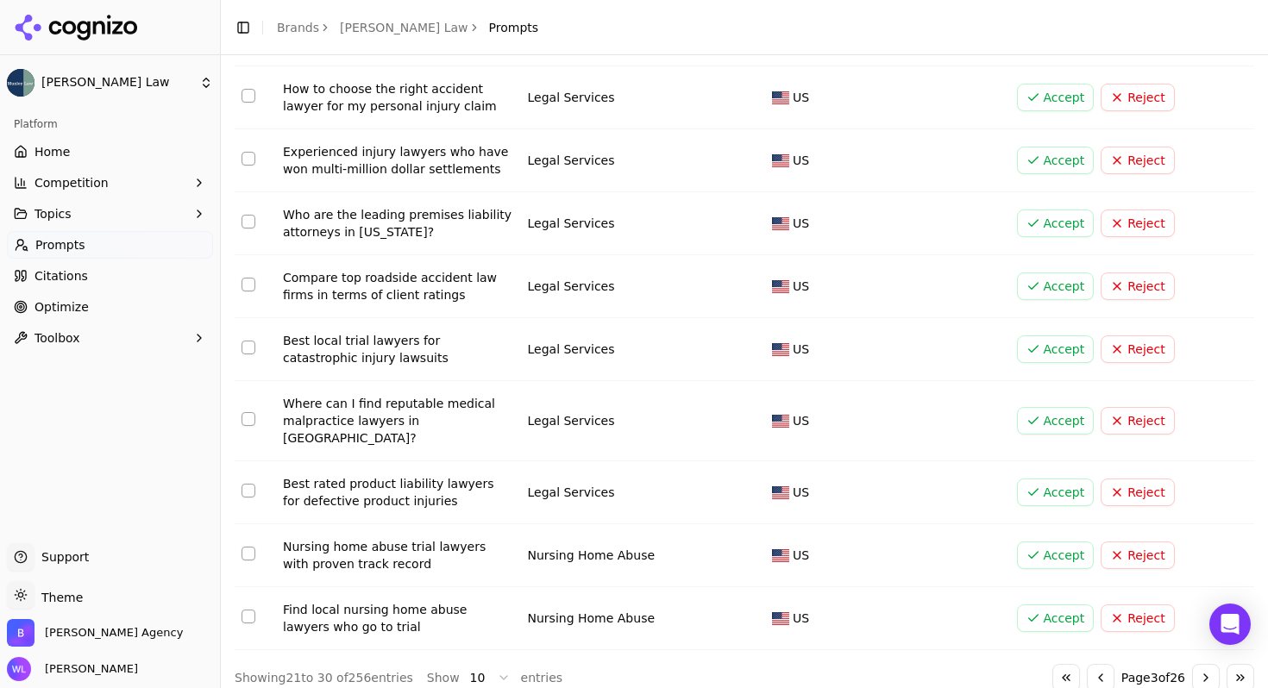
click at [1036, 416] on button "Accept" at bounding box center [1056, 421] width 78 height 28
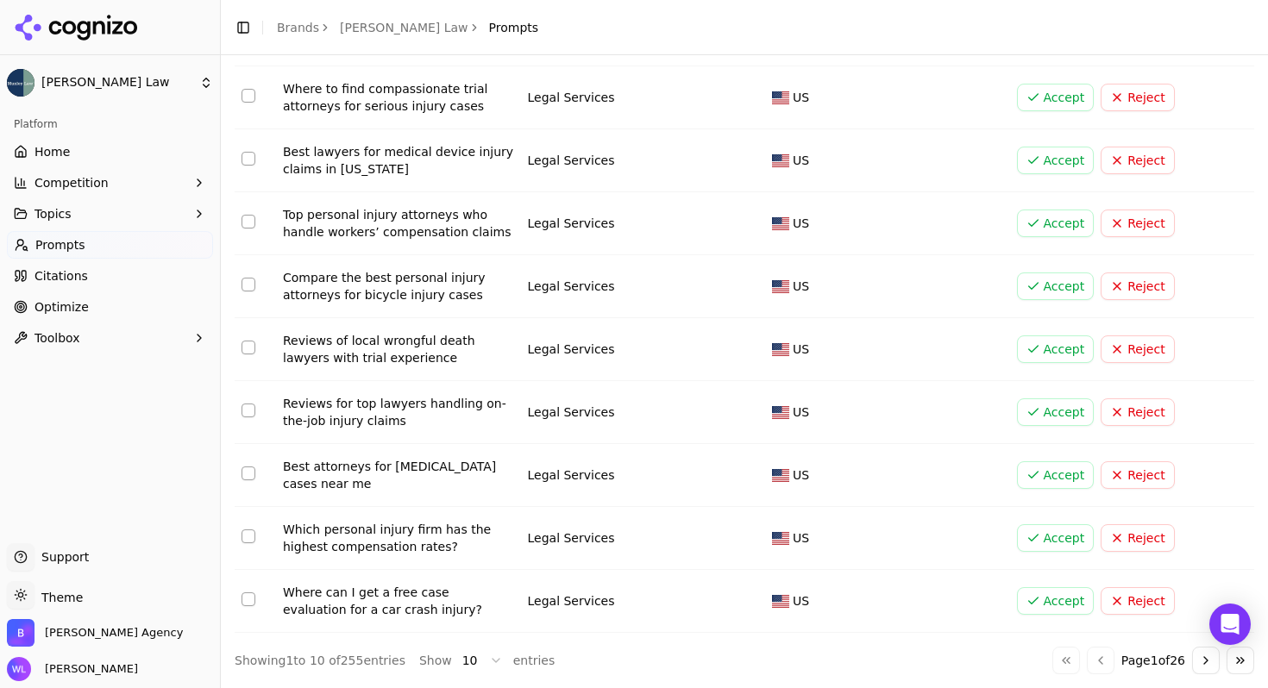
click at [1192, 661] on button "Go to next page" at bounding box center [1206, 661] width 28 height 28
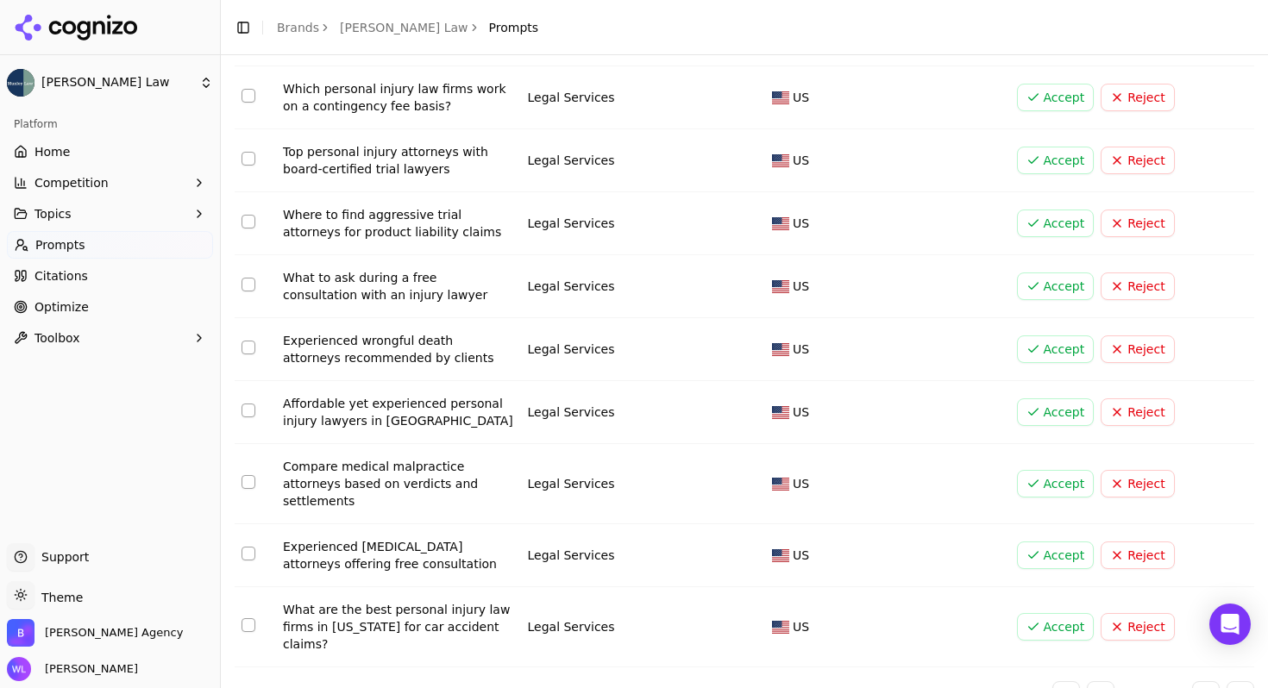
click at [1192, 681] on button "Go to next page" at bounding box center [1206, 695] width 28 height 28
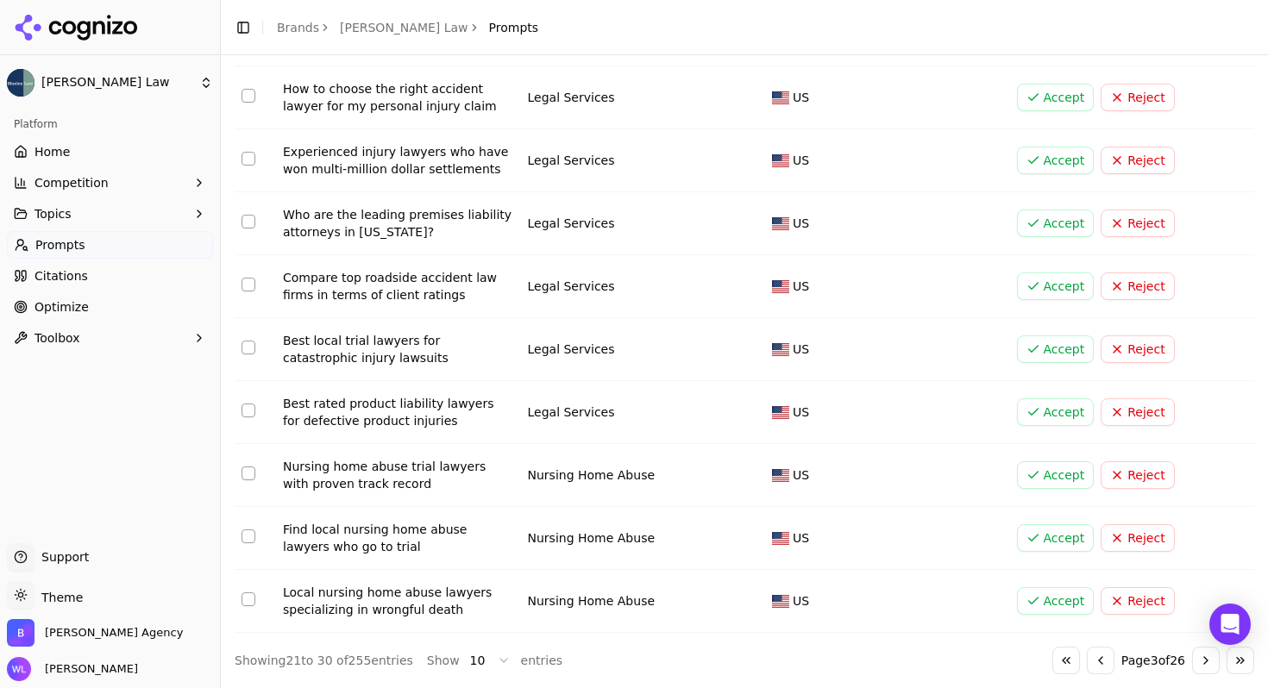
click at [1086, 663] on button "Go to previous page" at bounding box center [1100, 661] width 28 height 28
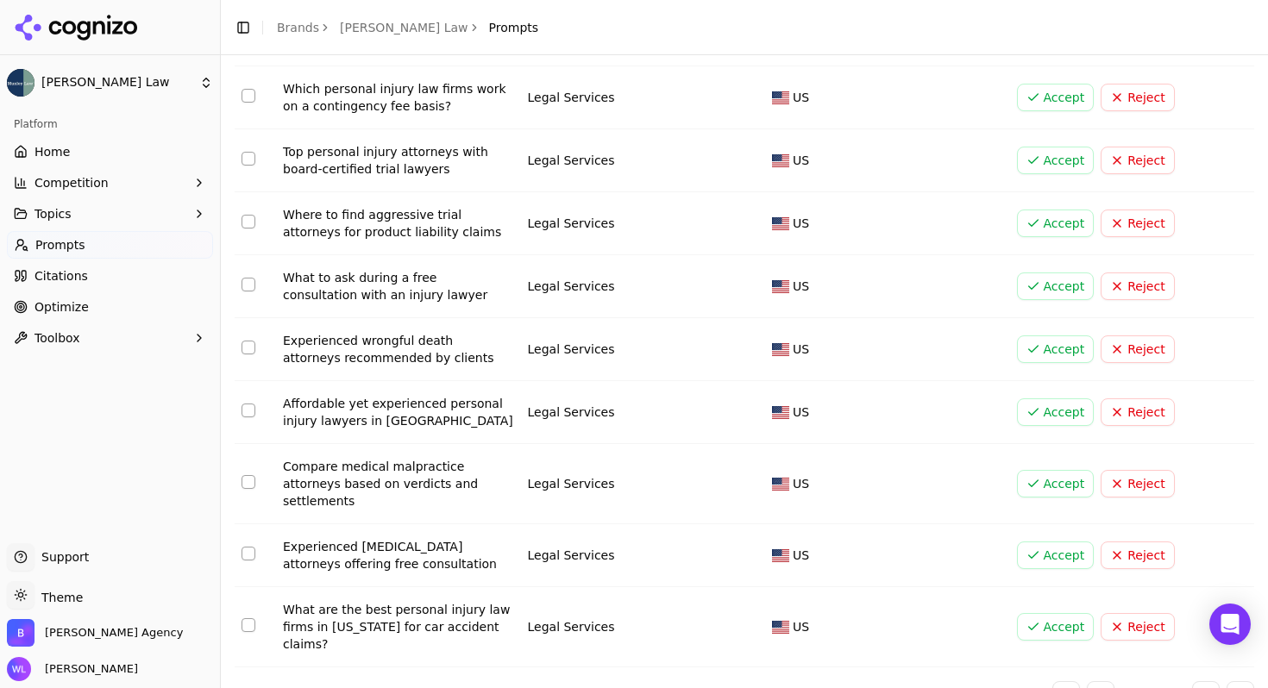
click at [1036, 613] on button "Accept" at bounding box center [1056, 627] width 78 height 28
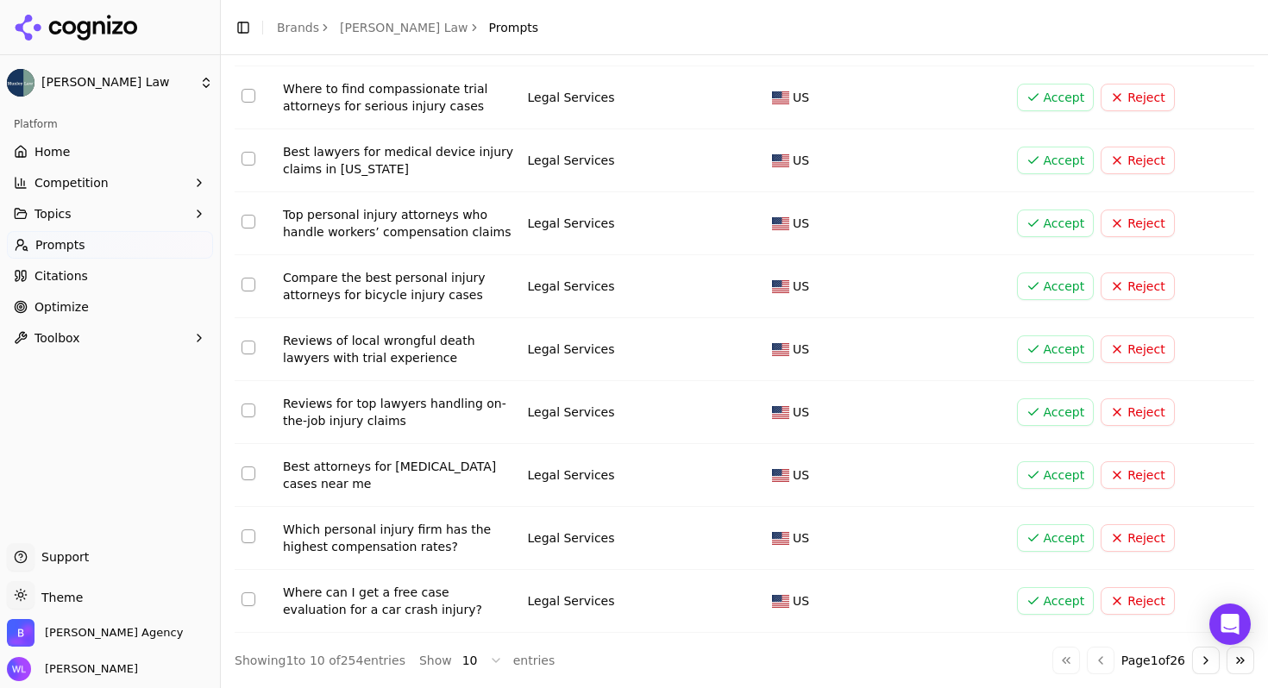
click at [1193, 664] on button "Go to next page" at bounding box center [1206, 661] width 28 height 28
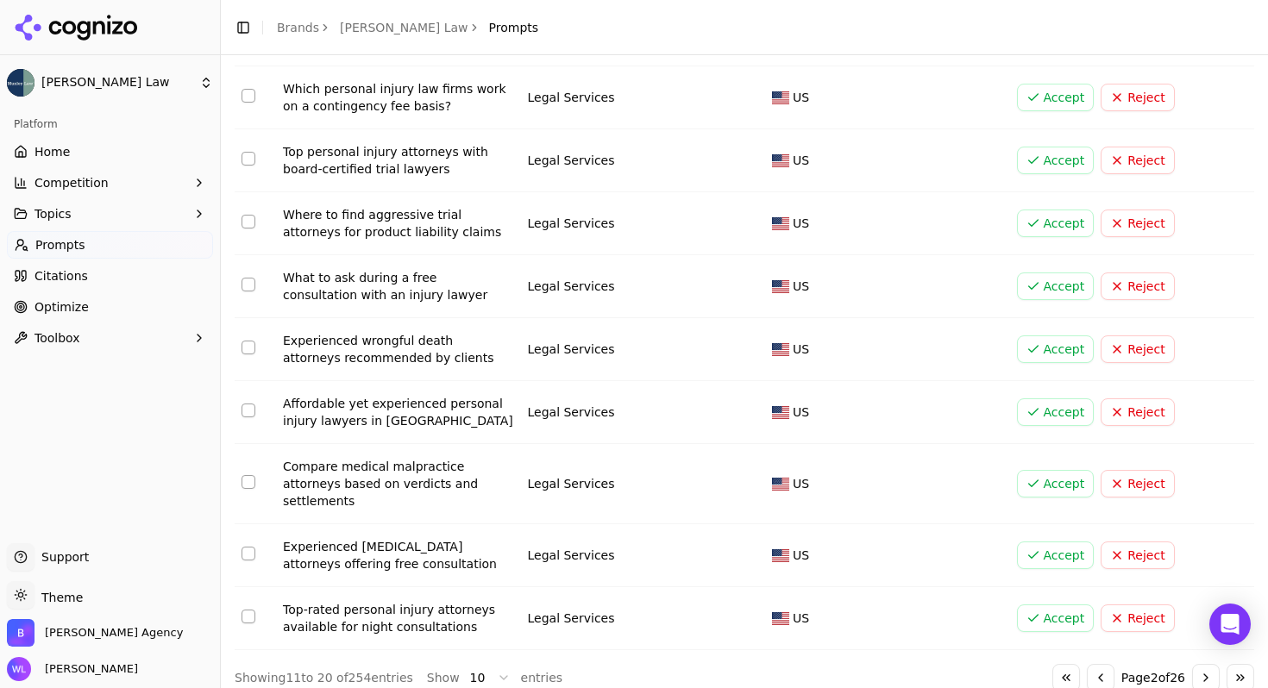
click at [1199, 664] on button "Go to next page" at bounding box center [1206, 678] width 28 height 28
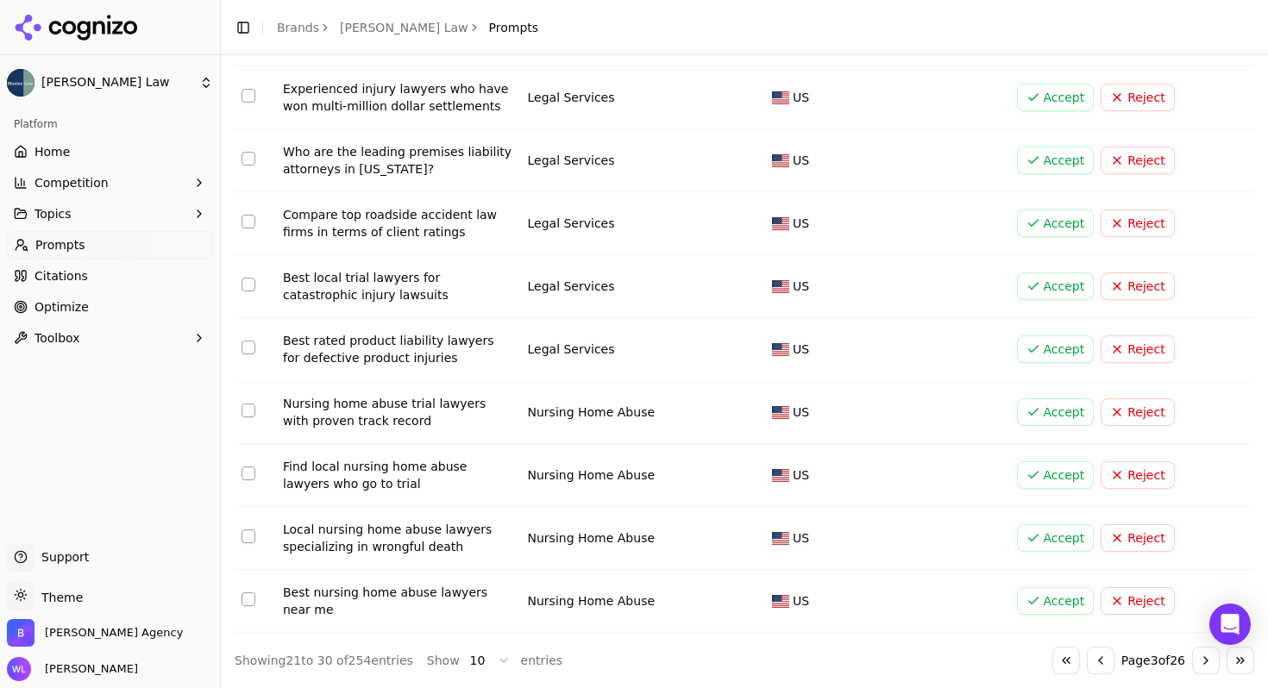
click at [1194, 662] on button "Go to next page" at bounding box center [1206, 661] width 28 height 28
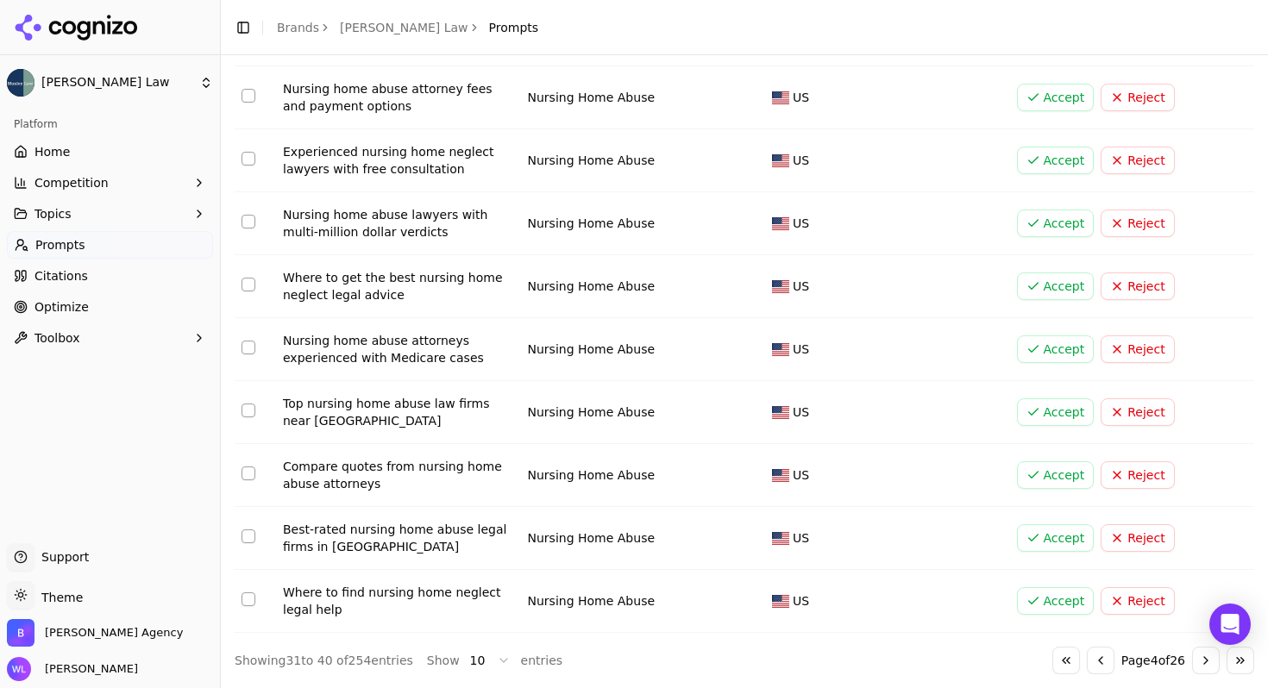
click at [1061, 411] on button "Accept" at bounding box center [1056, 412] width 78 height 28
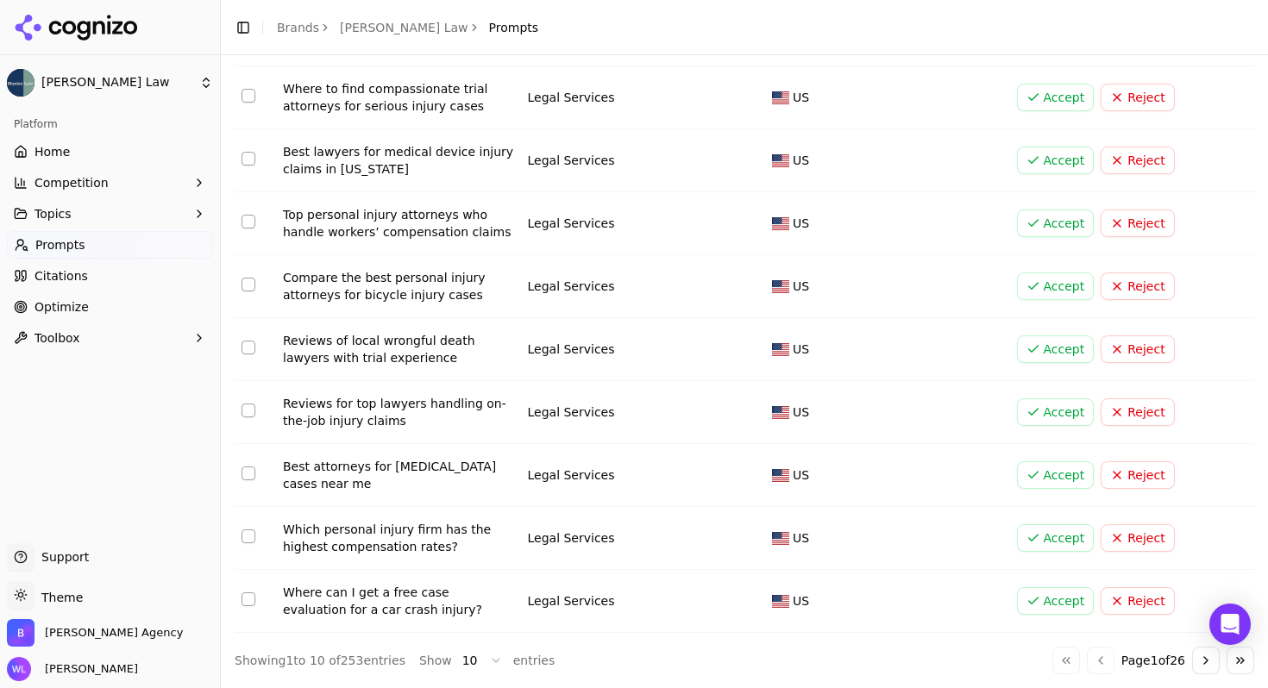
click at [1199, 666] on button "Go to next page" at bounding box center [1206, 661] width 28 height 28
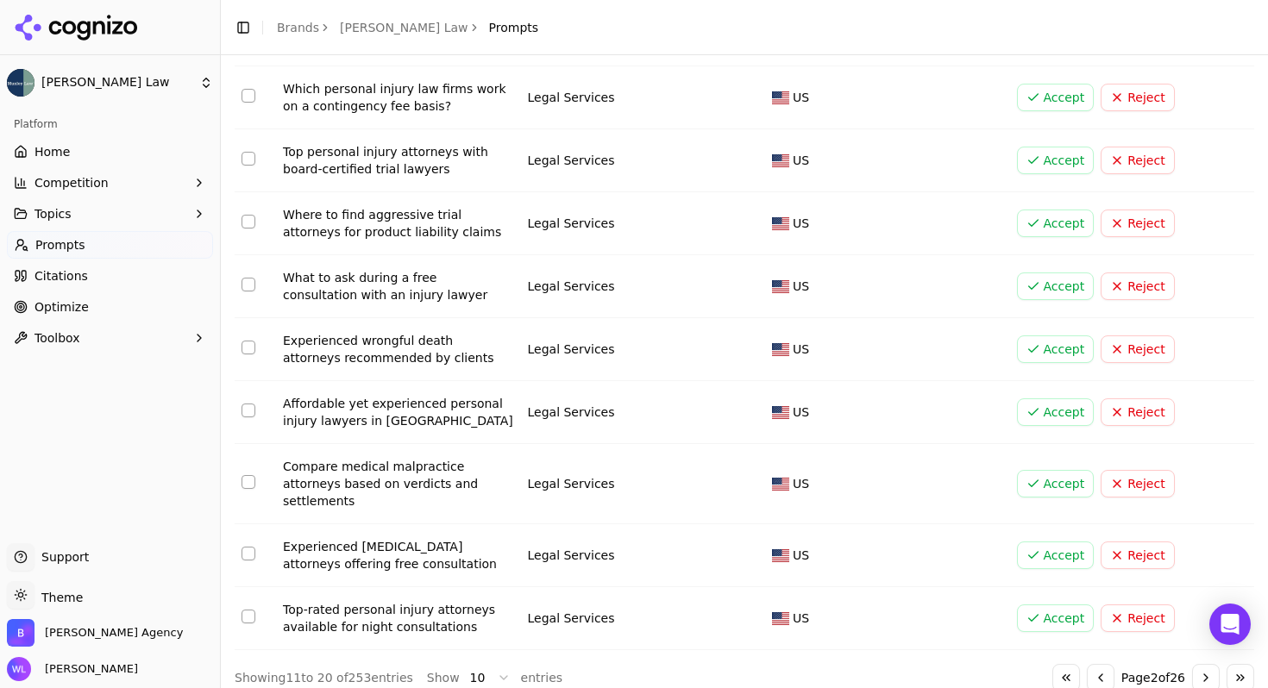
click at [1199, 666] on button "Go to next page" at bounding box center [1206, 678] width 28 height 28
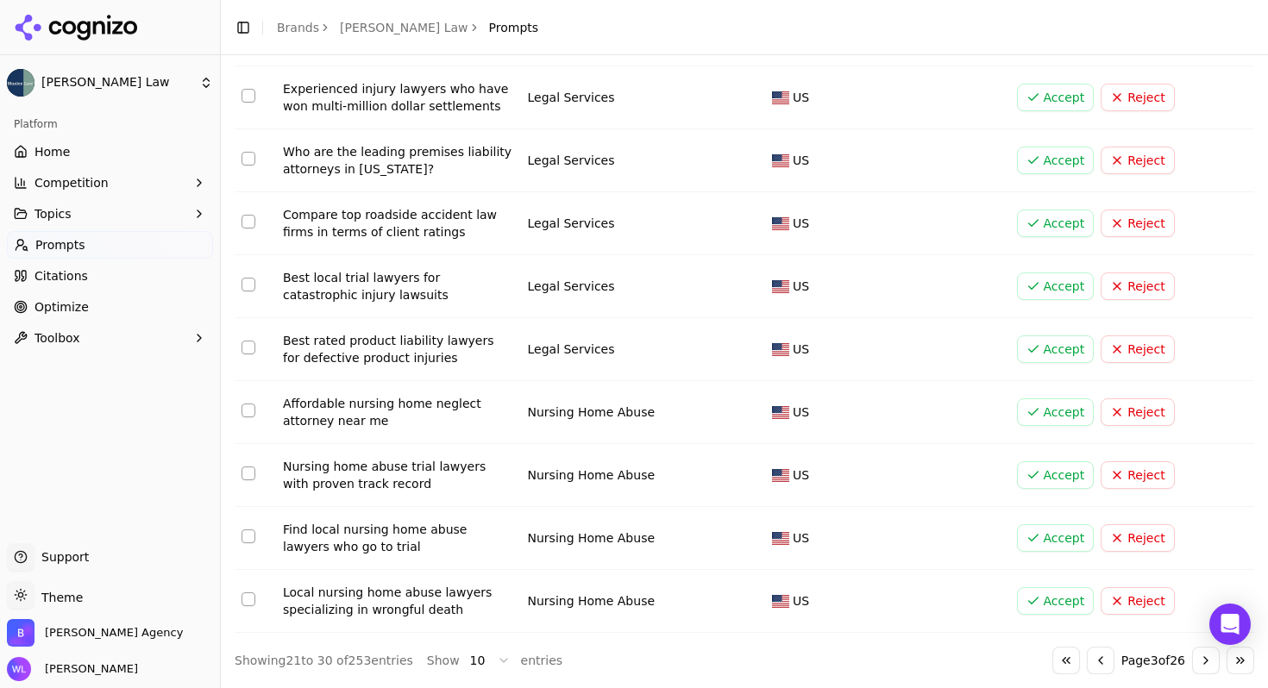
click at [1199, 666] on button "Go to next page" at bounding box center [1206, 661] width 28 height 28
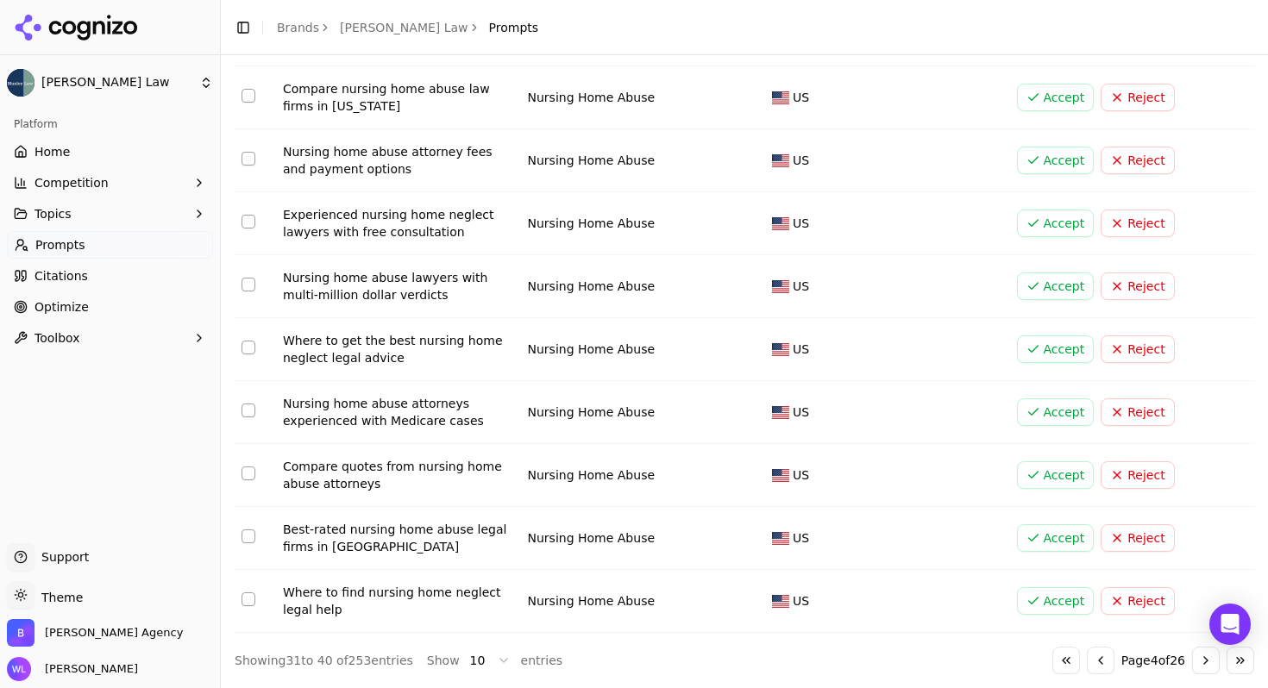
click at [1033, 538] on button "Accept" at bounding box center [1056, 538] width 78 height 28
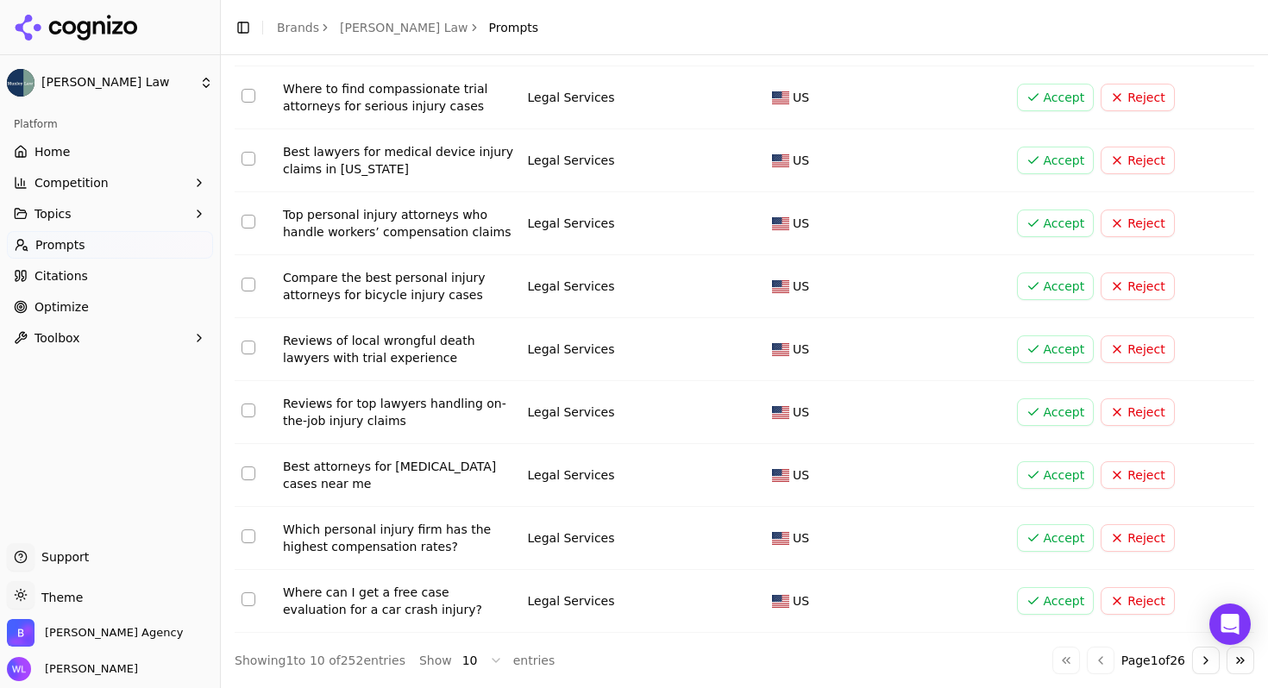
click at [1194, 668] on button "Go to next page" at bounding box center [1206, 661] width 28 height 28
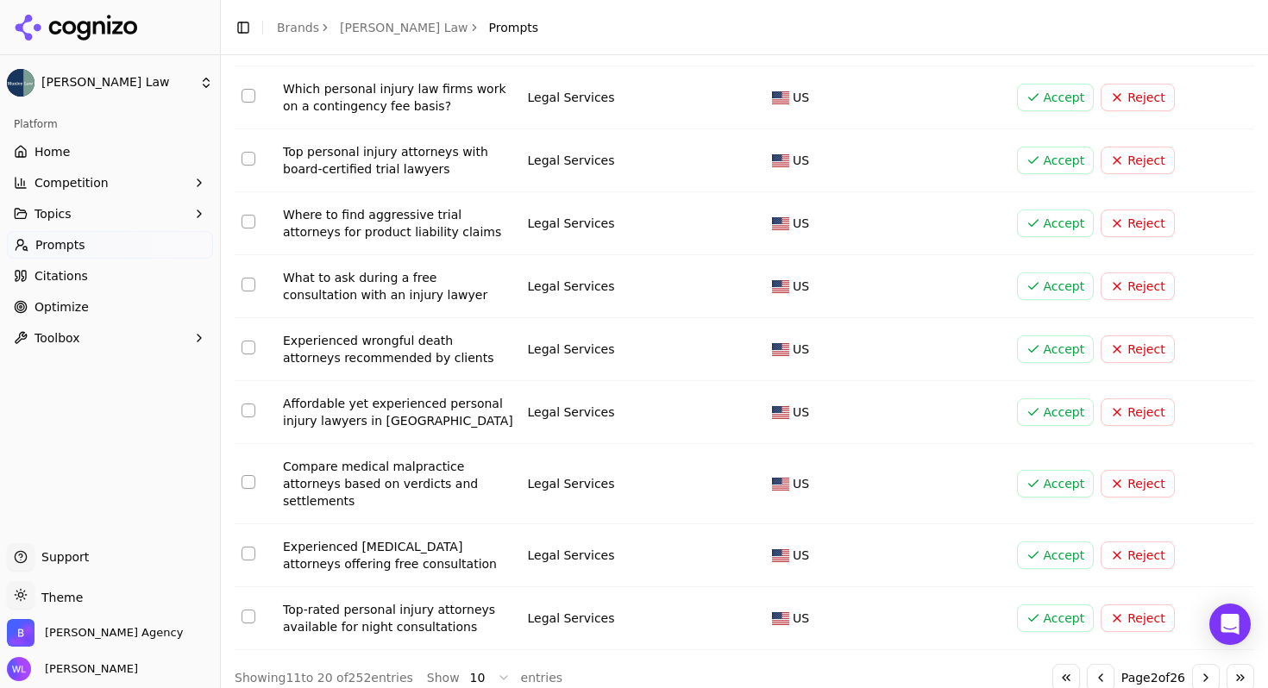
click at [1194, 668] on button "Go to next page" at bounding box center [1206, 678] width 28 height 28
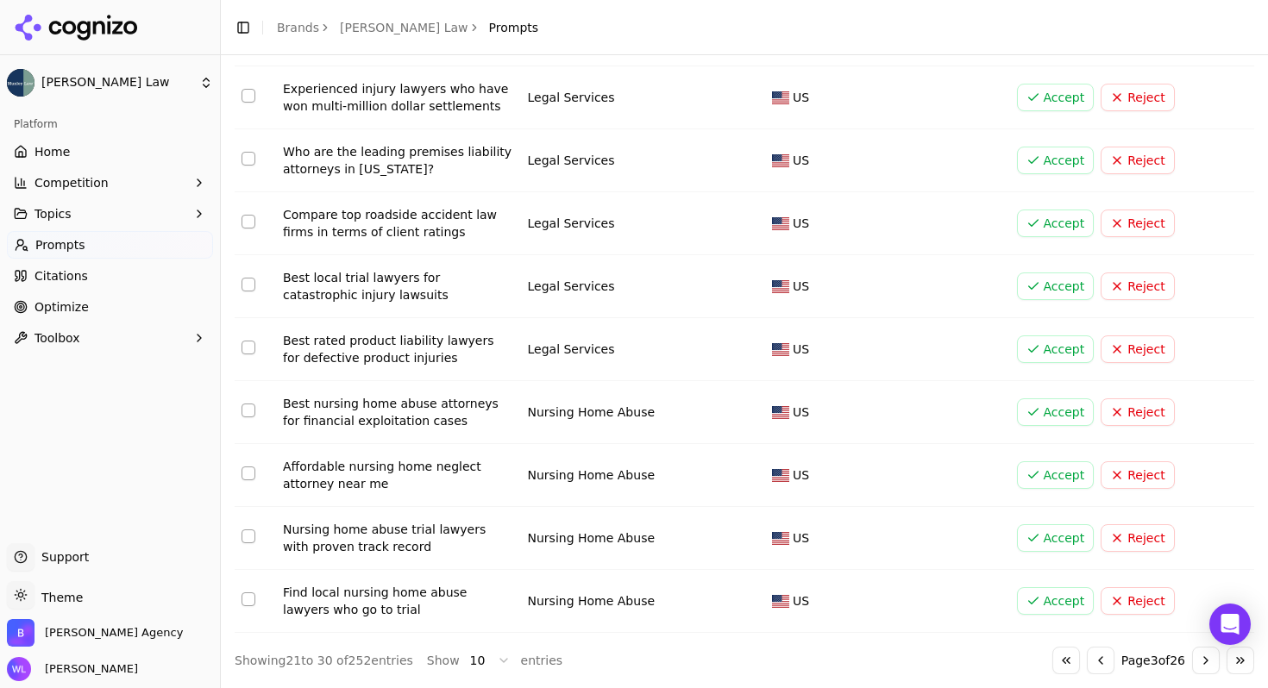
click at [1194, 668] on button "Go to next page" at bounding box center [1206, 661] width 28 height 28
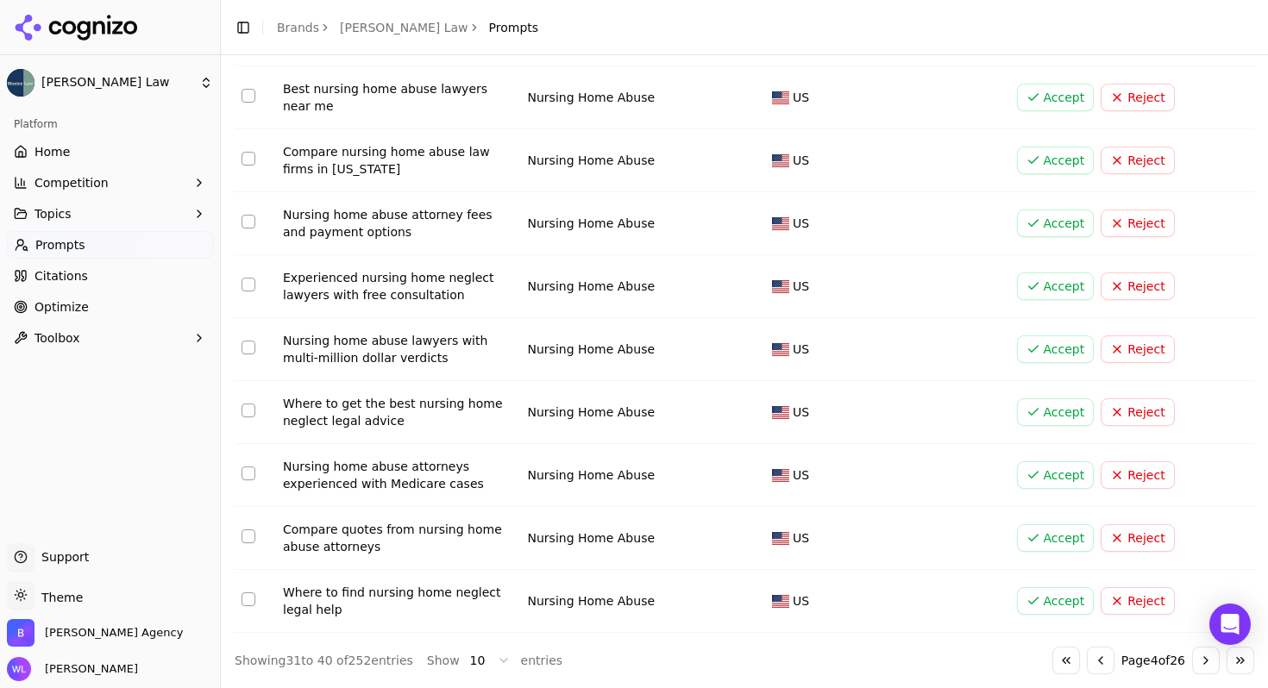
click at [1194, 668] on button "Go to next page" at bounding box center [1206, 661] width 28 height 28
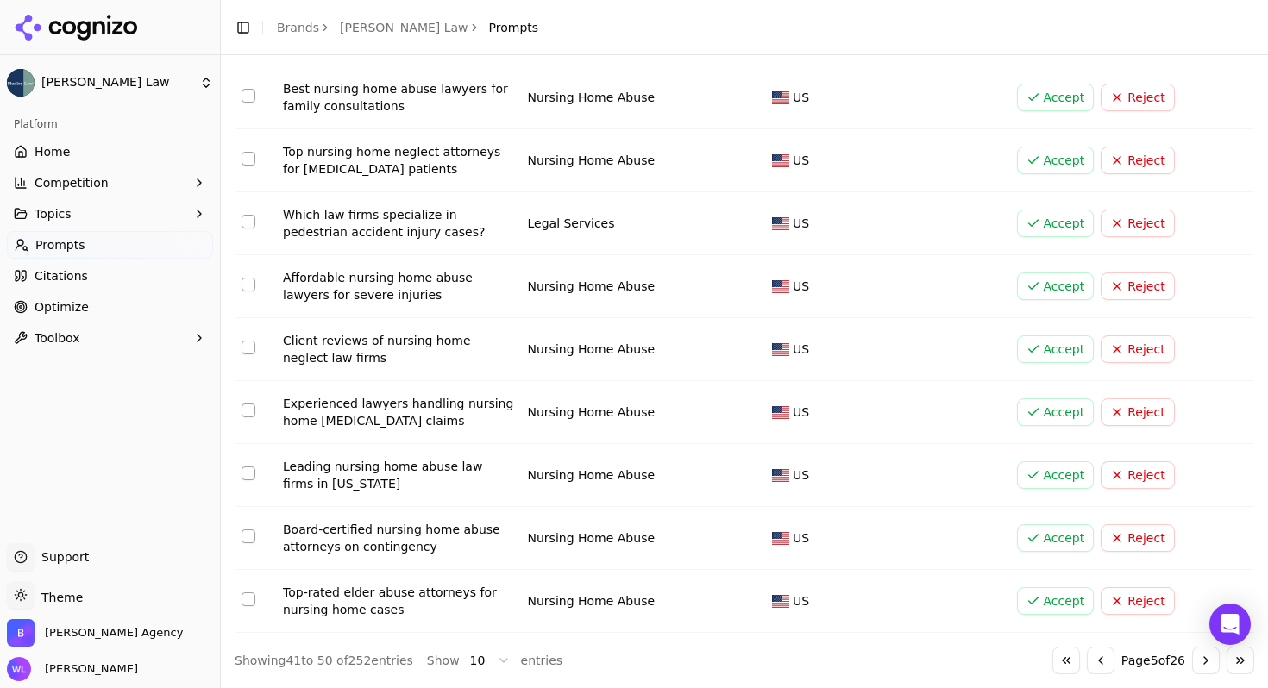
click at [1194, 668] on button "Go to next page" at bounding box center [1206, 661] width 28 height 28
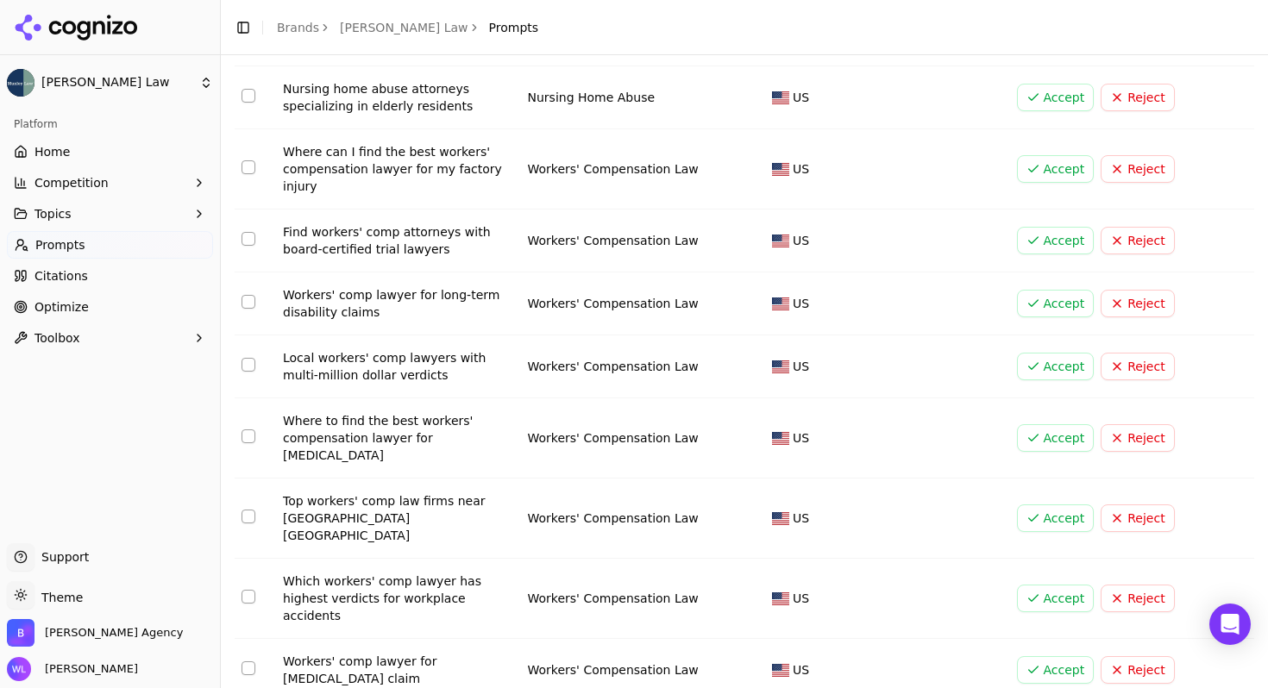
click at [1022, 177] on button "Accept" at bounding box center [1056, 169] width 78 height 28
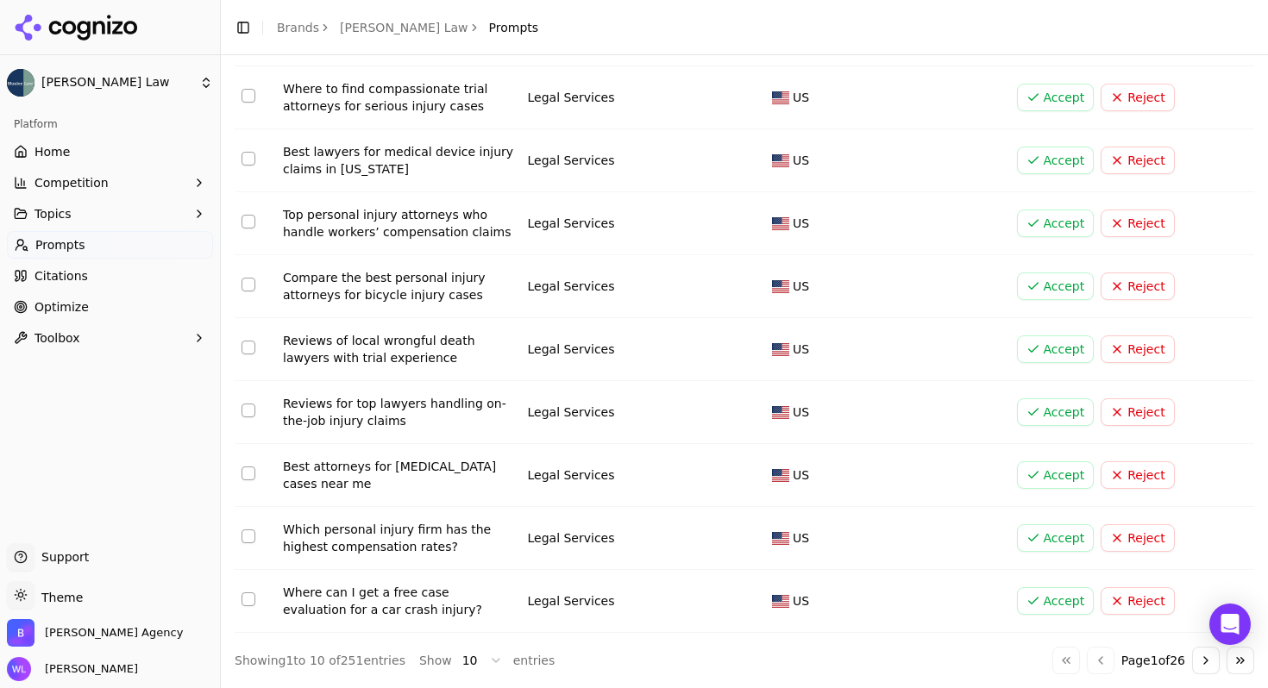
click at [472, 666] on html "[PERSON_NAME] Law Platform Home Competition Topics Prompts Citations Optimize T…" at bounding box center [634, 344] width 1268 height 688
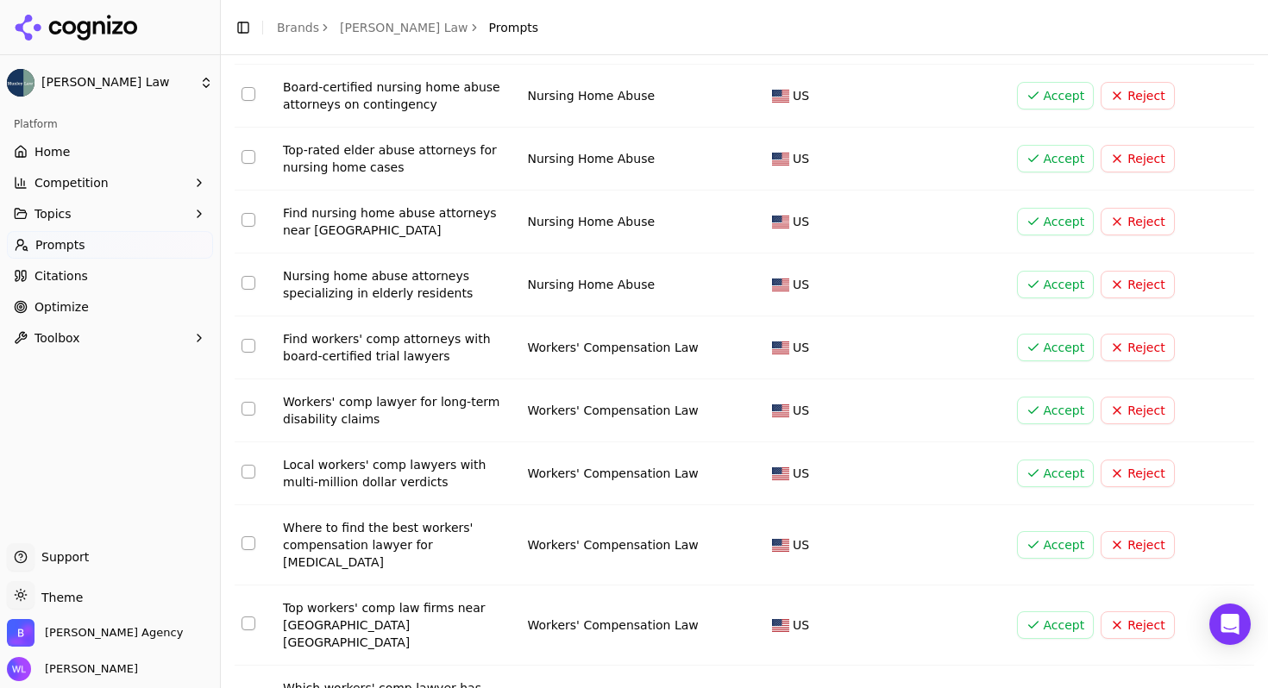
scroll to position [3318, 0]
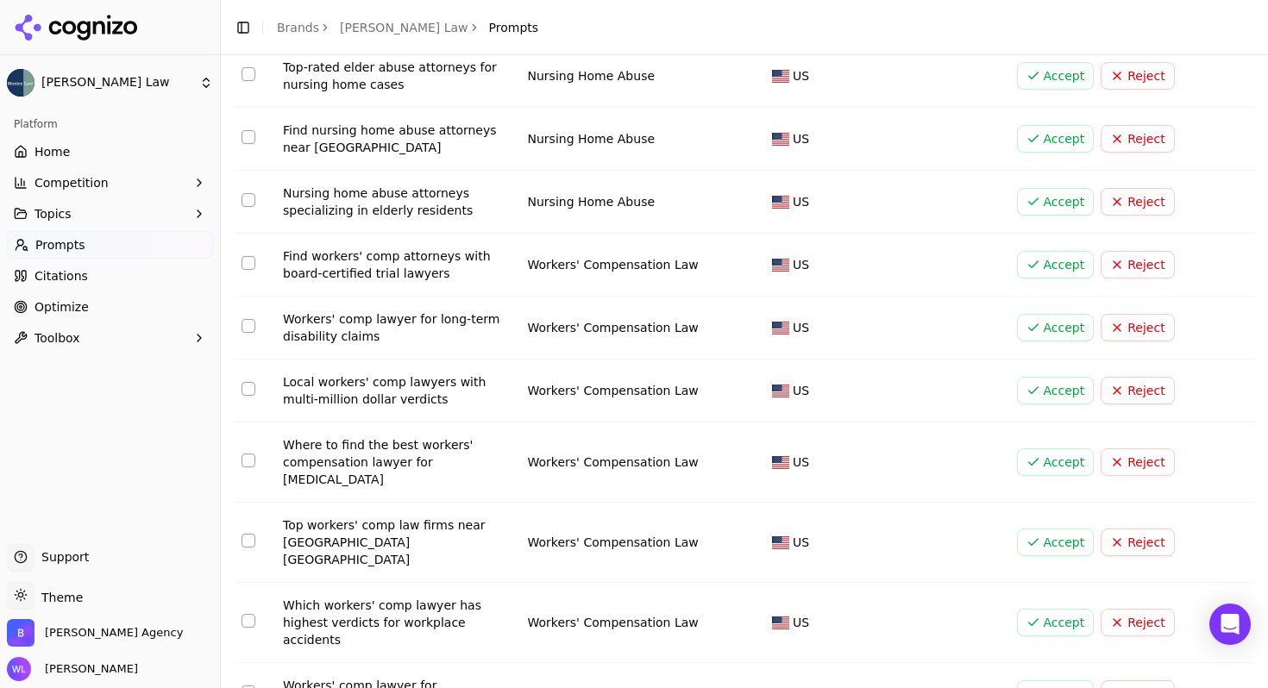
click at [1033, 529] on button "Accept" at bounding box center [1056, 543] width 78 height 28
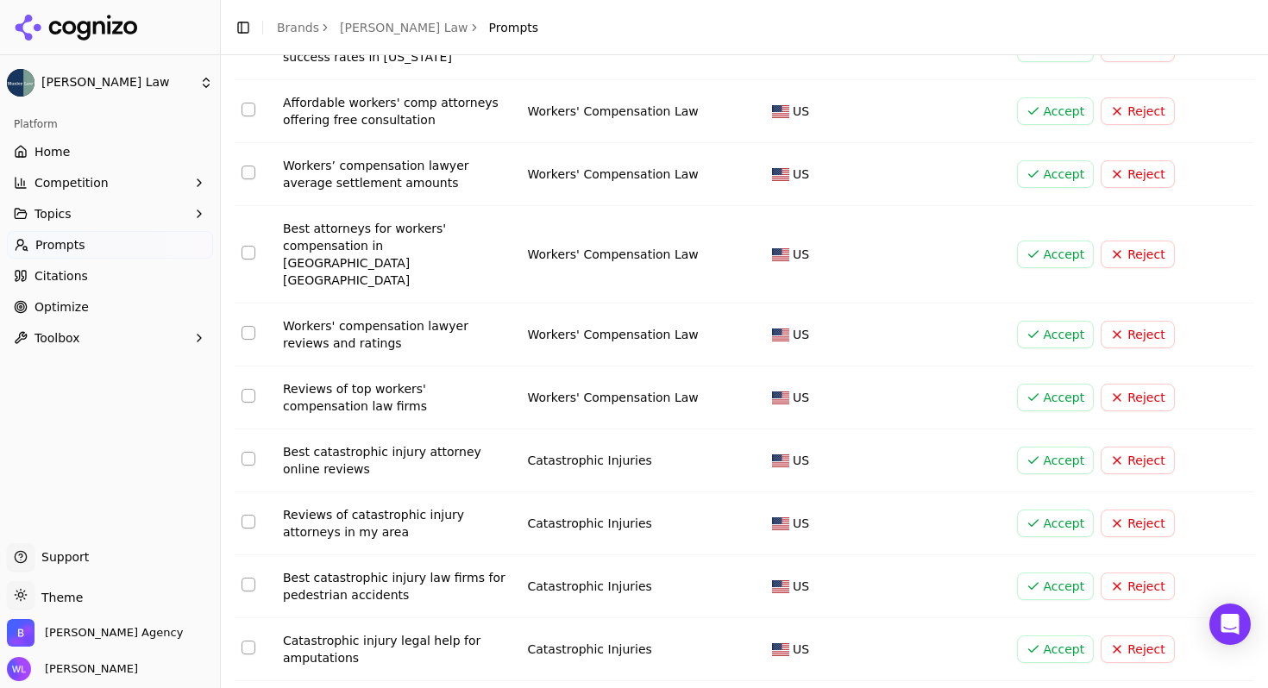
scroll to position [5087, 0]
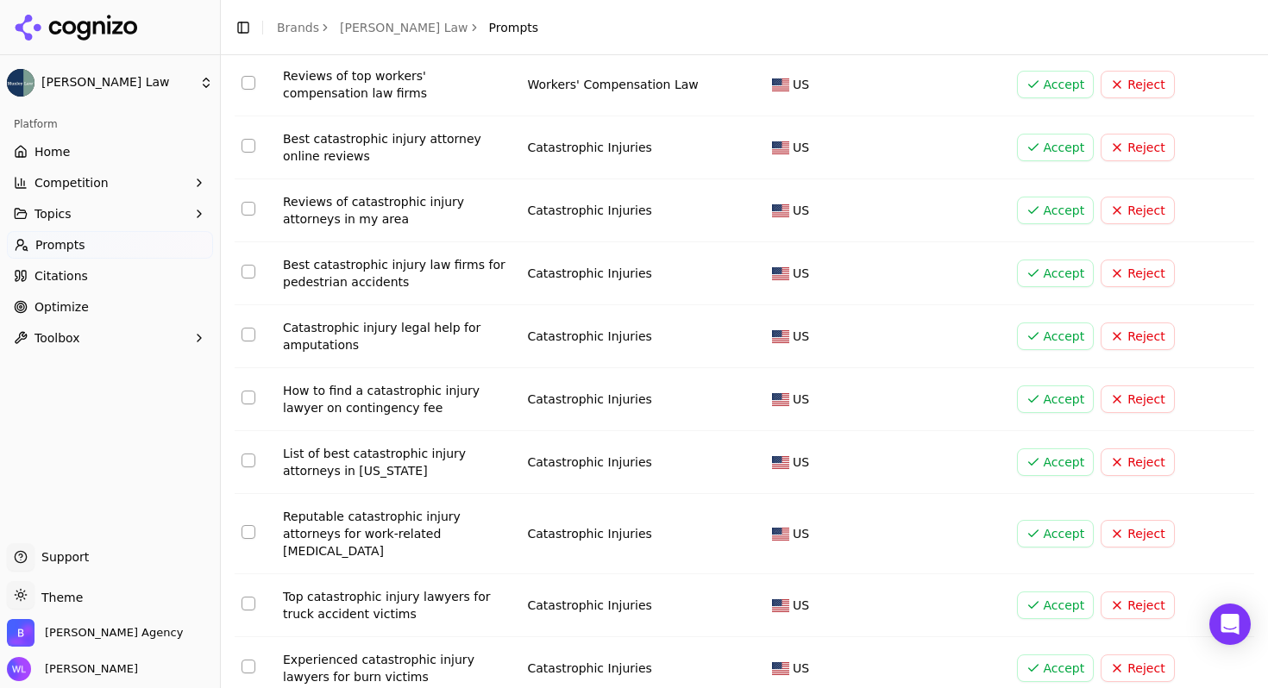
scroll to position [5336, 0]
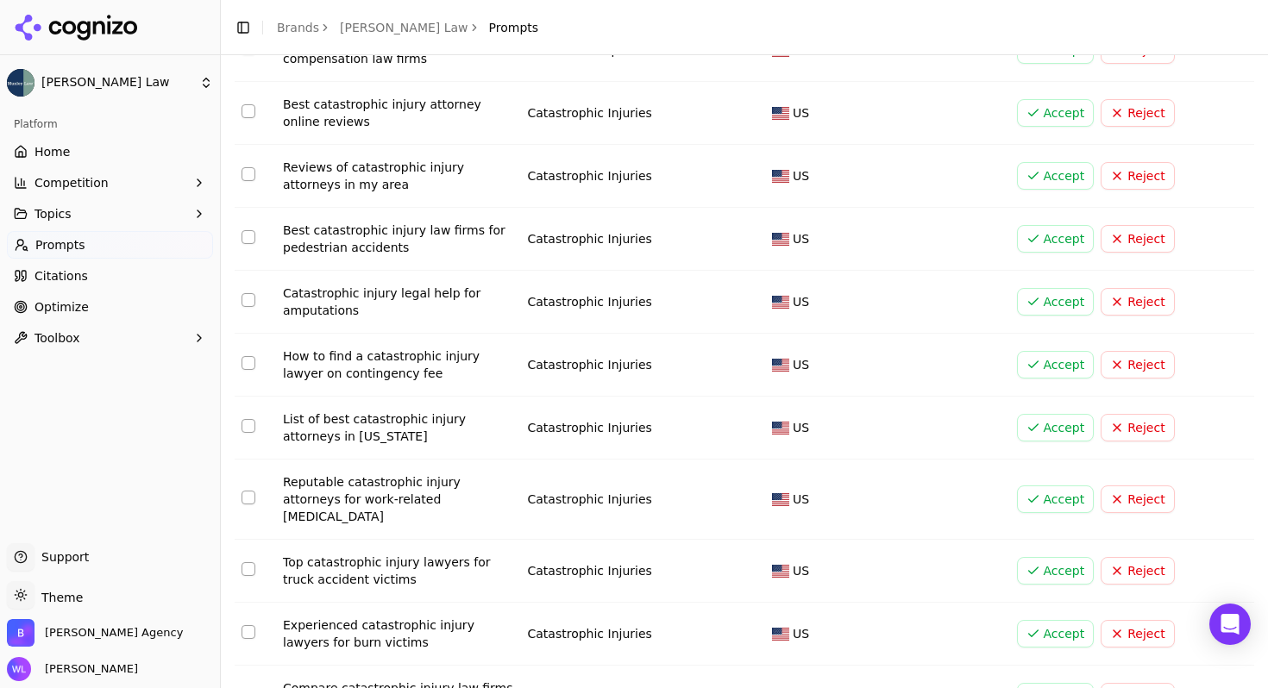
click at [1036, 557] on button "Accept" at bounding box center [1056, 571] width 78 height 28
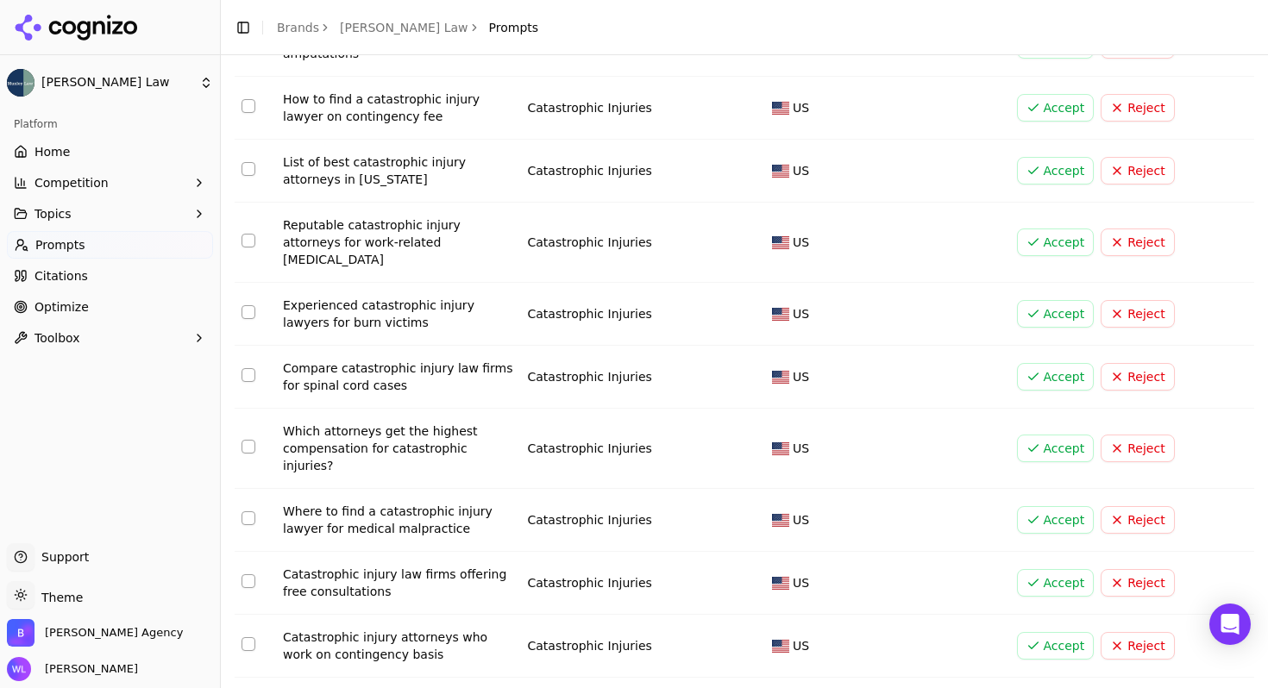
scroll to position [5684, 0]
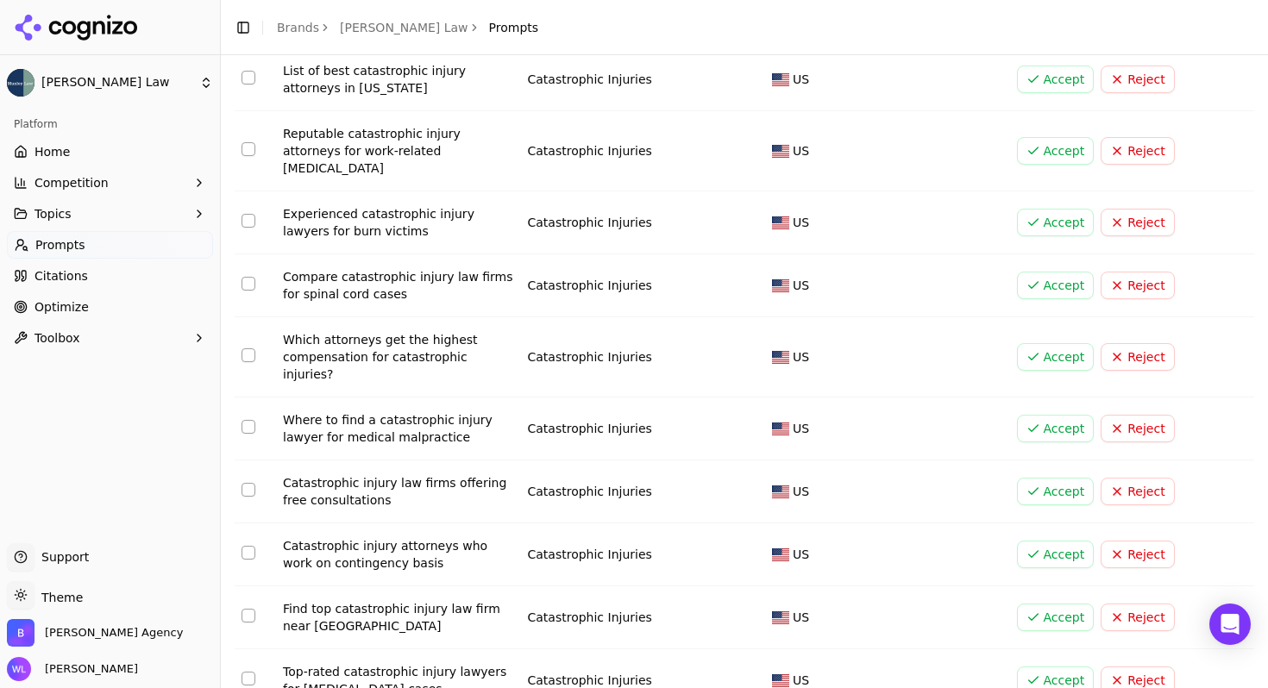
click at [1039, 604] on button "Accept" at bounding box center [1056, 618] width 78 height 28
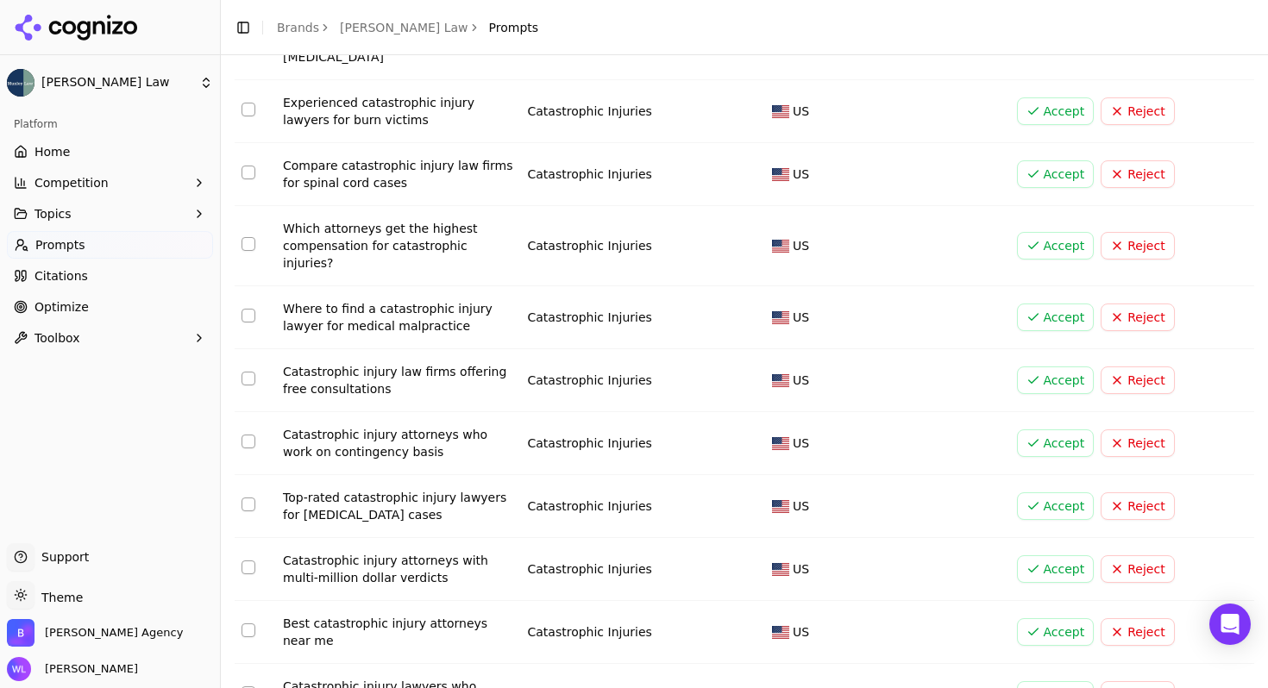
scroll to position [5894, 0]
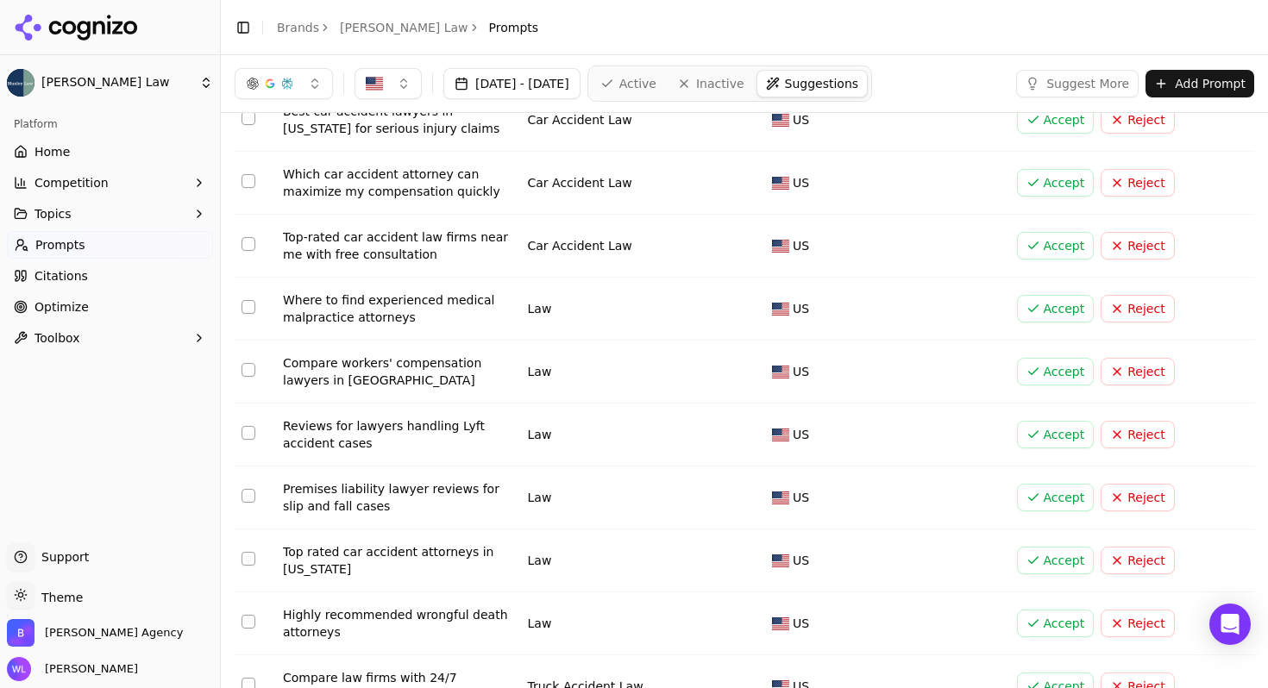
scroll to position [5754, 0]
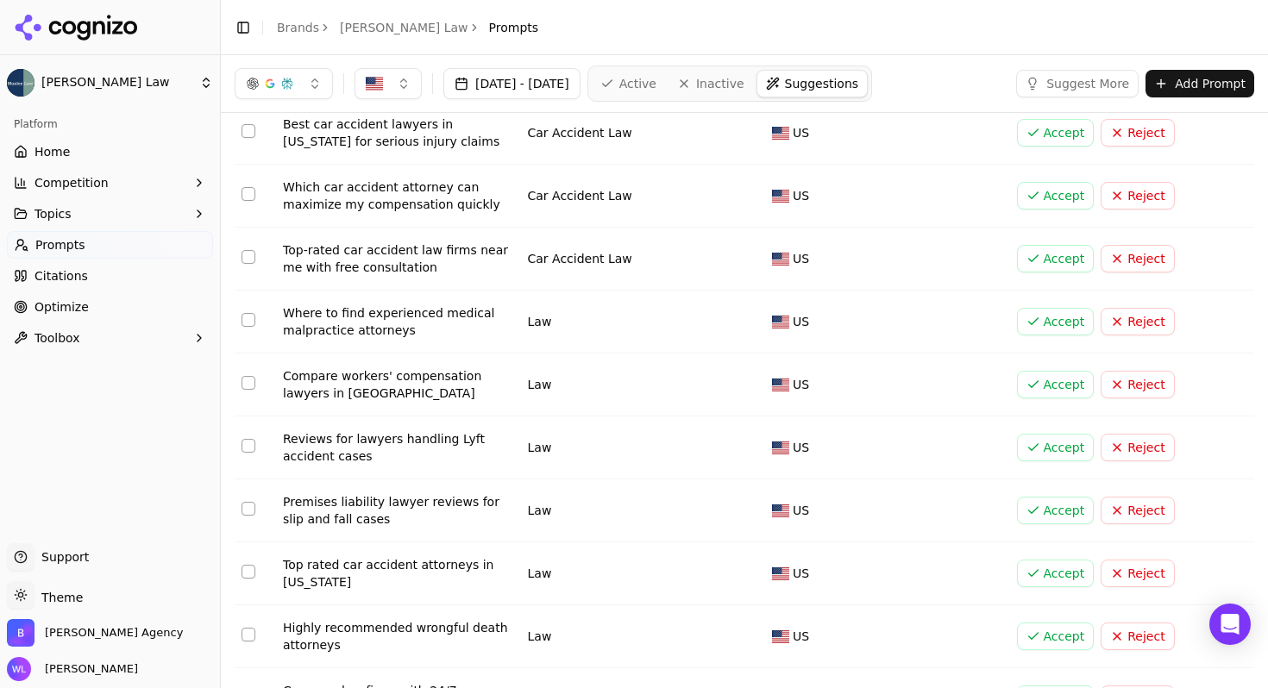
click at [1042, 371] on button "Accept" at bounding box center [1056, 385] width 78 height 28
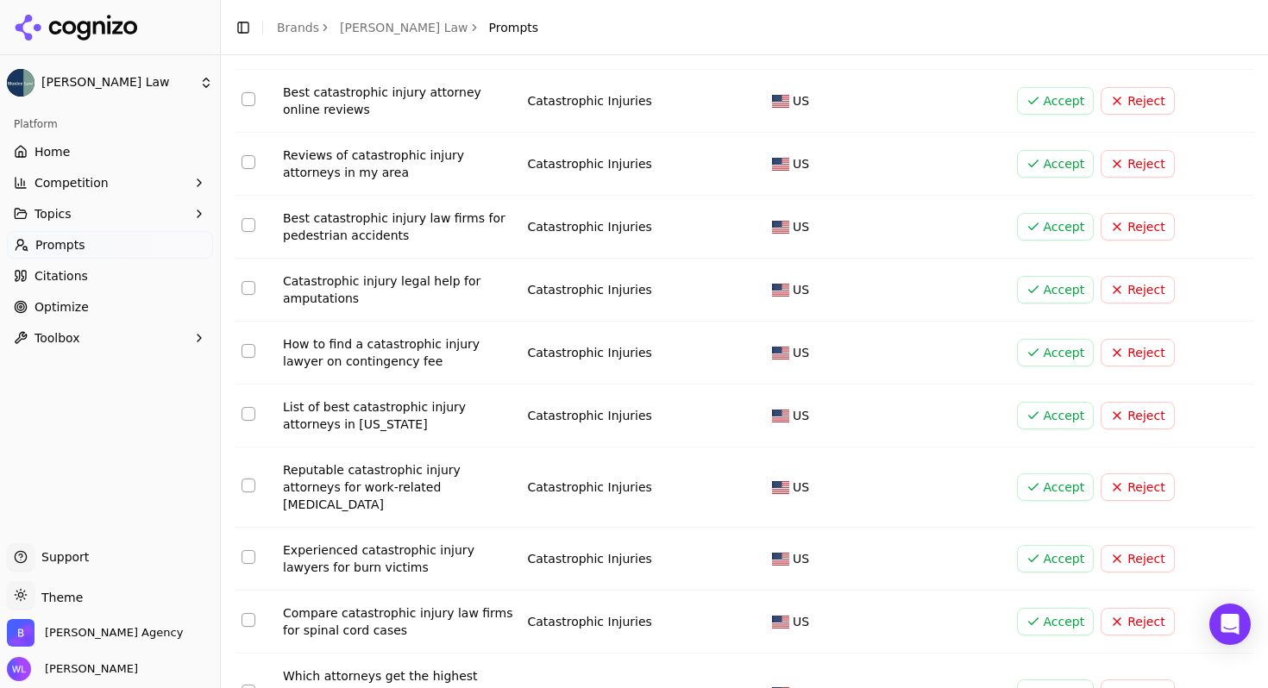
scroll to position [5288, 0]
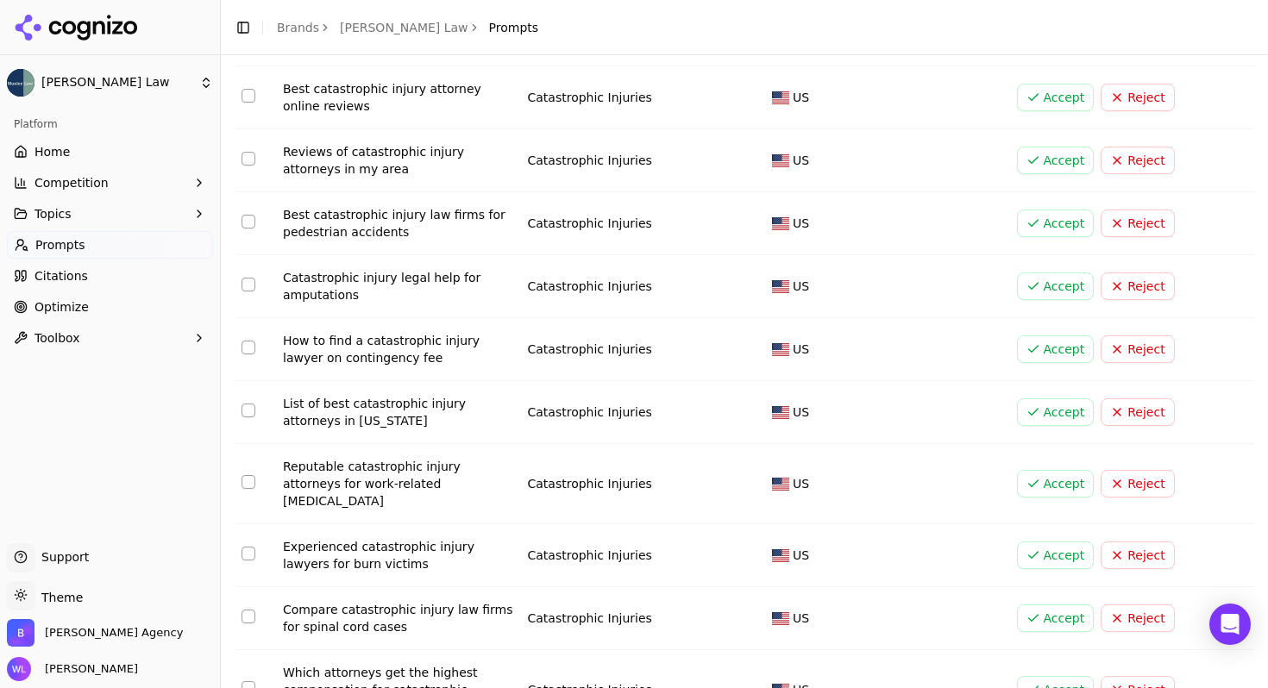
click at [1038, 398] on button "Accept" at bounding box center [1056, 412] width 78 height 28
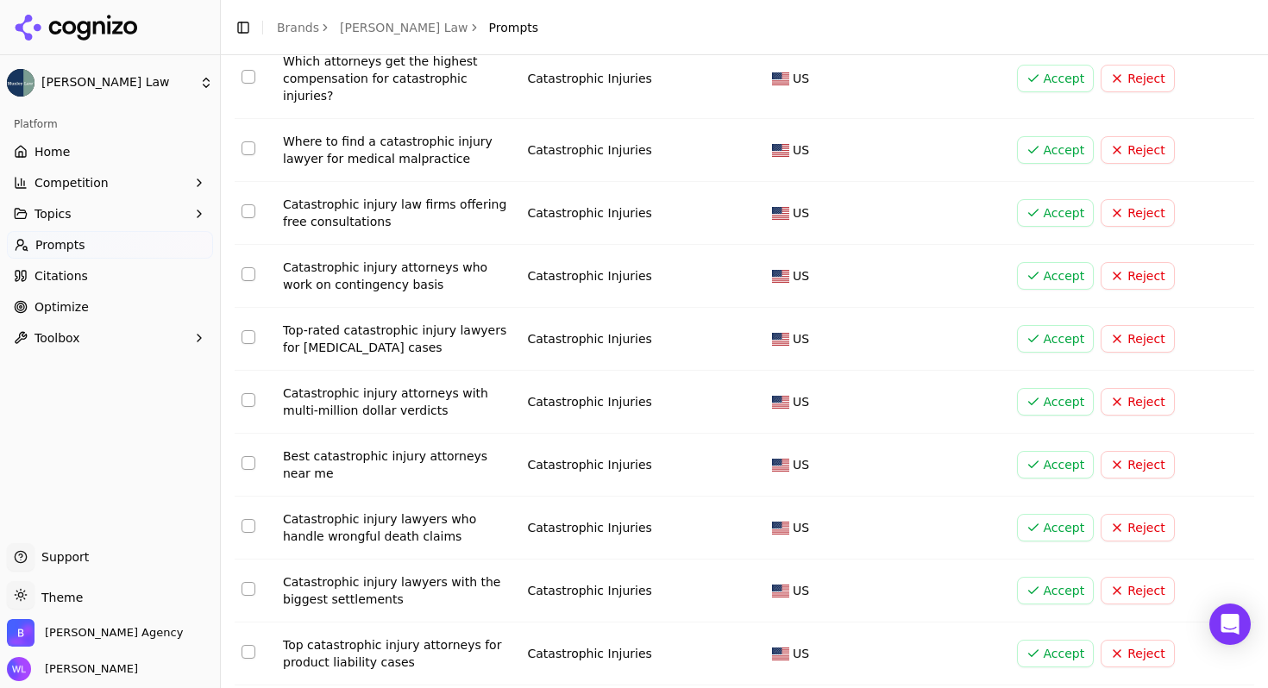
scroll to position [5894, 0]
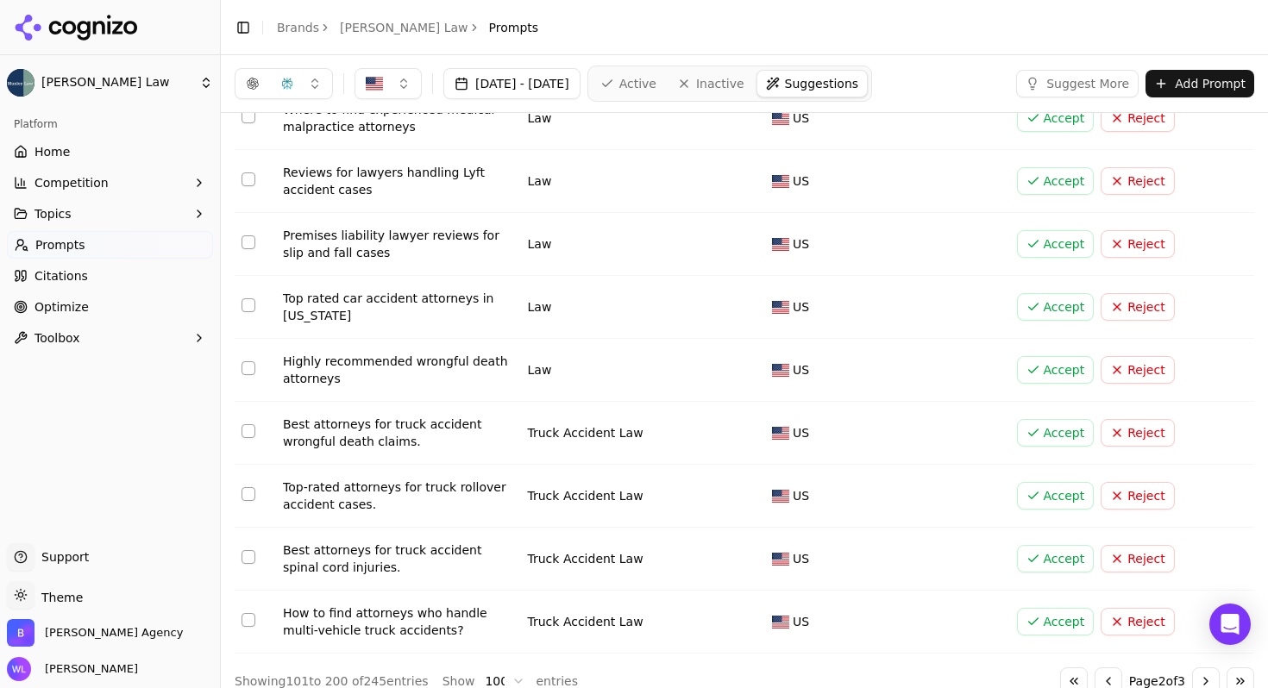
scroll to position [5863, 0]
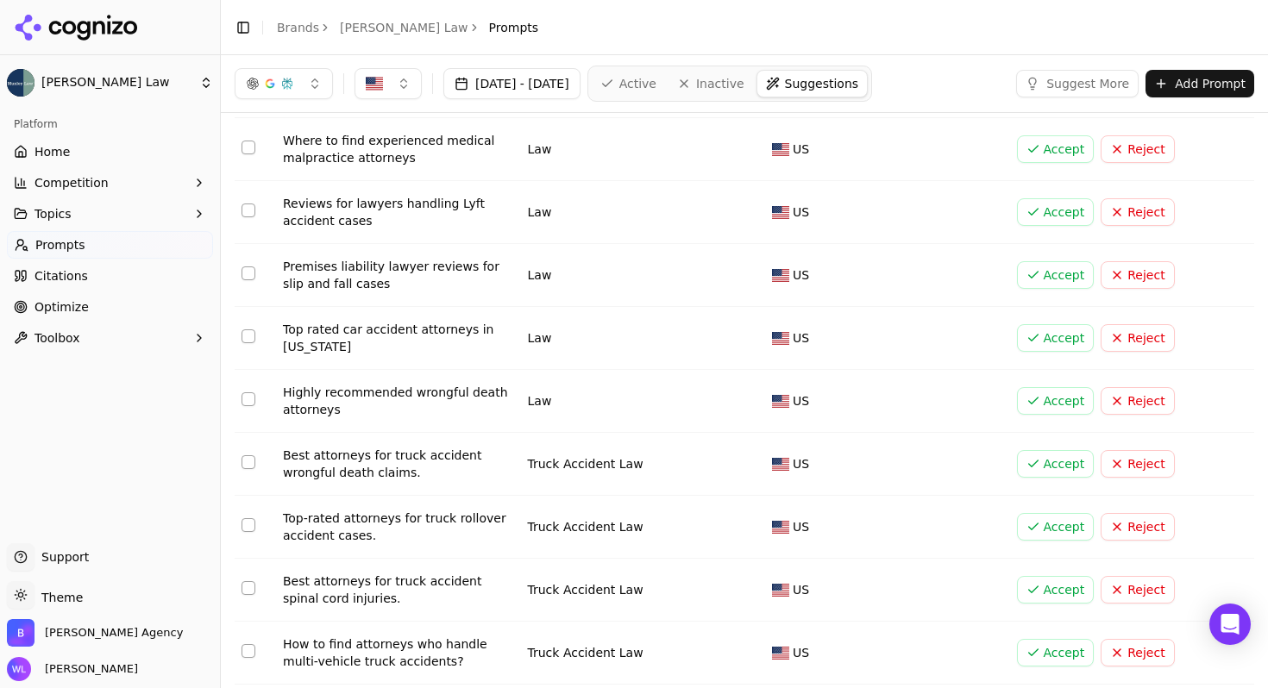
click at [1043, 639] on button "Accept" at bounding box center [1056, 653] width 78 height 28
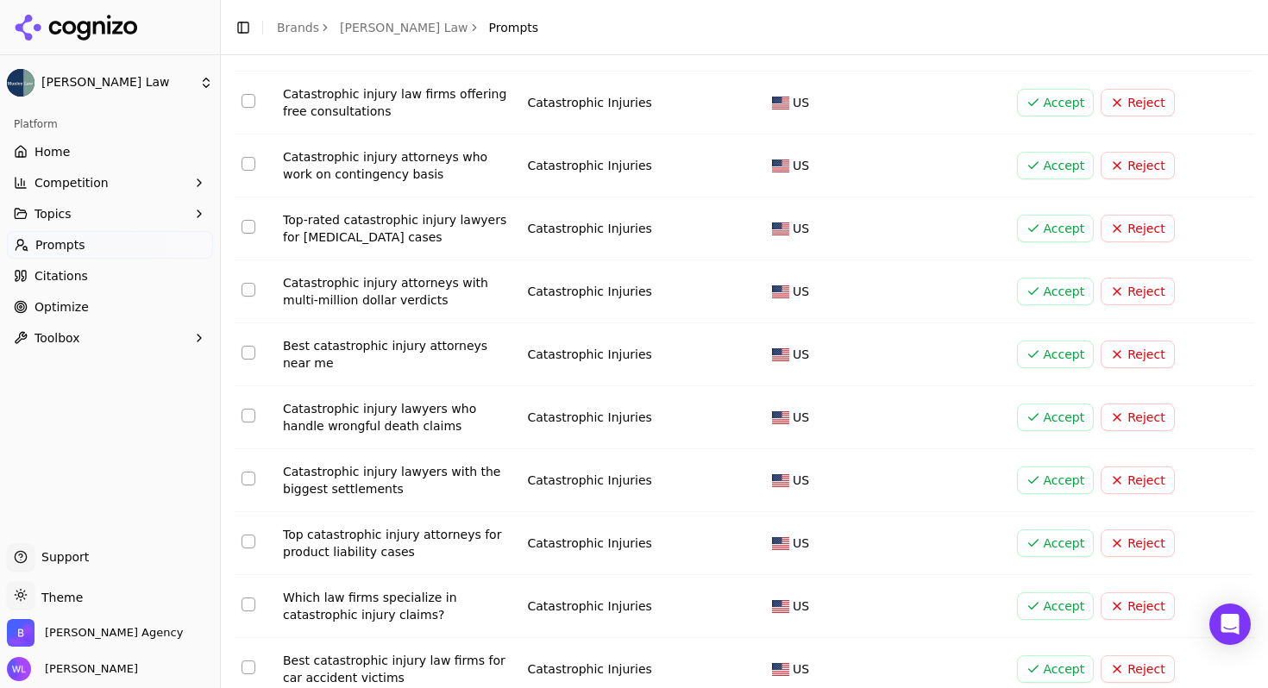
scroll to position [5894, 0]
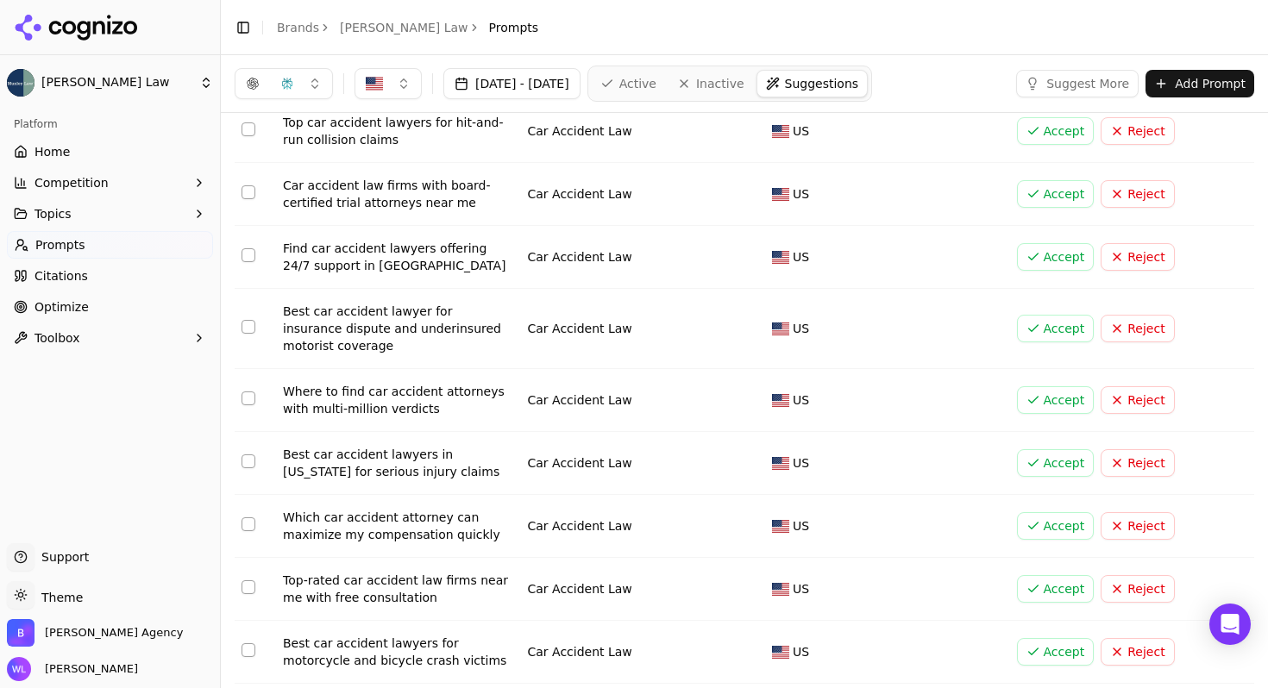
scroll to position [5221, 0]
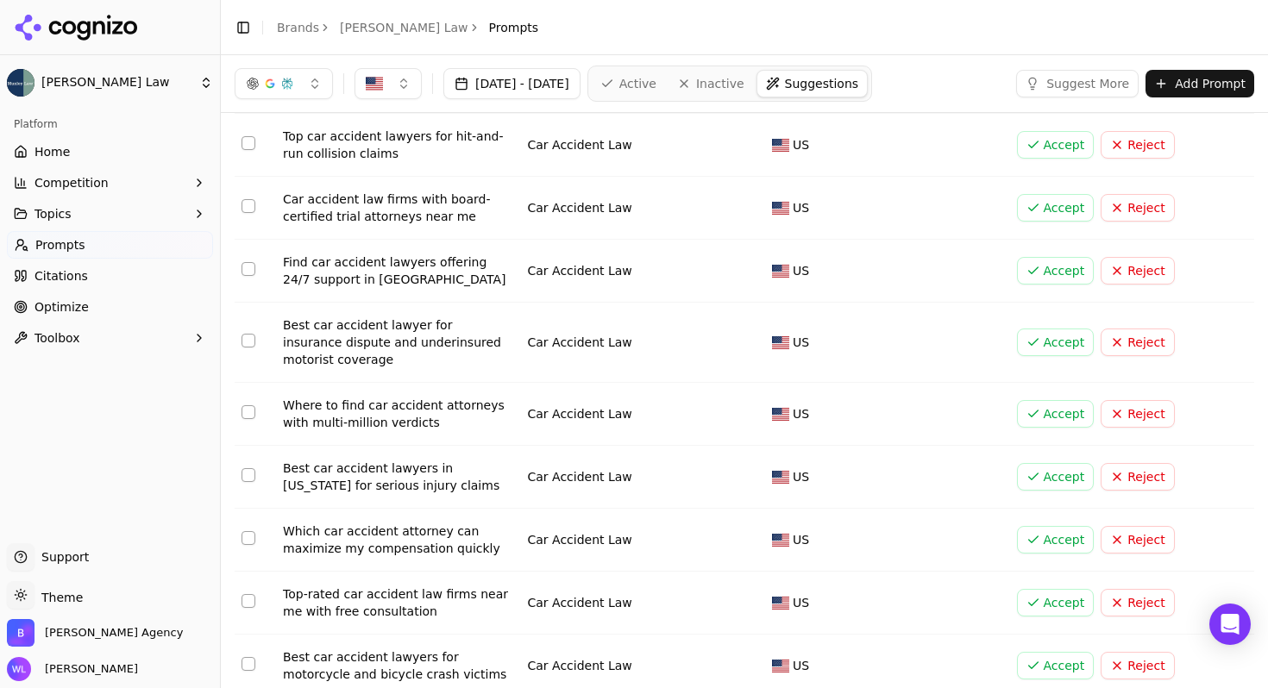
click at [1030, 463] on button "Accept" at bounding box center [1056, 477] width 78 height 28
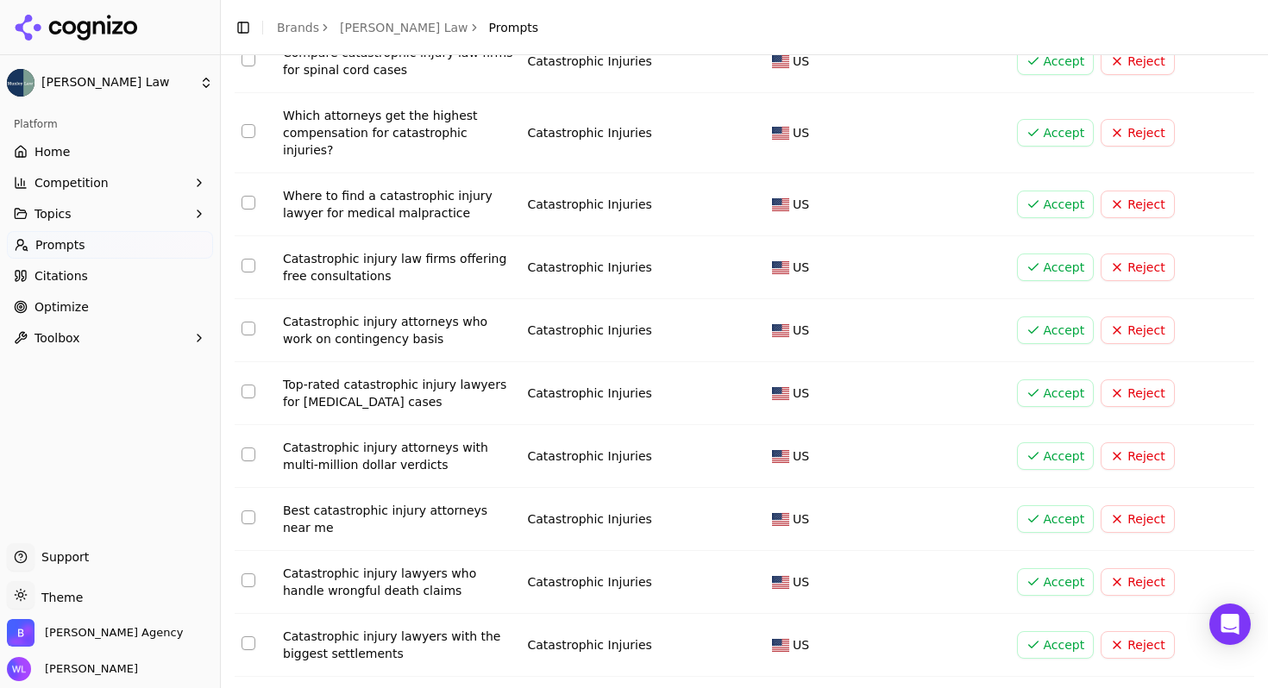
scroll to position [5894, 0]
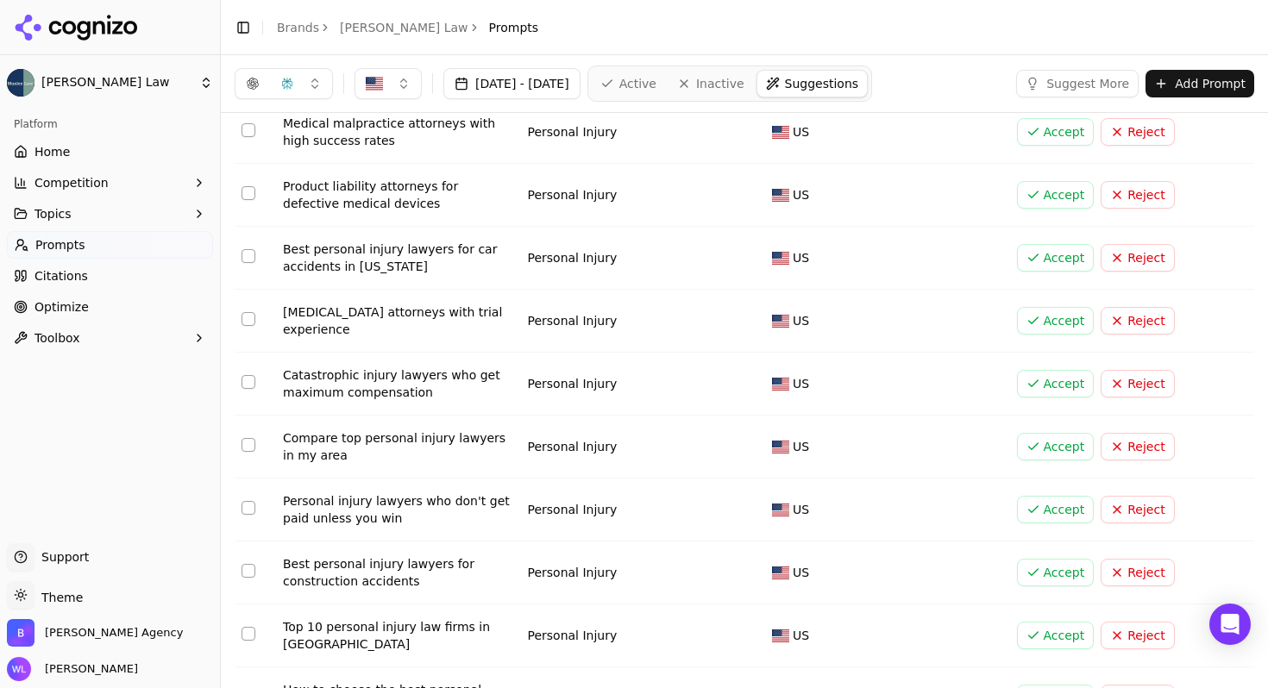
scroll to position [663, 0]
click at [1045, 264] on button "Accept" at bounding box center [1056, 259] width 78 height 28
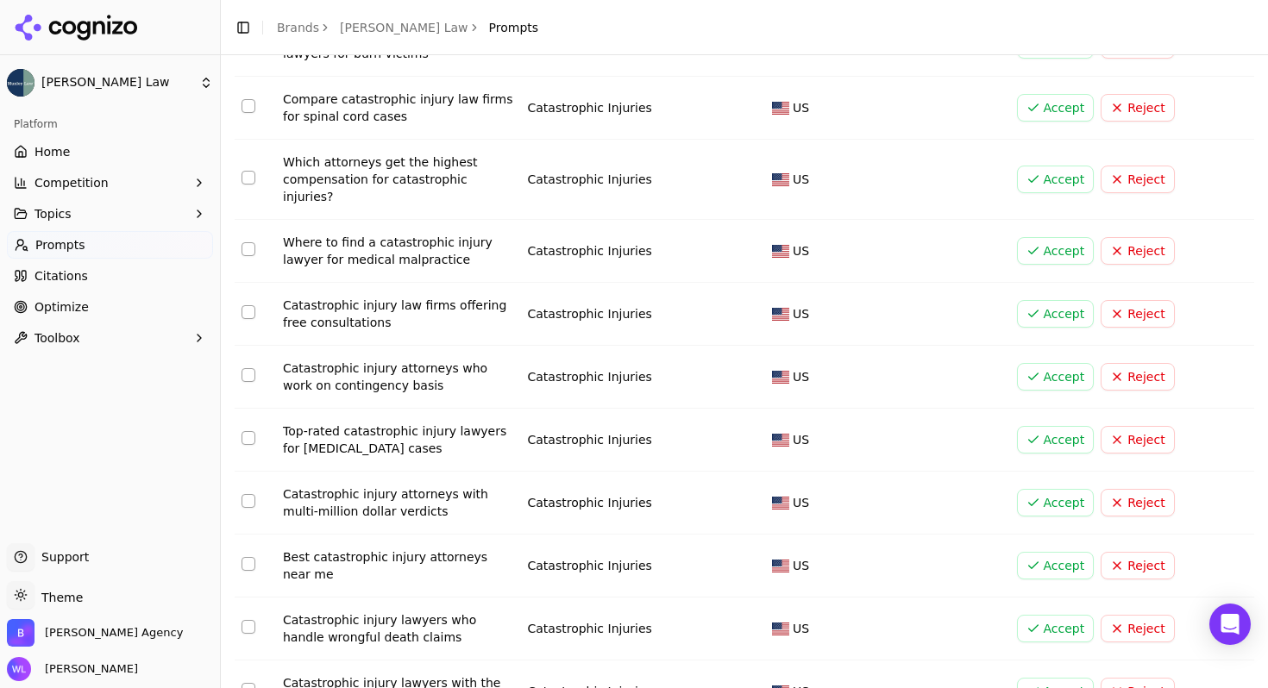
scroll to position [5894, 0]
